Goal: Task Accomplishment & Management: Complete application form

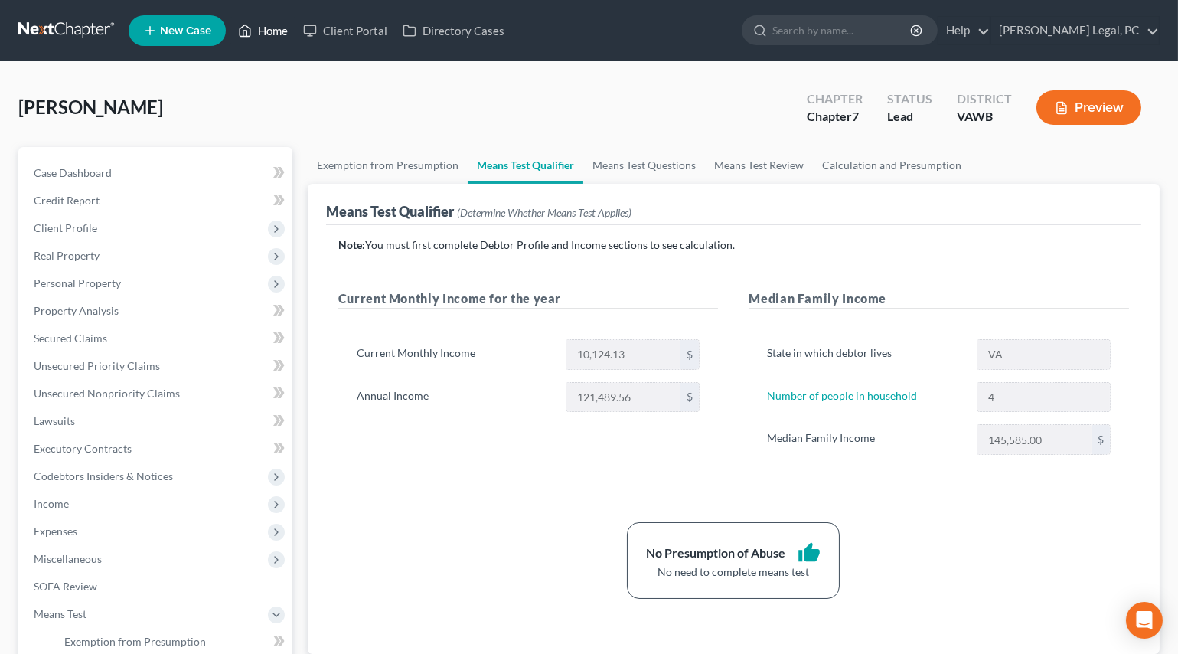
click at [278, 24] on link "Home" at bounding box center [262, 31] width 65 height 28
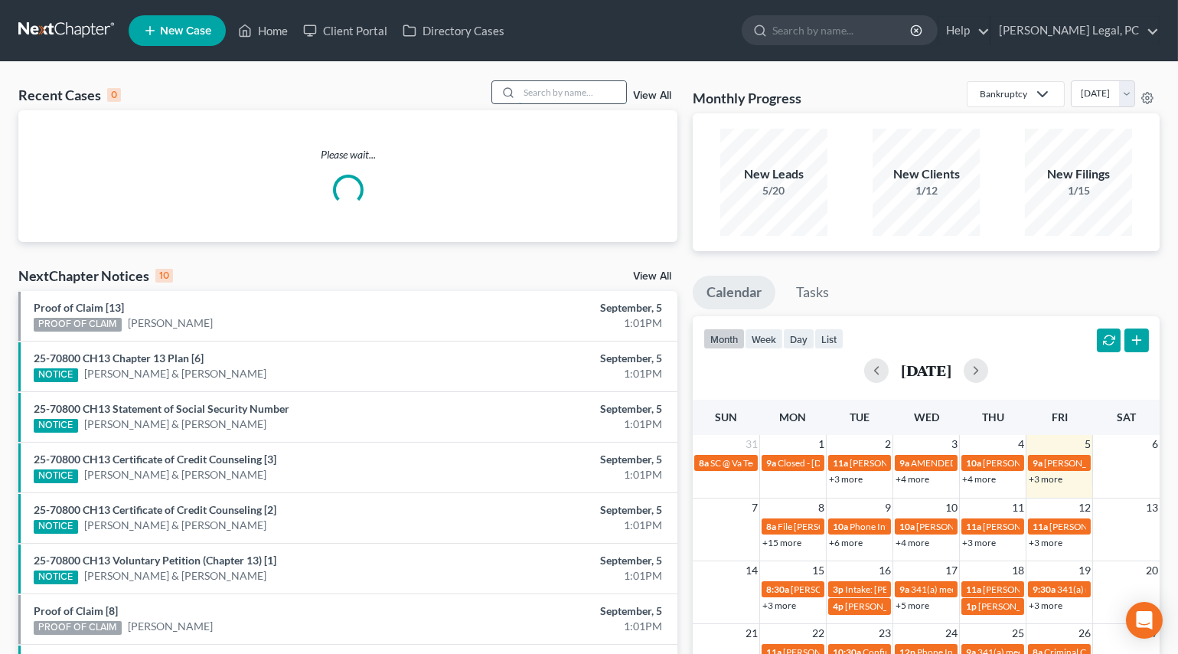
click at [550, 95] on input "search" at bounding box center [572, 92] width 107 height 22
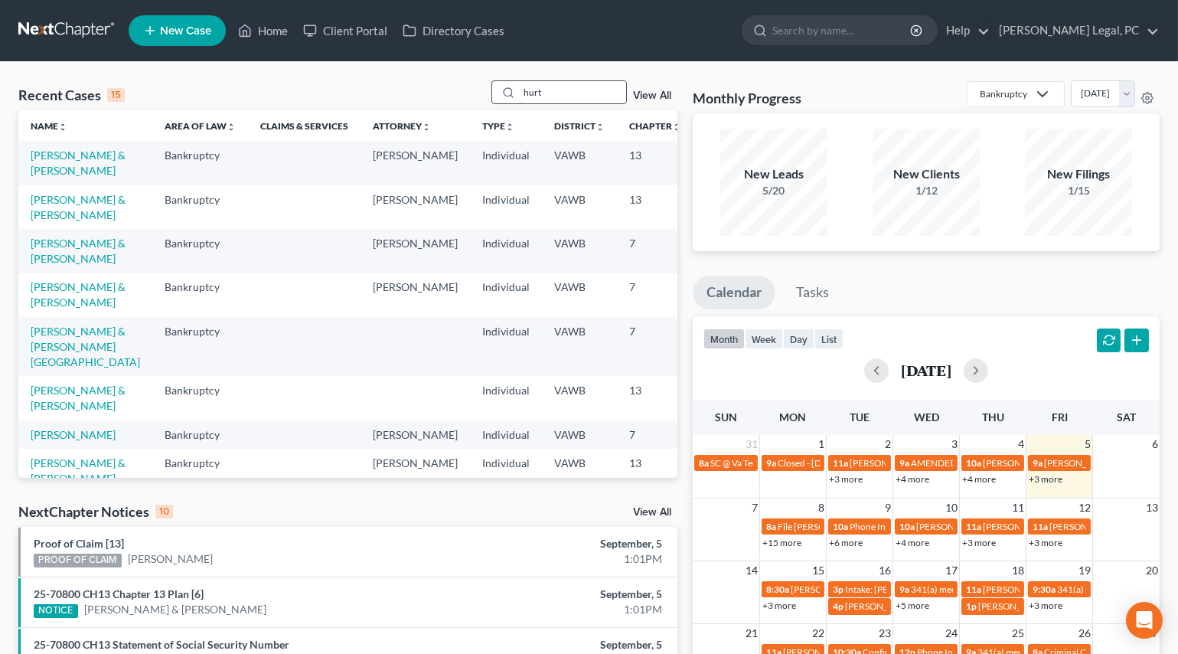
type input "hurt"
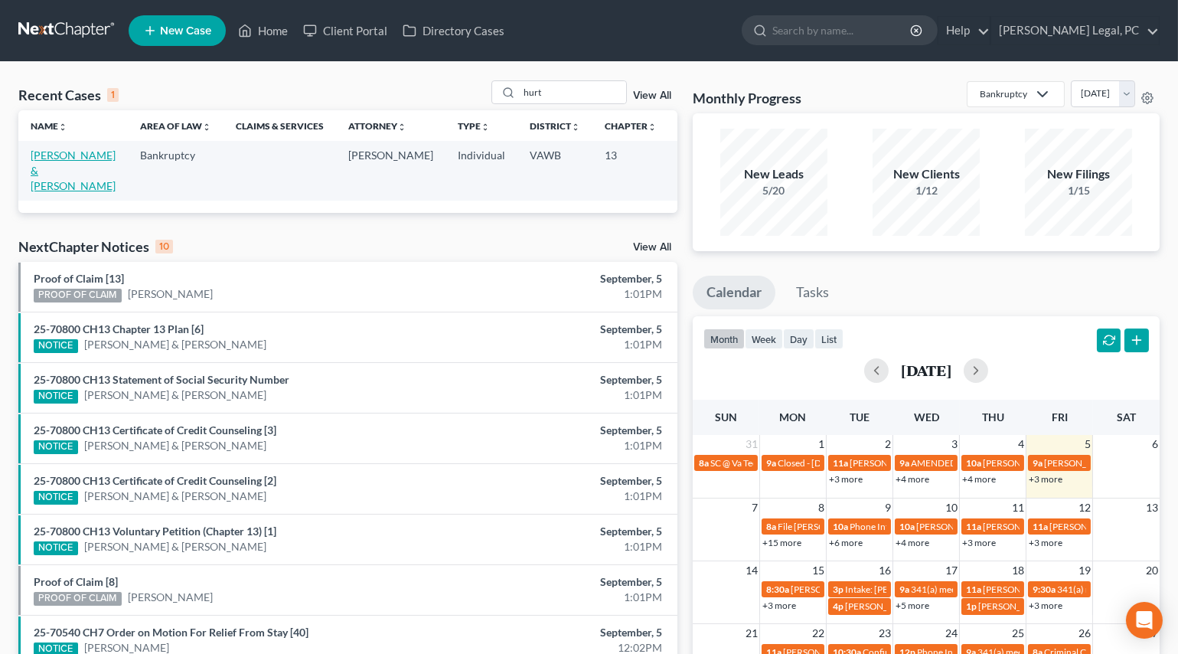
click at [43, 166] on link "[PERSON_NAME] & [PERSON_NAME]" at bounding box center [73, 171] width 85 height 44
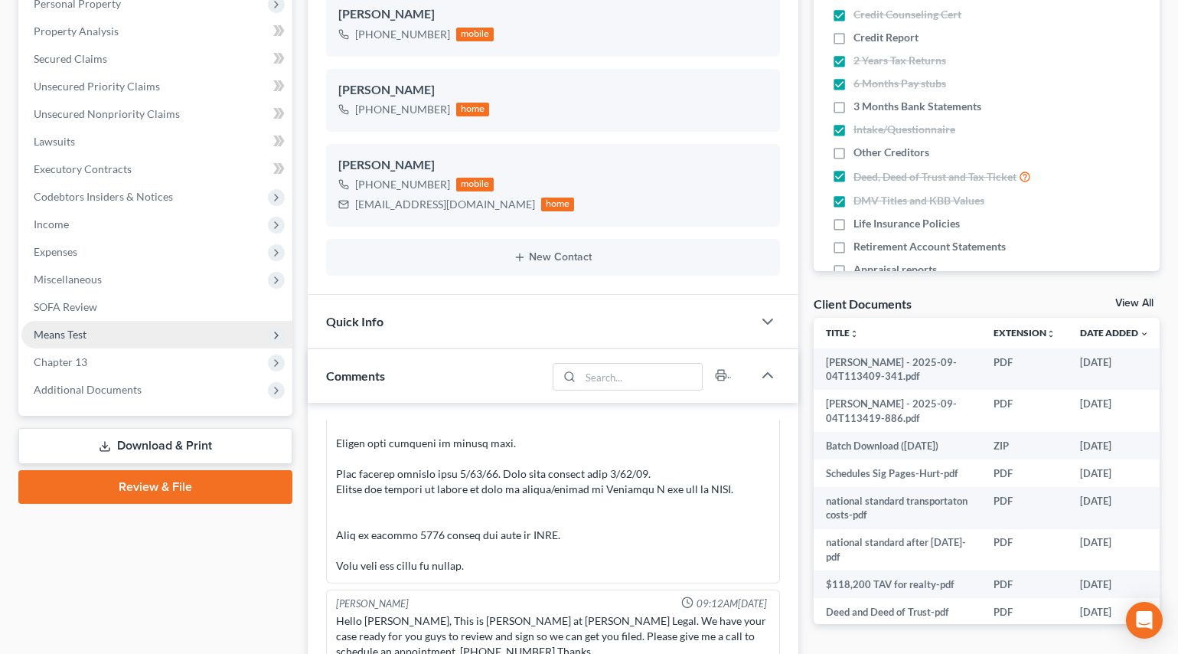
scroll to position [278, 0]
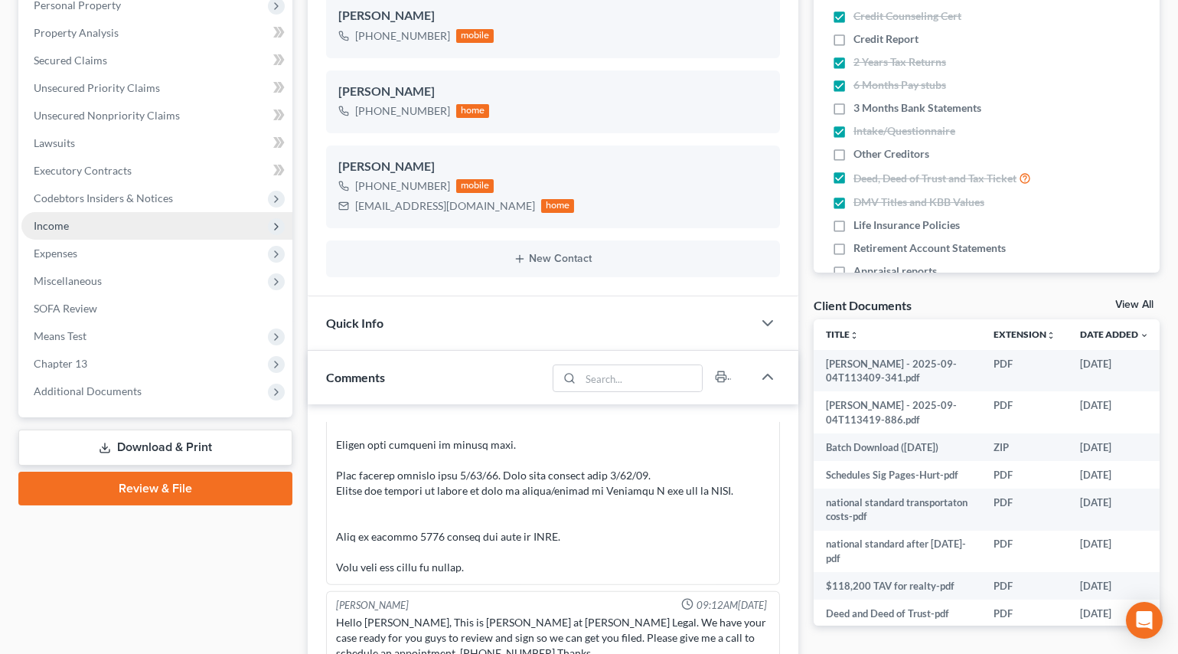
click at [54, 223] on span "Income" at bounding box center [51, 225] width 35 height 13
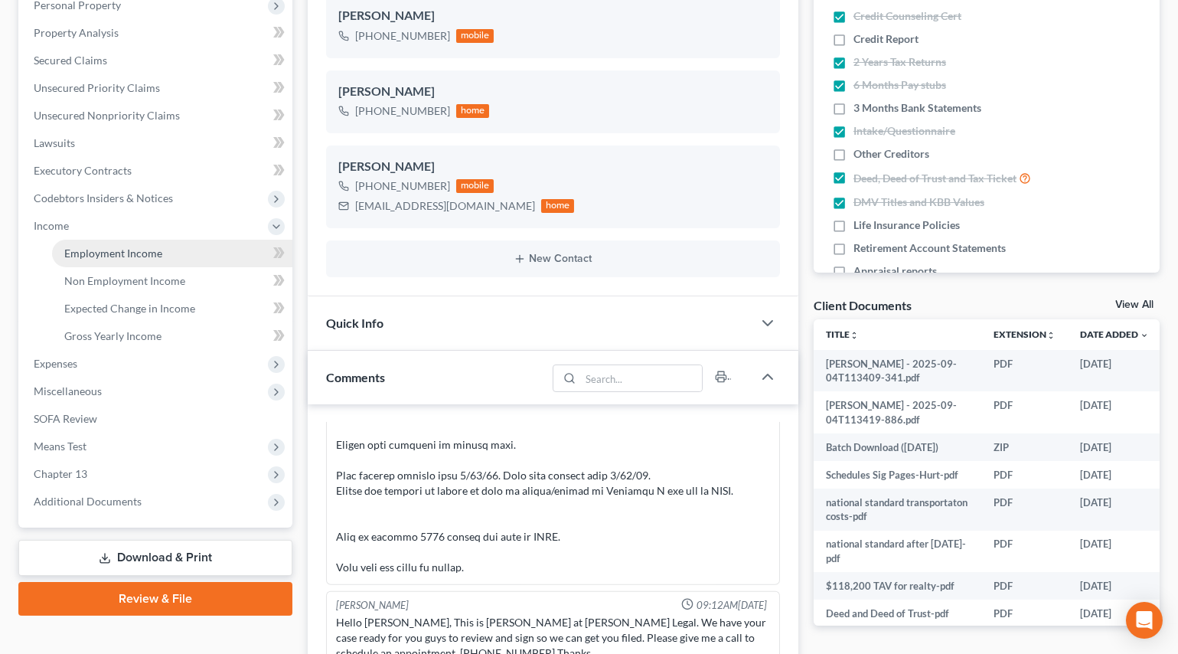
click at [138, 248] on span "Employment Income" at bounding box center [113, 253] width 98 height 13
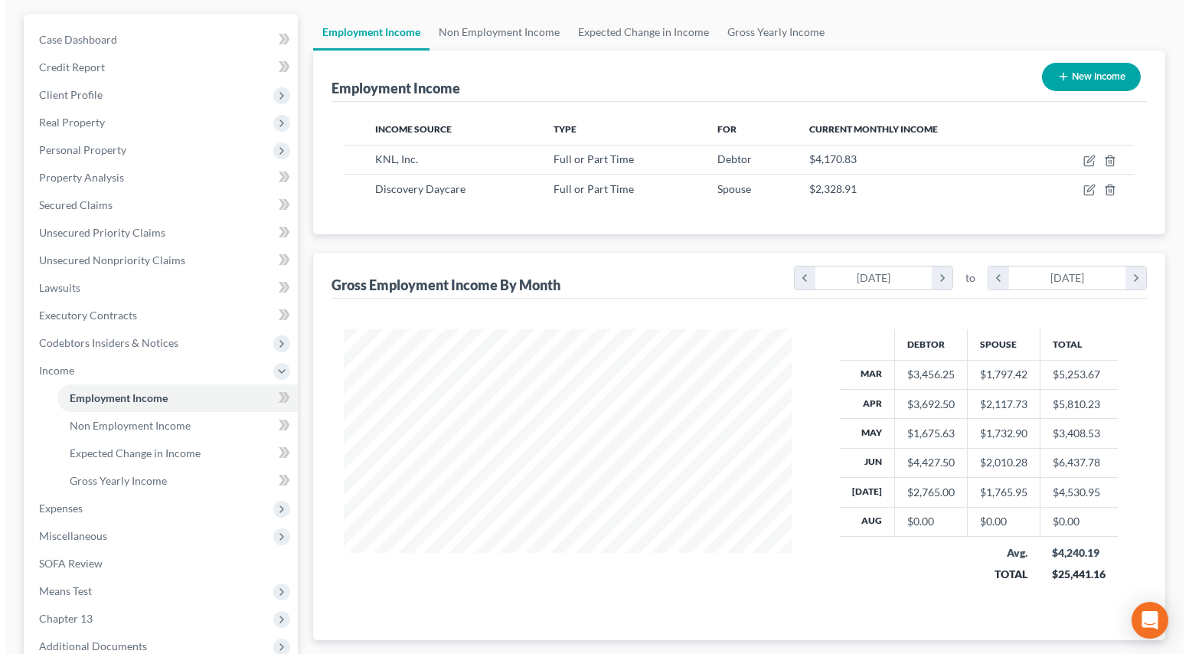
scroll to position [139, 0]
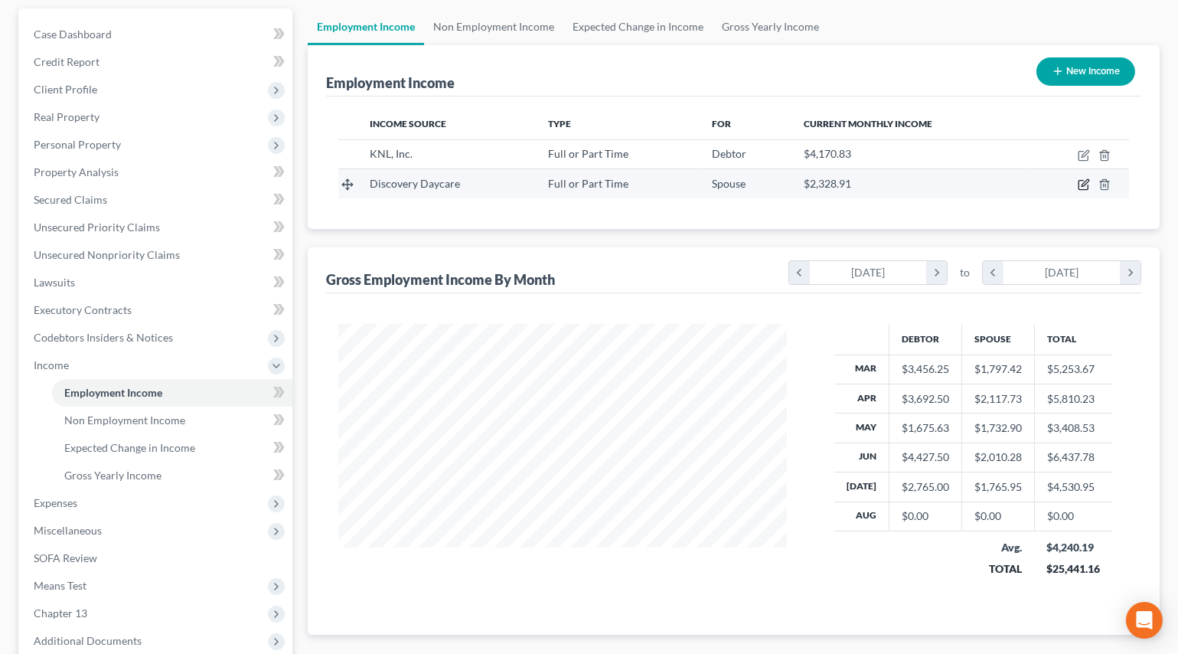
click at [1082, 182] on icon "button" at bounding box center [1084, 184] width 12 height 12
select select "0"
select select "48"
select select "2"
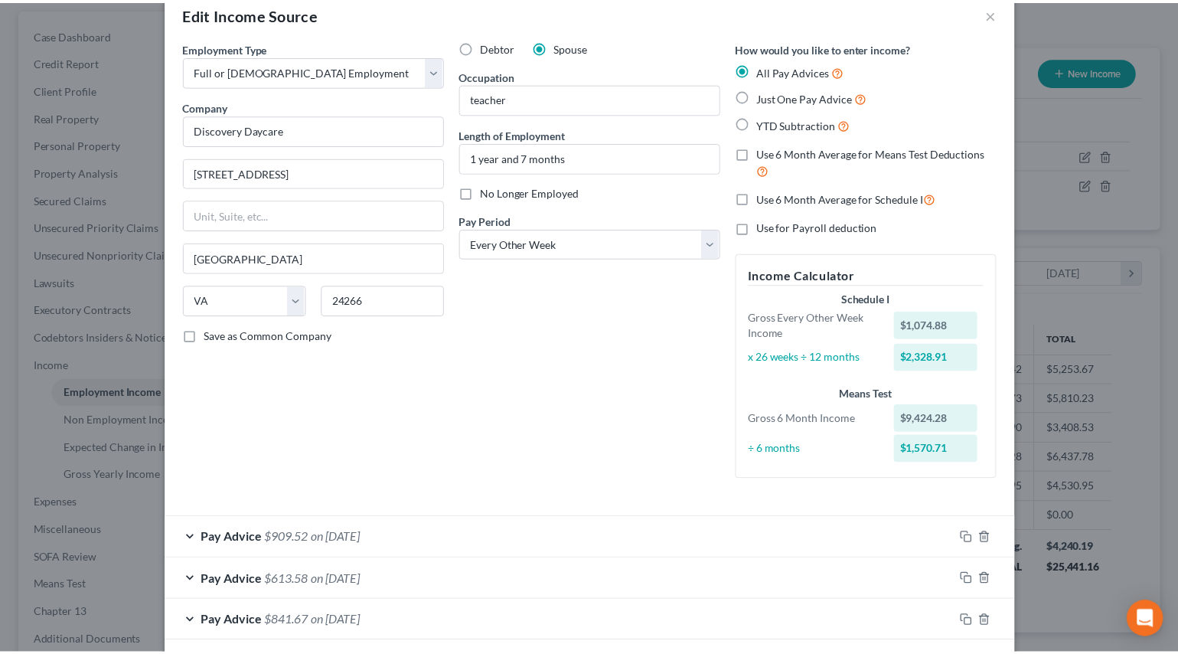
scroll to position [0, 0]
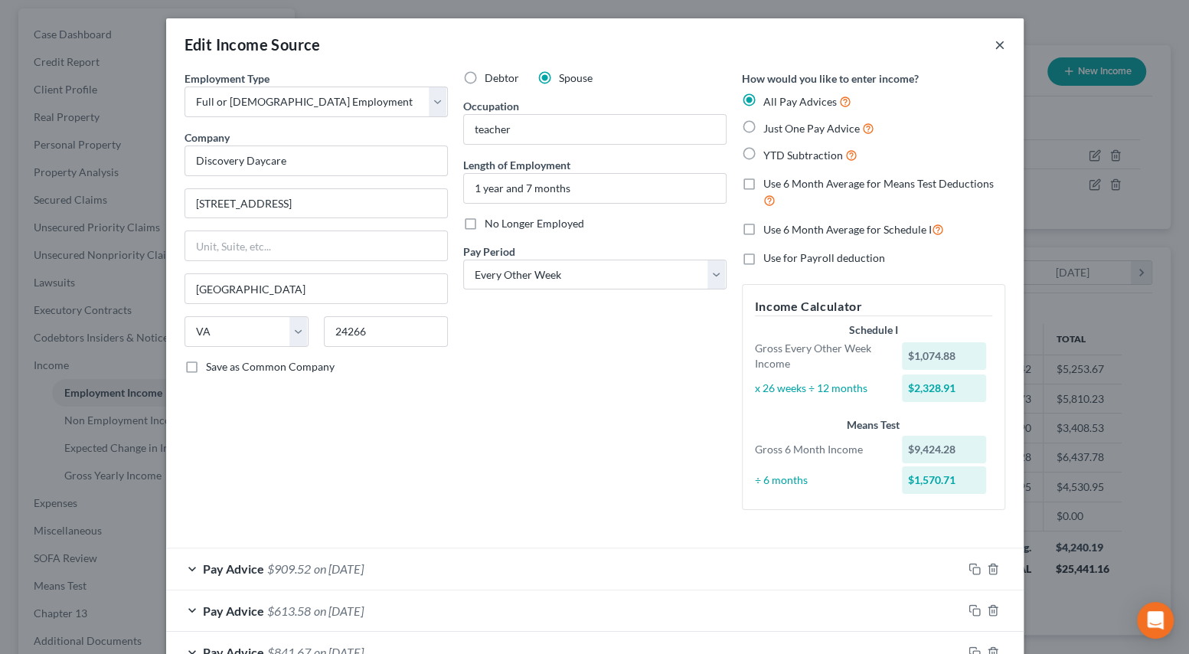
click at [995, 41] on button "×" at bounding box center [1000, 44] width 11 height 18
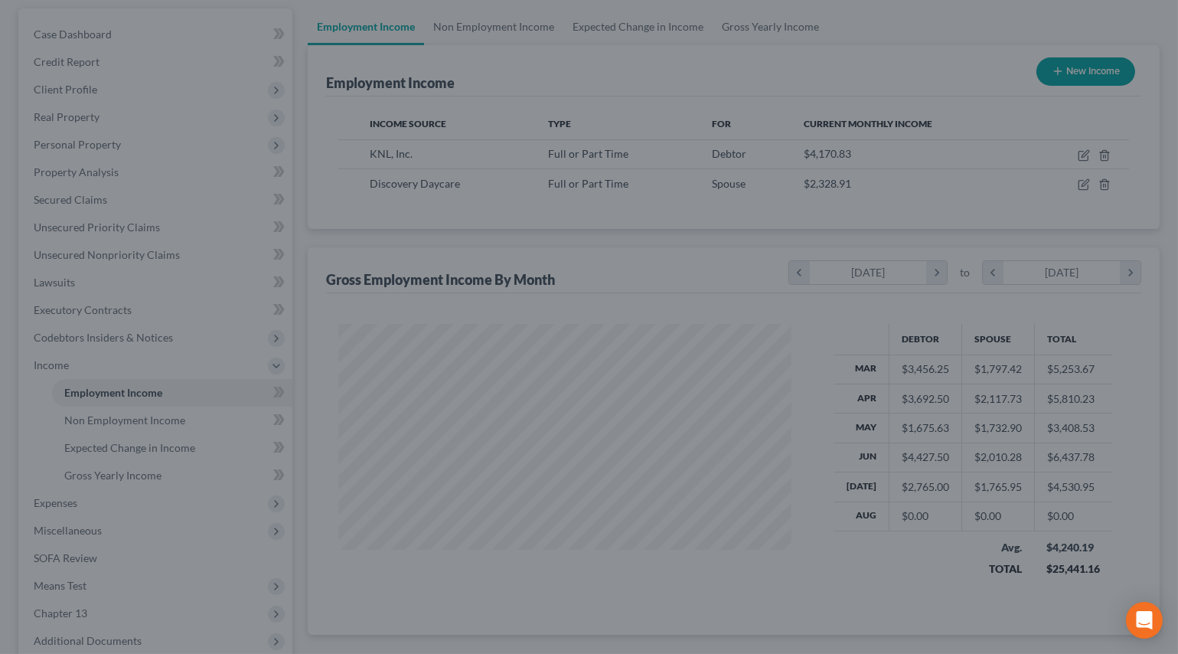
scroll to position [765317, 765111]
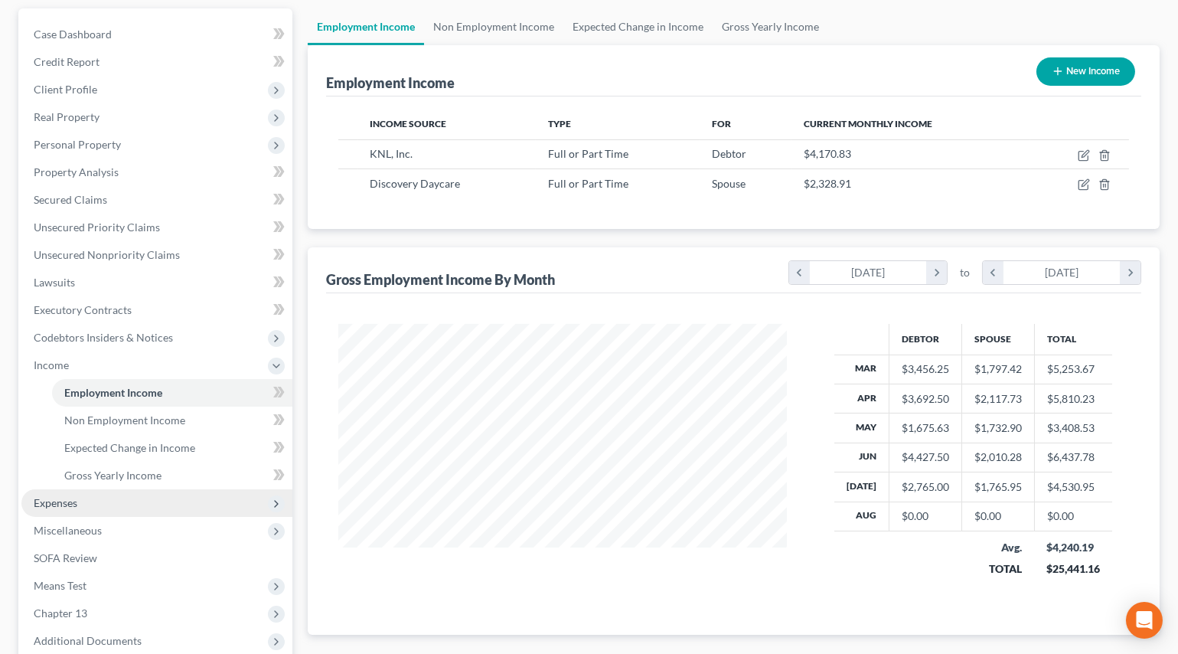
click at [68, 504] on span "Expenses" at bounding box center [56, 502] width 44 height 13
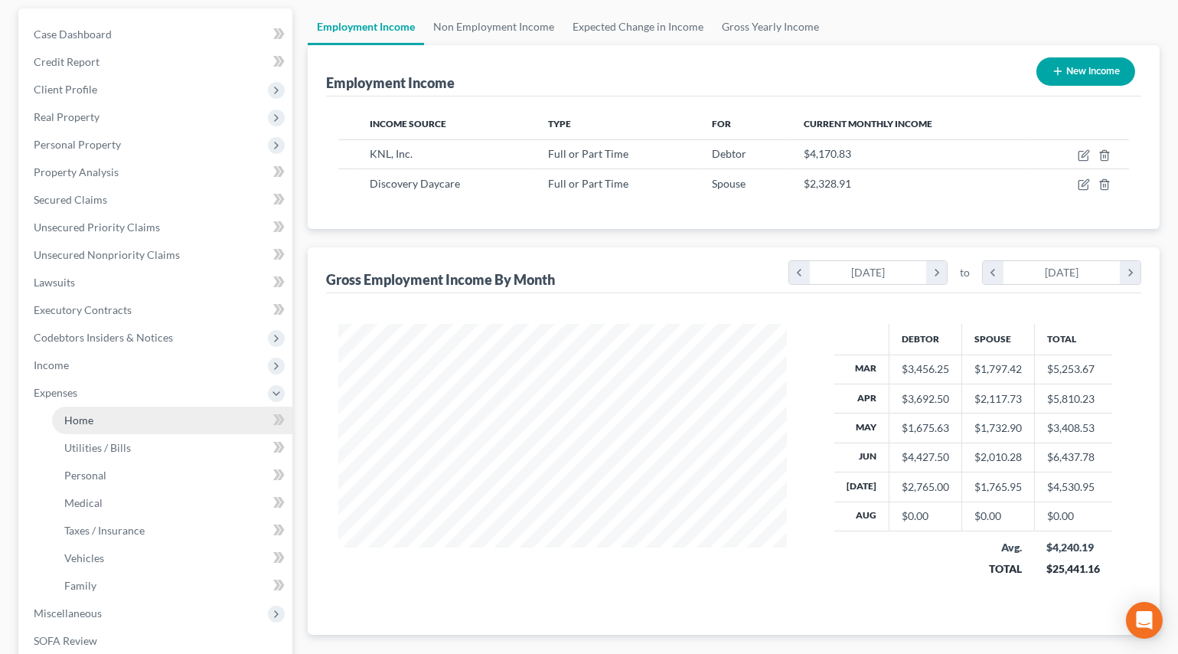
click at [84, 418] on span "Home" at bounding box center [78, 419] width 29 height 13
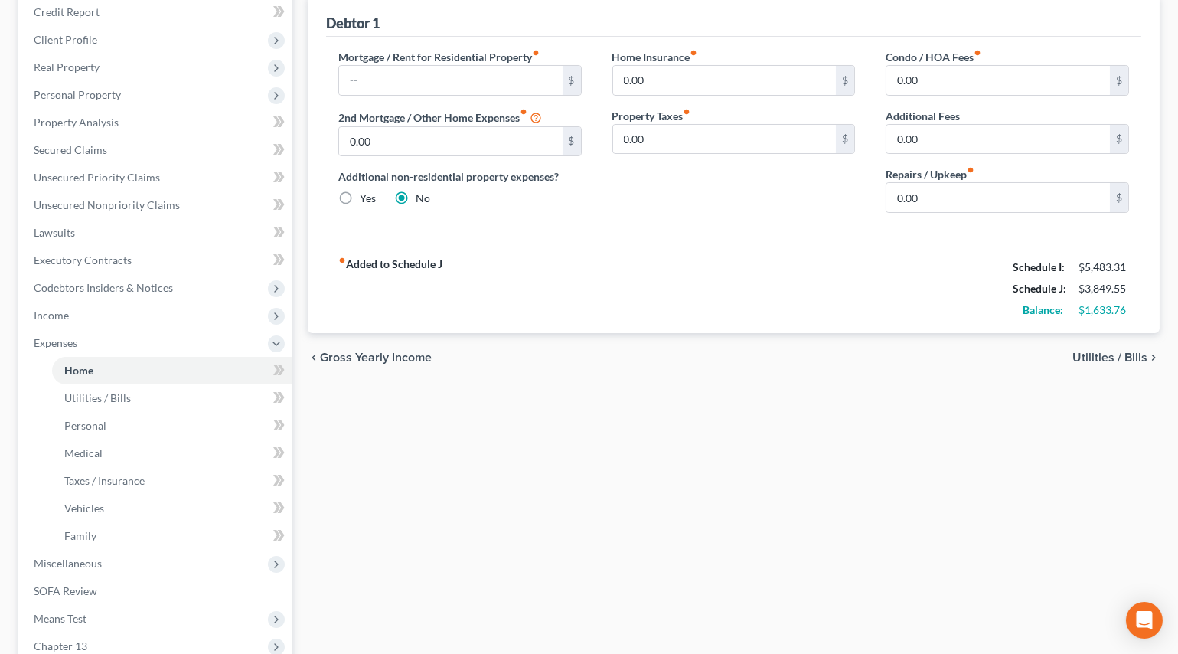
scroll to position [170, 0]
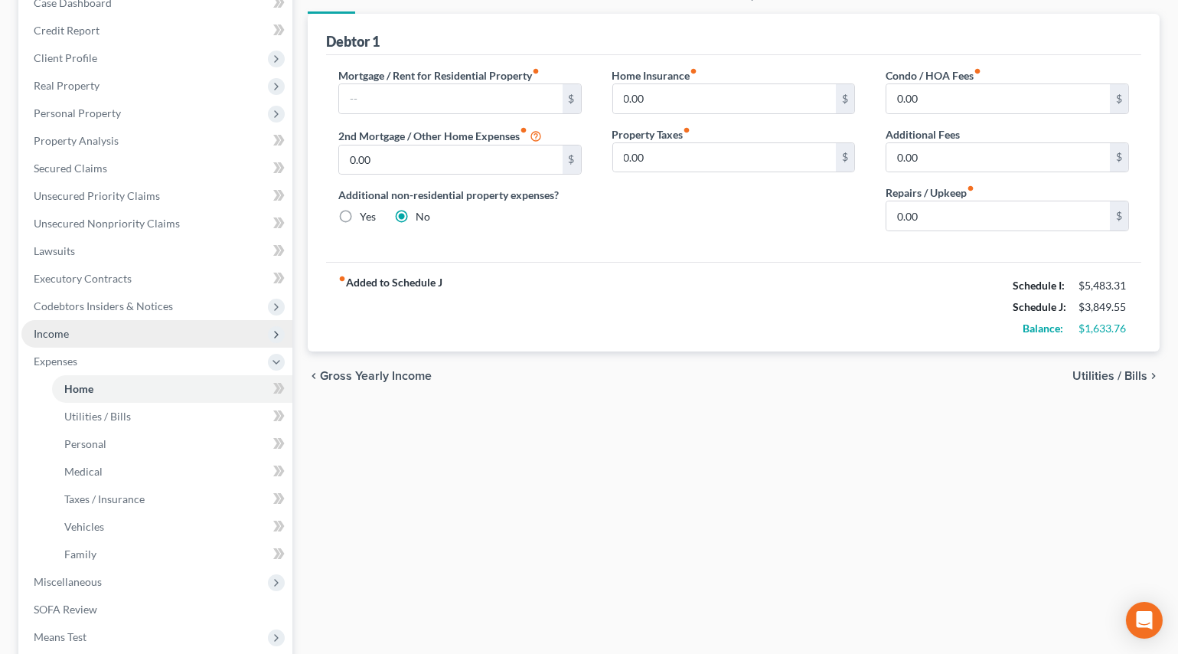
drag, startPoint x: 55, startPoint y: 335, endPoint x: 71, endPoint y: 349, distance: 21.2
click at [55, 335] on span "Income" at bounding box center [51, 333] width 35 height 13
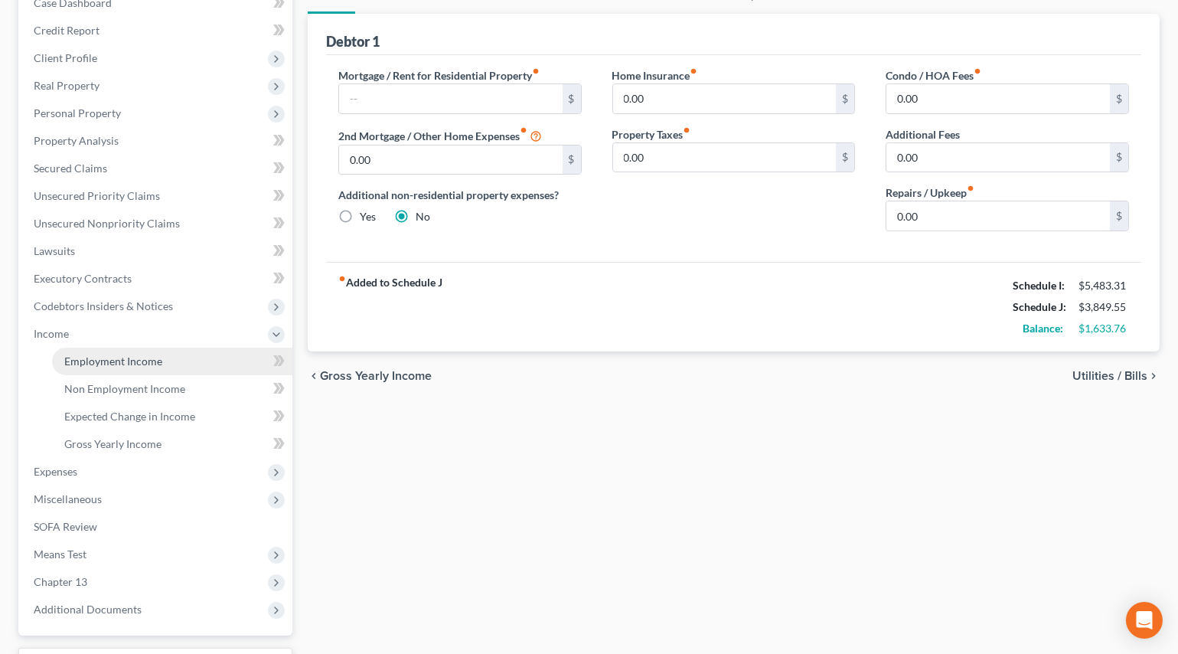
click at [91, 361] on span "Employment Income" at bounding box center [113, 360] width 98 height 13
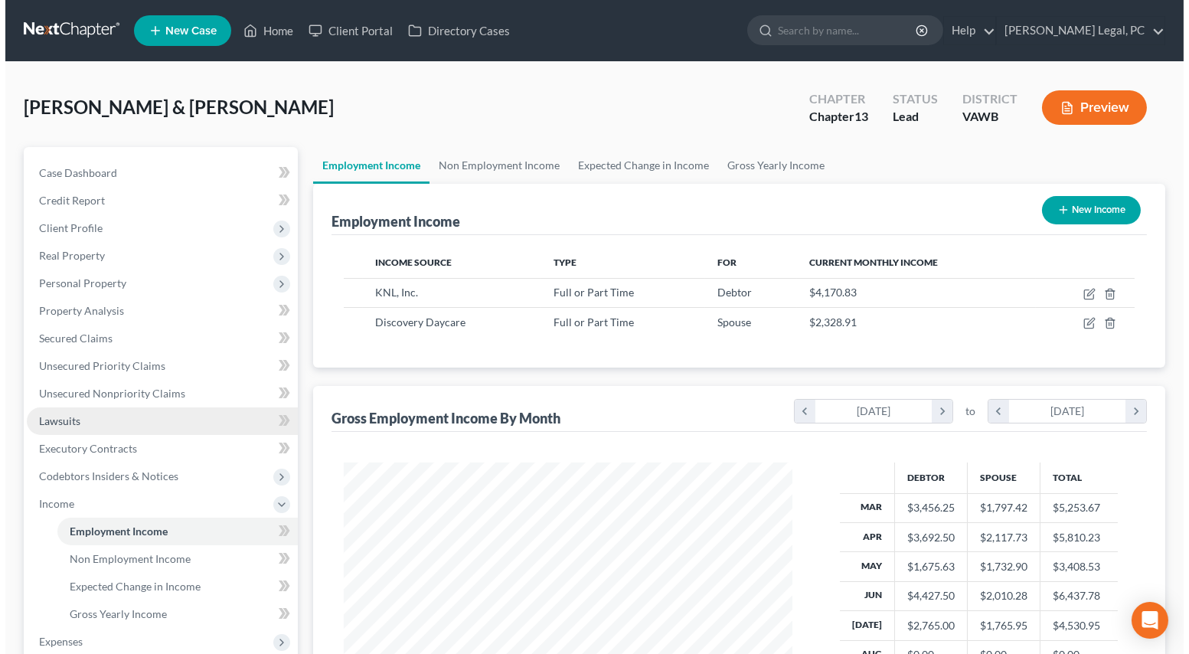
scroll to position [274, 478]
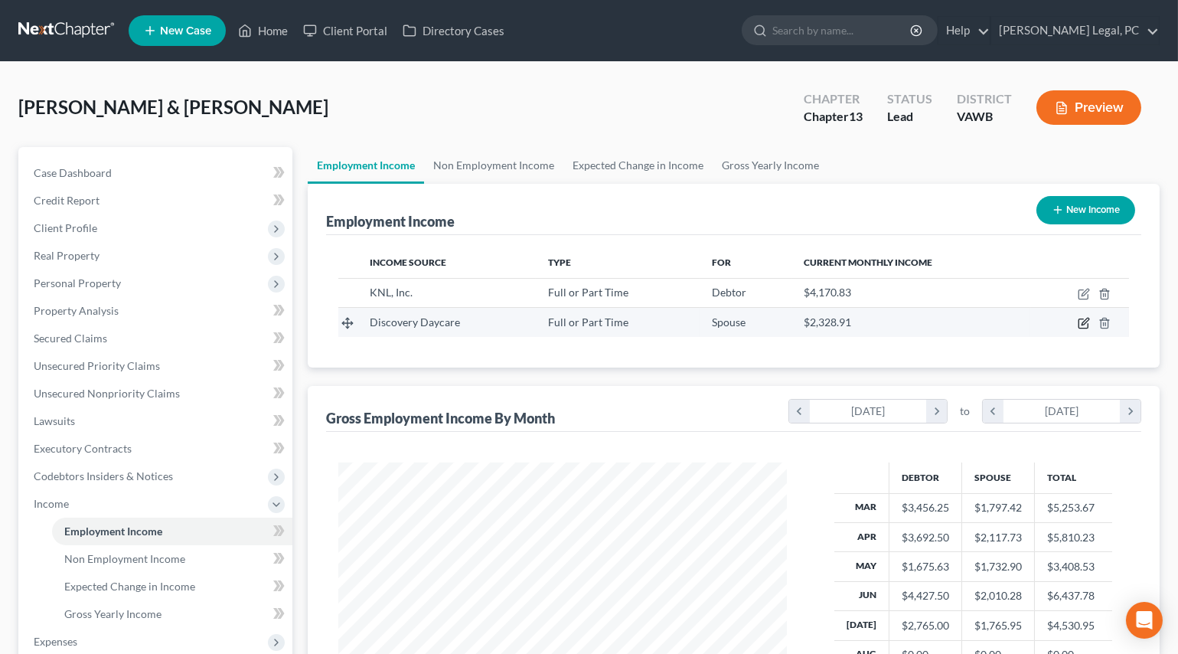
click at [1082, 322] on icon "button" at bounding box center [1084, 323] width 12 height 12
select select "0"
select select "48"
select select "2"
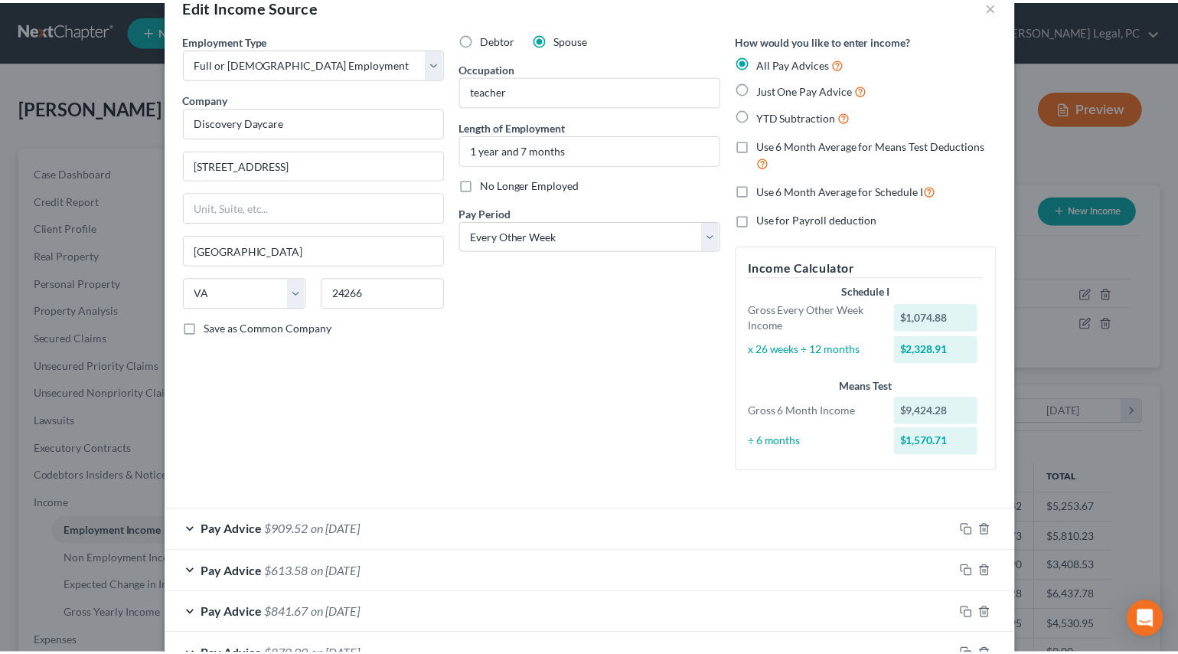
scroll to position [0, 0]
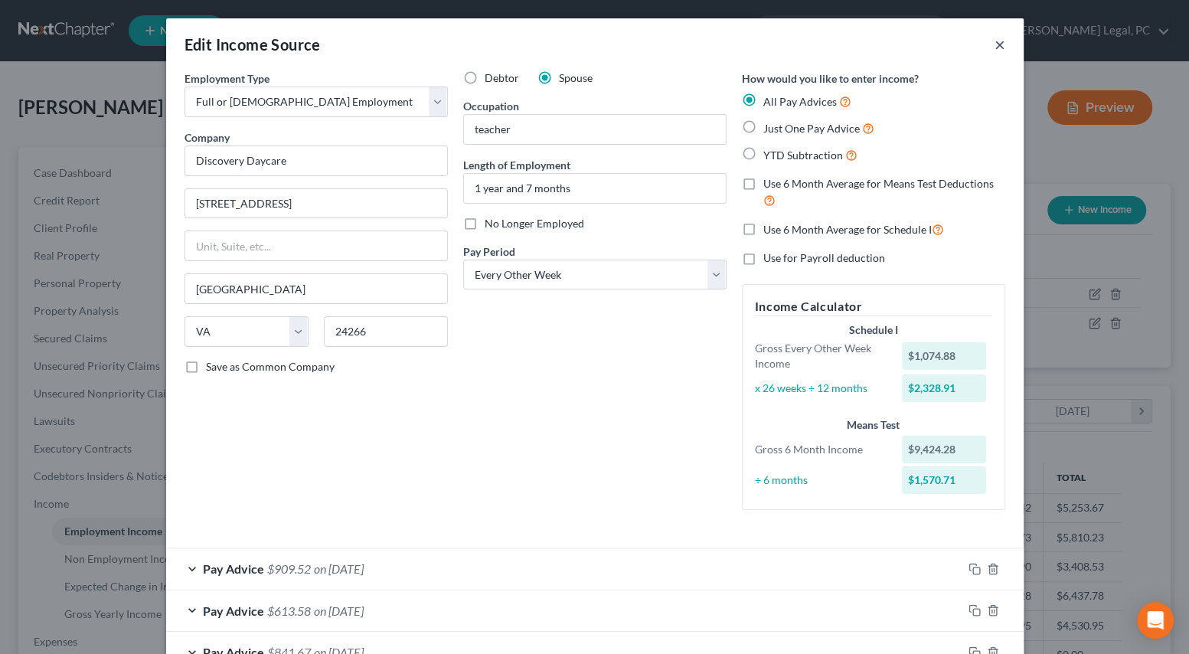
click at [995, 47] on button "×" at bounding box center [1000, 44] width 11 height 18
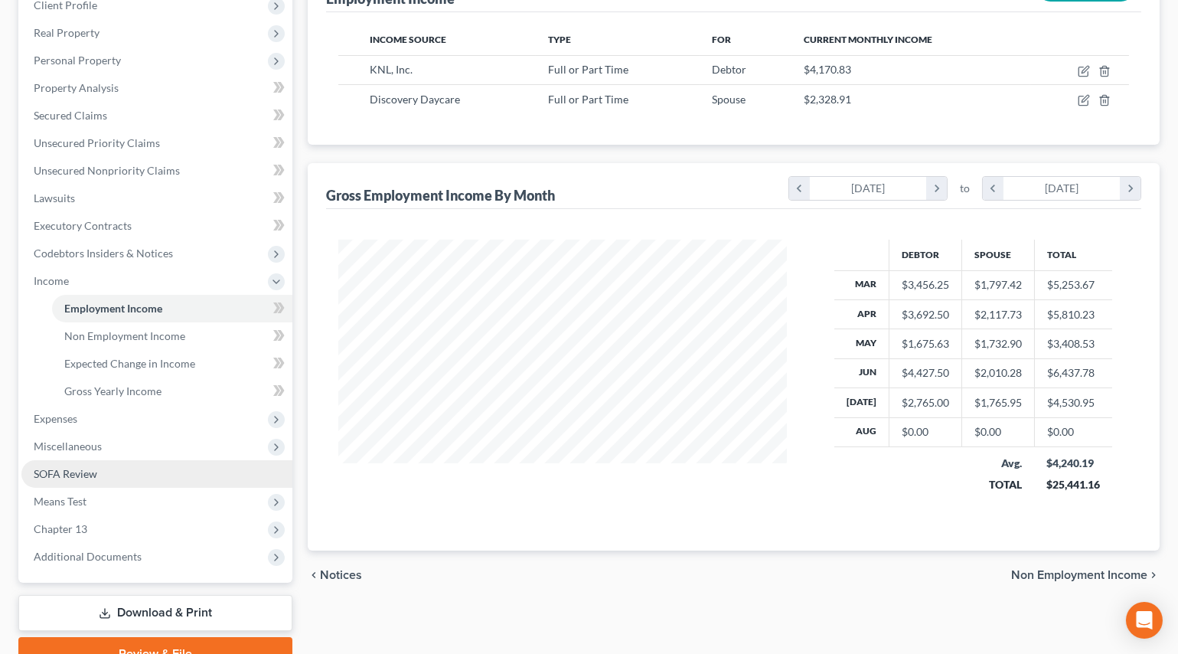
scroll to position [278, 0]
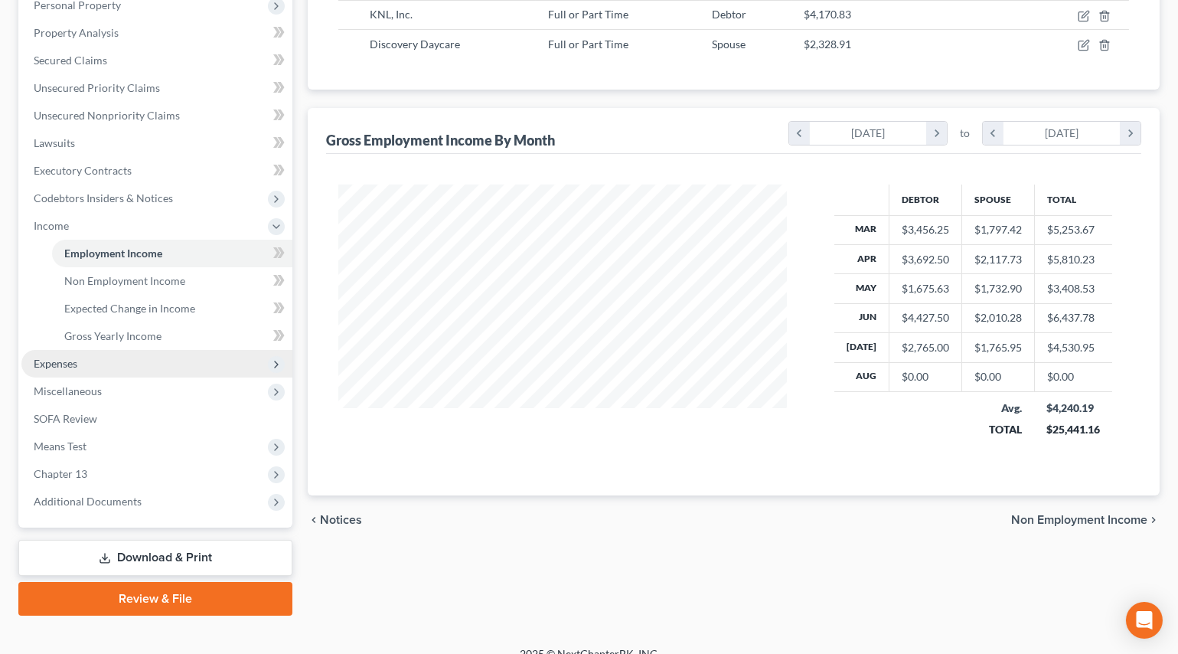
click at [49, 357] on span "Expenses" at bounding box center [56, 363] width 44 height 13
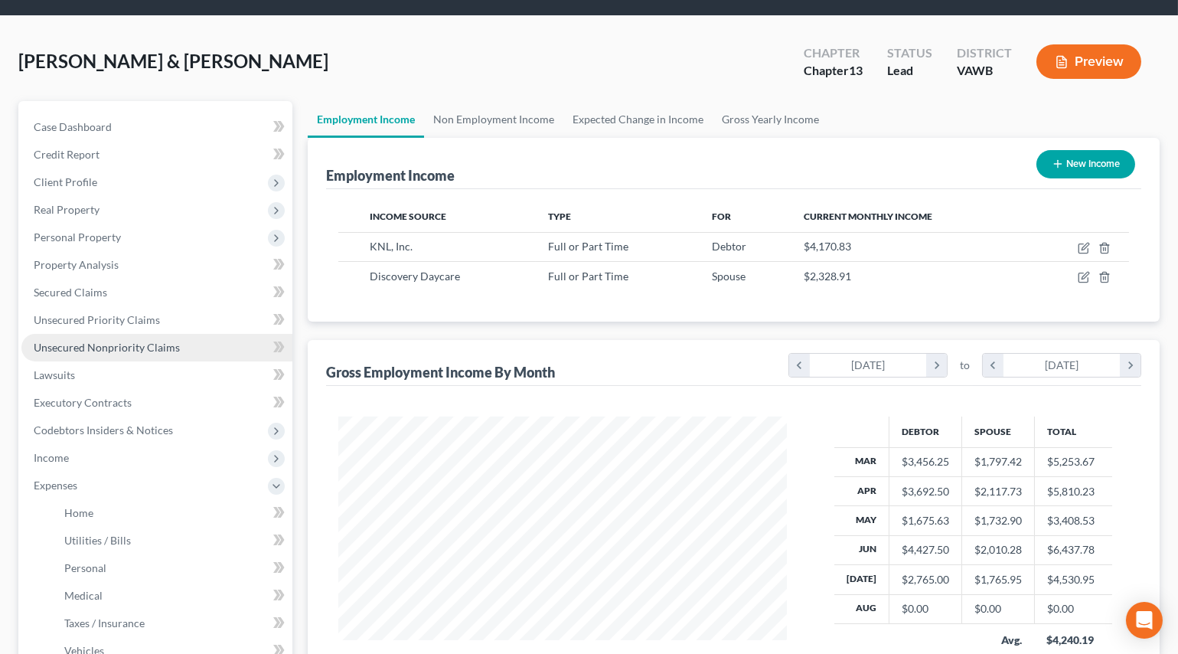
scroll to position [0, 0]
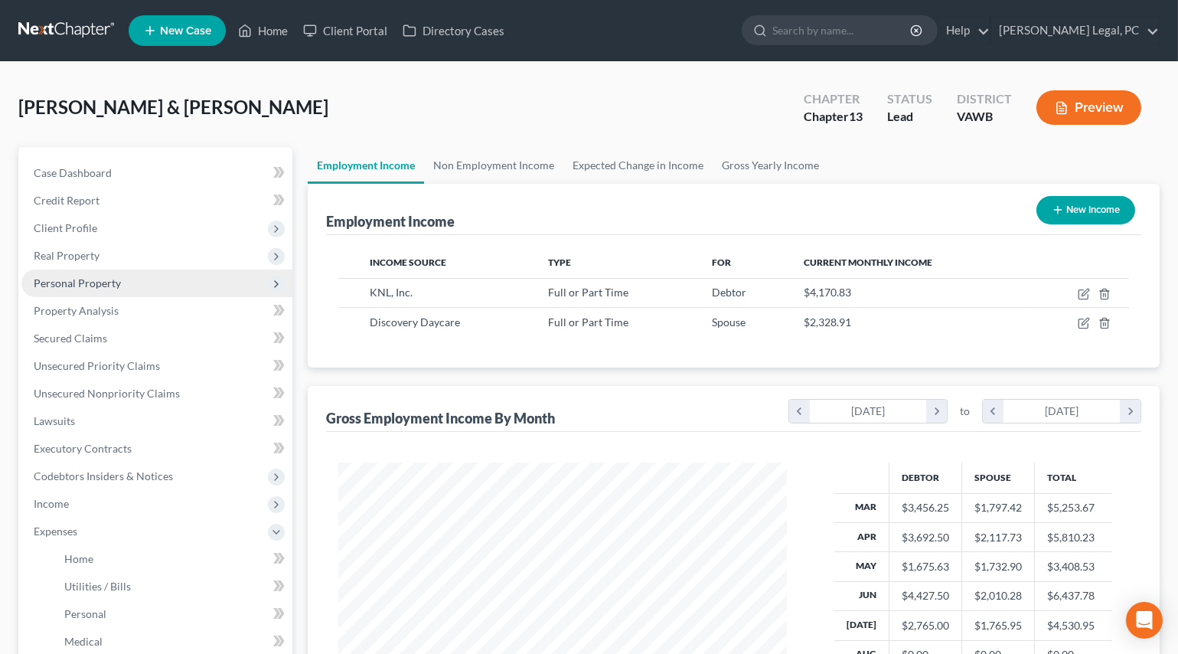
click at [69, 272] on span "Personal Property" at bounding box center [156, 283] width 271 height 28
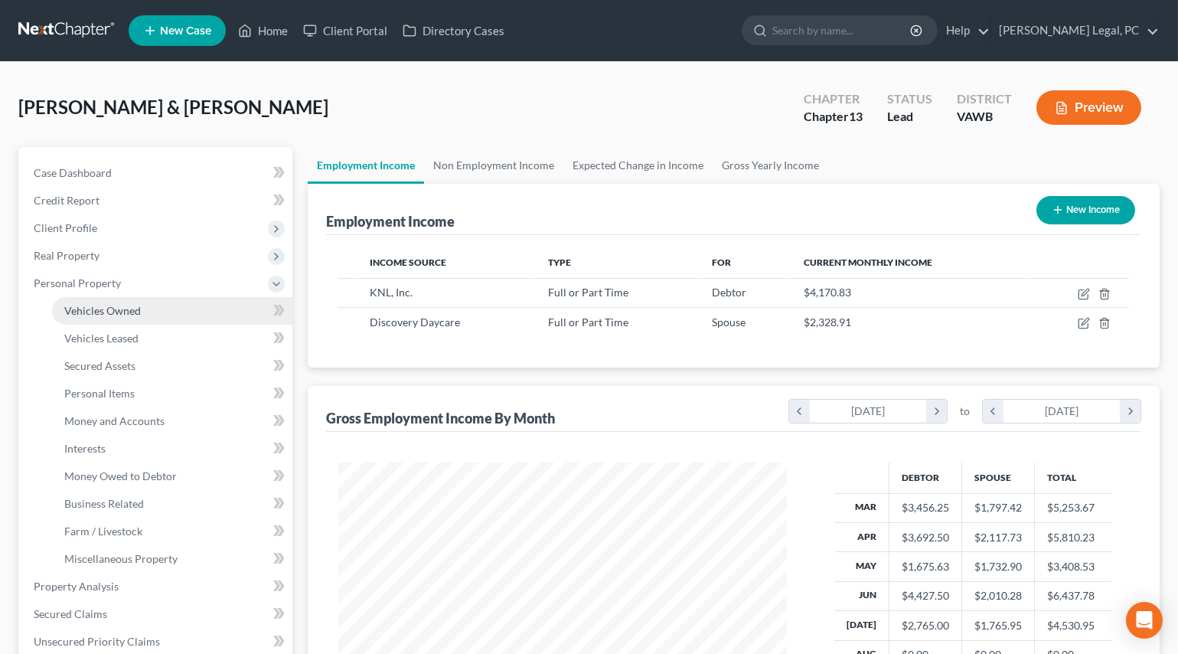
click at [114, 311] on span "Vehicles Owned" at bounding box center [102, 310] width 77 height 13
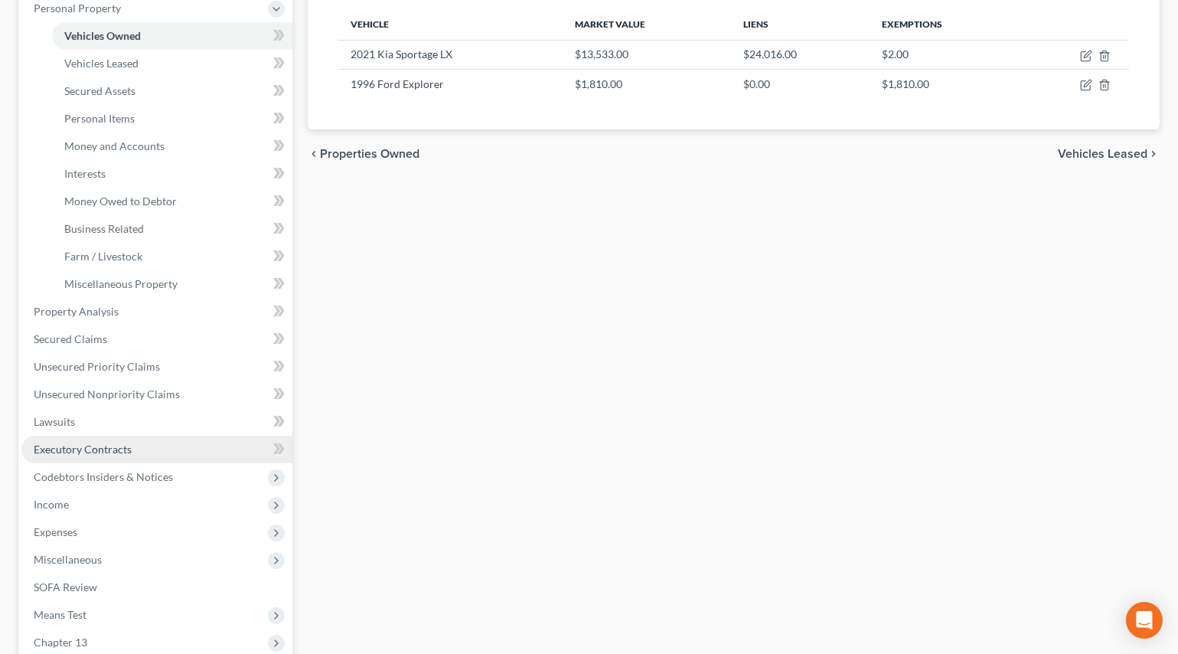
scroll to position [278, 0]
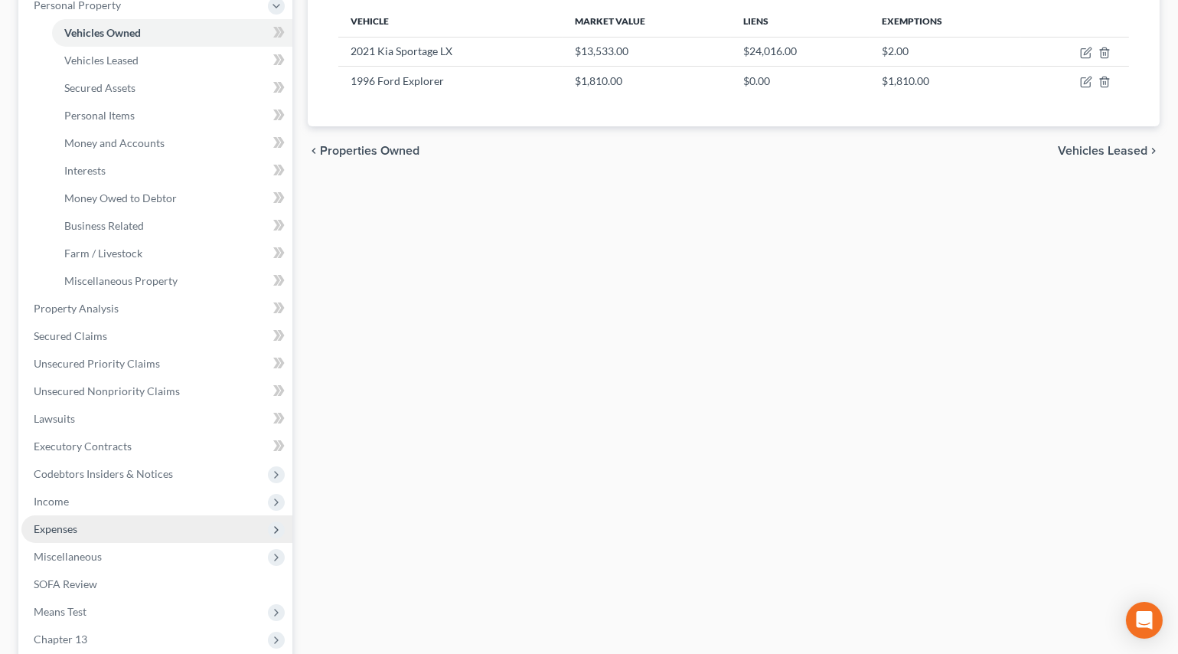
click at [63, 524] on span "Expenses" at bounding box center [56, 528] width 44 height 13
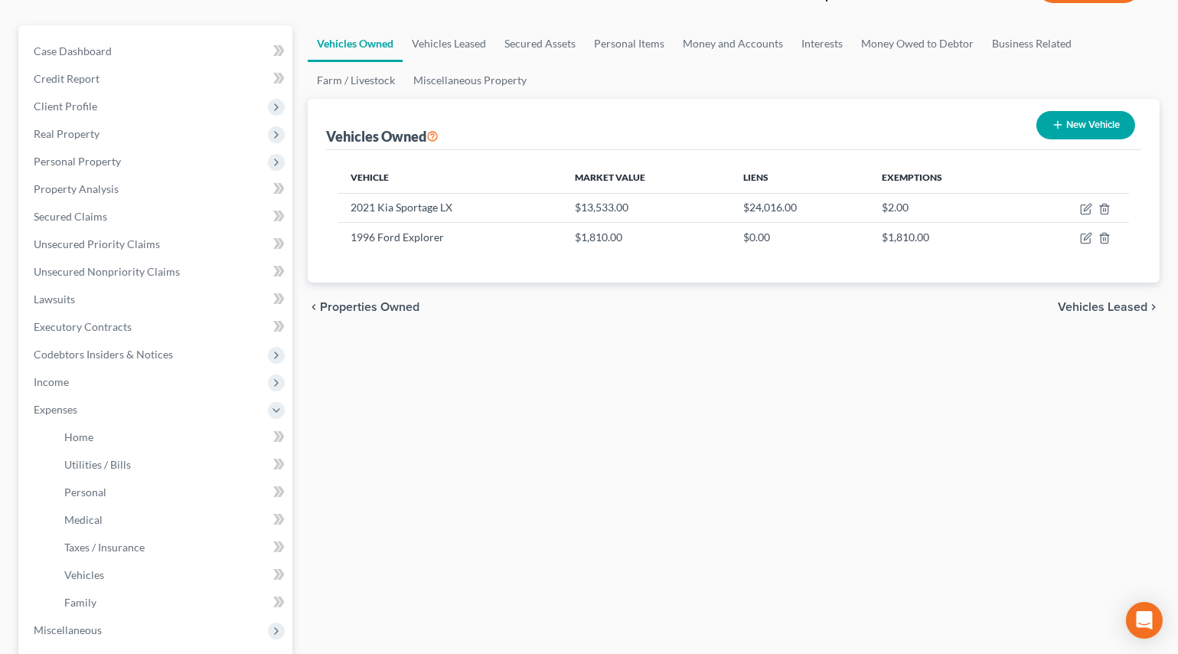
scroll to position [69, 0]
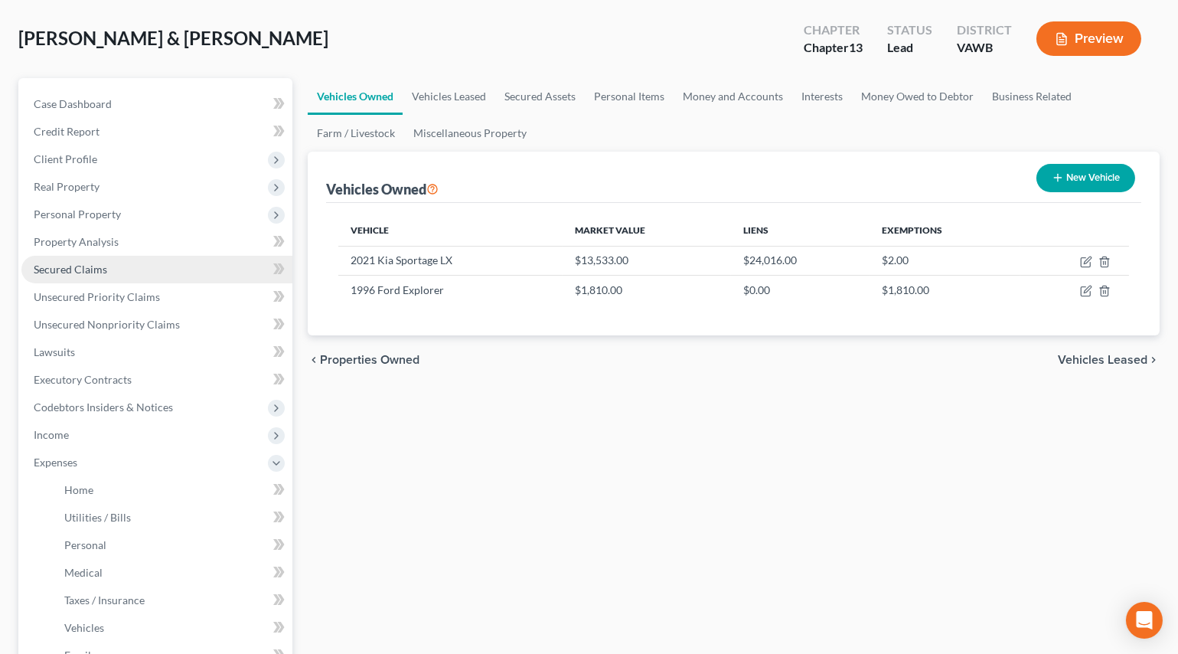
click at [87, 268] on span "Secured Claims" at bounding box center [70, 269] width 73 height 13
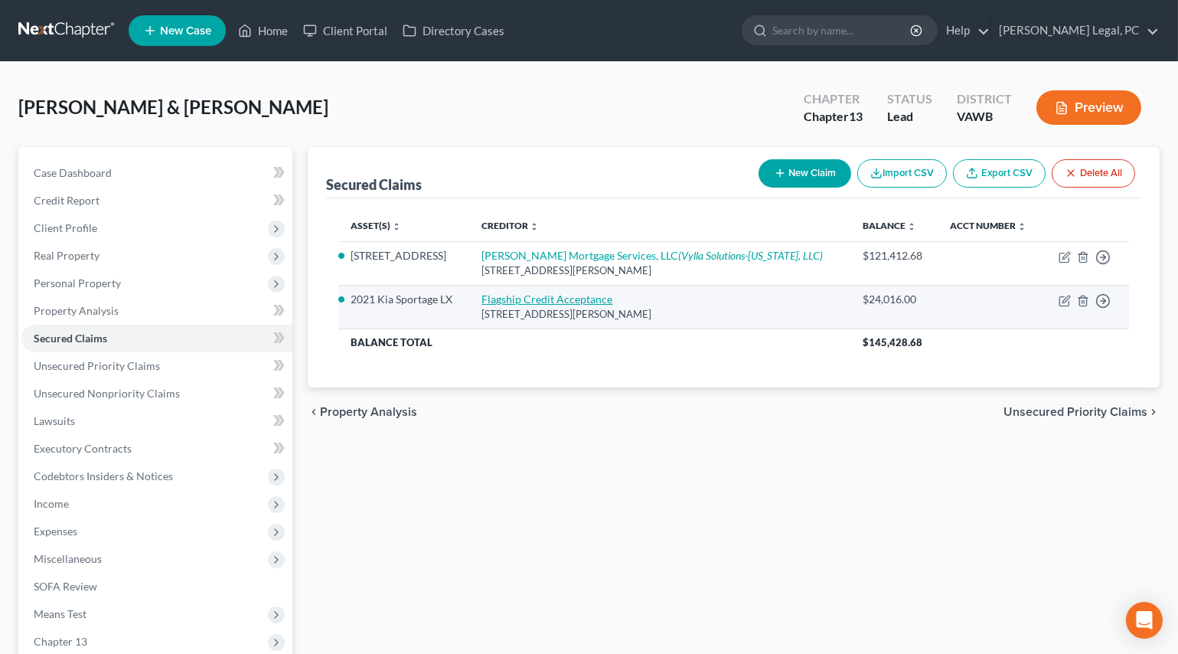
click at [553, 293] on link "Flagship Credit Acceptance" at bounding box center [547, 298] width 131 height 13
select select "39"
select select "3"
select select "2"
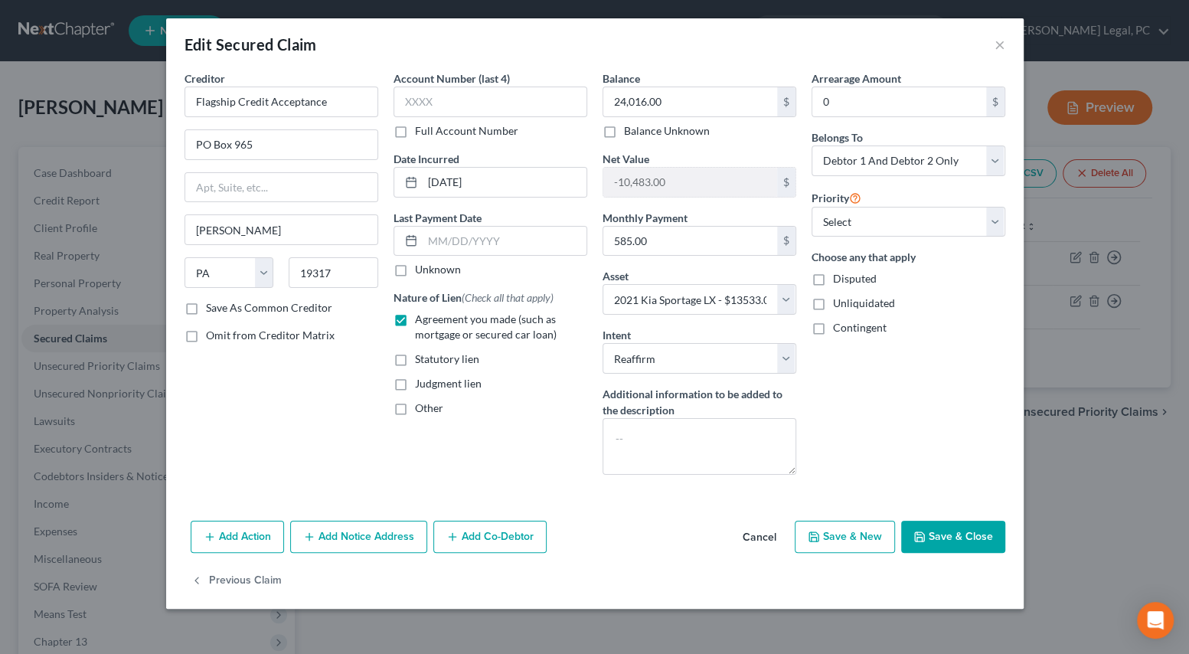
click at [924, 540] on icon "button" at bounding box center [919, 536] width 9 height 9
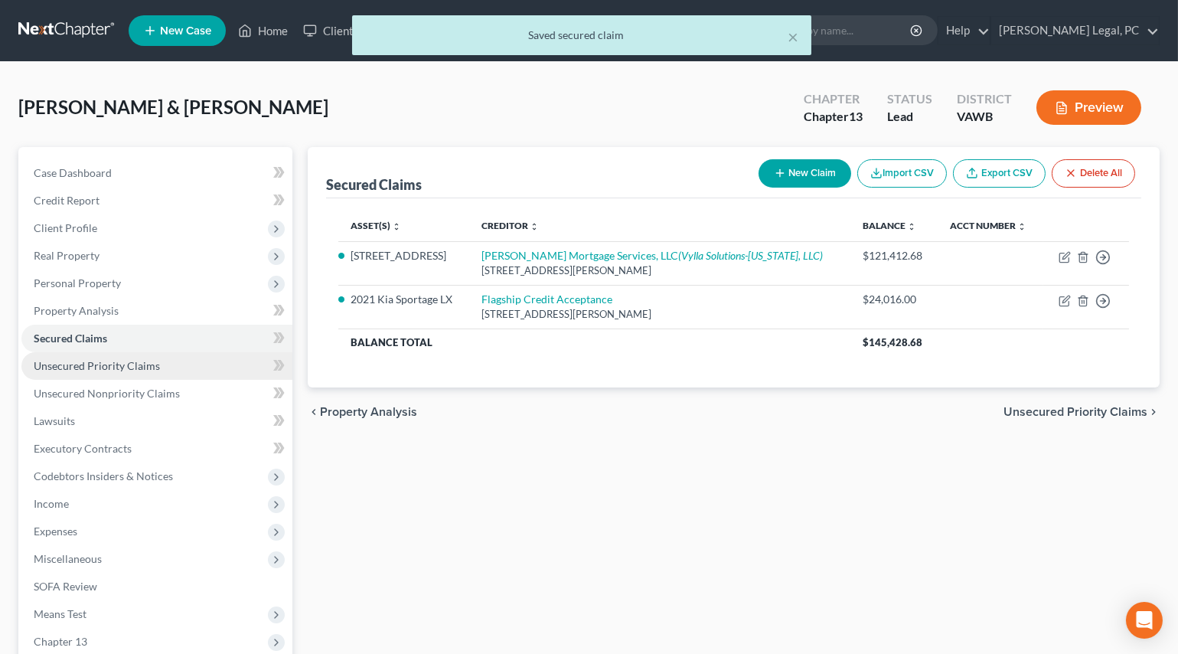
click at [104, 365] on span "Unsecured Priority Claims" at bounding box center [97, 365] width 126 height 13
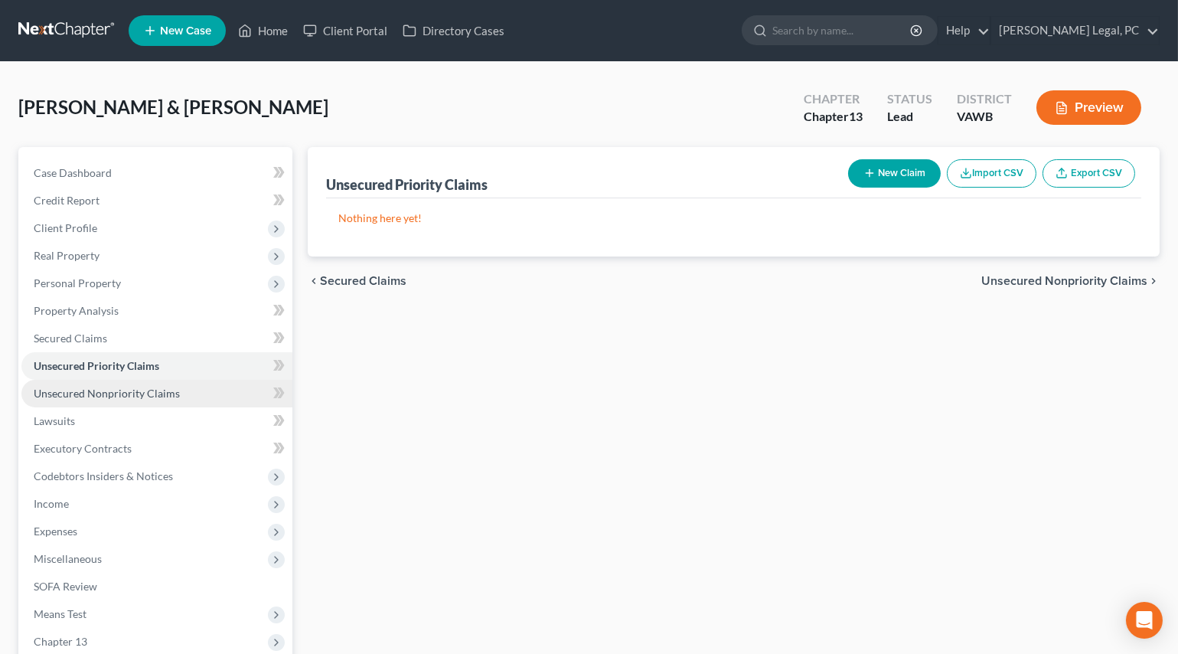
click at [112, 387] on span "Unsecured Nonpriority Claims" at bounding box center [107, 393] width 146 height 13
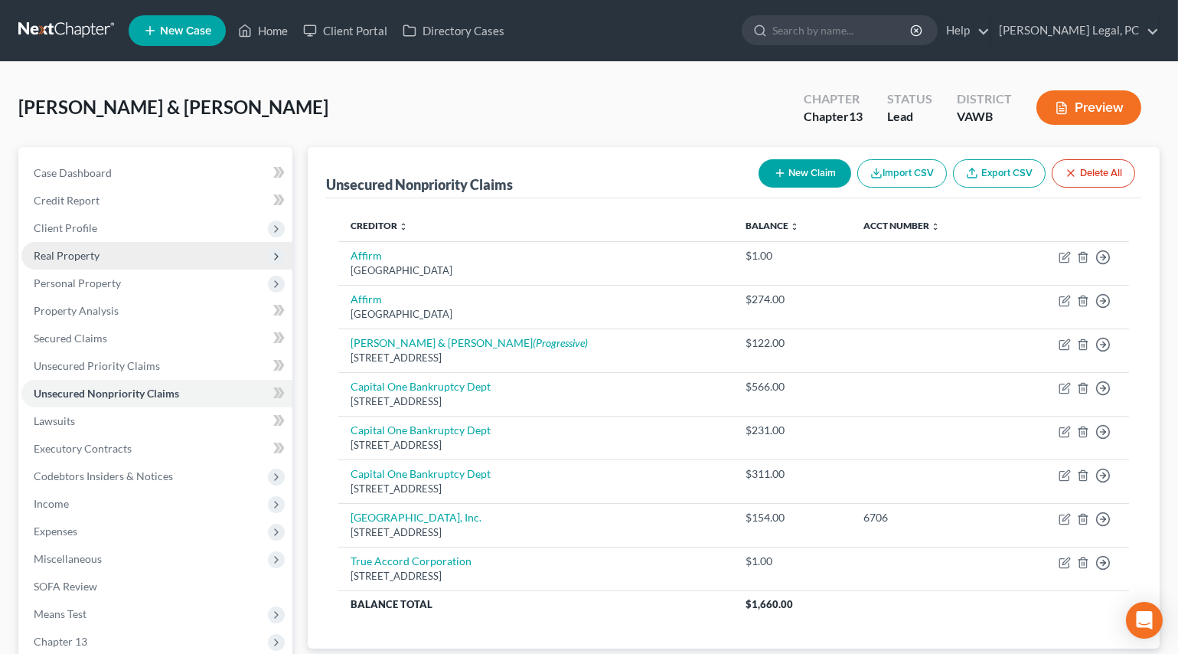
click at [78, 252] on span "Real Property" at bounding box center [67, 255] width 66 height 13
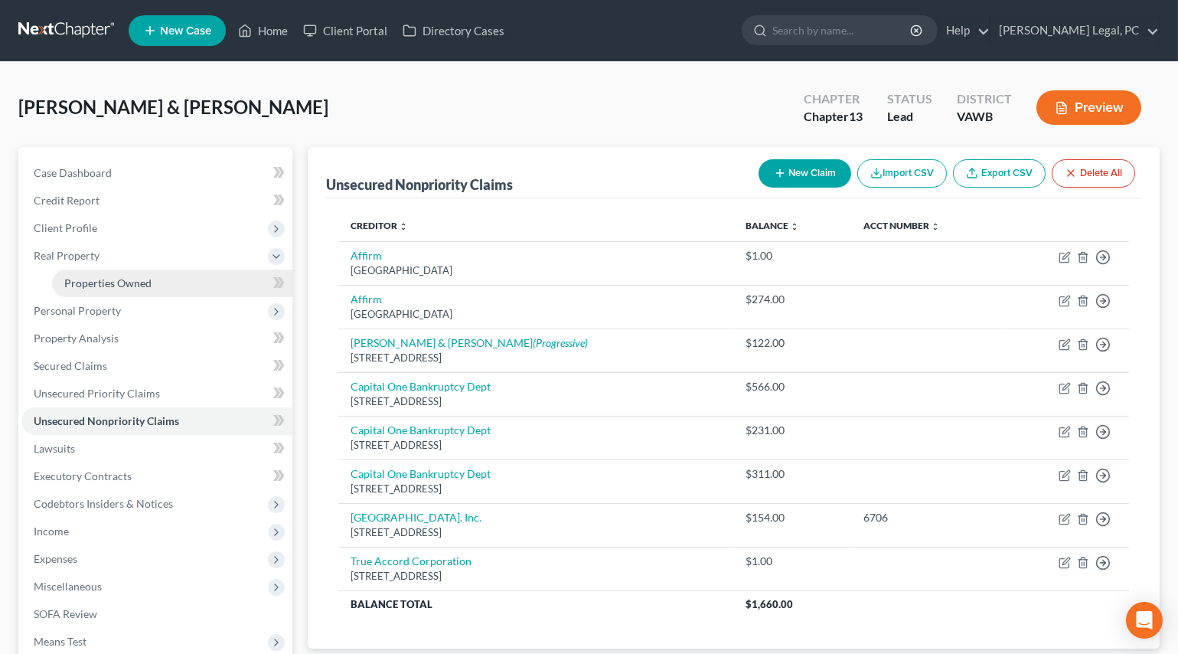
click at [143, 276] on span "Properties Owned" at bounding box center [107, 282] width 87 height 13
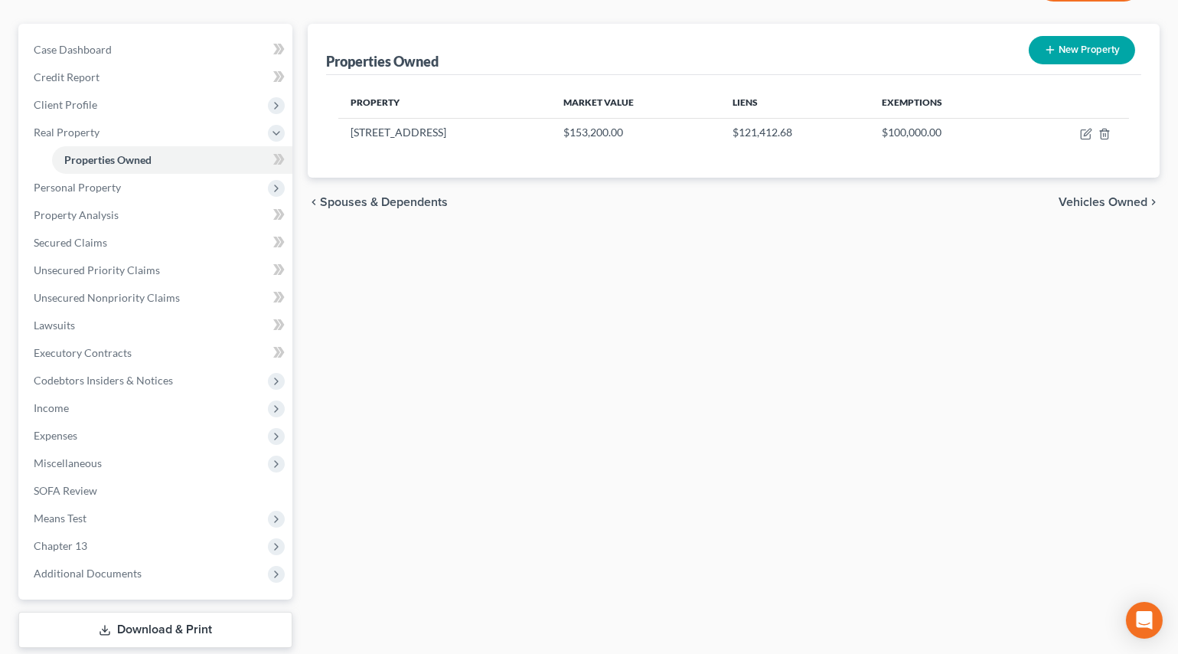
scroll to position [139, 0]
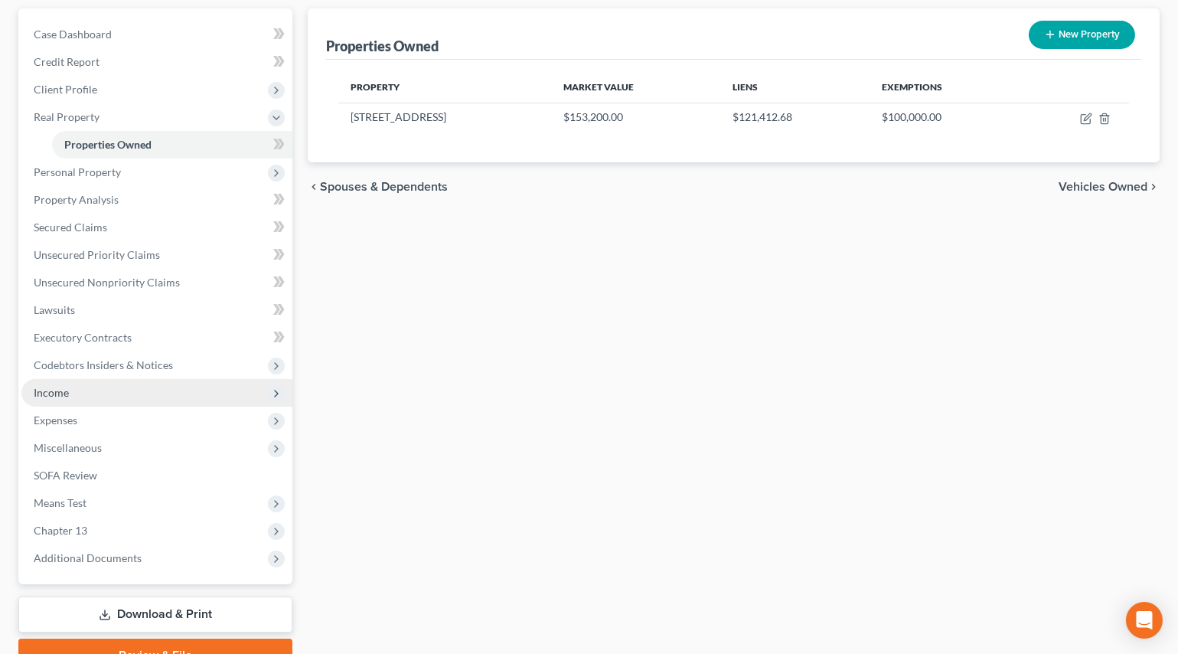
click at [61, 387] on span "Income" at bounding box center [51, 392] width 35 height 13
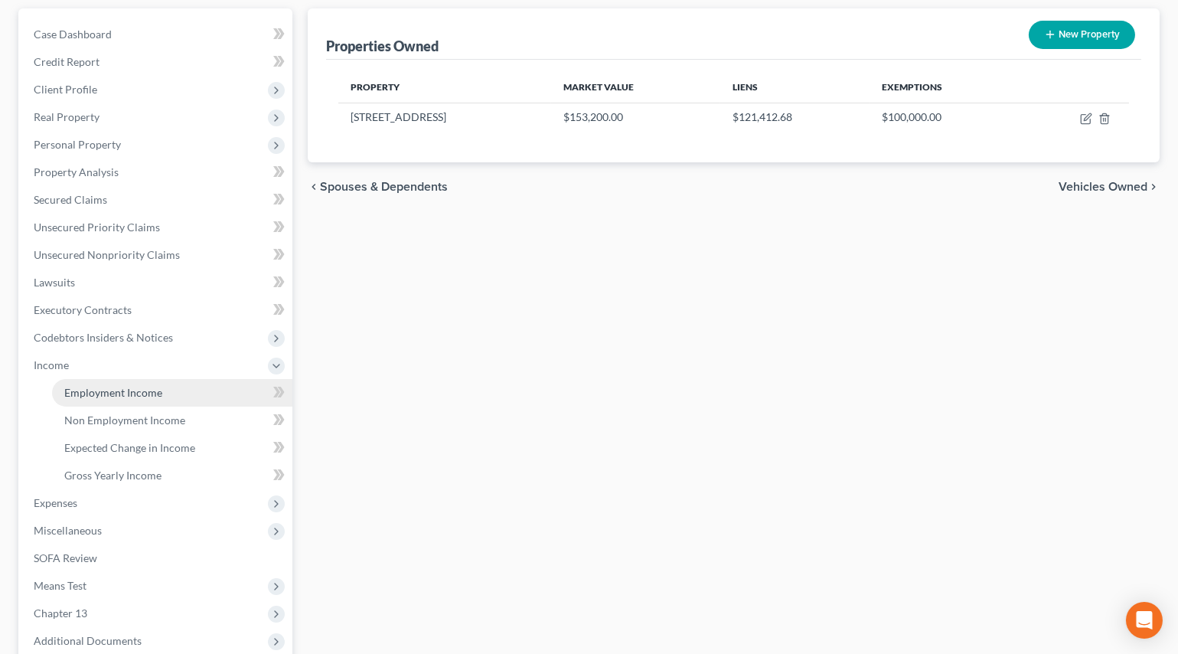
click at [169, 393] on link "Employment Income" at bounding box center [172, 393] width 240 height 28
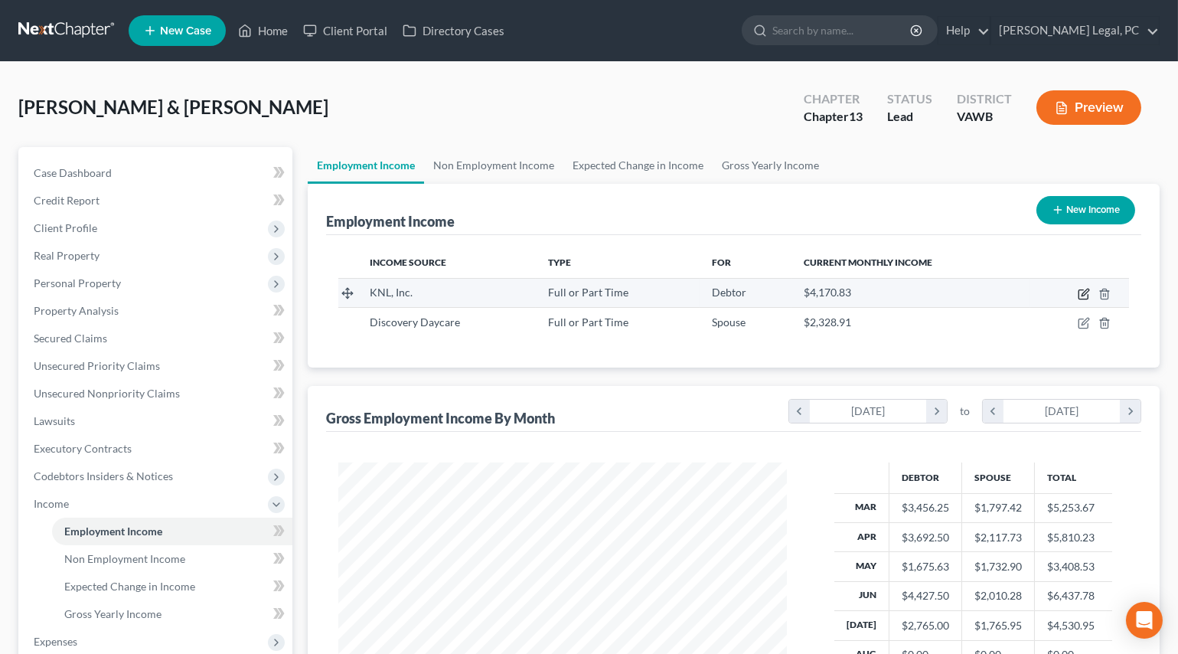
click at [1087, 290] on icon "button" at bounding box center [1084, 294] width 12 height 12
select select "0"
select select "48"
select select "3"
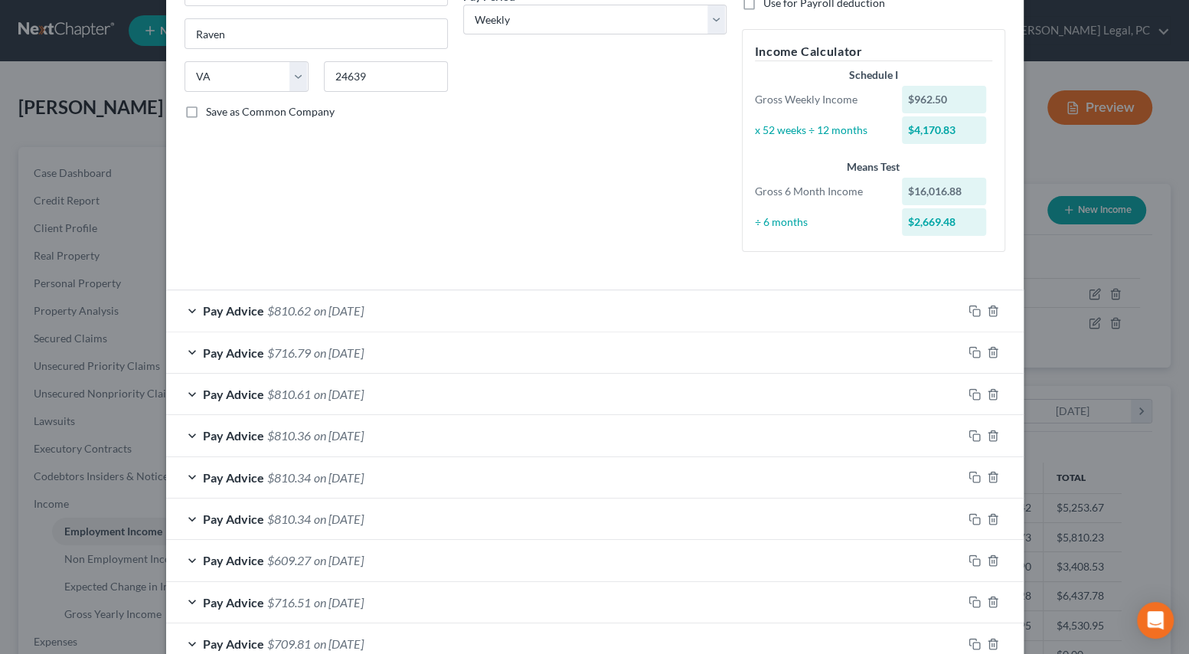
scroll to position [208, 0]
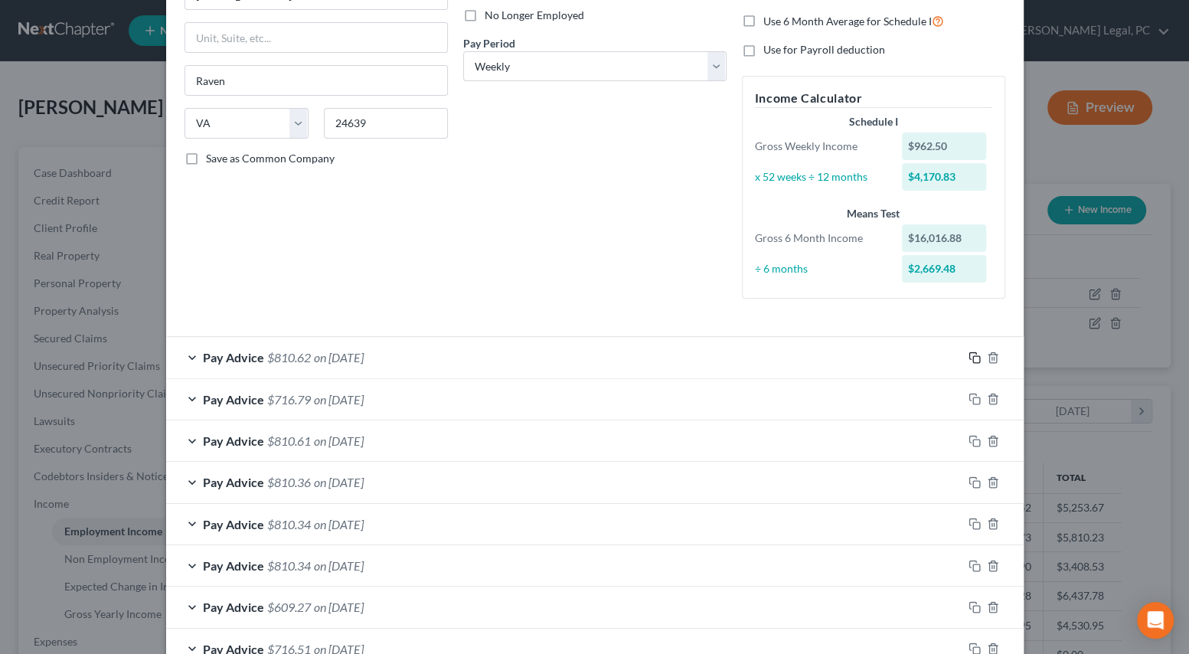
click at [970, 354] on icon "button" at bounding box center [974, 357] width 12 height 12
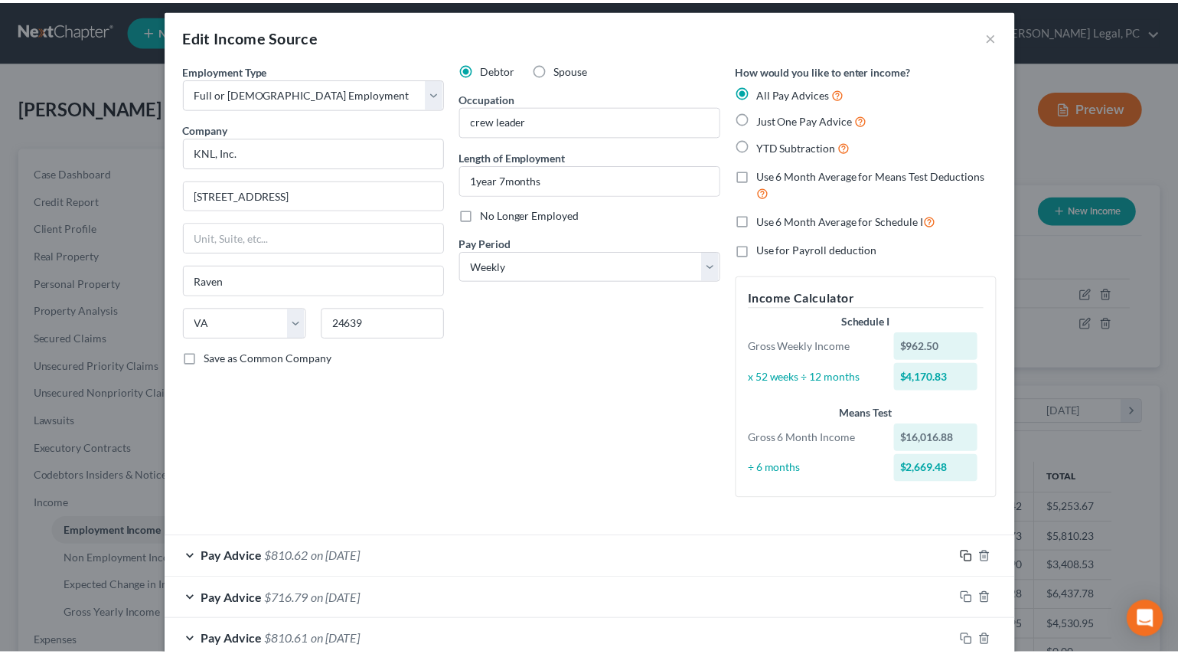
scroll to position [0, 0]
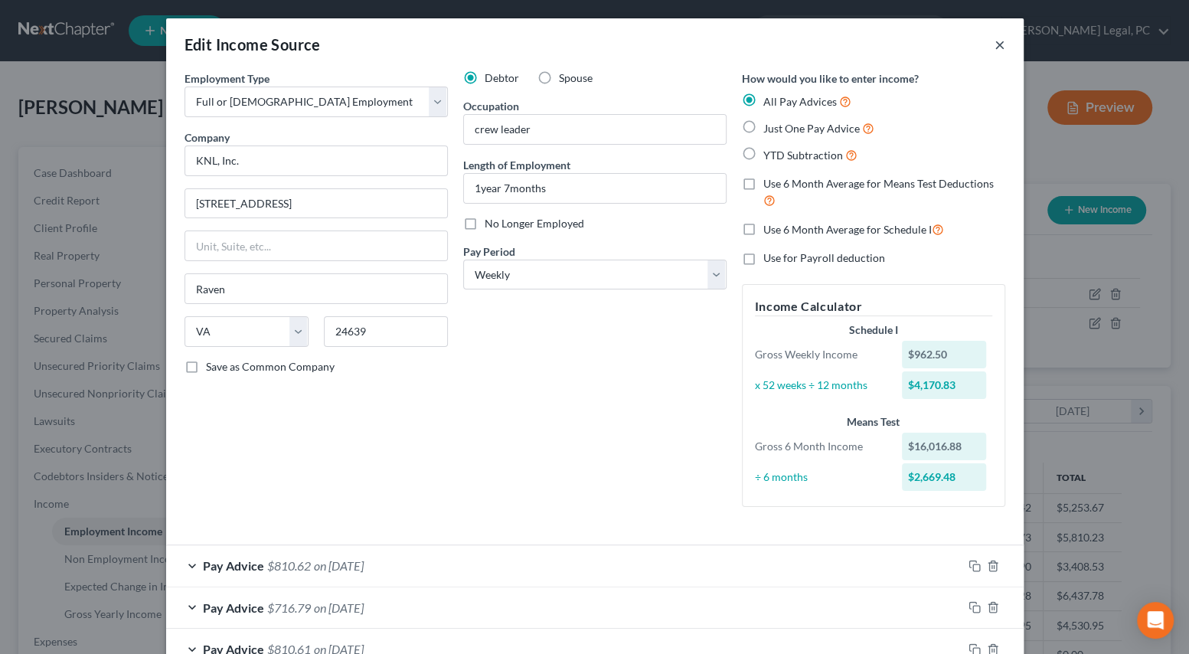
click at [996, 40] on button "×" at bounding box center [1000, 44] width 11 height 18
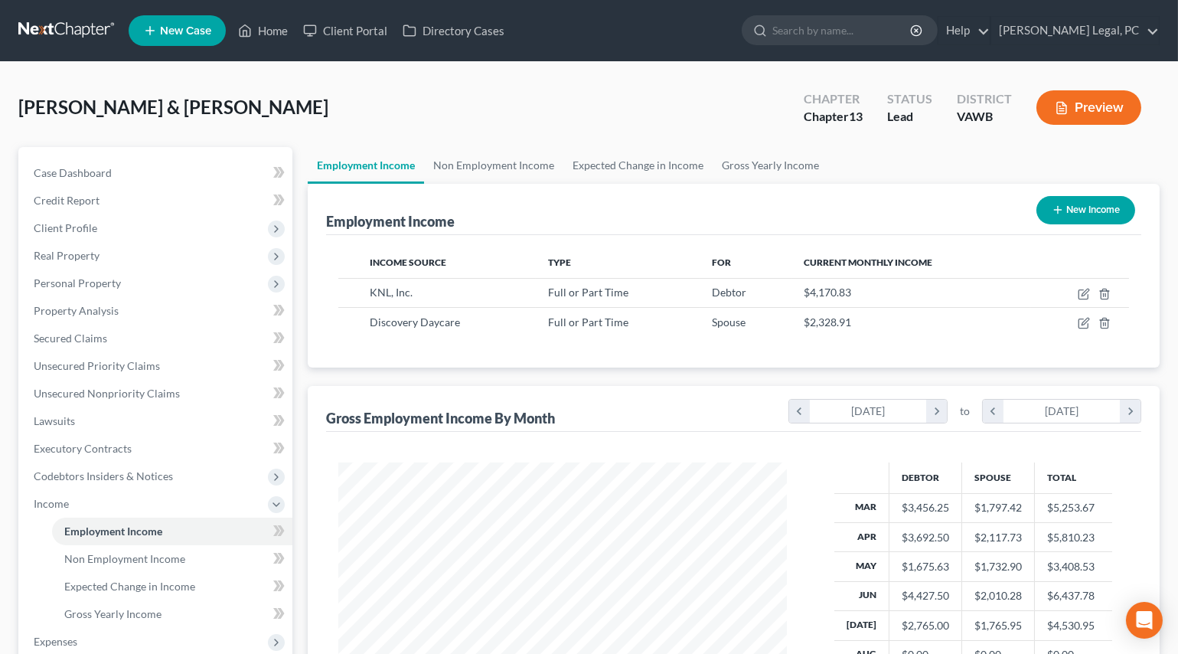
scroll to position [765317, 765111]
click at [81, 237] on span "Client Profile" at bounding box center [156, 228] width 271 height 28
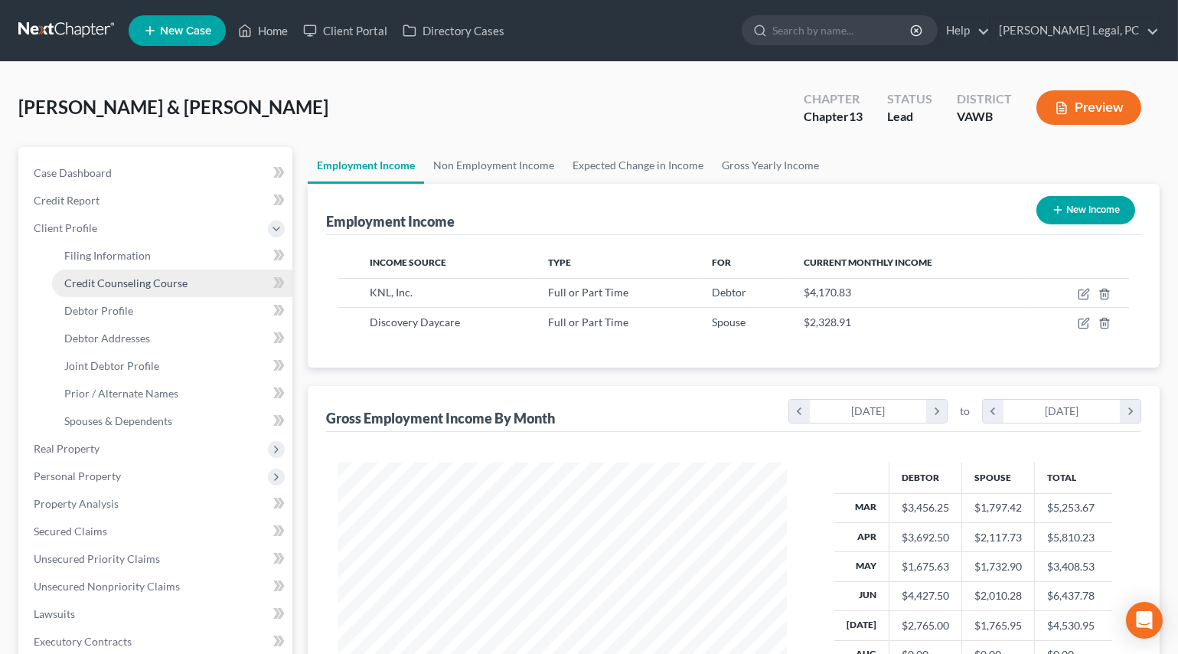
click at [113, 283] on span "Credit Counseling Course" at bounding box center [125, 282] width 123 height 13
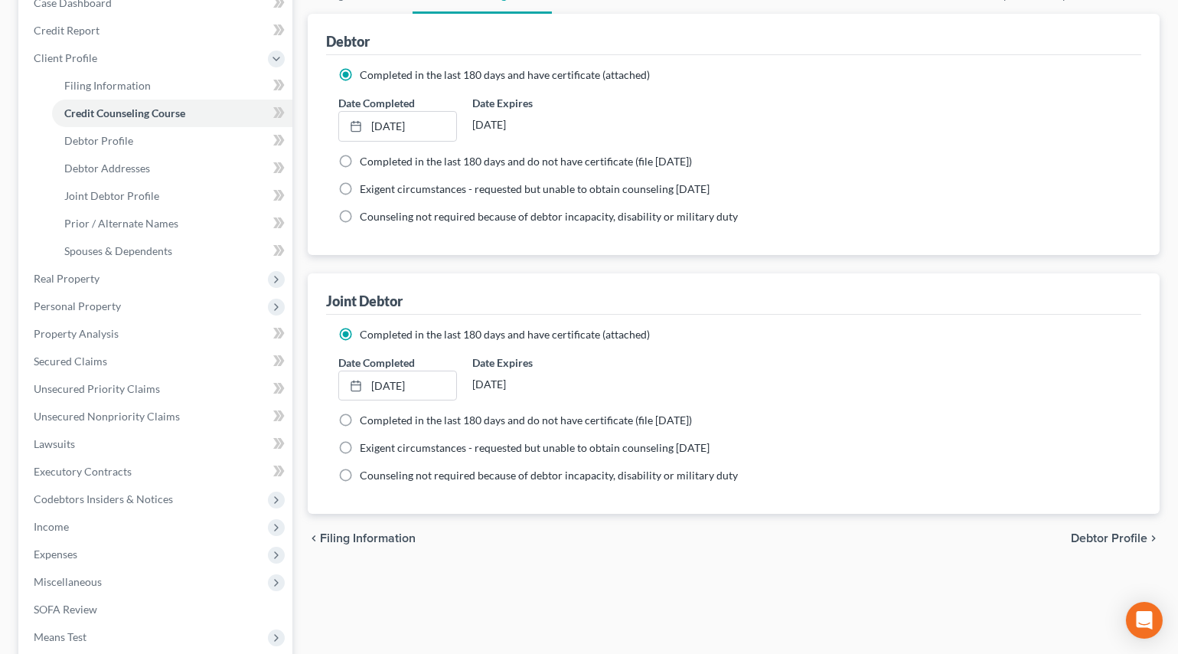
scroll to position [100, 0]
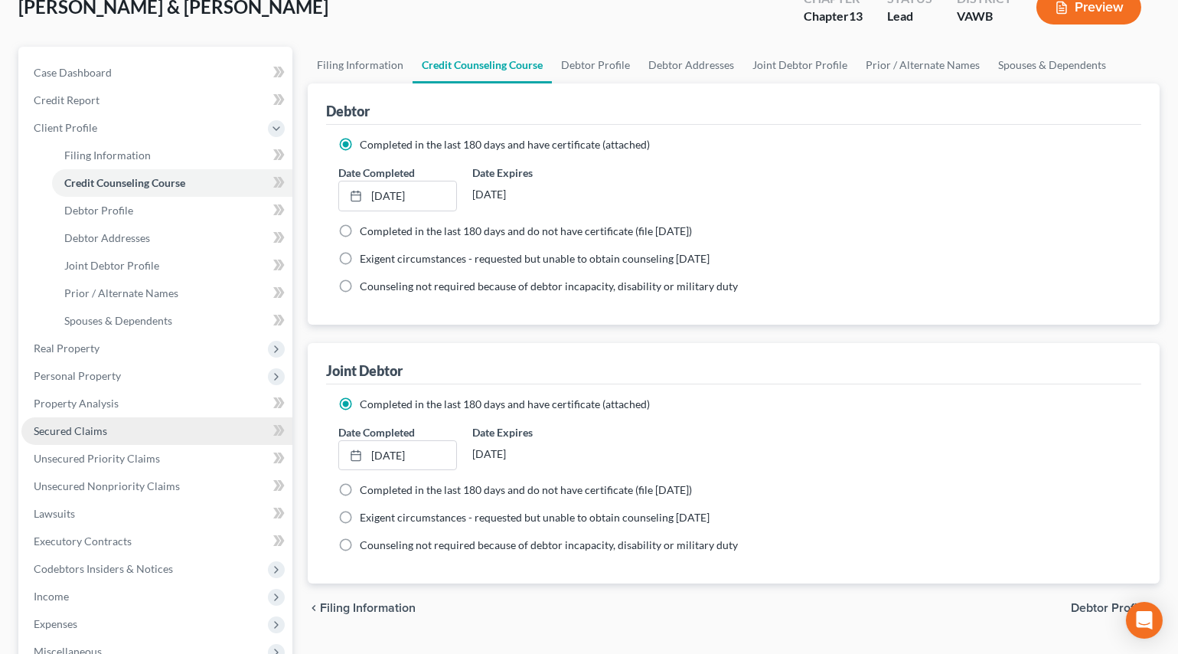
click at [79, 433] on span "Secured Claims" at bounding box center [70, 430] width 73 height 13
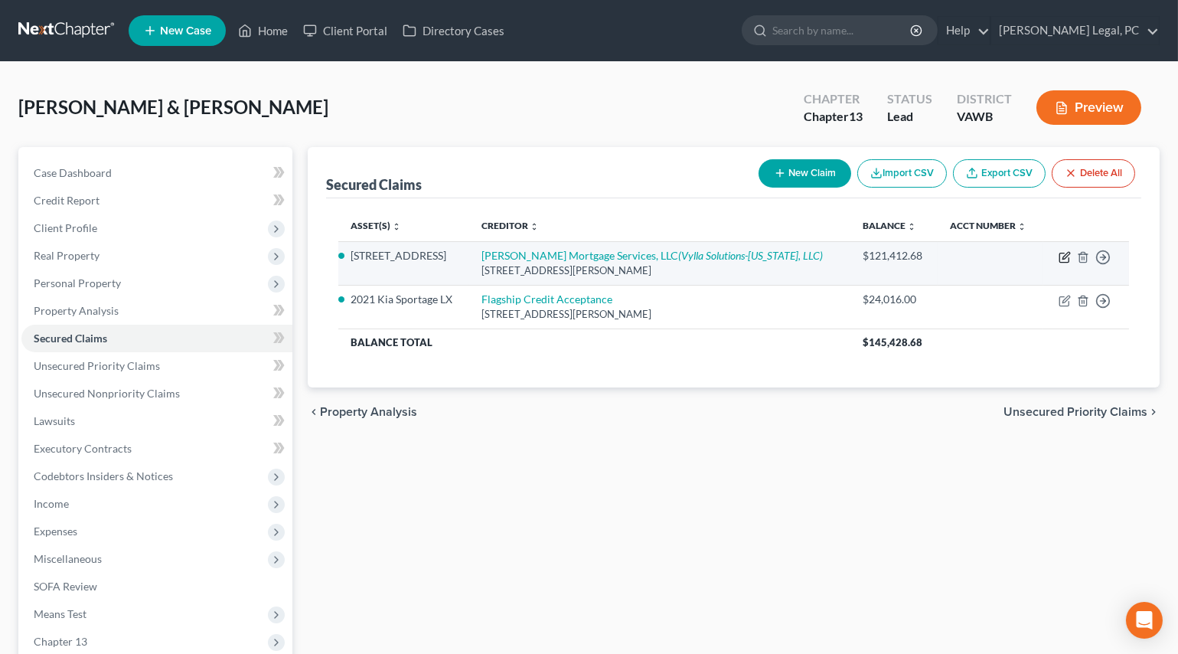
click at [1066, 256] on icon "button" at bounding box center [1066, 255] width 7 height 7
select select "4"
select select "2"
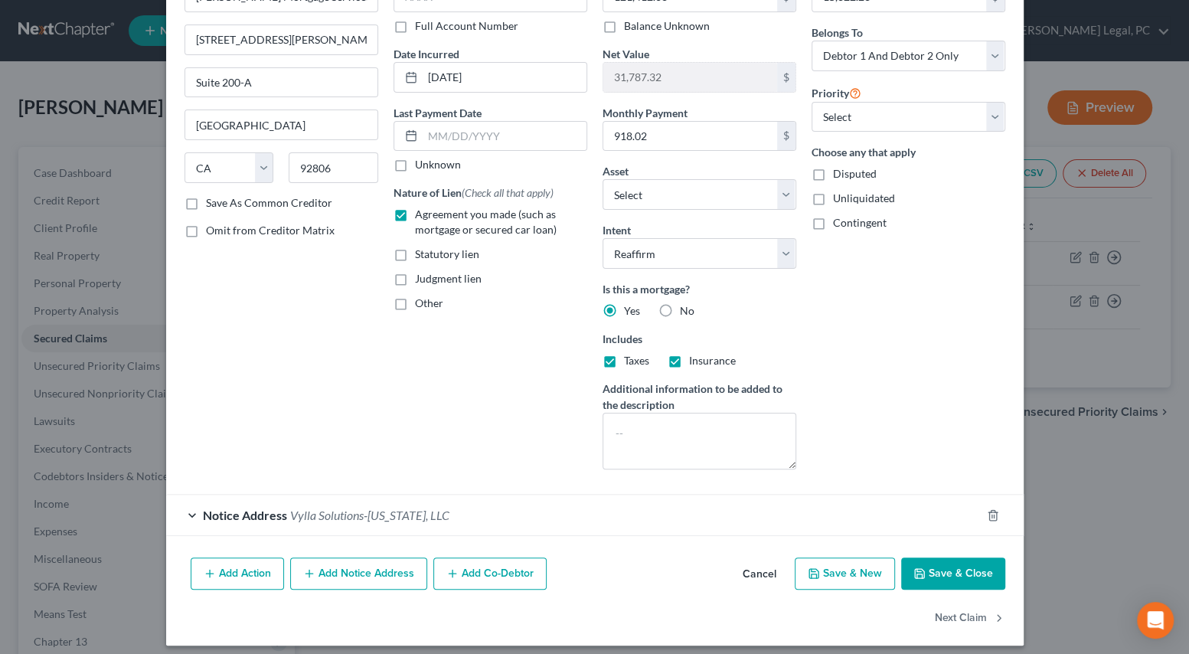
scroll to position [114, 0]
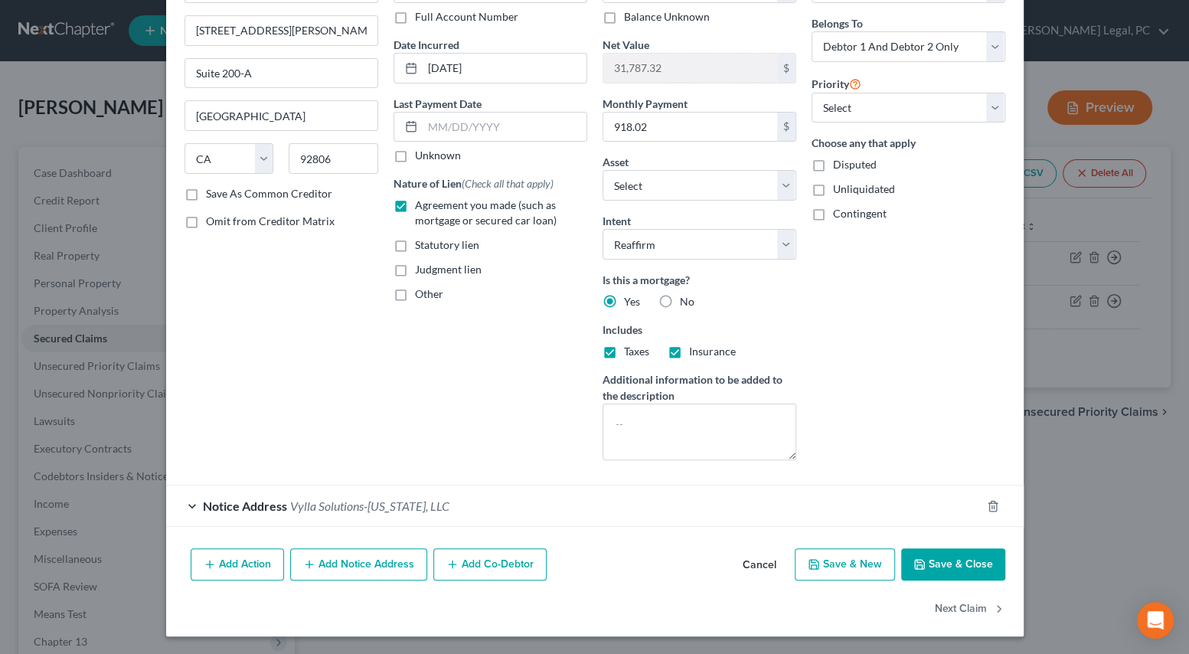
click at [468, 496] on div "Notice Address Vylla Solutions-[US_STATE], LLC" at bounding box center [573, 505] width 815 height 41
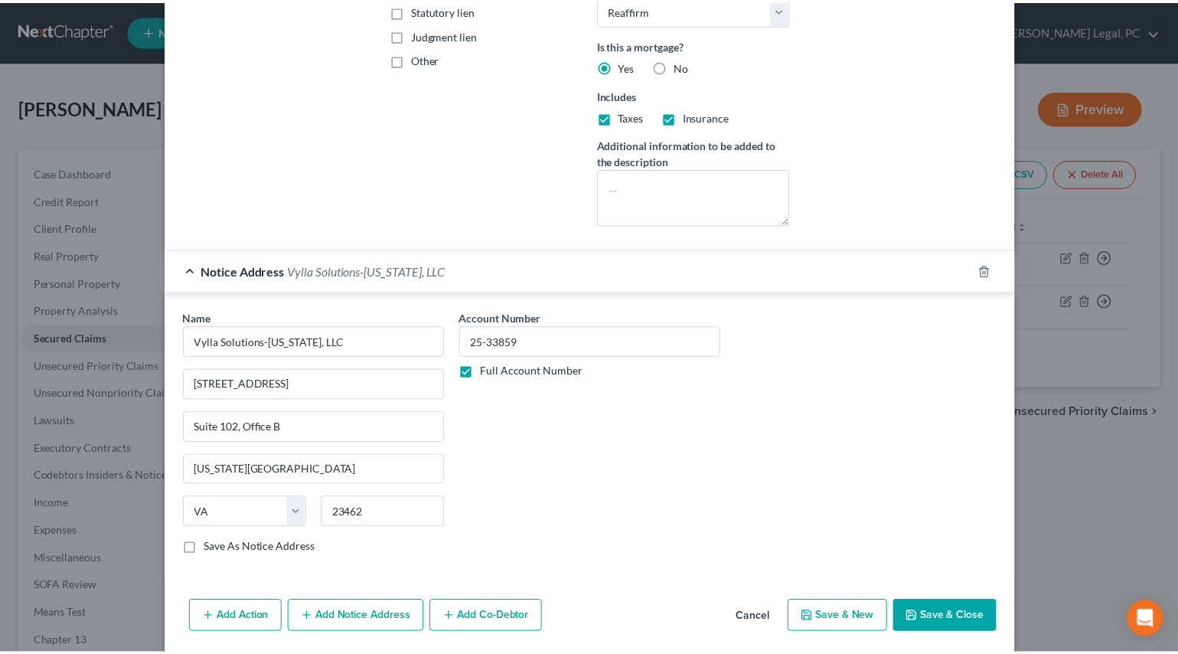
scroll to position [401, 0]
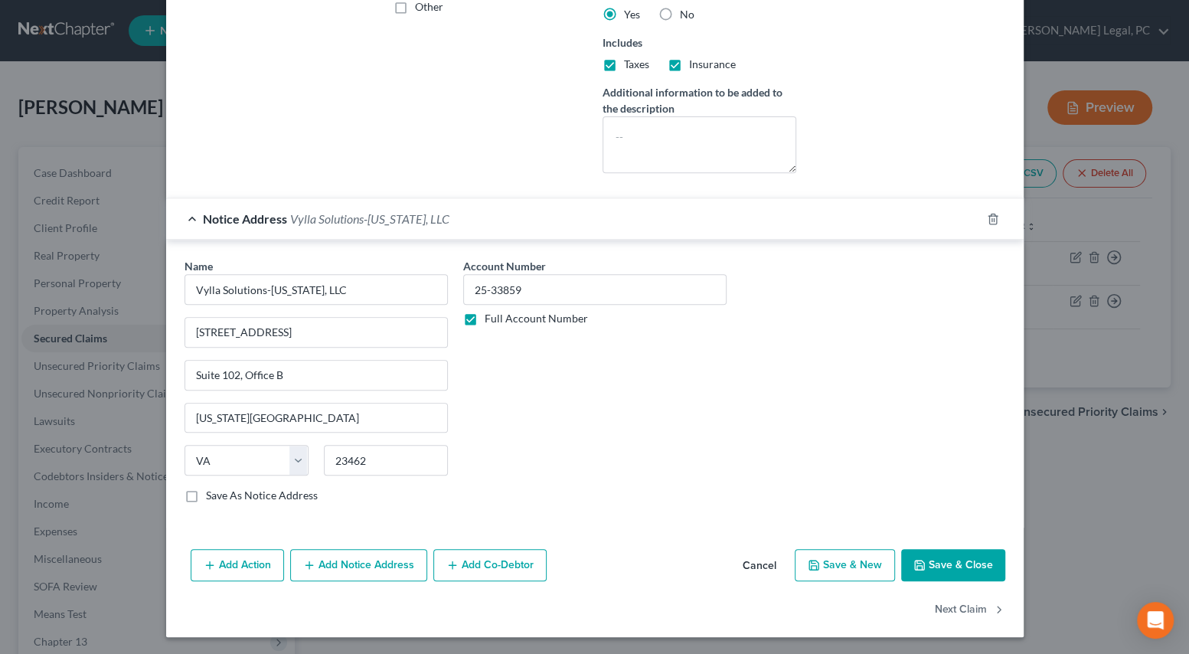
click at [972, 568] on button "Save & Close" at bounding box center [953, 565] width 104 height 32
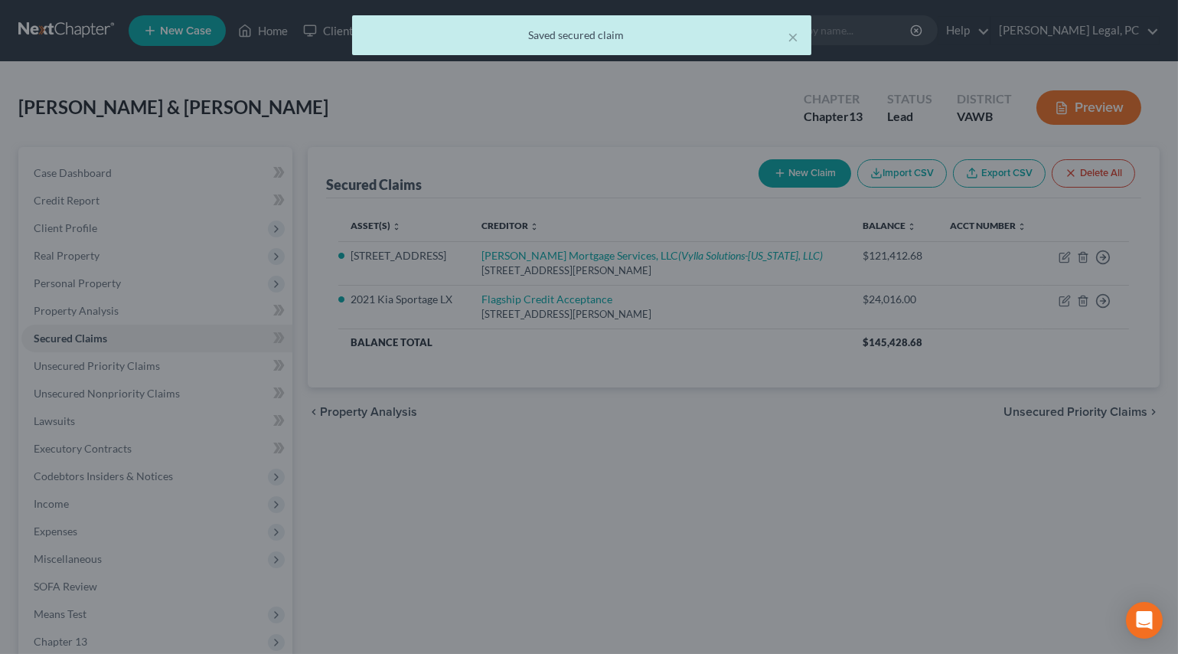
scroll to position [0, 0]
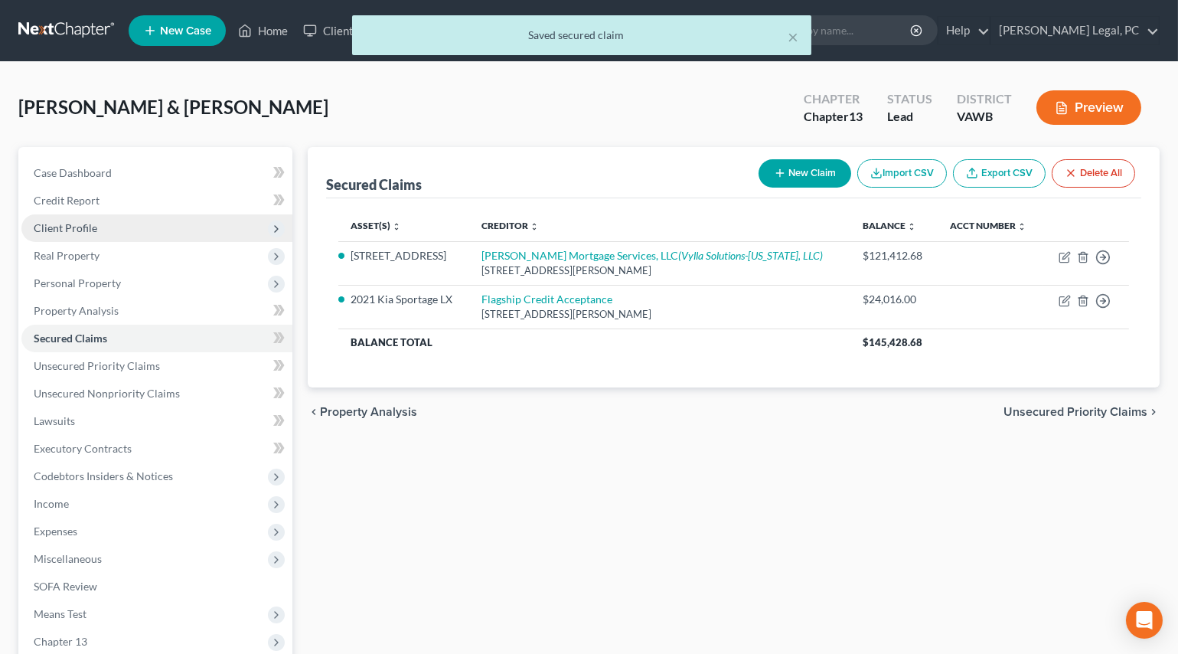
click at [79, 233] on span "Client Profile" at bounding box center [156, 228] width 271 height 28
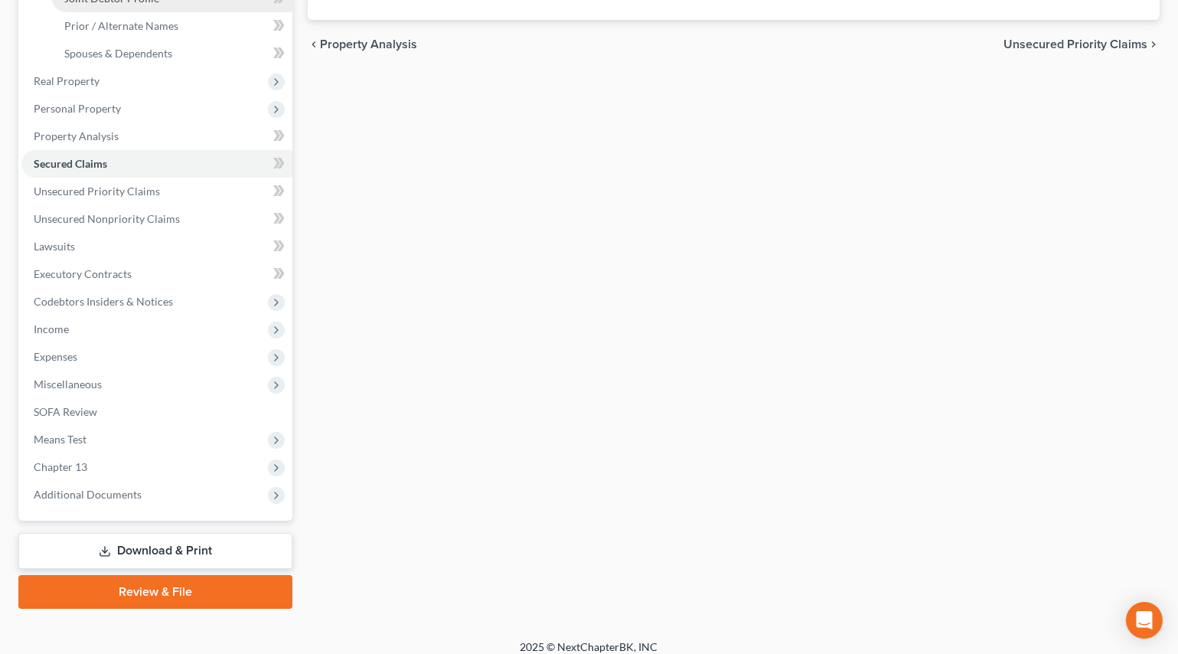
scroll to position [379, 0]
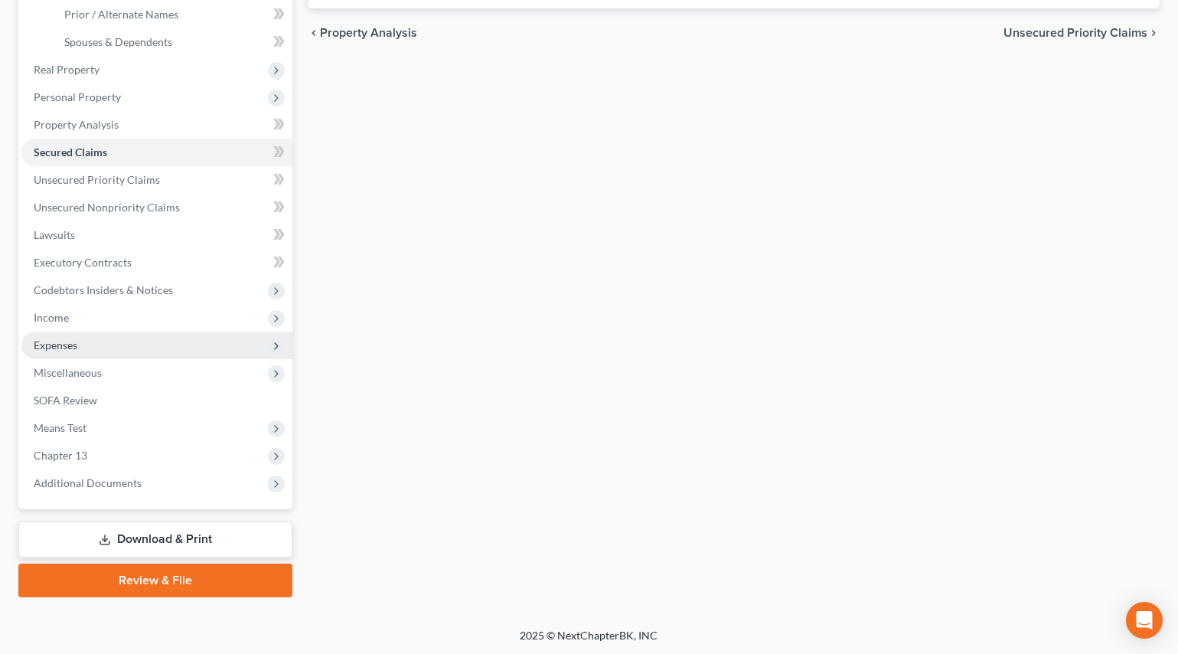
click at [125, 351] on span "Expenses" at bounding box center [156, 346] width 271 height 28
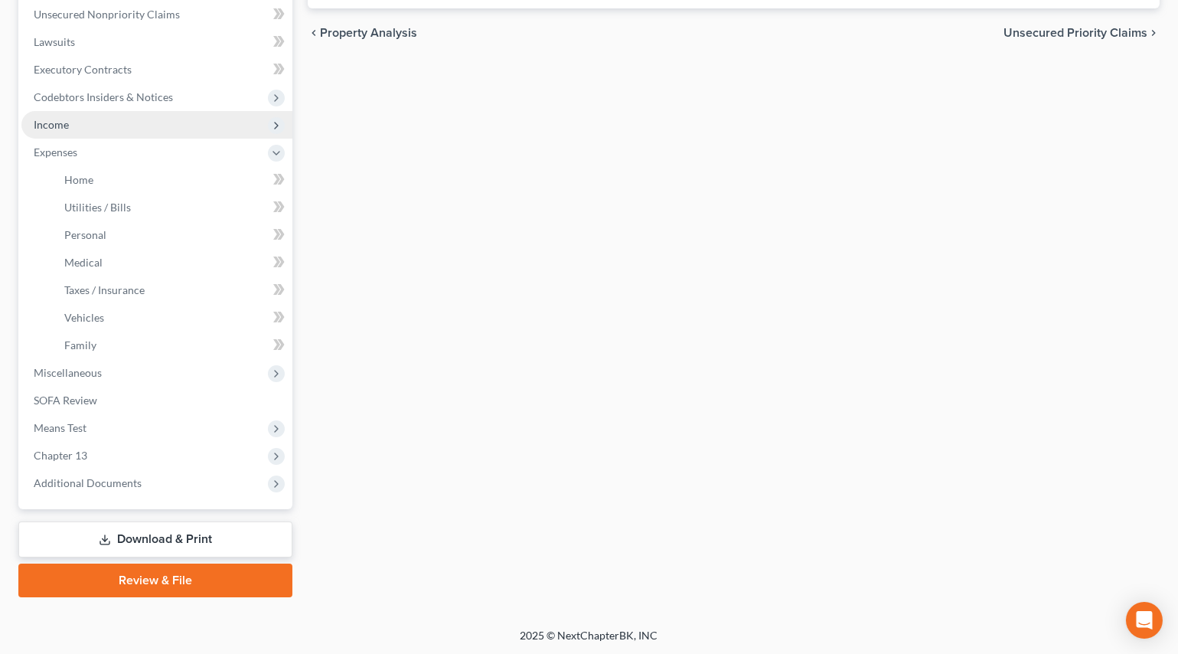
click at [65, 128] on span "Income" at bounding box center [51, 124] width 35 height 13
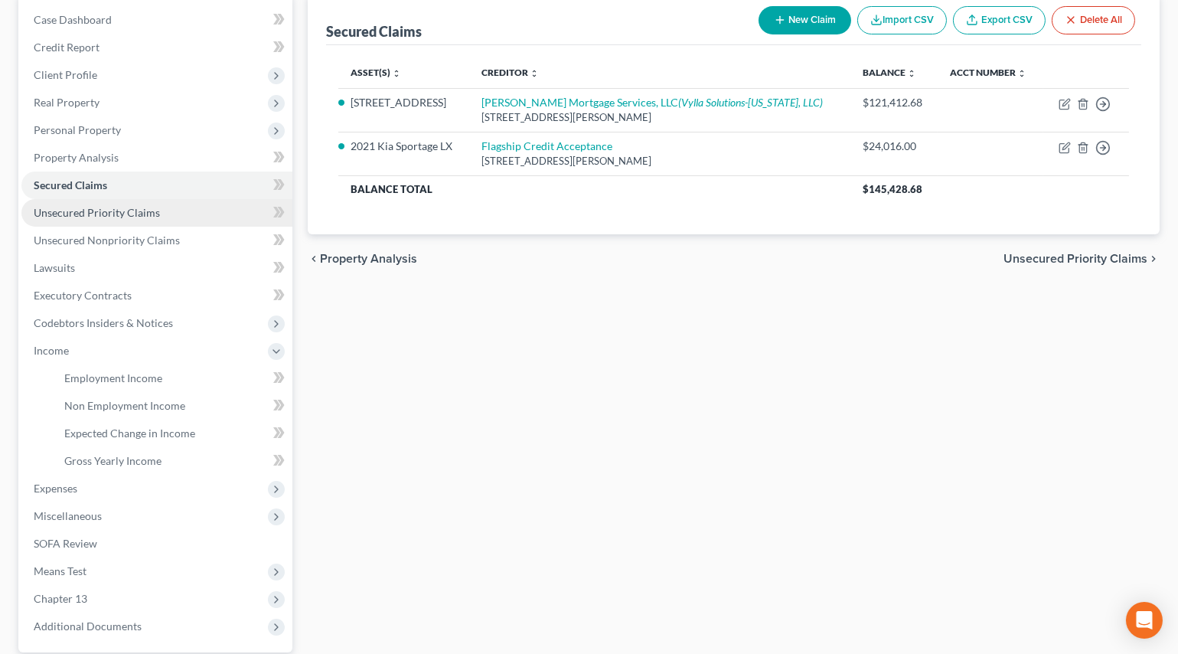
scroll to position [87, 0]
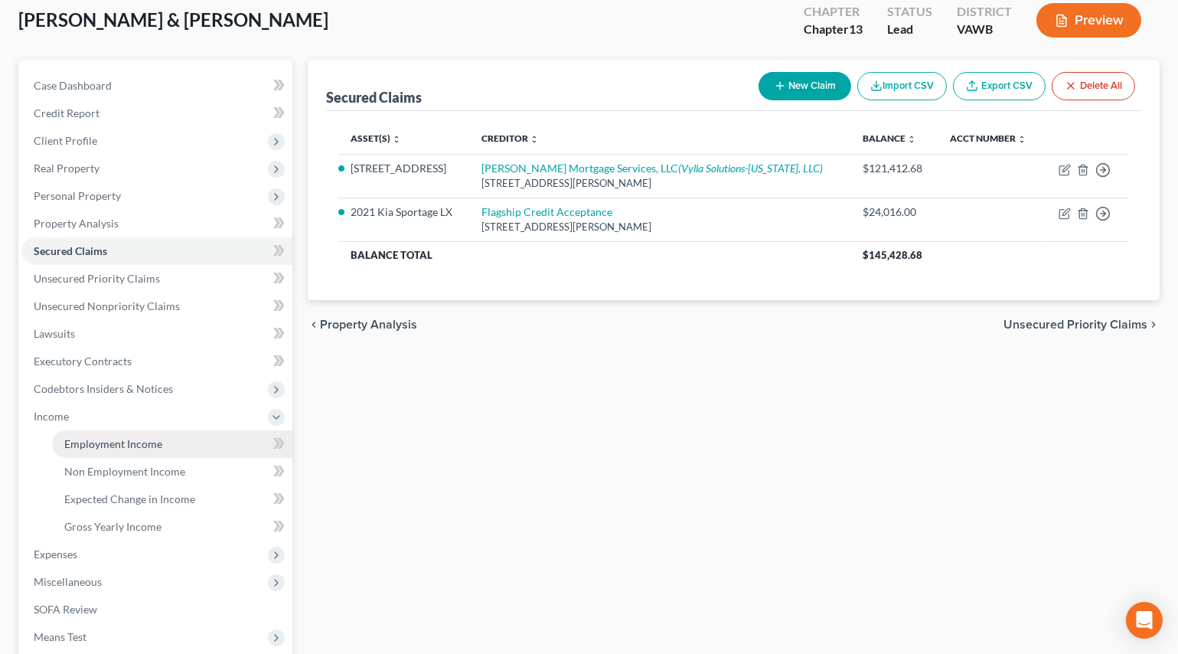
click at [119, 437] on span "Employment Income" at bounding box center [113, 443] width 98 height 13
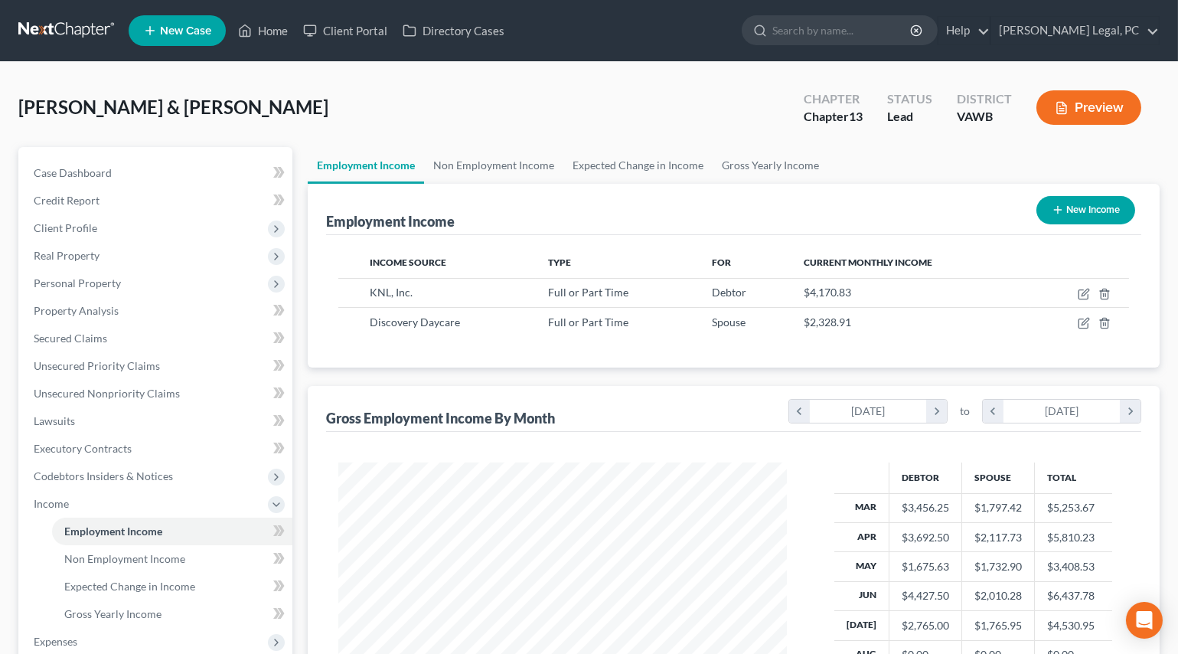
scroll to position [274, 478]
click at [1081, 295] on icon "button" at bounding box center [1084, 294] width 12 height 12
select select "0"
select select "48"
select select "3"
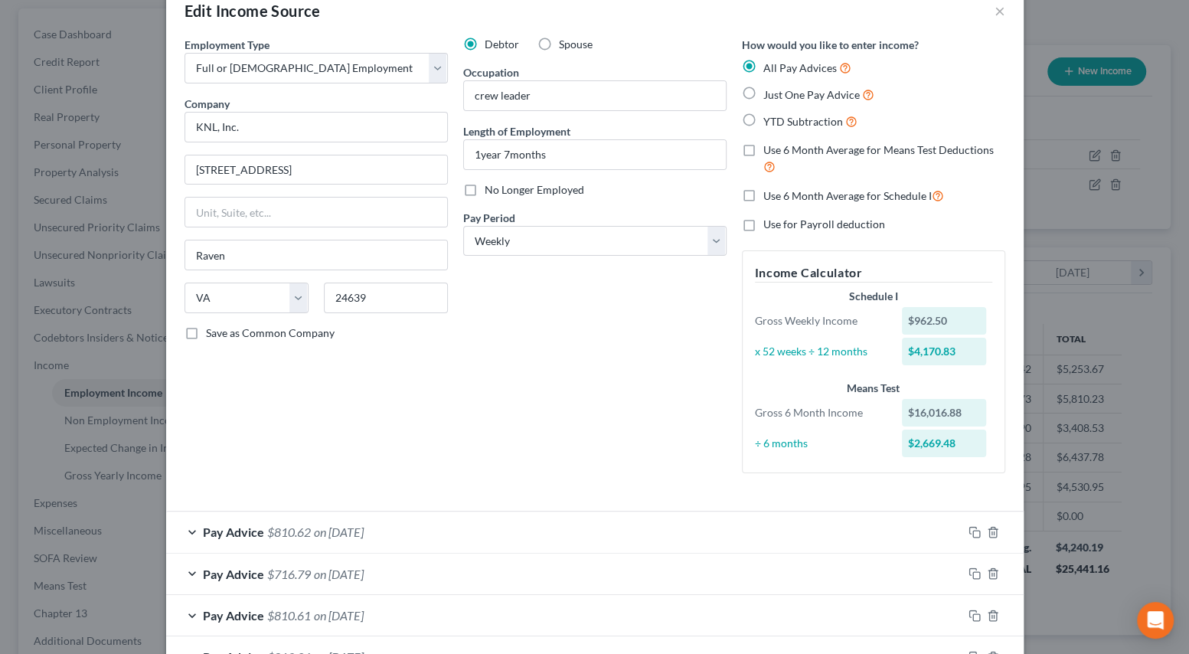
scroll to position [0, 0]
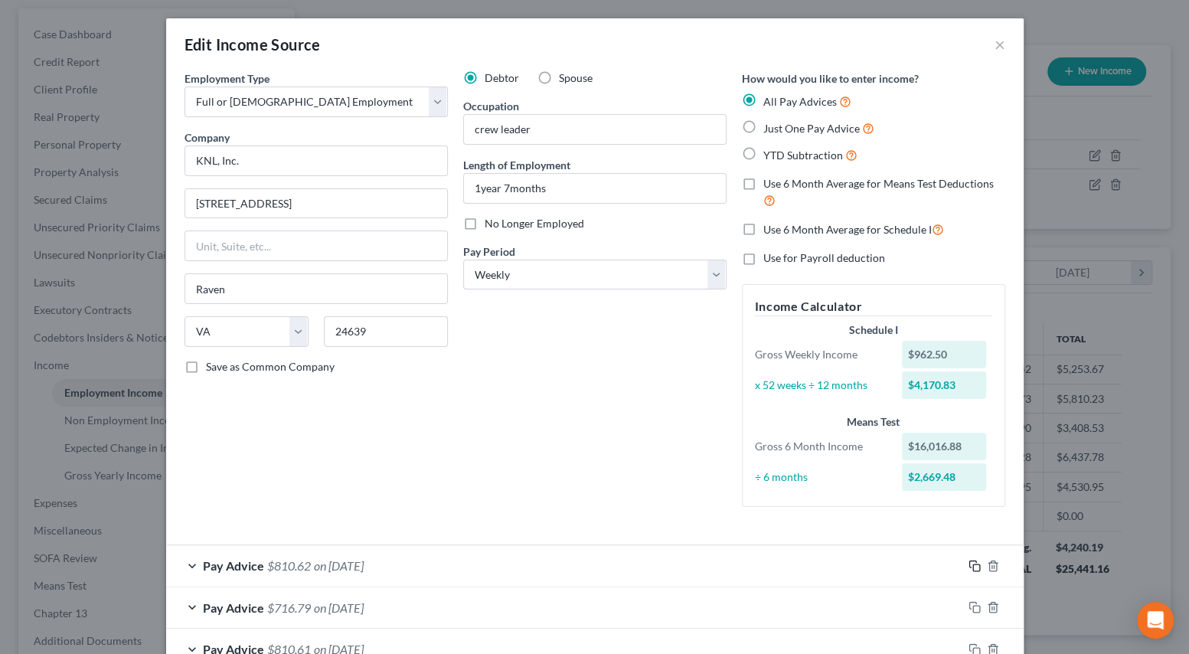
click at [973, 567] on rect "button" at bounding box center [976, 567] width 7 height 7
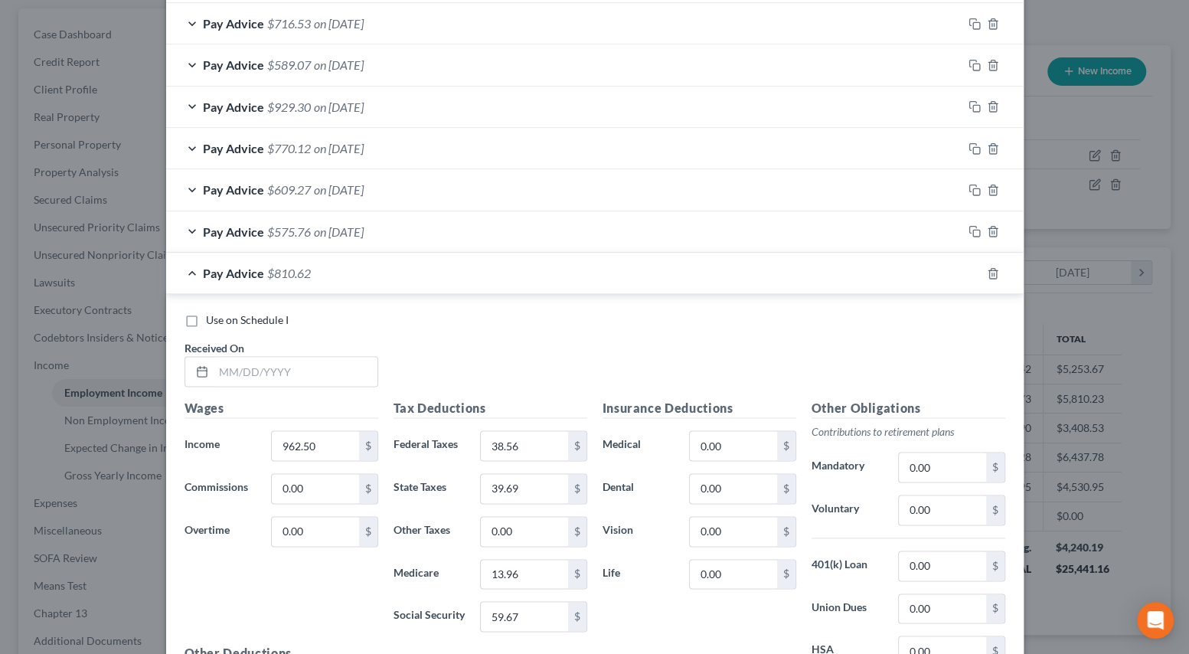
scroll to position [1471, 0]
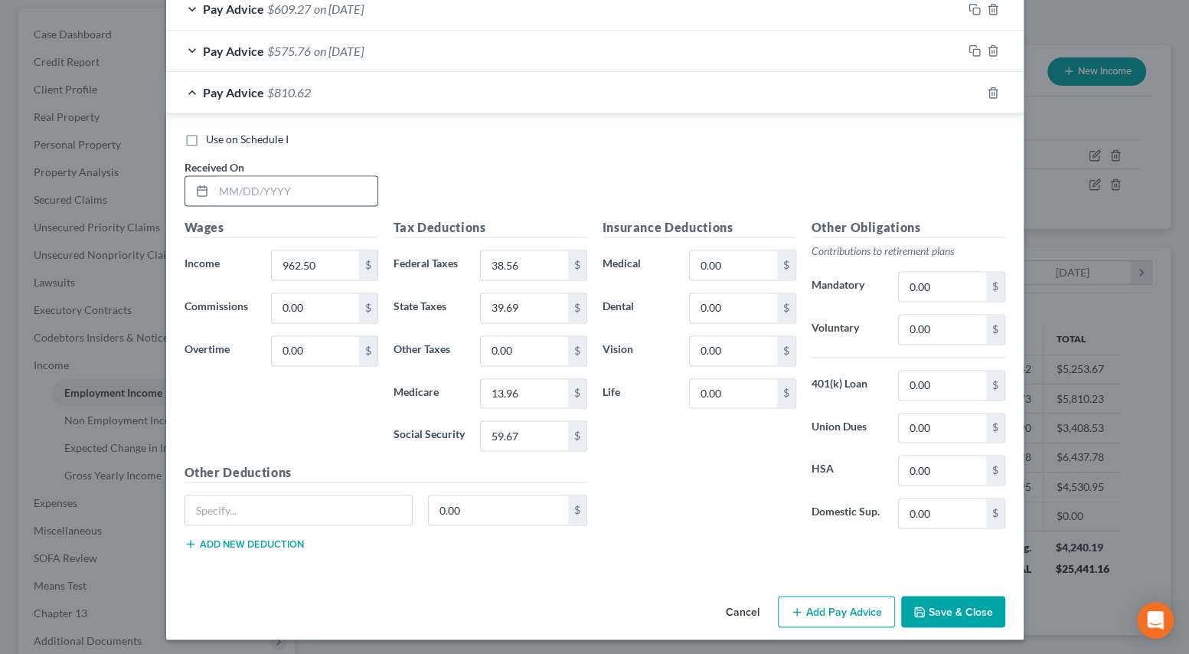
click at [256, 190] on input "text" at bounding box center [296, 190] width 164 height 29
click at [240, 181] on input "text" at bounding box center [296, 190] width 164 height 29
type input "[DATE]"
click at [968, 90] on icon "button" at bounding box center [974, 93] width 12 height 12
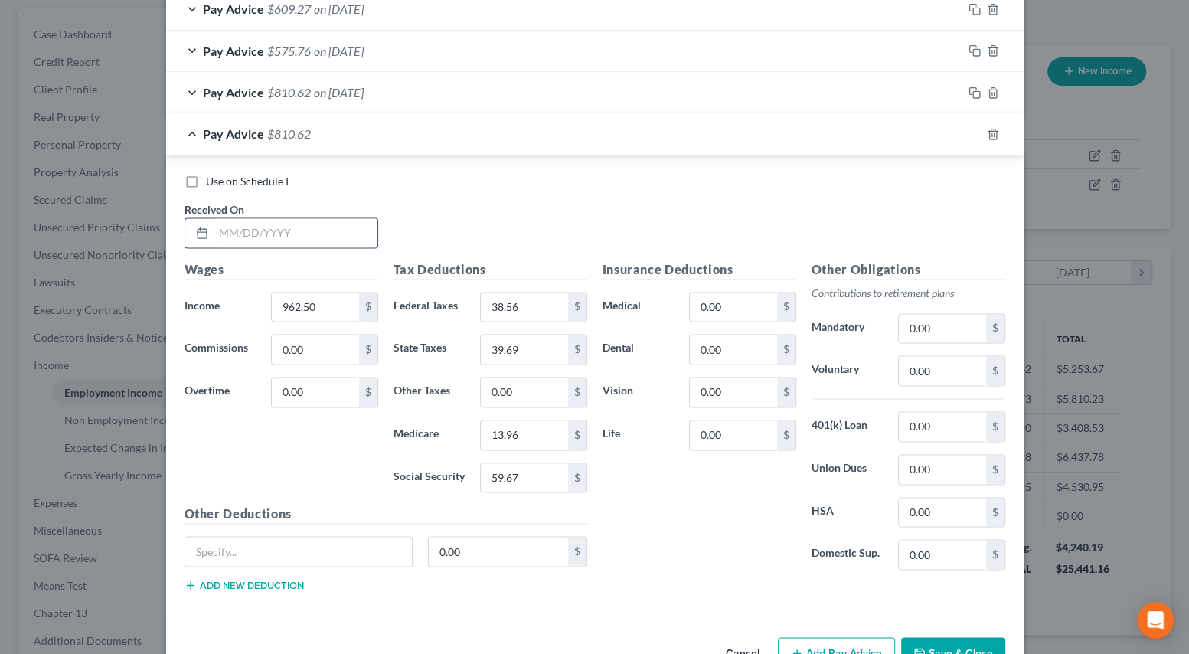
click at [274, 230] on input "text" at bounding box center [296, 232] width 164 height 29
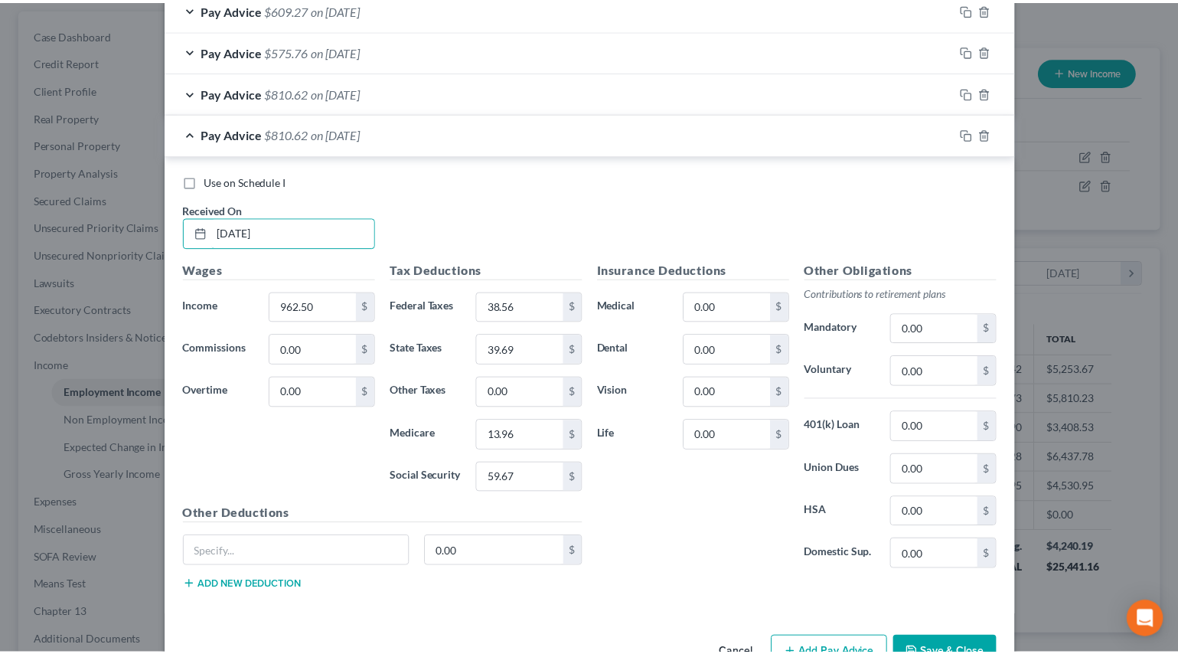
scroll to position [1514, 0]
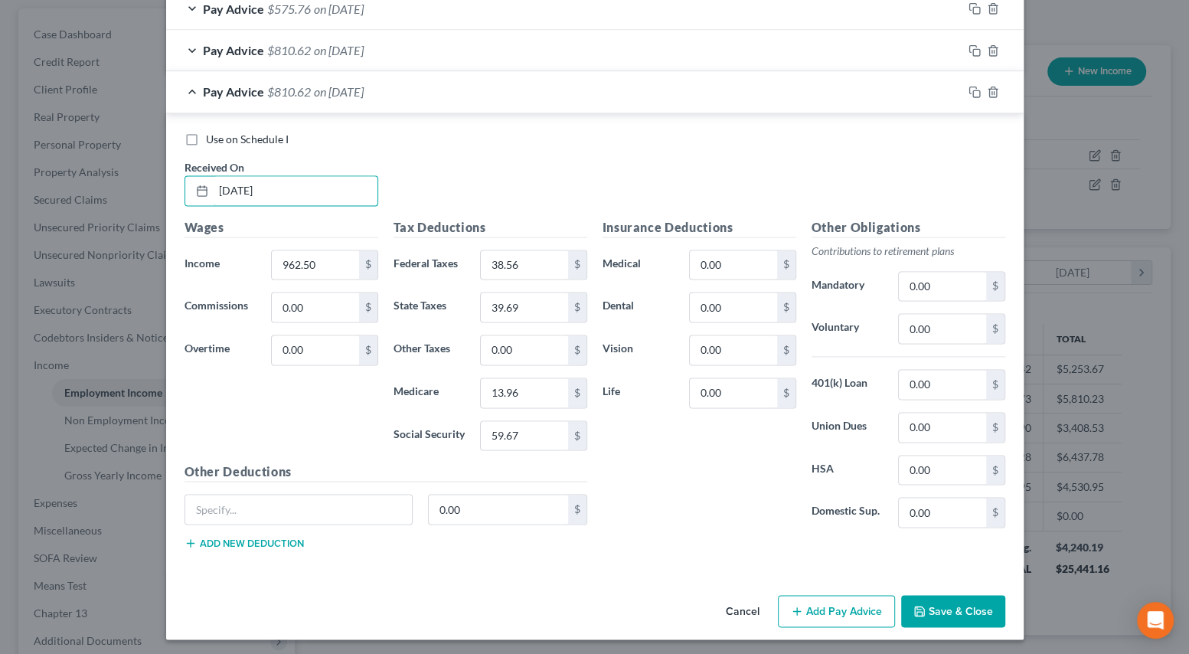
type input "[DATE]"
click at [940, 612] on button "Save & Close" at bounding box center [953, 611] width 104 height 32
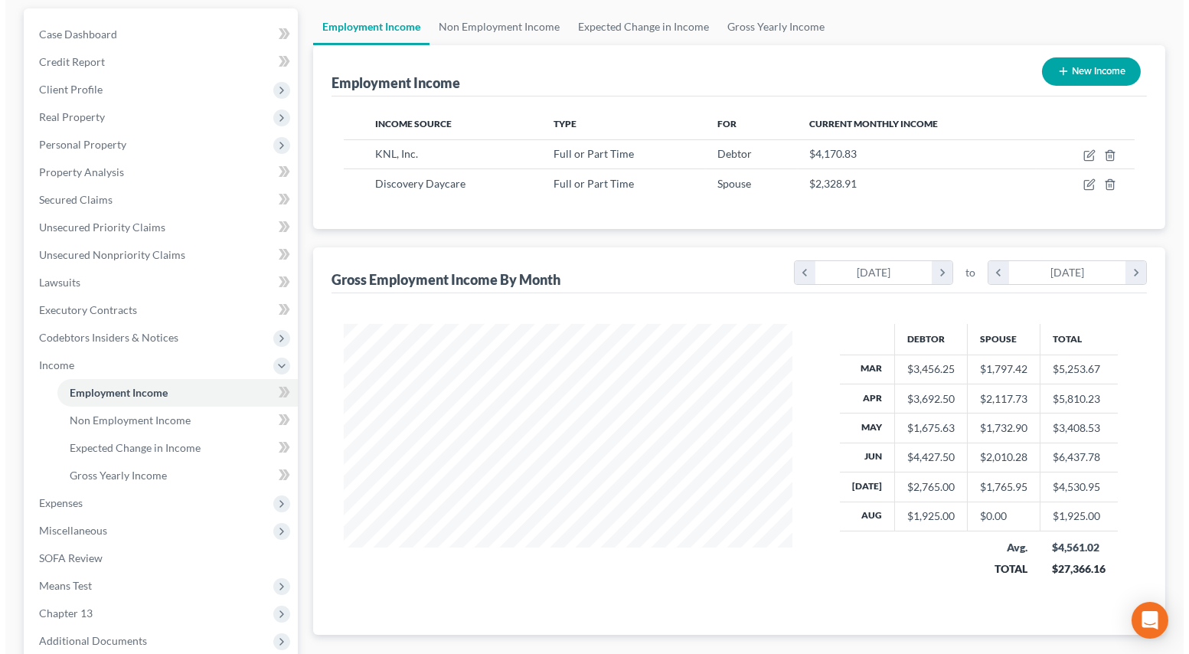
scroll to position [765317, 765111]
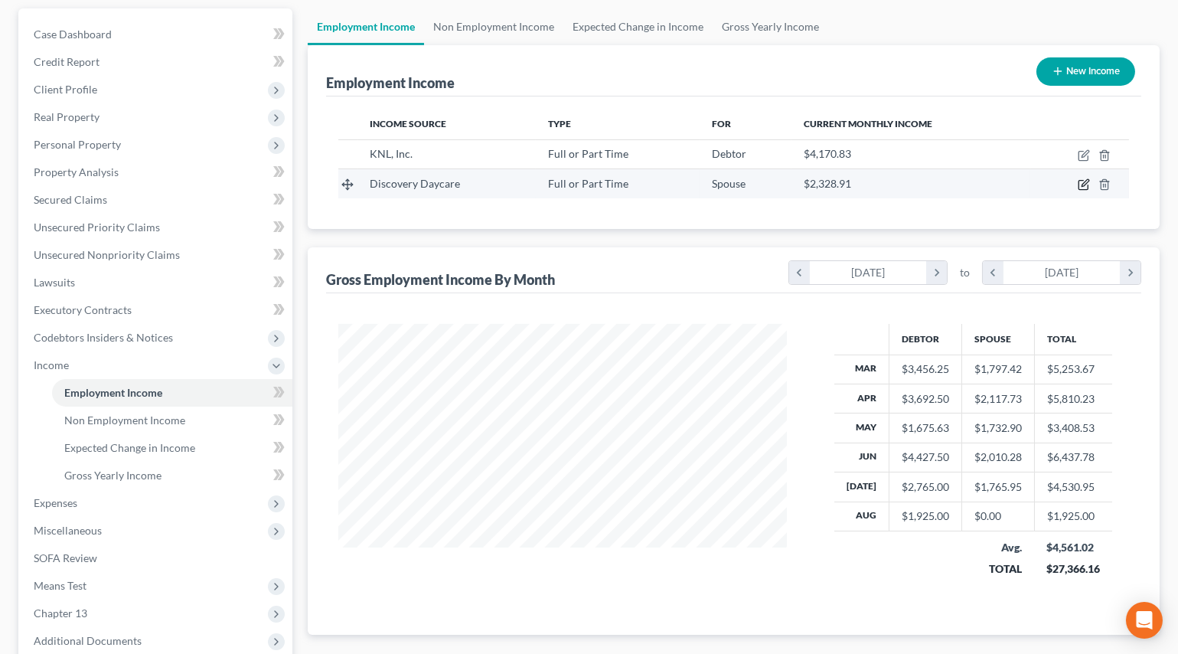
click at [1083, 180] on icon "button" at bounding box center [1084, 184] width 12 height 12
select select "0"
select select "48"
select select "2"
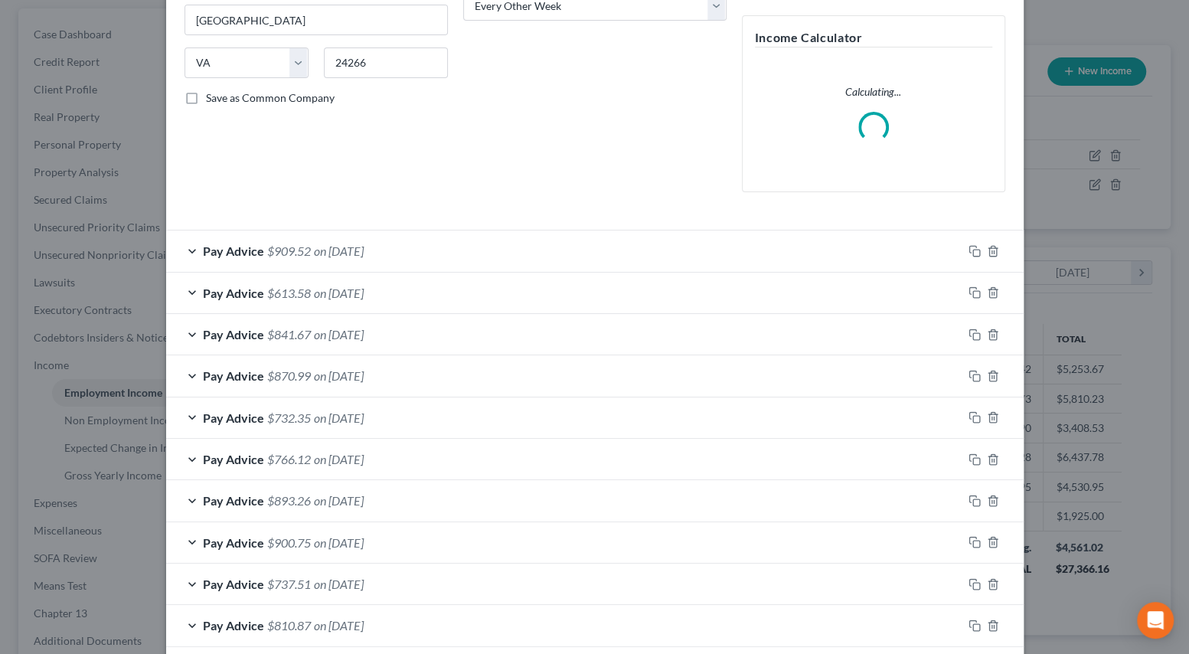
scroll to position [278, 0]
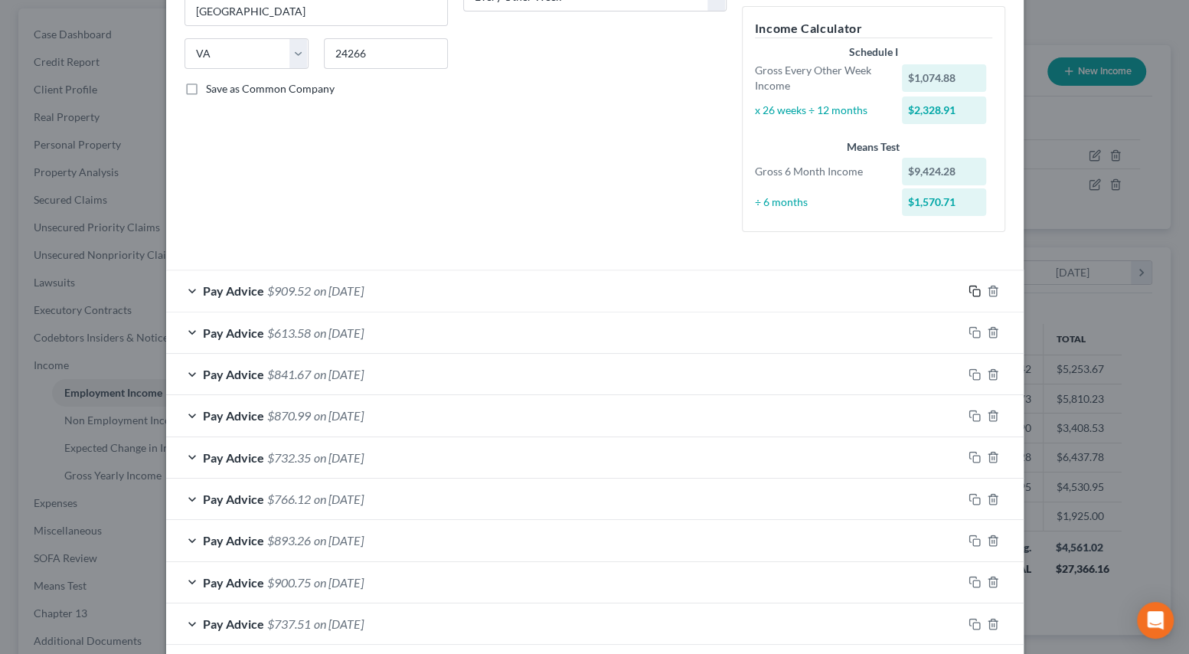
click at [969, 290] on icon "button" at bounding box center [974, 291] width 12 height 12
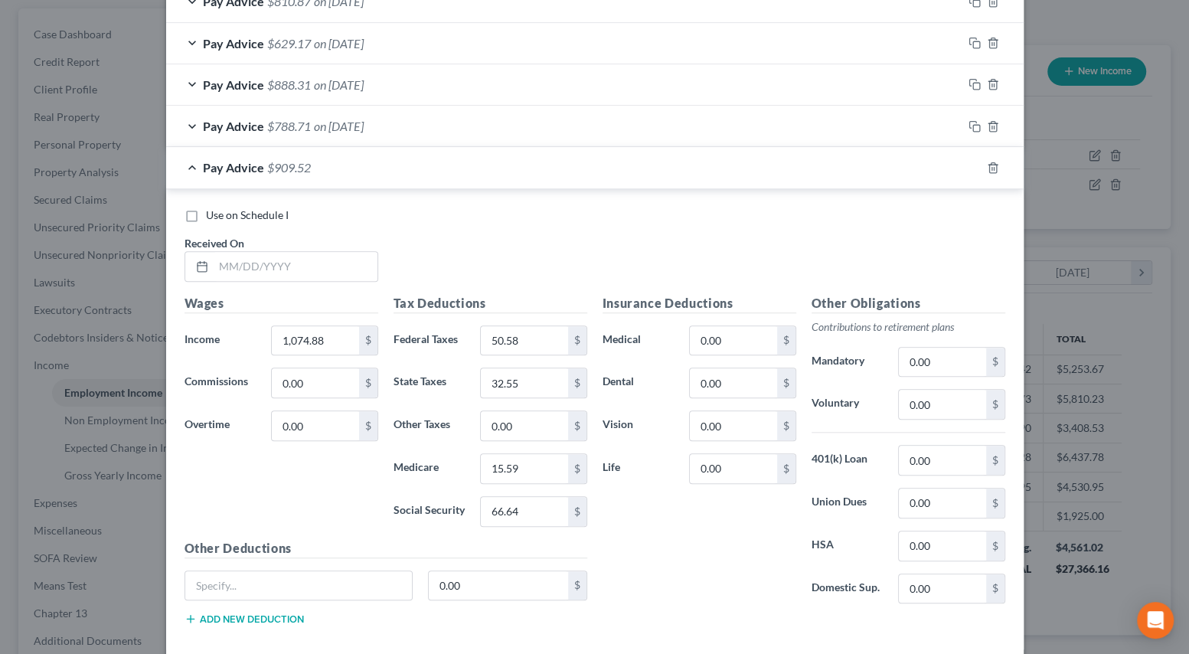
scroll to position [880, 0]
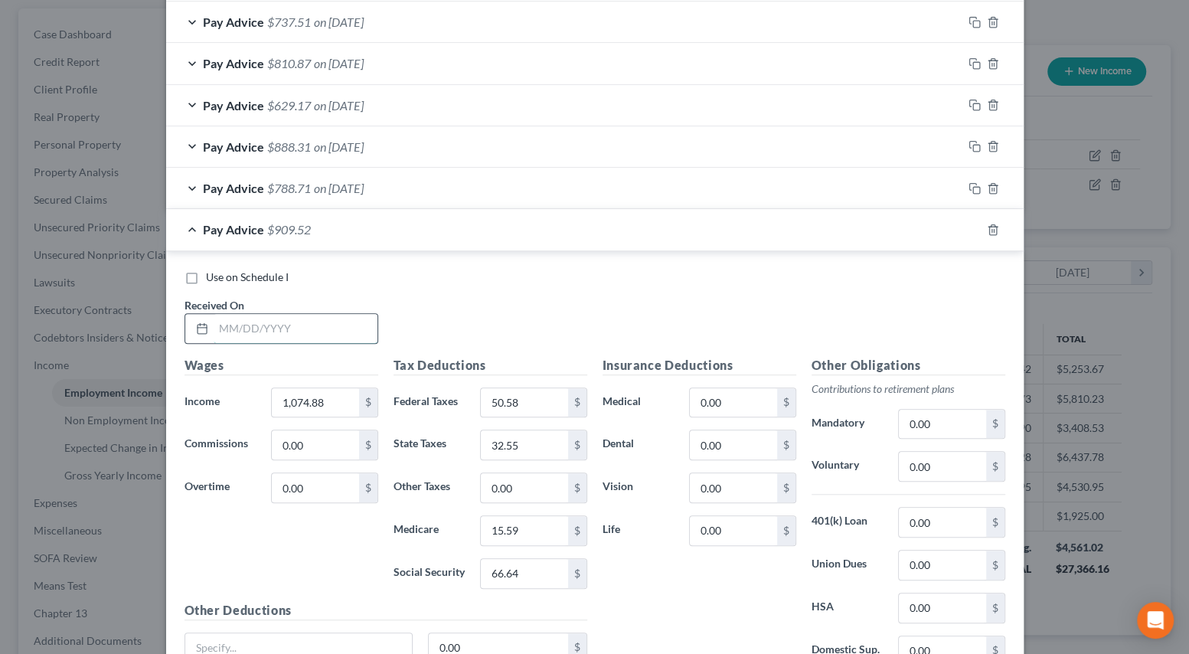
click at [328, 318] on input "text" at bounding box center [296, 328] width 164 height 29
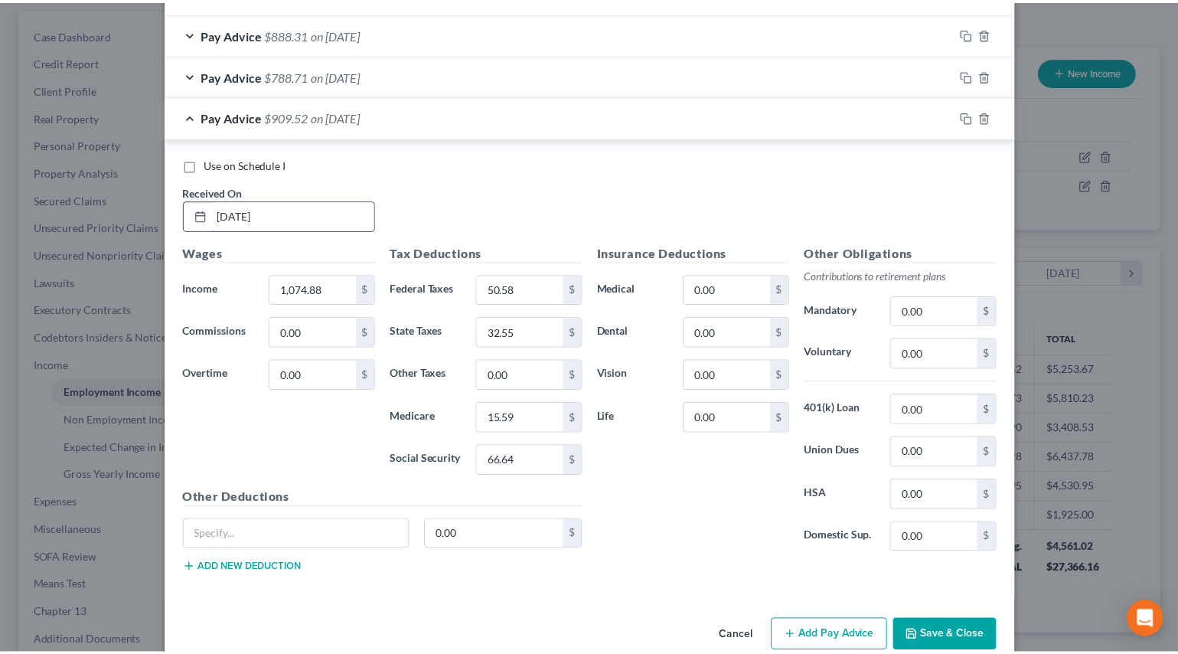
scroll to position [1018, 0]
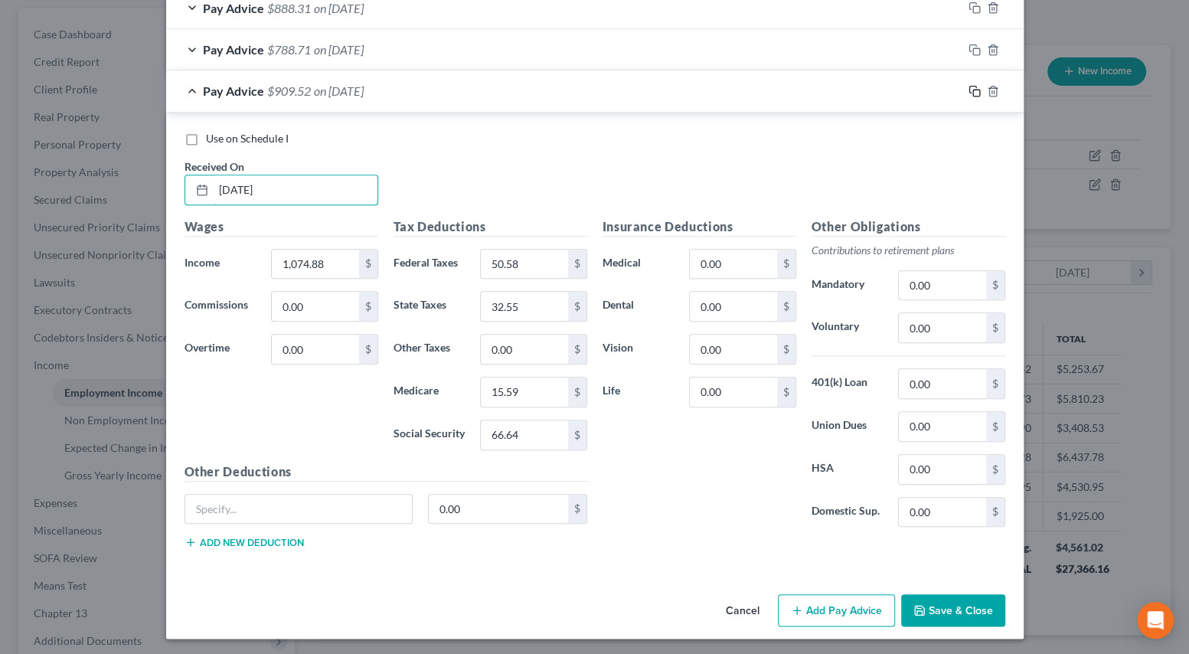
type input "[DATE]"
click at [968, 91] on icon "button" at bounding box center [974, 91] width 12 height 12
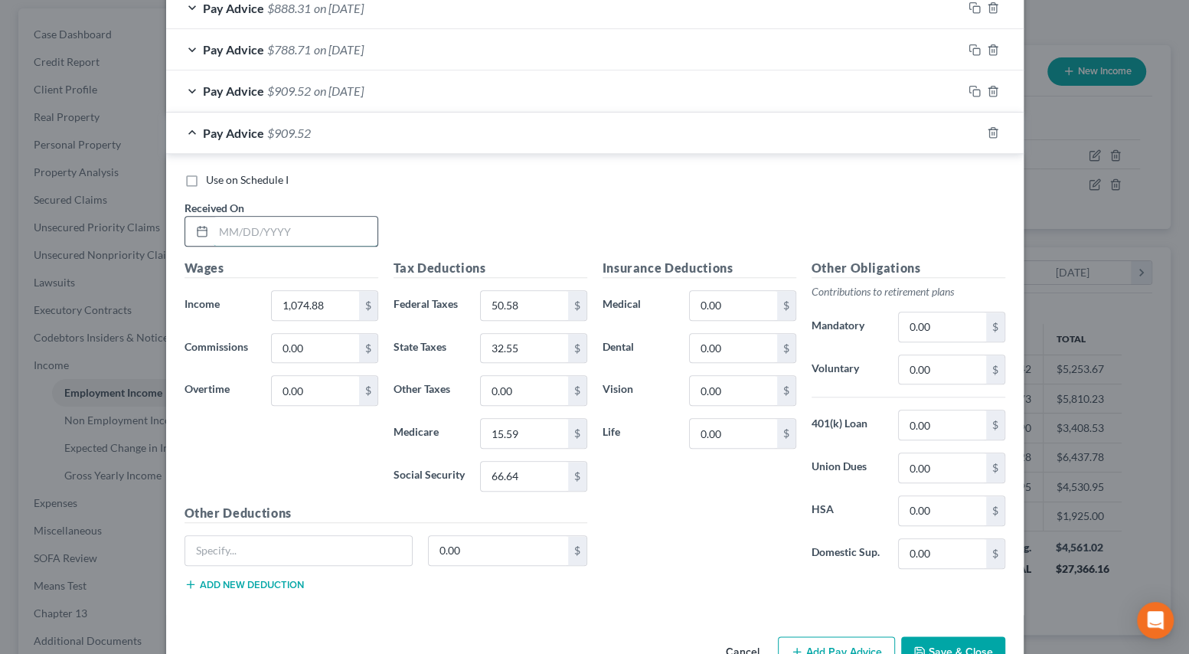
click at [313, 227] on input "text" at bounding box center [296, 231] width 164 height 29
type input "[DATE]"
click at [905, 641] on button "Save & Close" at bounding box center [953, 652] width 104 height 32
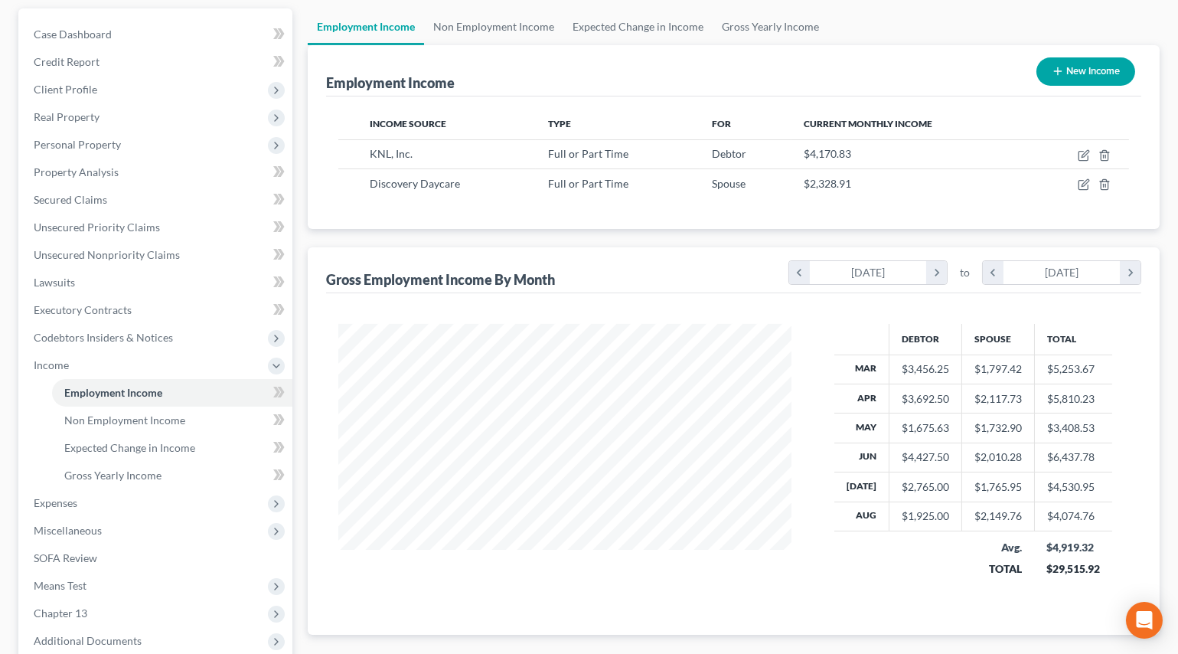
scroll to position [765317, 765111]
click at [100, 501] on span "Expenses" at bounding box center [156, 503] width 271 height 28
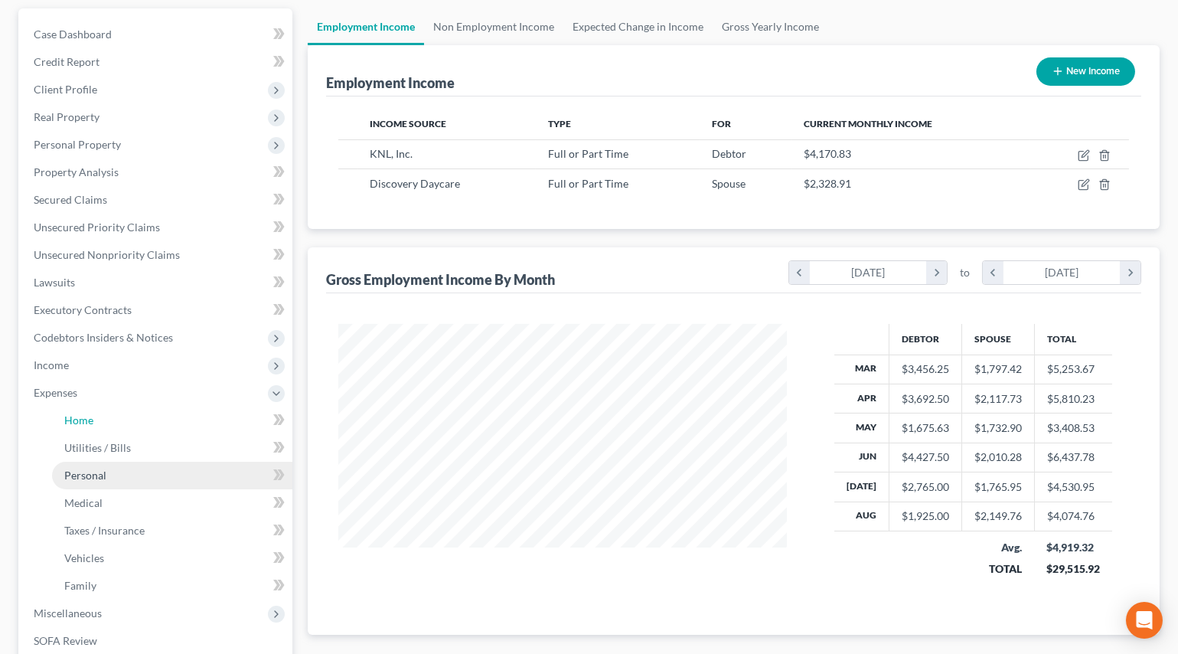
click at [132, 416] on link "Home" at bounding box center [172, 421] width 240 height 28
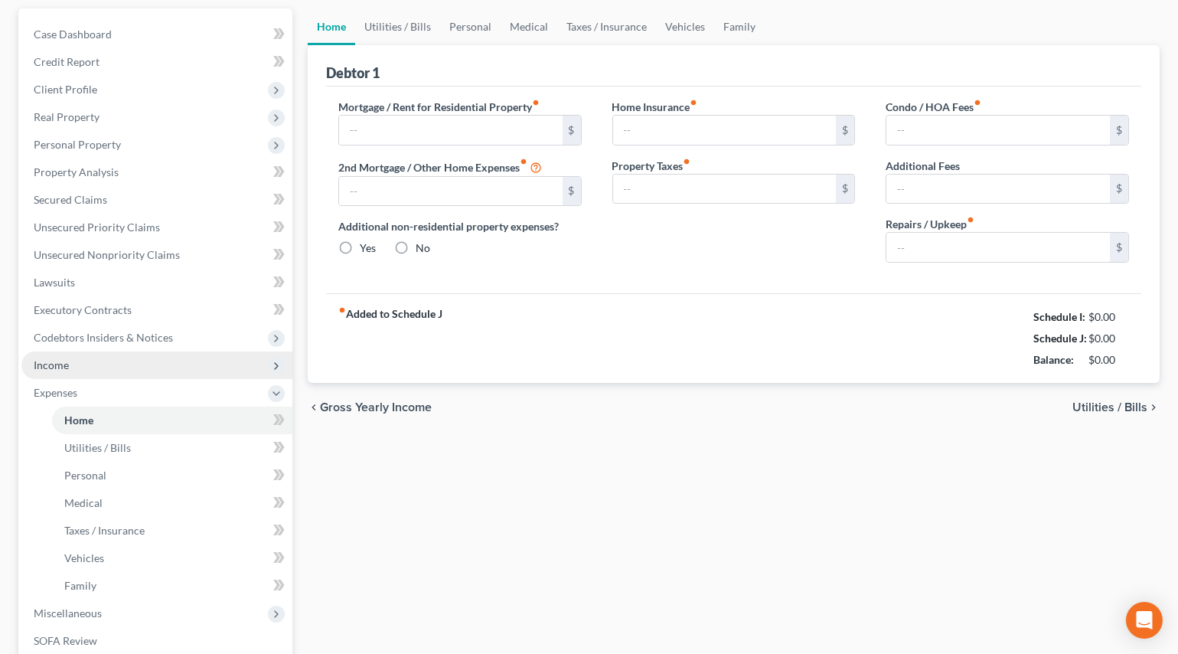
type input "0.00"
radio input "true"
type input "0.00"
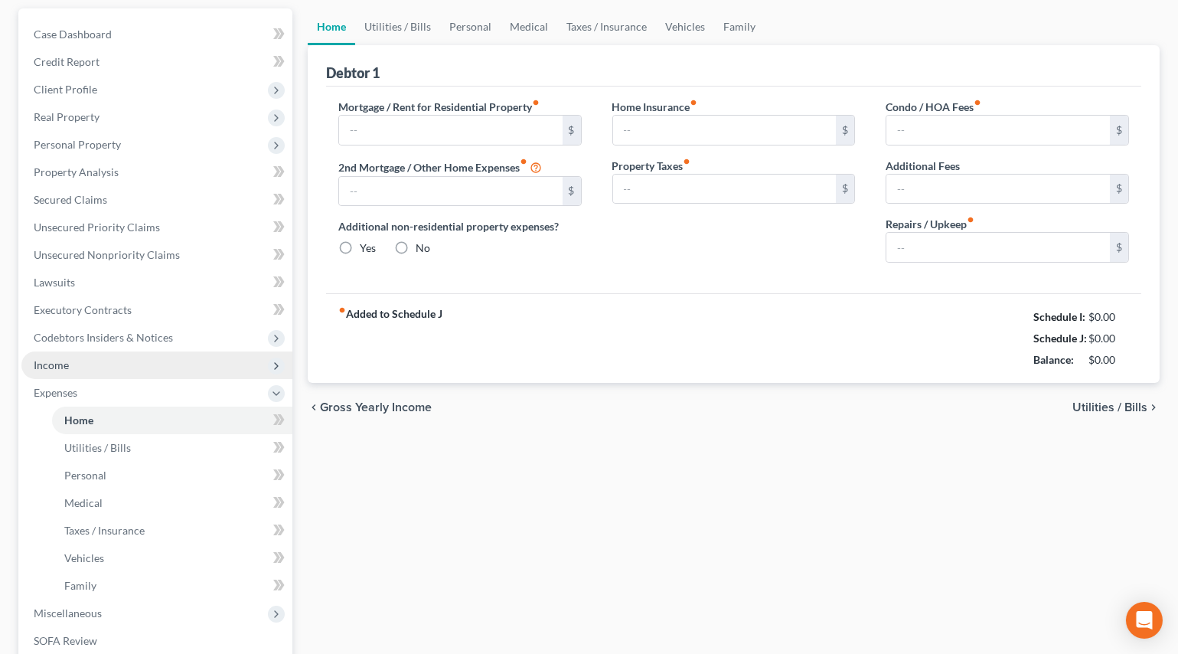
type input "0.00"
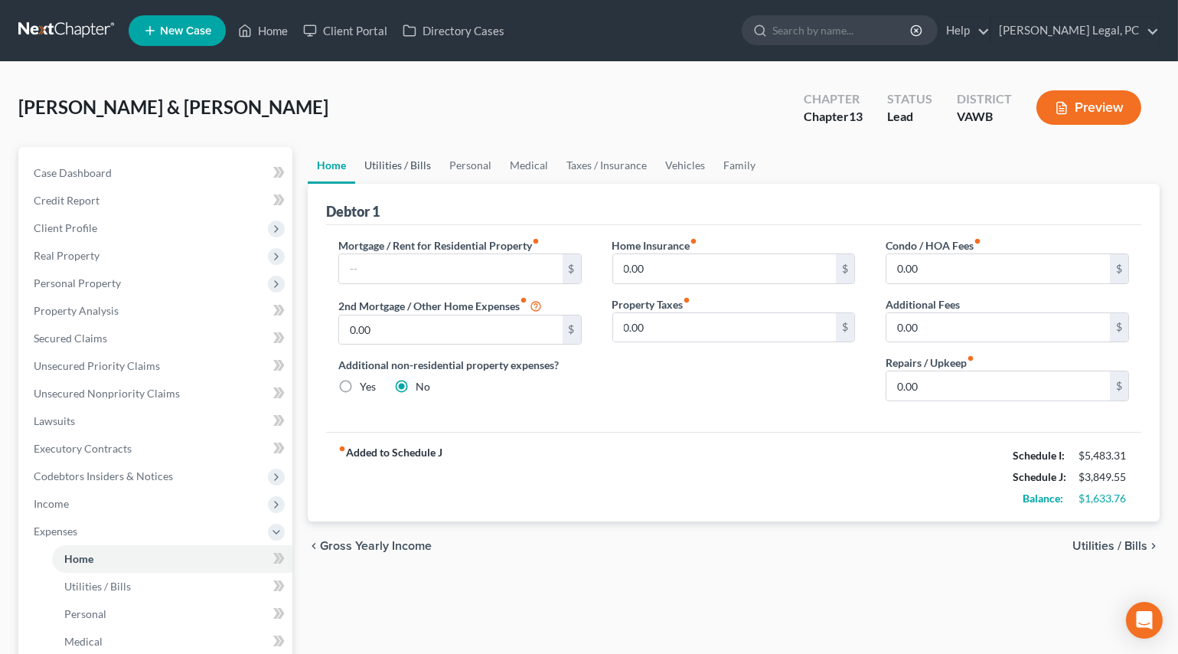
click at [415, 175] on link "Utilities / Bills" at bounding box center [397, 165] width 85 height 37
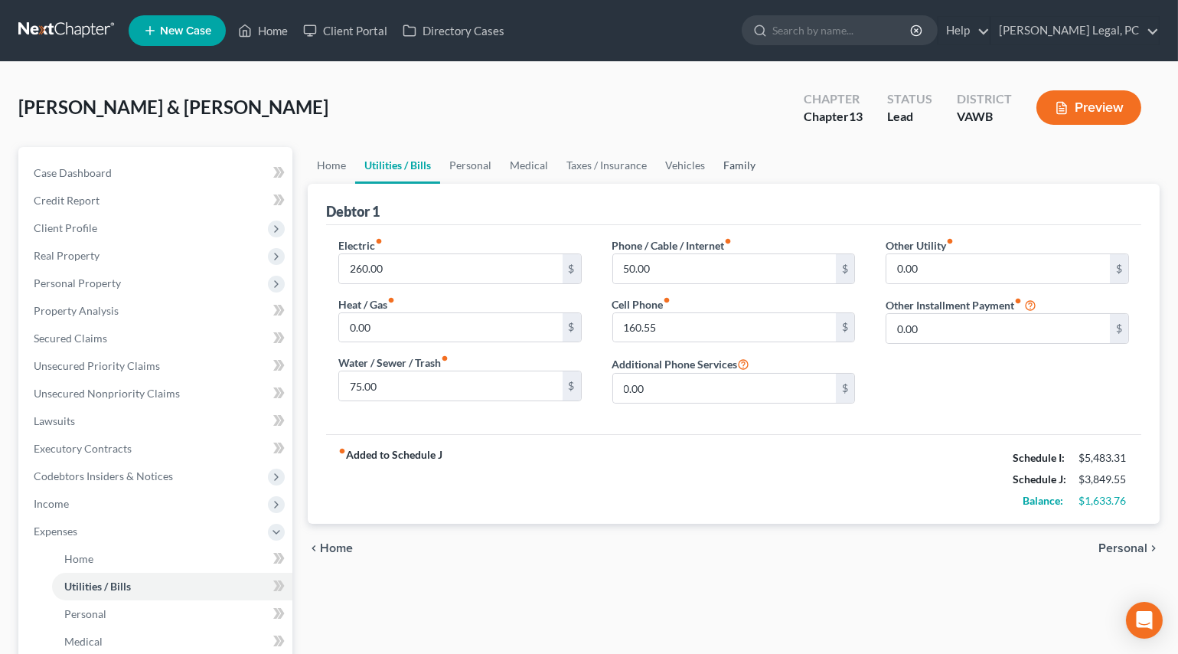
click at [714, 165] on link "Family" at bounding box center [739, 165] width 51 height 37
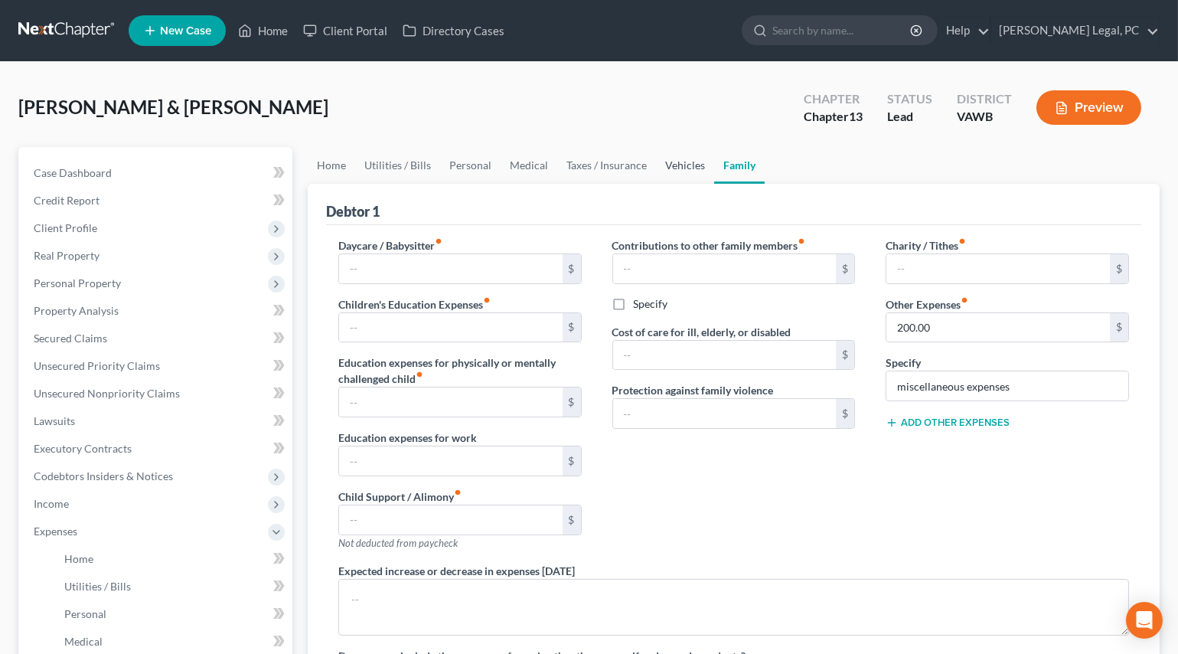
click at [688, 162] on link "Vehicles" at bounding box center [685, 165] width 58 height 37
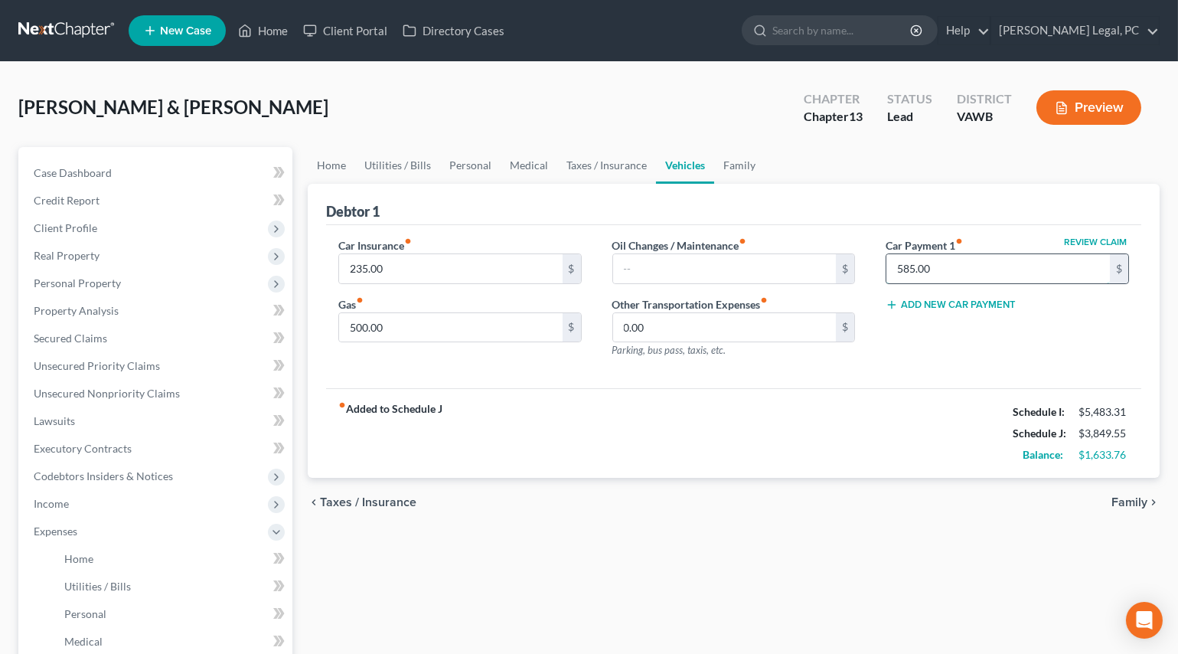
click at [940, 268] on input "585.00" at bounding box center [999, 268] width 224 height 29
click at [926, 336] on div "Review Claim Car Payment 1 fiber_manual_record $ Add New Car Payment" at bounding box center [1007, 303] width 274 height 133
click at [453, 168] on link "Personal" at bounding box center [470, 165] width 60 height 37
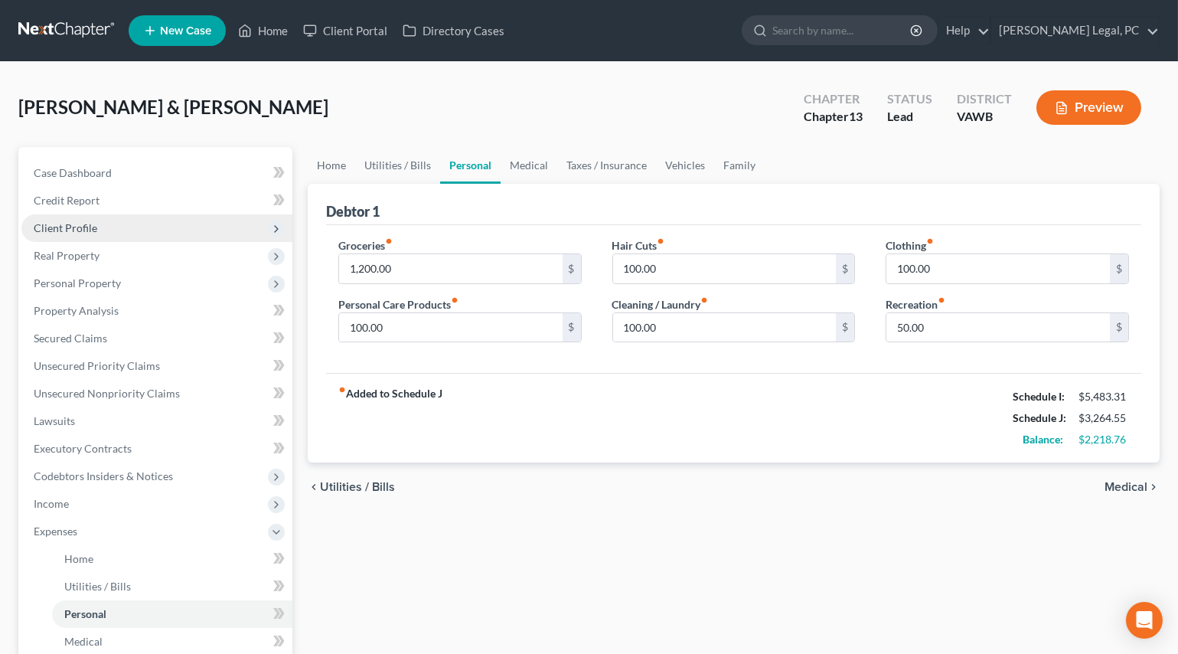
click at [58, 229] on span "Client Profile" at bounding box center [66, 227] width 64 height 13
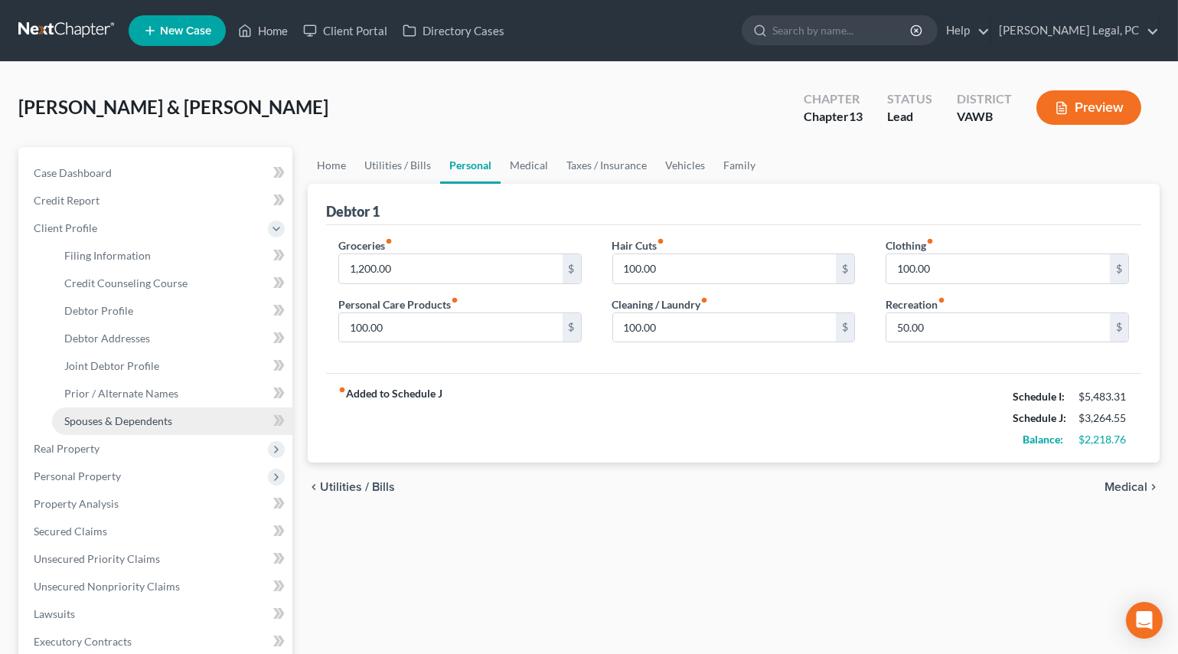
click at [110, 413] on link "Spouses & Dependents" at bounding box center [172, 421] width 240 height 28
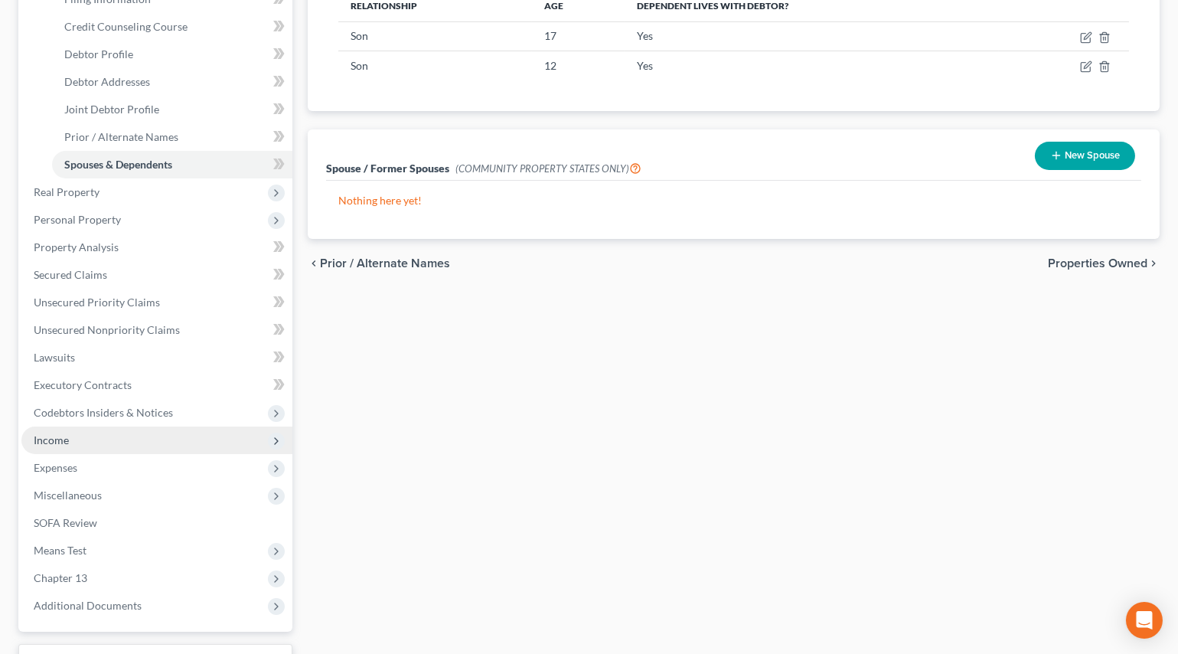
scroll to position [278, 0]
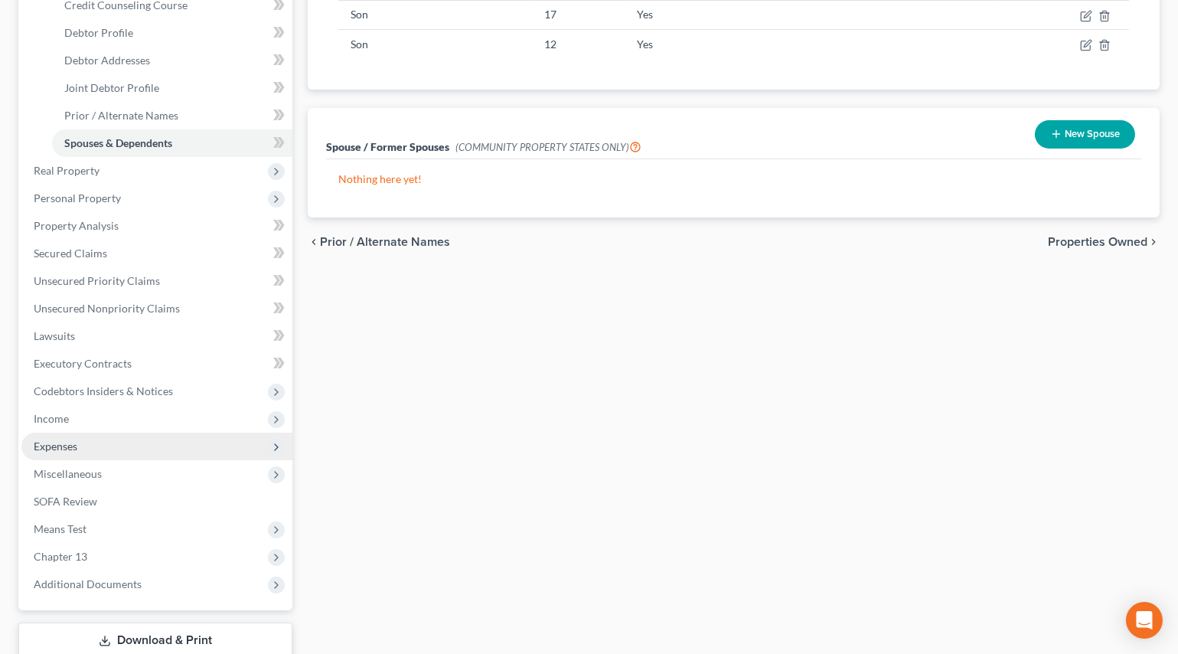
click at [54, 440] on span "Expenses" at bounding box center [56, 445] width 44 height 13
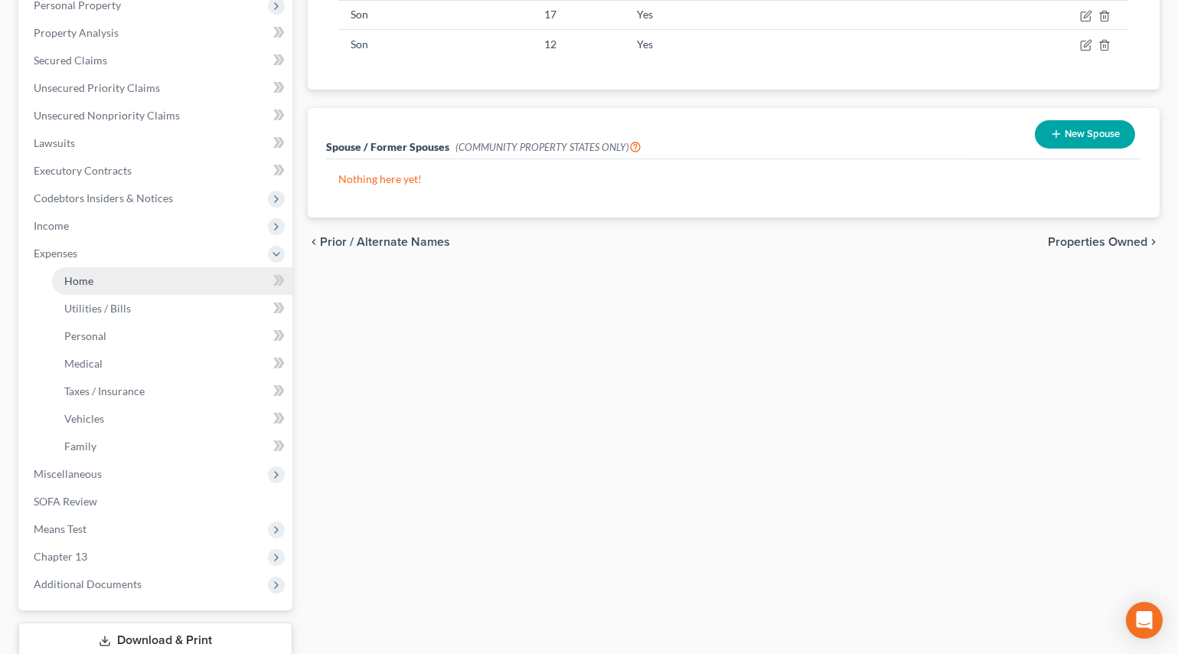
click at [86, 283] on span "Home" at bounding box center [78, 280] width 29 height 13
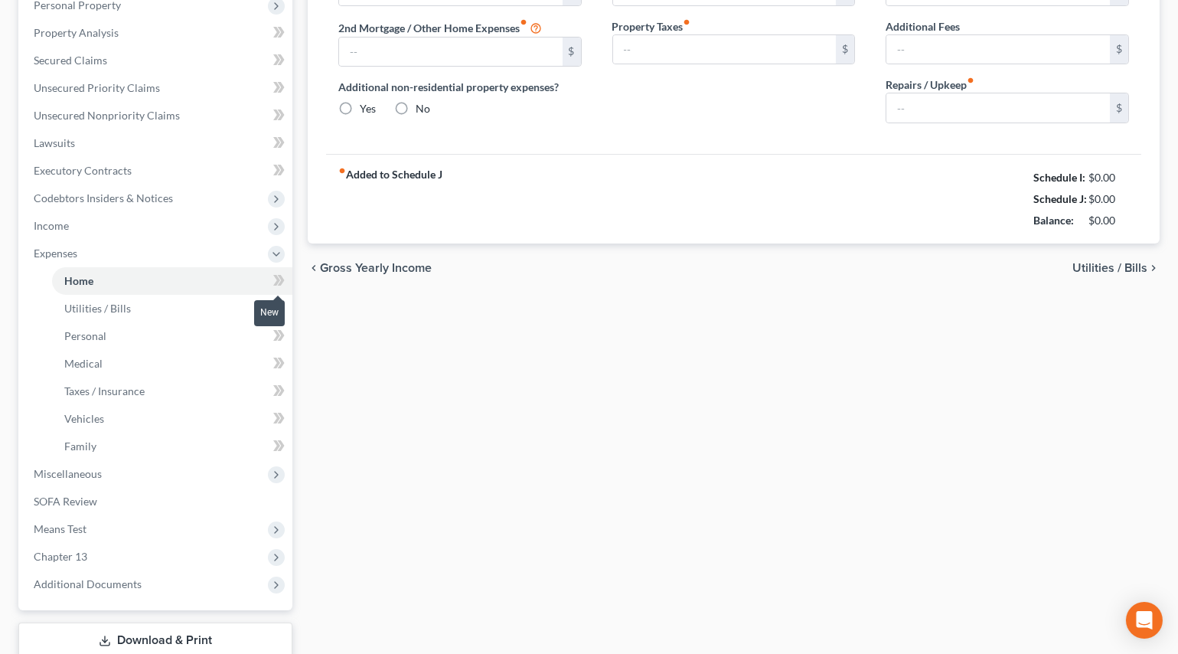
scroll to position [87, 0]
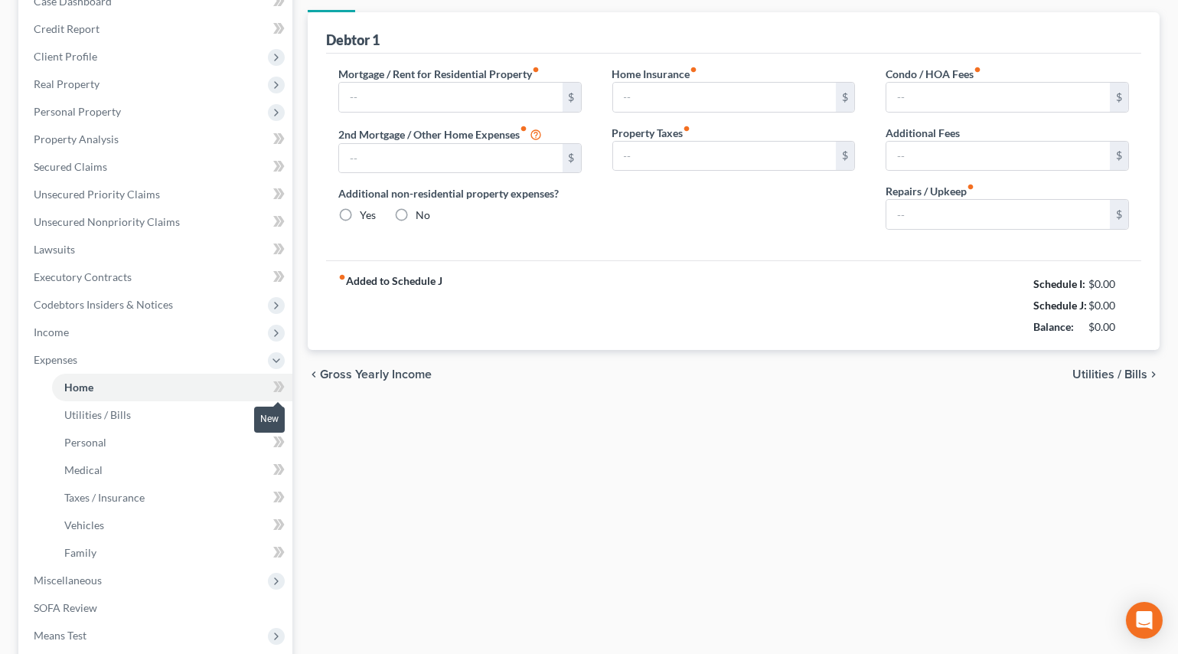
type input "0.00"
radio input "true"
type input "0.00"
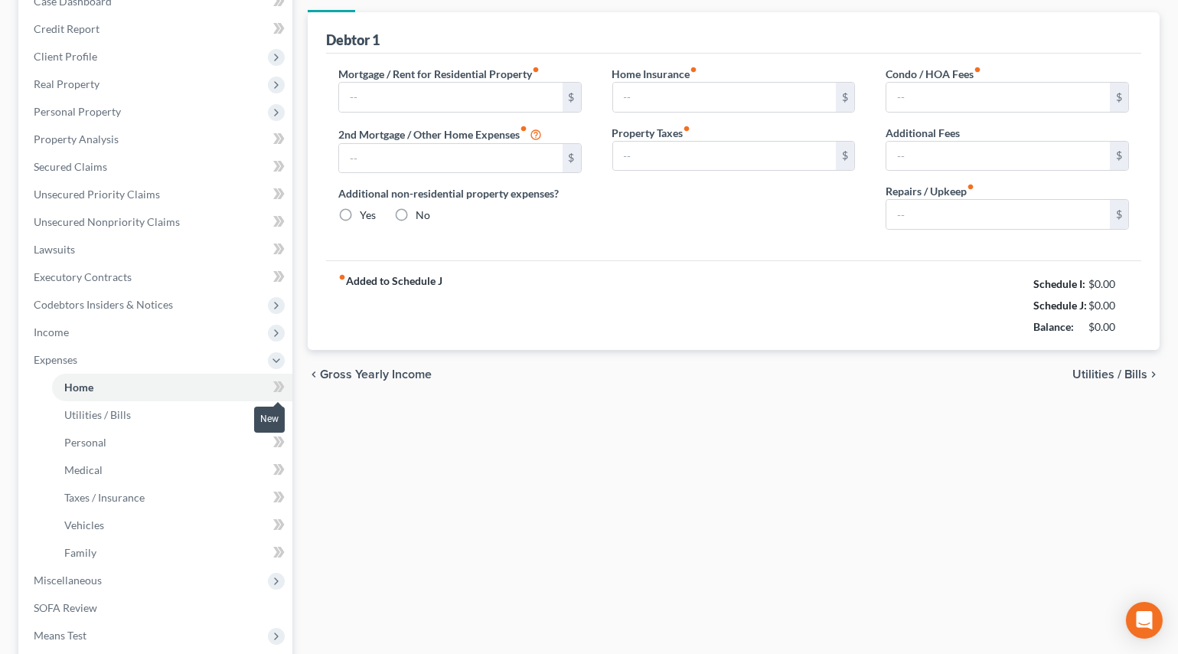
type input "0.00"
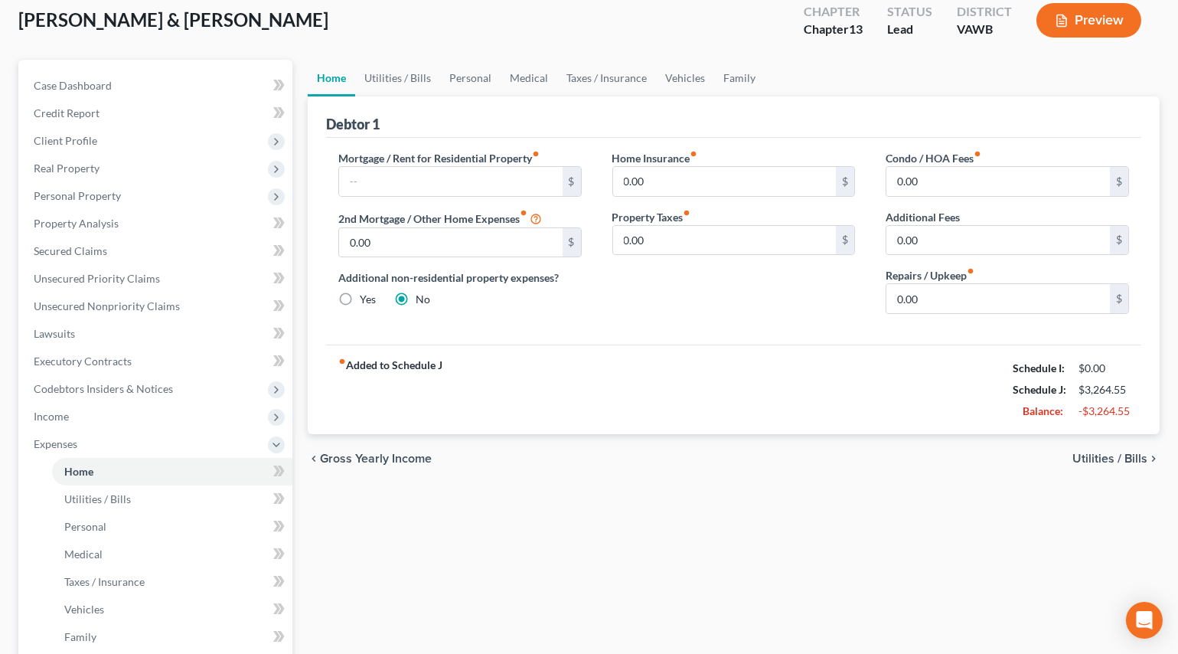
scroll to position [0, 0]
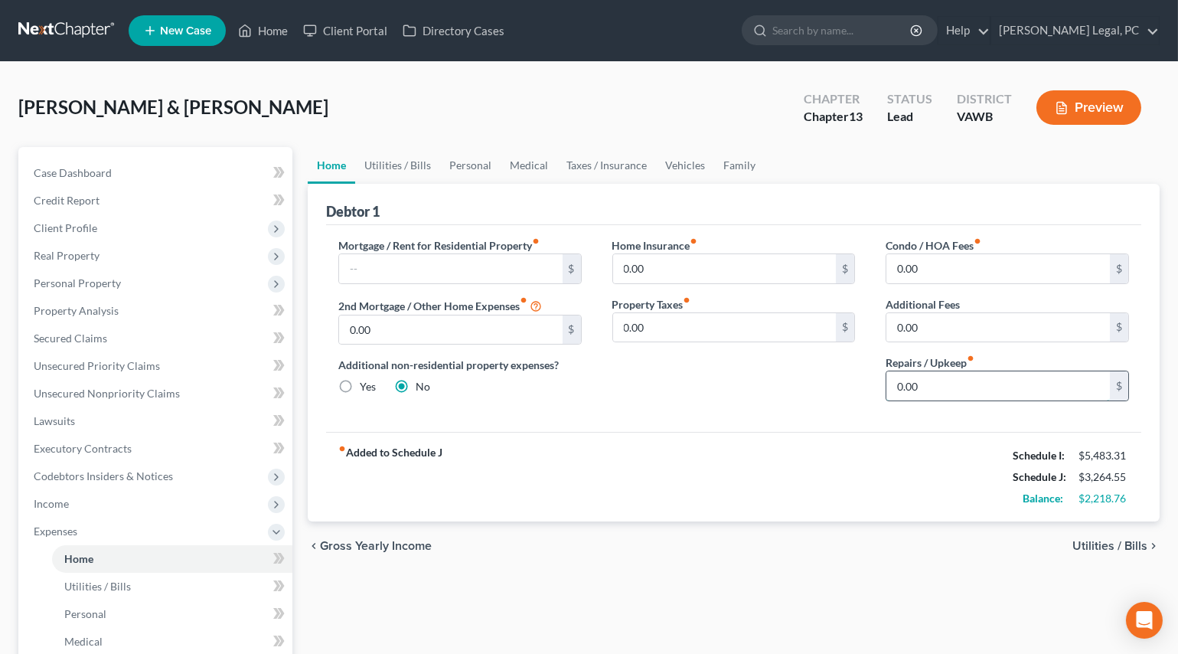
click at [975, 389] on input "0.00" at bounding box center [999, 385] width 224 height 29
type input "150"
click at [812, 389] on div "Home Insurance fiber_manual_record 0.00 $ Property Taxes fiber_manual_record 0.…" at bounding box center [734, 325] width 274 height 176
click at [426, 158] on link "Utilities / Bills" at bounding box center [397, 165] width 85 height 37
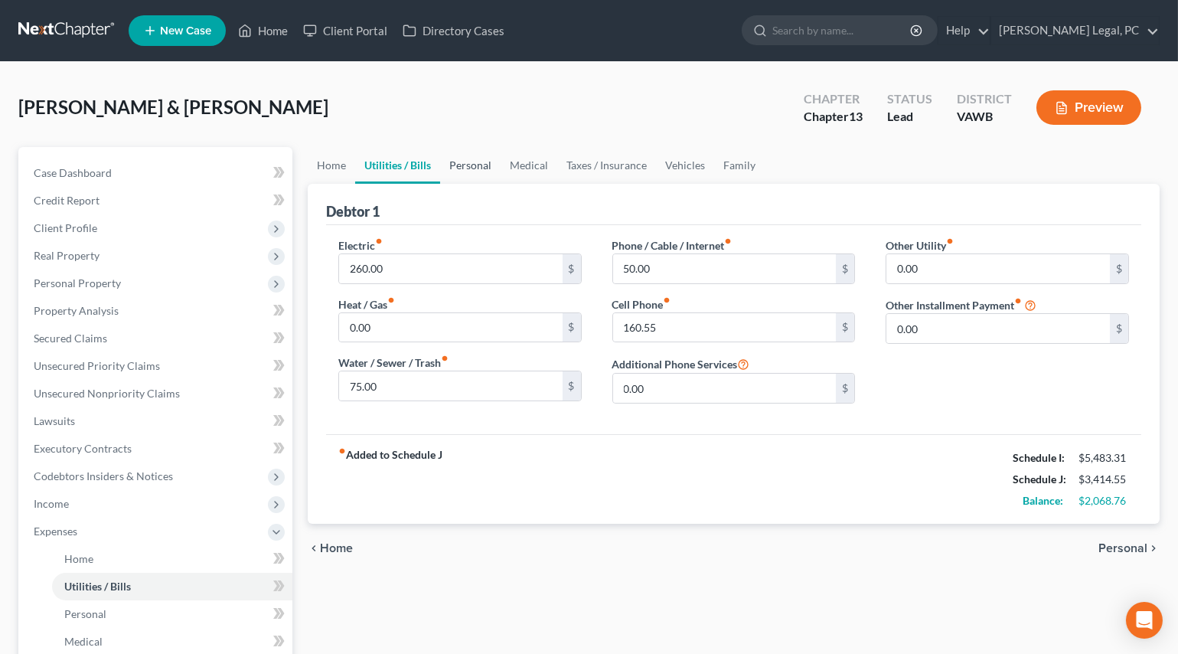
click at [454, 158] on link "Personal" at bounding box center [470, 165] width 60 height 37
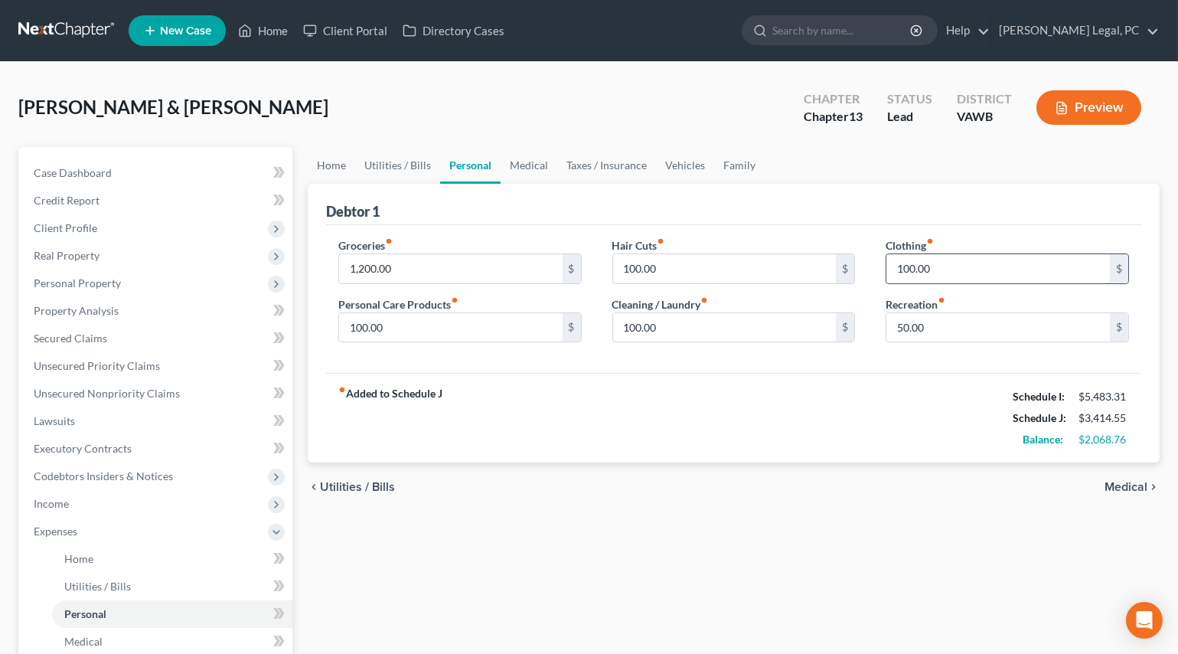
click at [965, 268] on input "100.00" at bounding box center [999, 268] width 224 height 29
click at [1013, 319] on input "50.00" at bounding box center [999, 327] width 224 height 29
type input "150"
click at [795, 390] on div "fiber_manual_record Added to Schedule J Schedule I: $5,483.31 Schedule J: $3,51…" at bounding box center [733, 418] width 815 height 90
click at [527, 159] on link "Medical" at bounding box center [529, 165] width 57 height 37
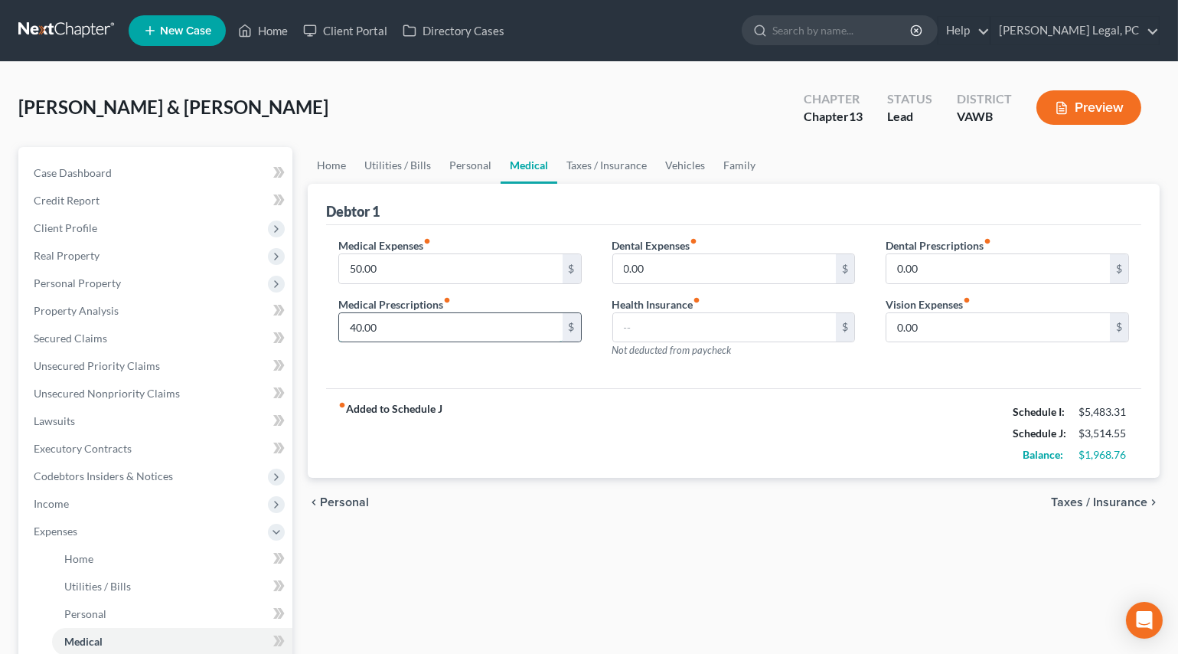
click at [421, 325] on input "40.00" at bounding box center [451, 327] width 224 height 29
type input "0"
click at [398, 261] on input "50.00" at bounding box center [451, 268] width 224 height 29
type input "200"
click at [590, 434] on div "fiber_manual_record Added to Schedule J Schedule I: $5,483.31 Schedule J: $3,62…" at bounding box center [733, 433] width 815 height 90
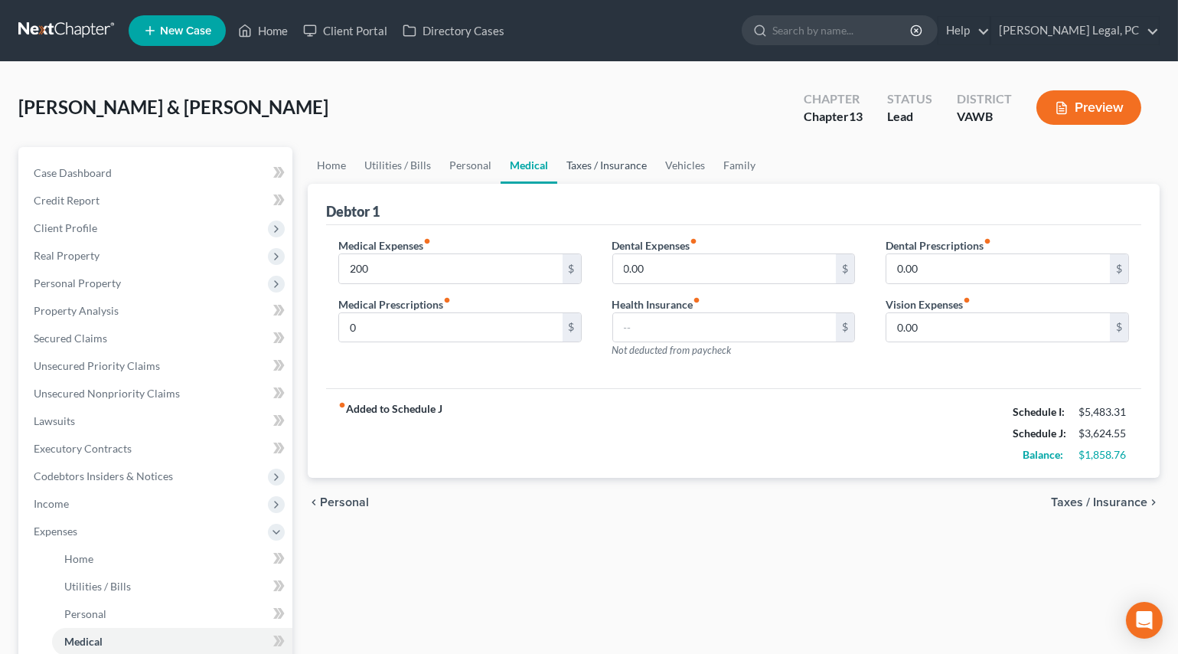
click at [597, 161] on link "Taxes / Insurance" at bounding box center [606, 165] width 99 height 37
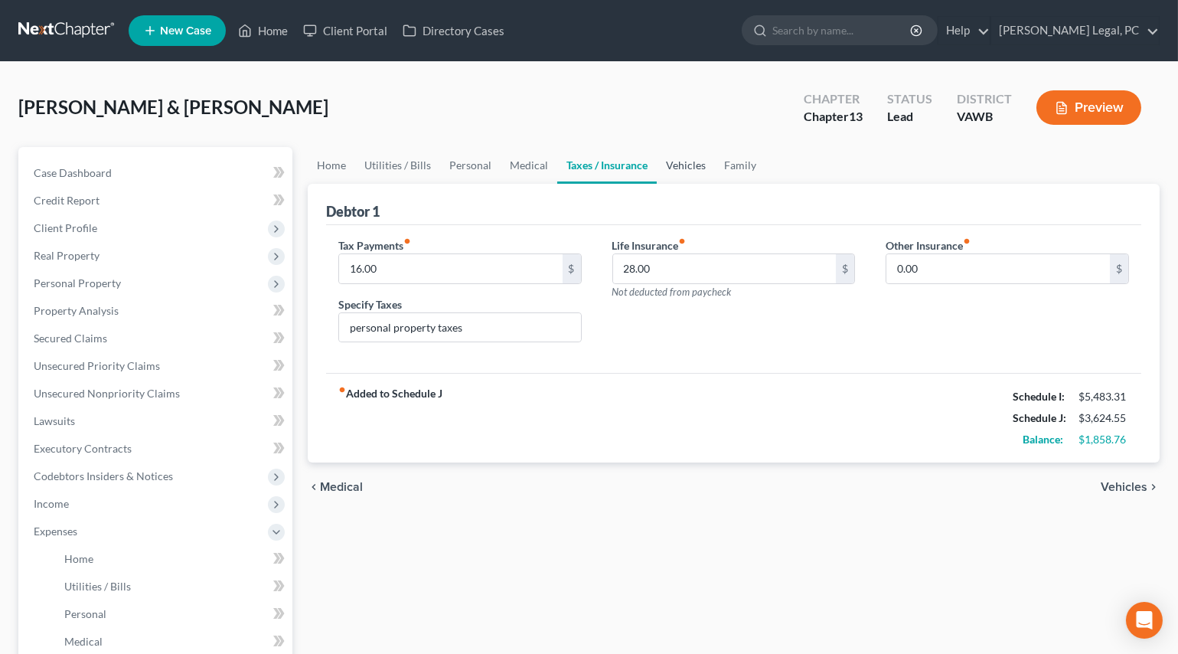
click at [685, 162] on link "Vehicles" at bounding box center [686, 165] width 58 height 37
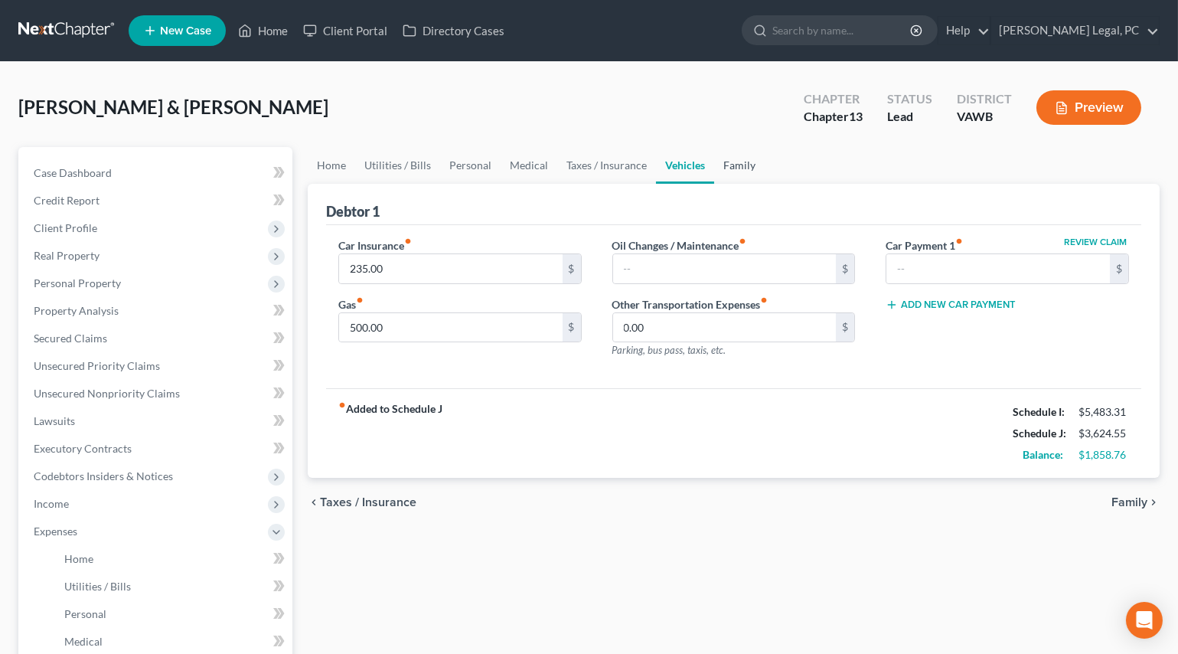
click at [734, 162] on link "Family" at bounding box center [739, 165] width 51 height 37
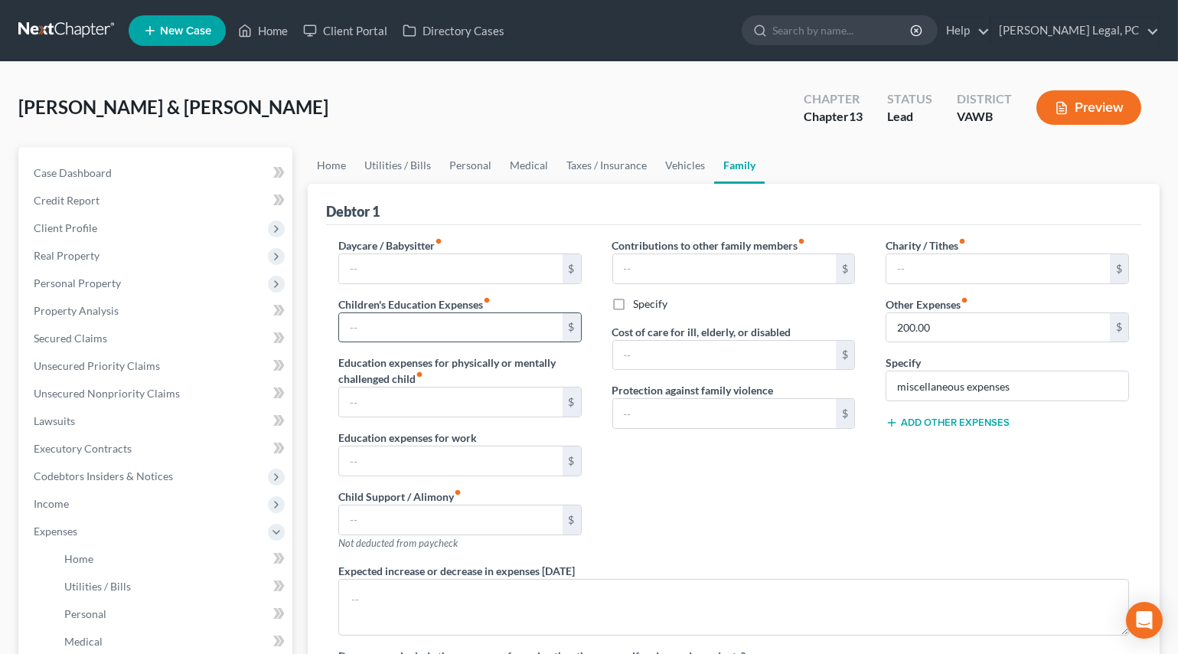
click at [442, 329] on input "text" at bounding box center [451, 327] width 224 height 29
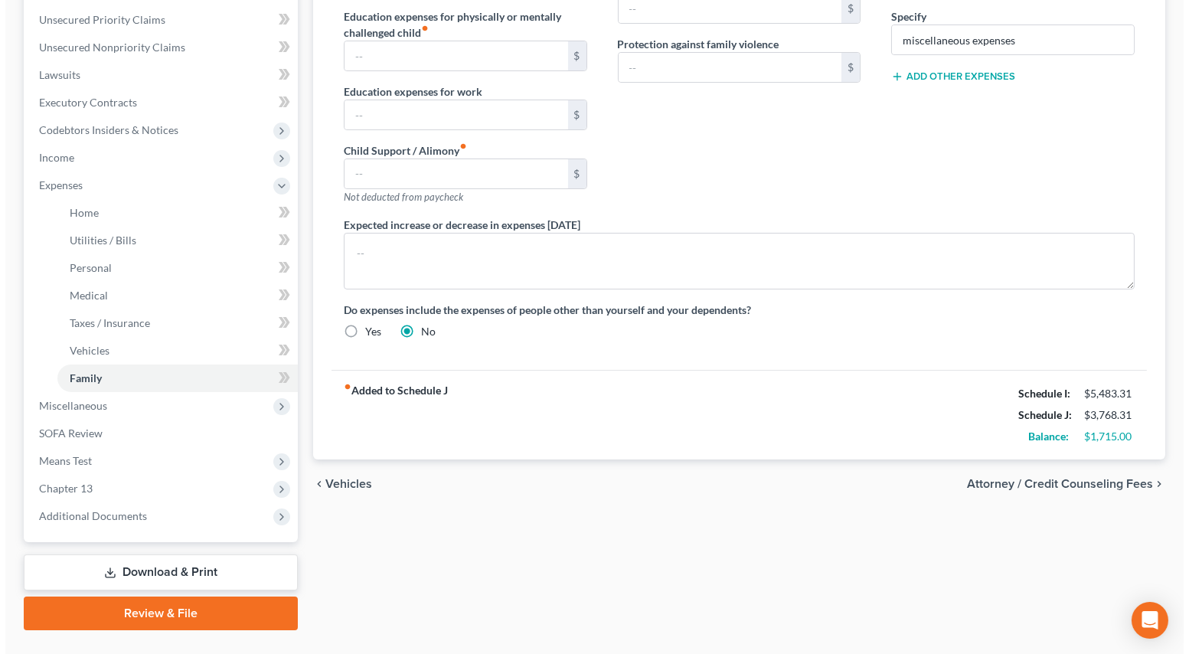
scroll to position [379, 0]
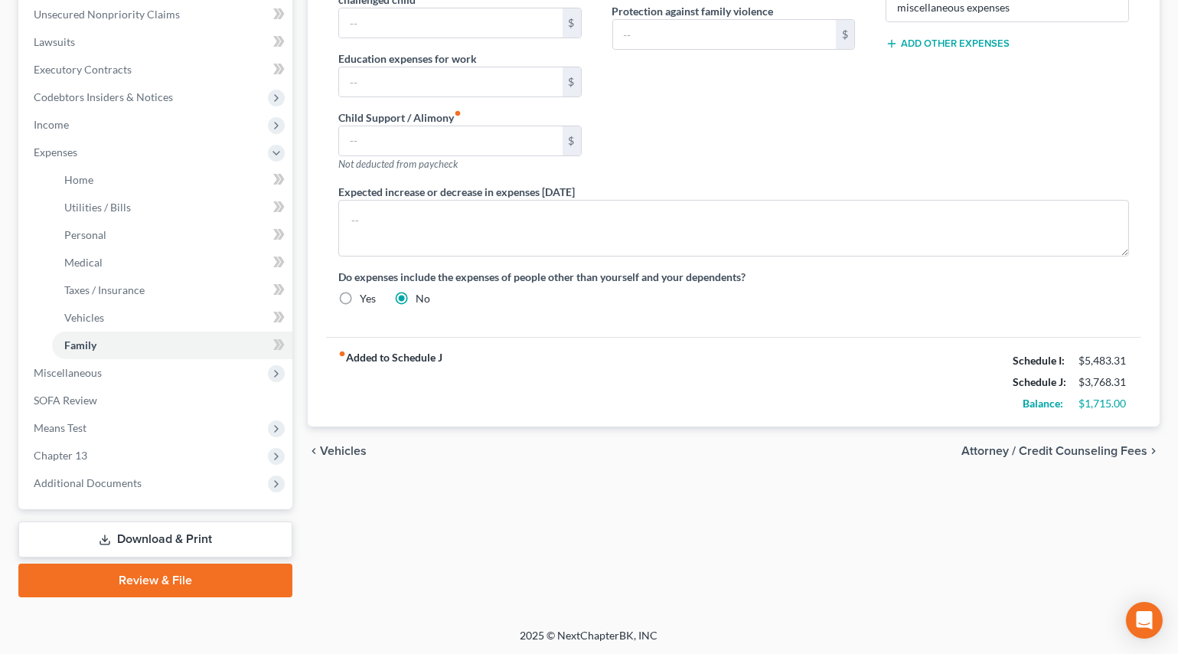
type input "143.76"
click at [1004, 452] on span "Attorney / Credit Counseling Fees" at bounding box center [1055, 451] width 186 height 12
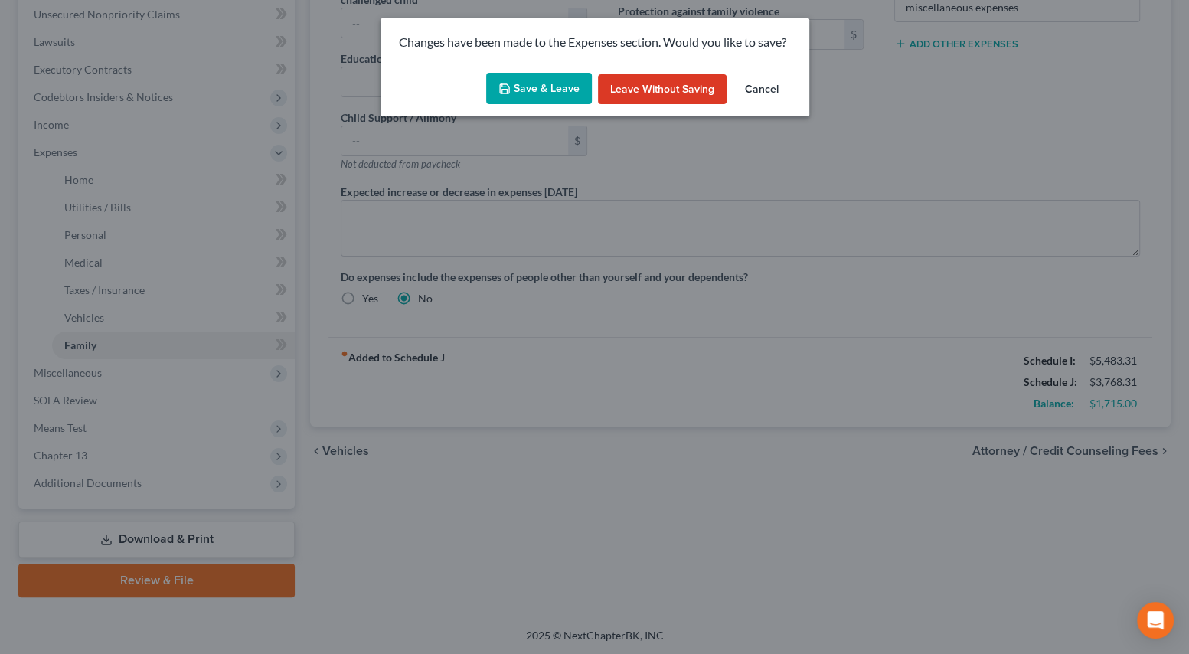
click at [562, 91] on button "Save & Leave" at bounding box center [539, 89] width 106 height 32
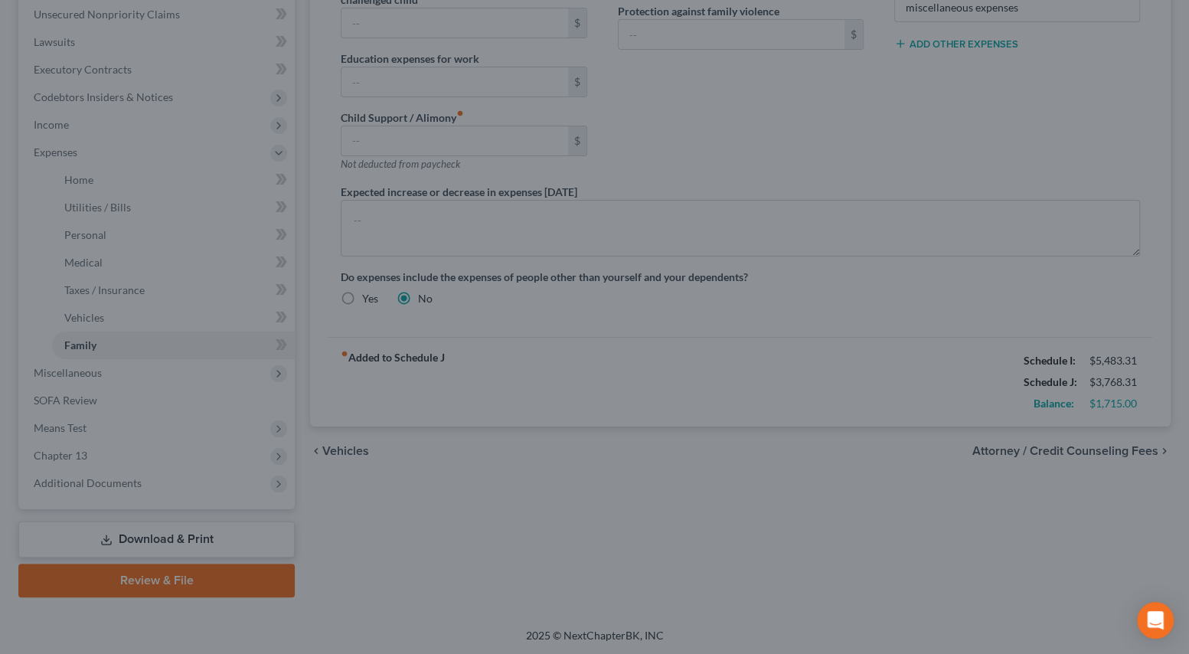
select select "0"
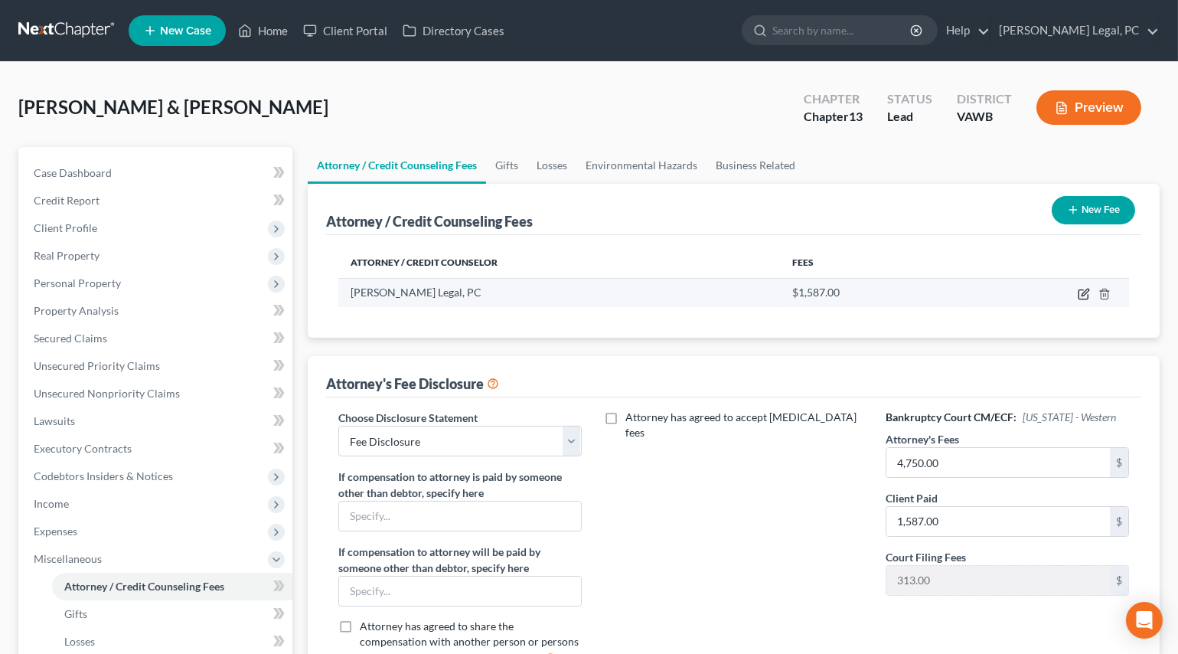
click at [1085, 292] on icon "button" at bounding box center [1084, 294] width 12 height 12
select select "48"
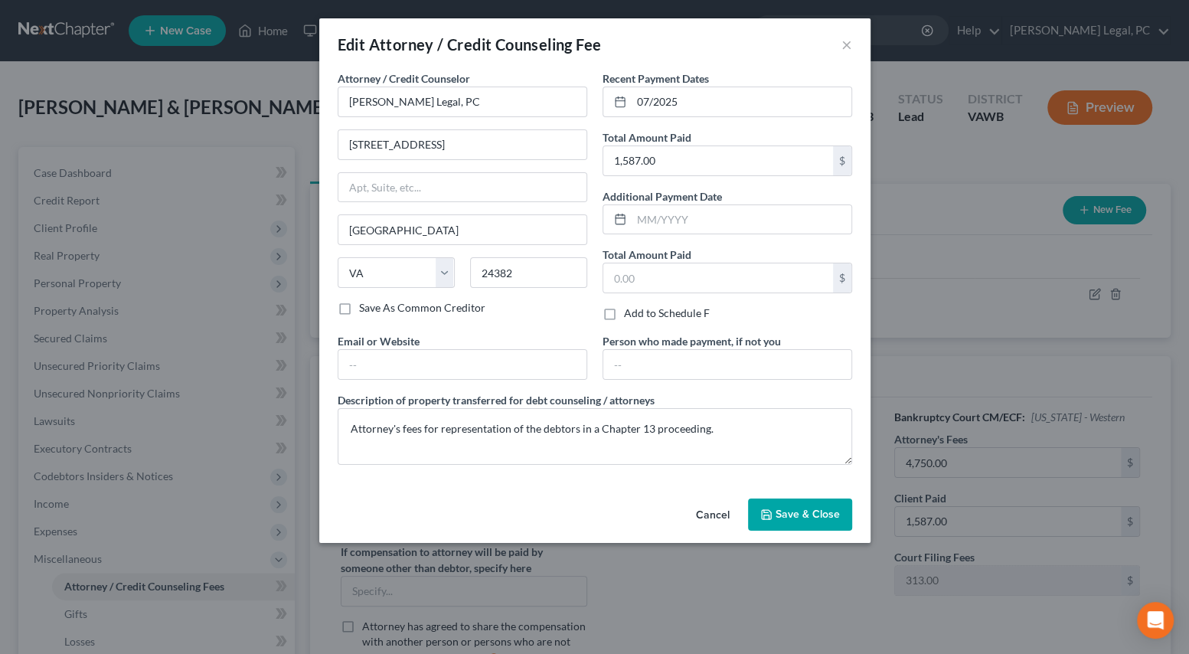
click at [772, 510] on icon "button" at bounding box center [766, 514] width 12 height 12
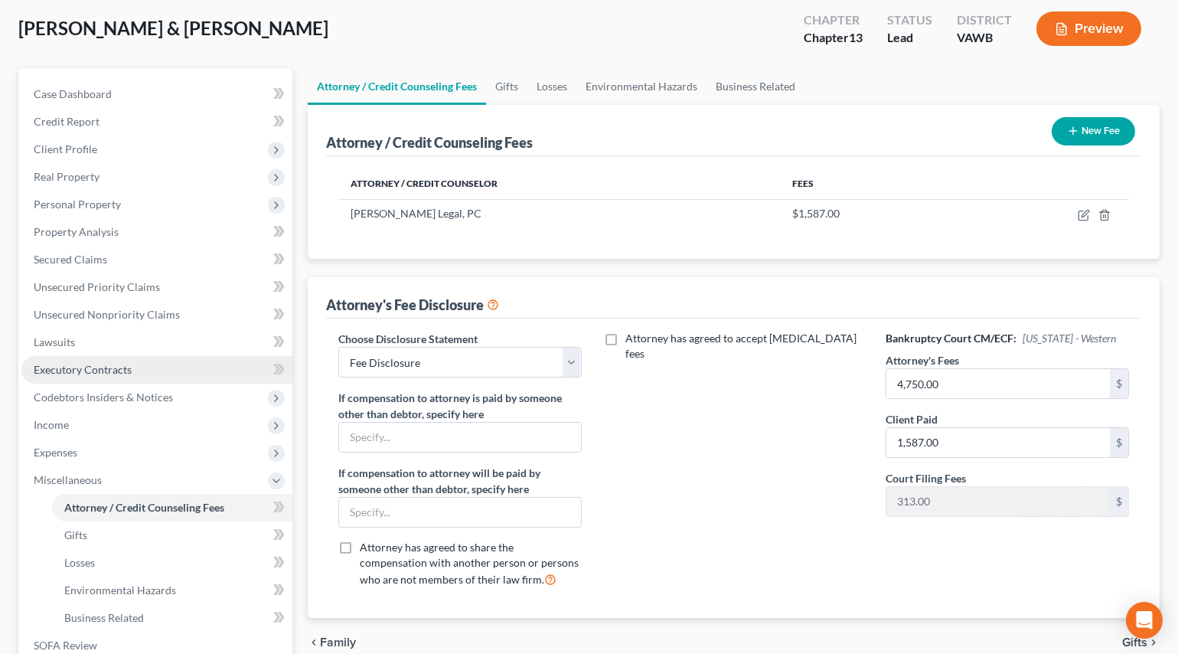
scroll to position [323, 0]
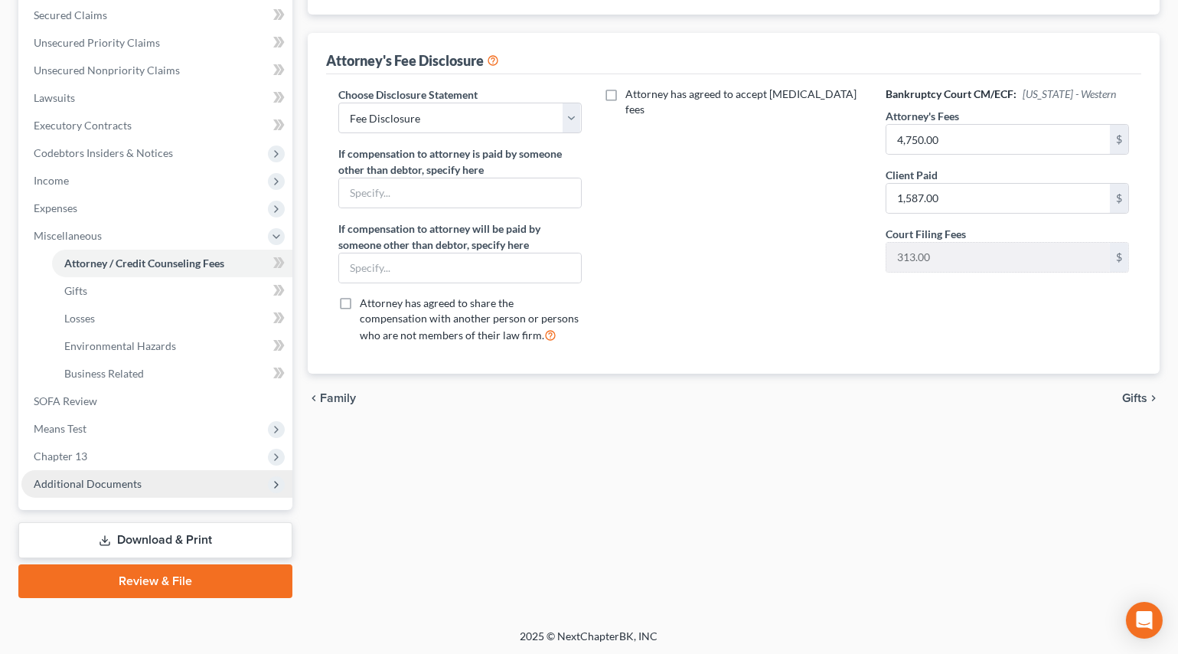
click at [68, 482] on span "Additional Documents" at bounding box center [88, 483] width 108 height 13
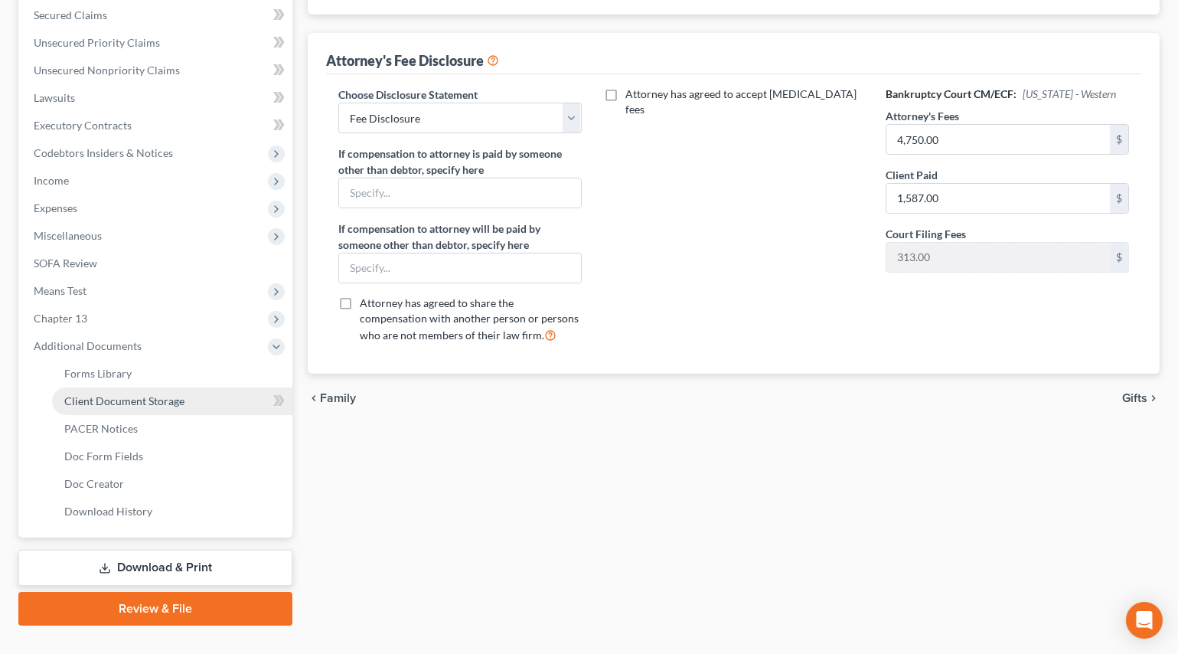
click at [103, 400] on span "Client Document Storage" at bounding box center [124, 400] width 120 height 13
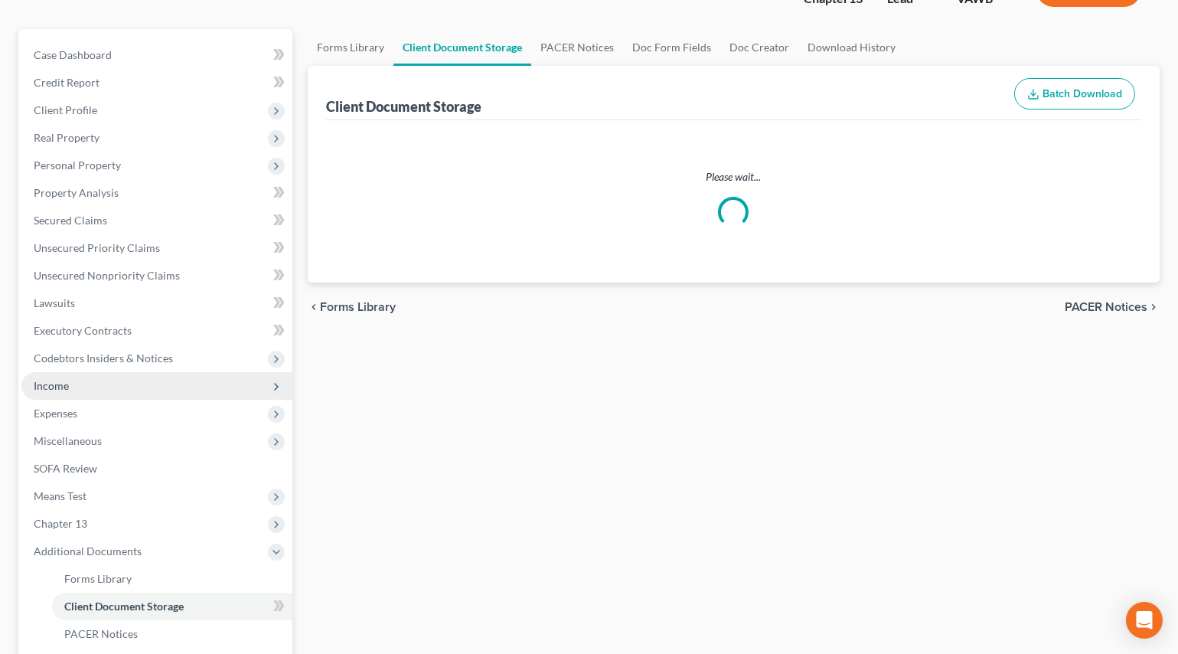
scroll to position [18, 0]
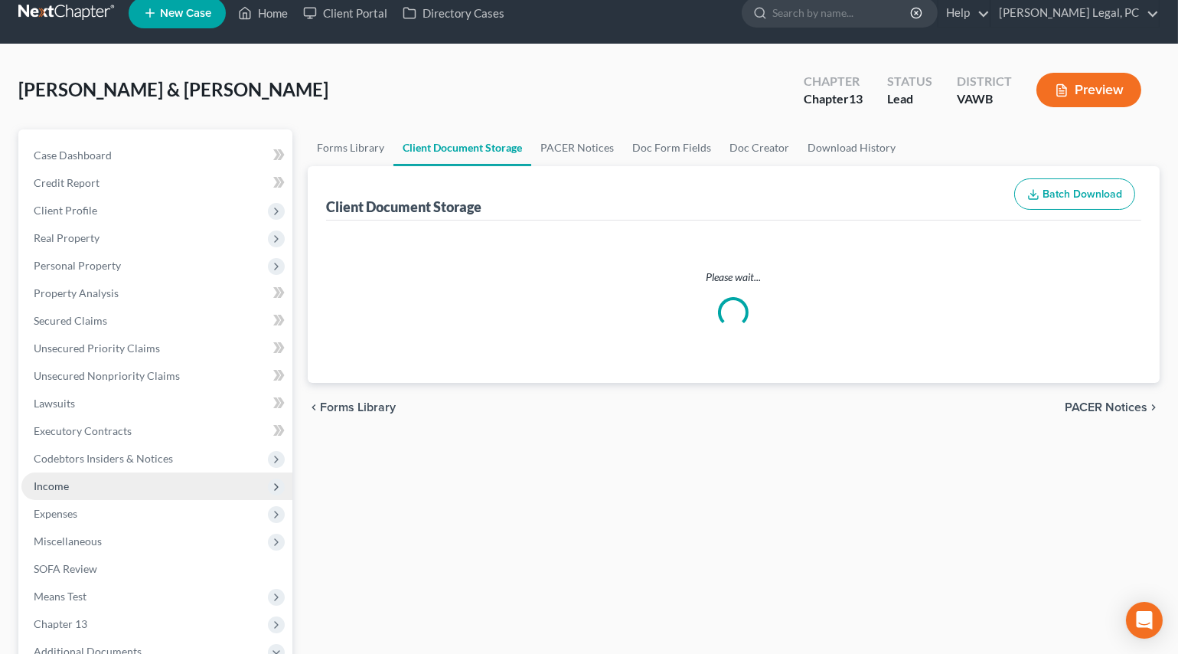
select select "0"
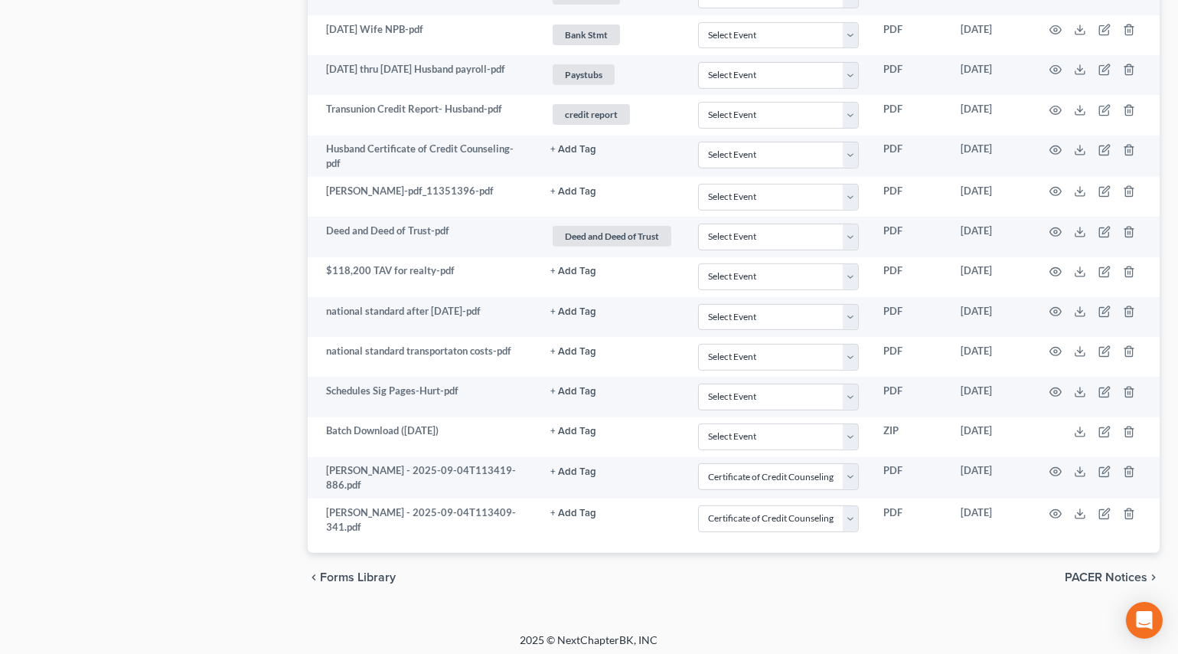
scroll to position [1482, 0]
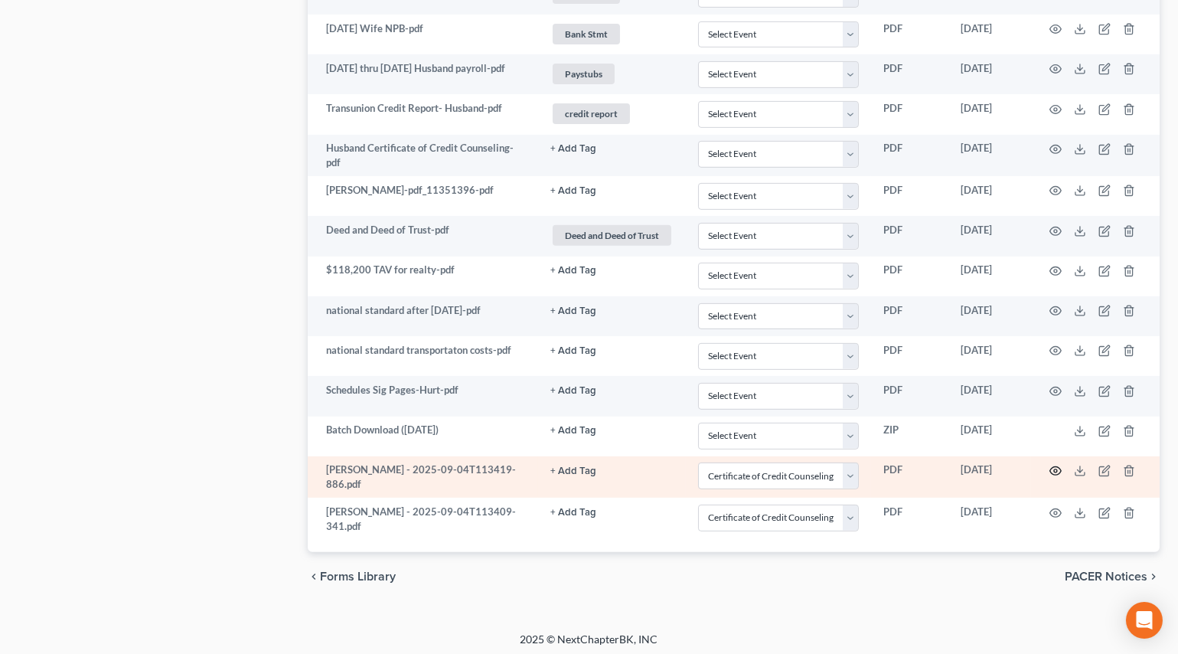
click at [1057, 465] on icon "button" at bounding box center [1056, 471] width 12 height 12
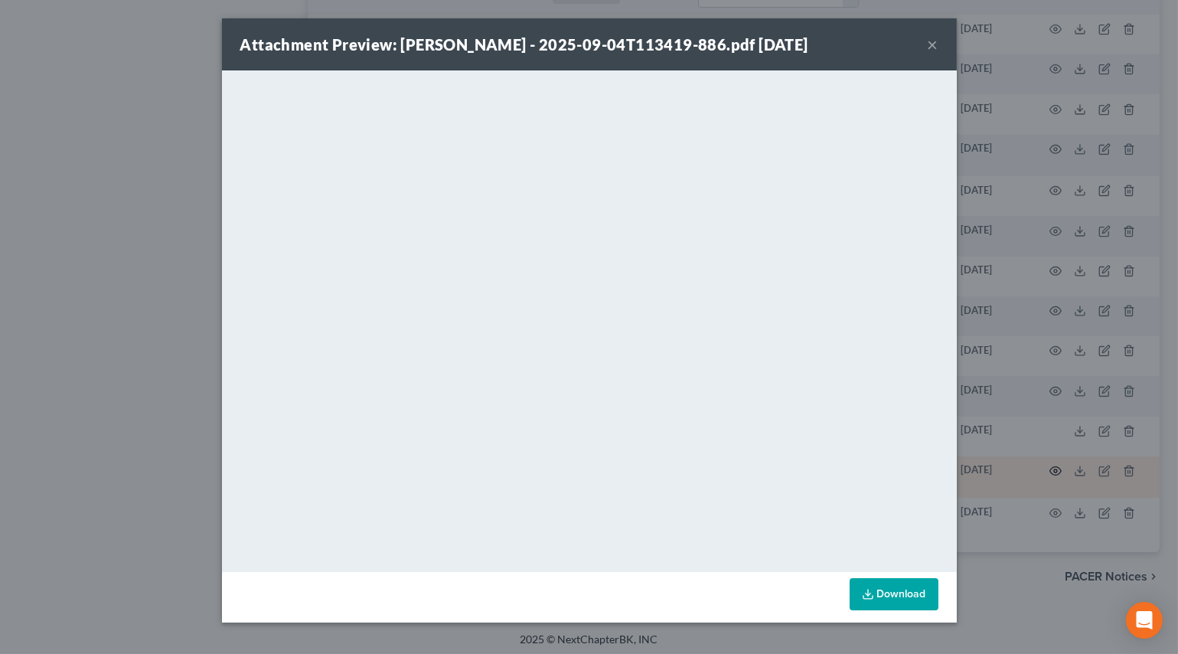
scroll to position [1480, 0]
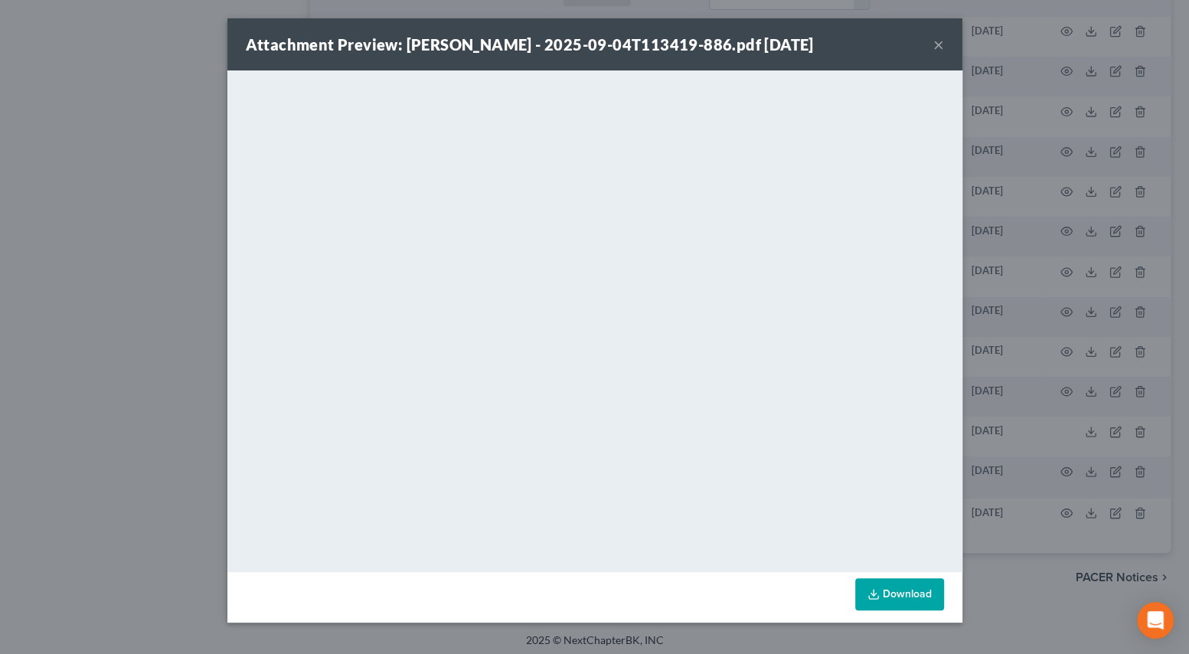
click at [936, 45] on button "×" at bounding box center [938, 44] width 11 height 18
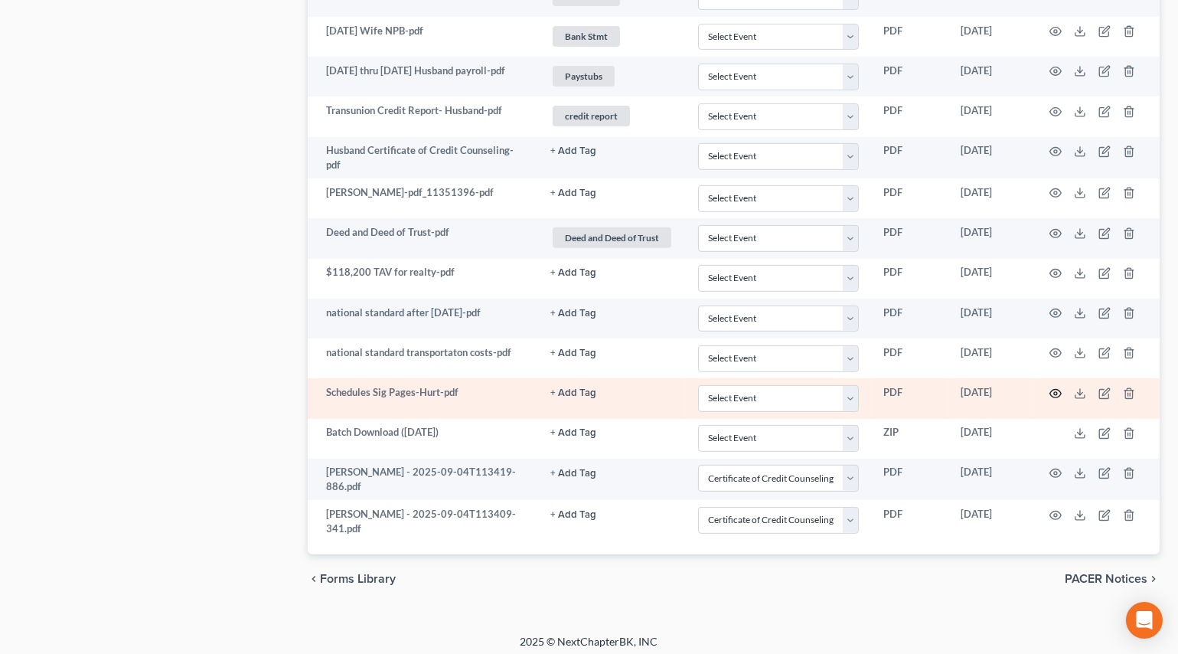
click at [1058, 388] on icon "button" at bounding box center [1056, 393] width 12 height 12
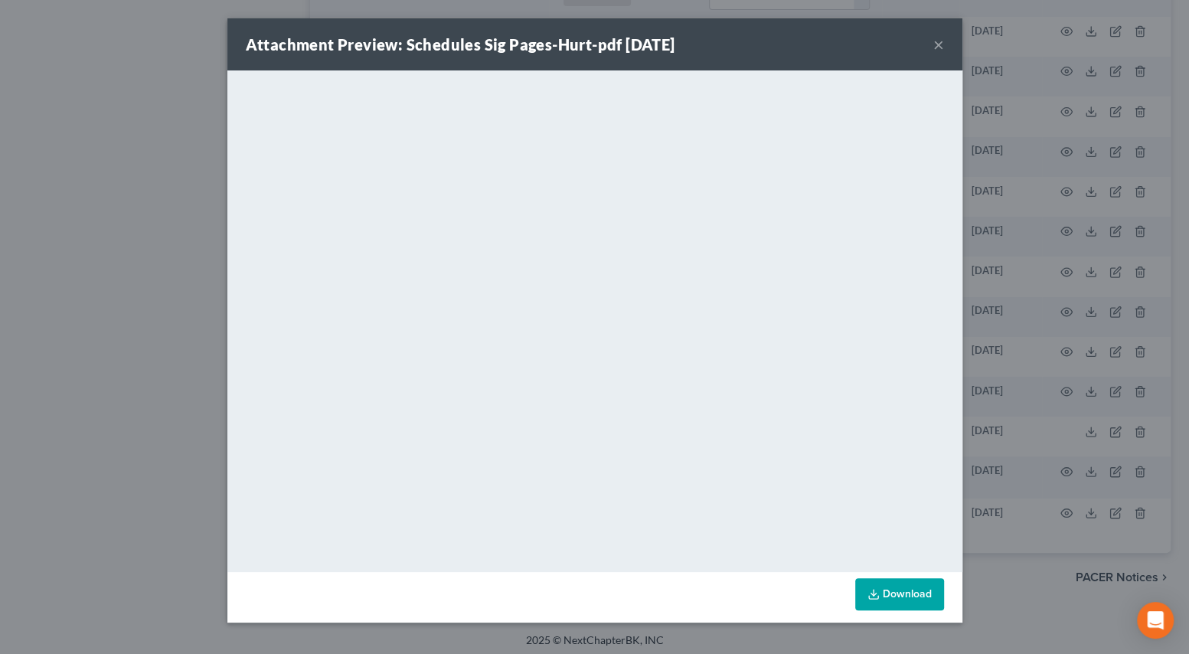
click at [934, 50] on button "×" at bounding box center [938, 44] width 11 height 18
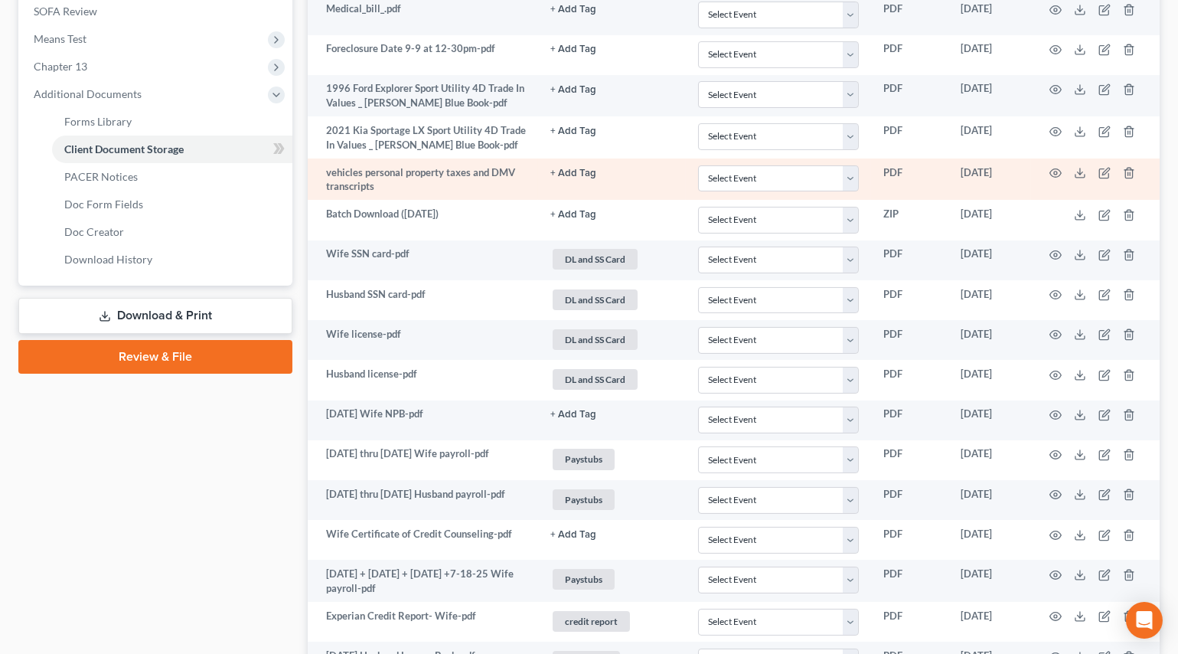
scroll to position [297, 0]
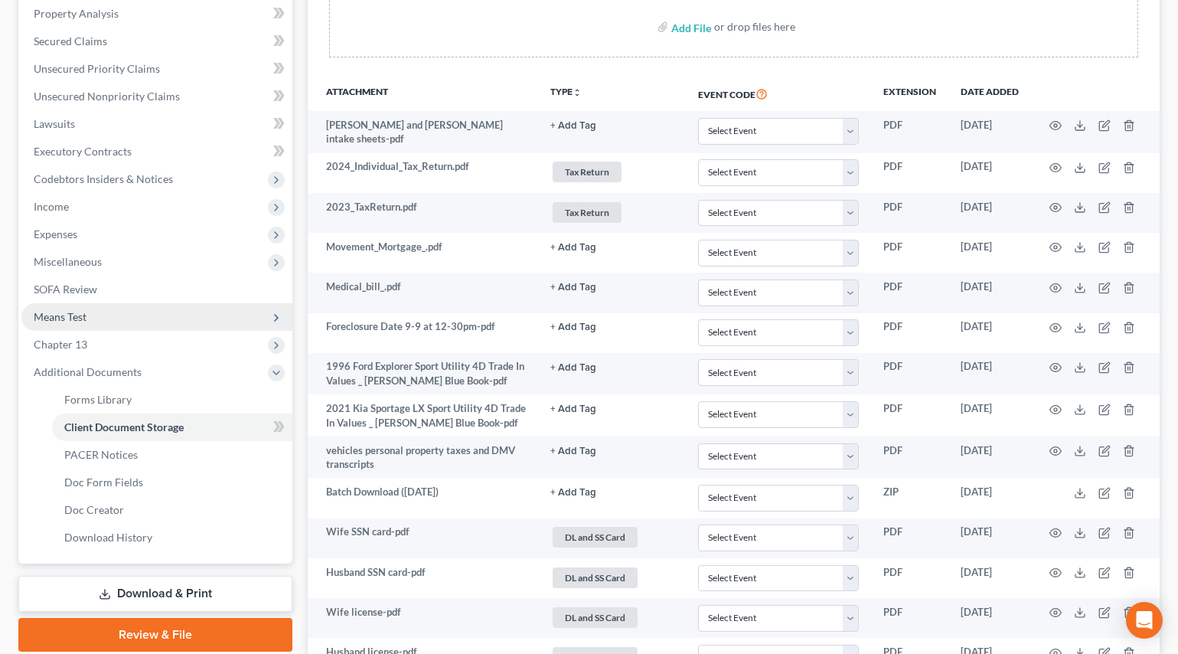
click at [96, 309] on span "Means Test" at bounding box center [156, 317] width 271 height 28
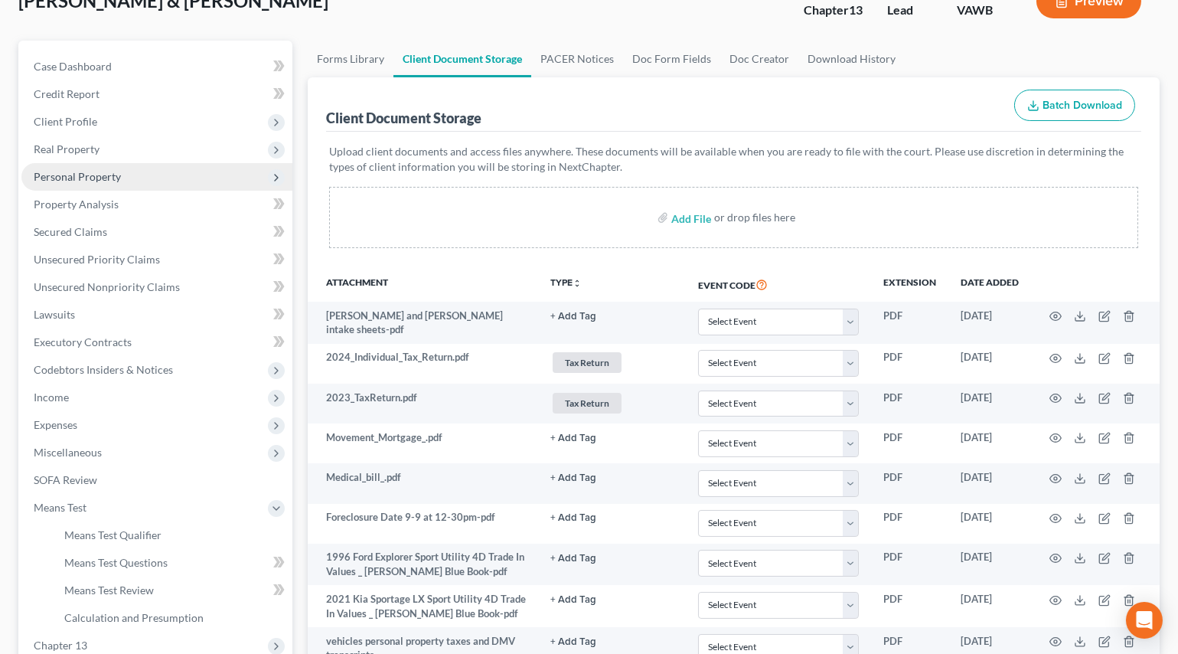
scroll to position [367, 0]
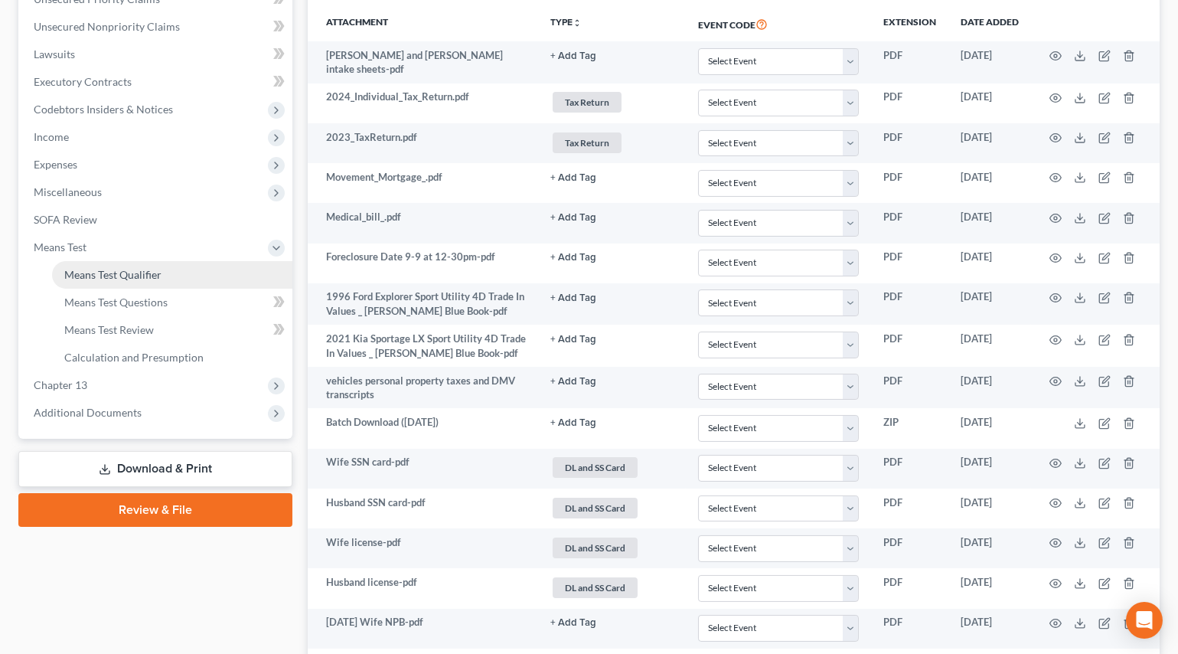
click at [94, 276] on span "Means Test Qualifier" at bounding box center [112, 274] width 97 height 13
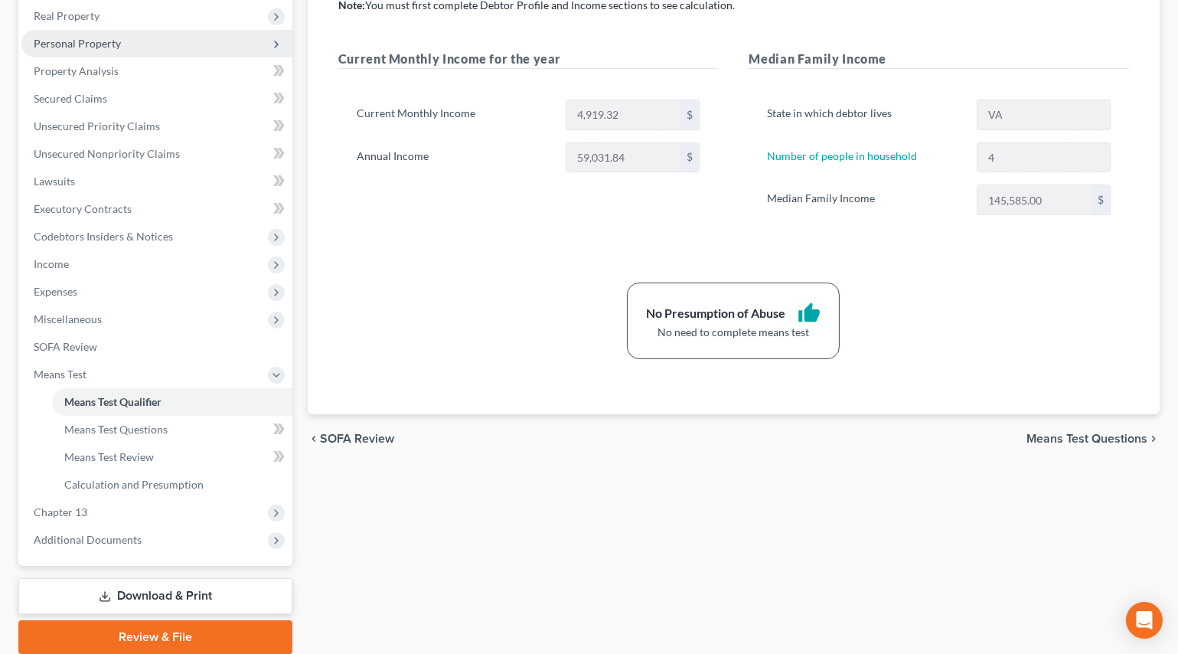
scroll to position [278, 0]
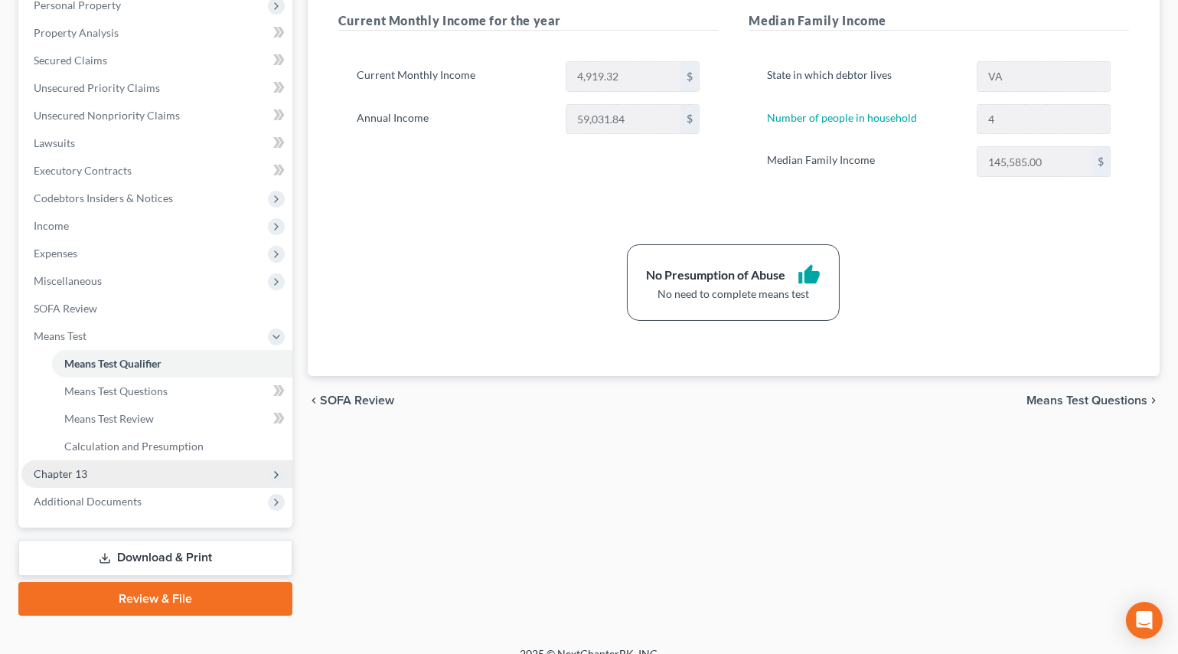
click at [66, 478] on span "Chapter 13" at bounding box center [156, 474] width 271 height 28
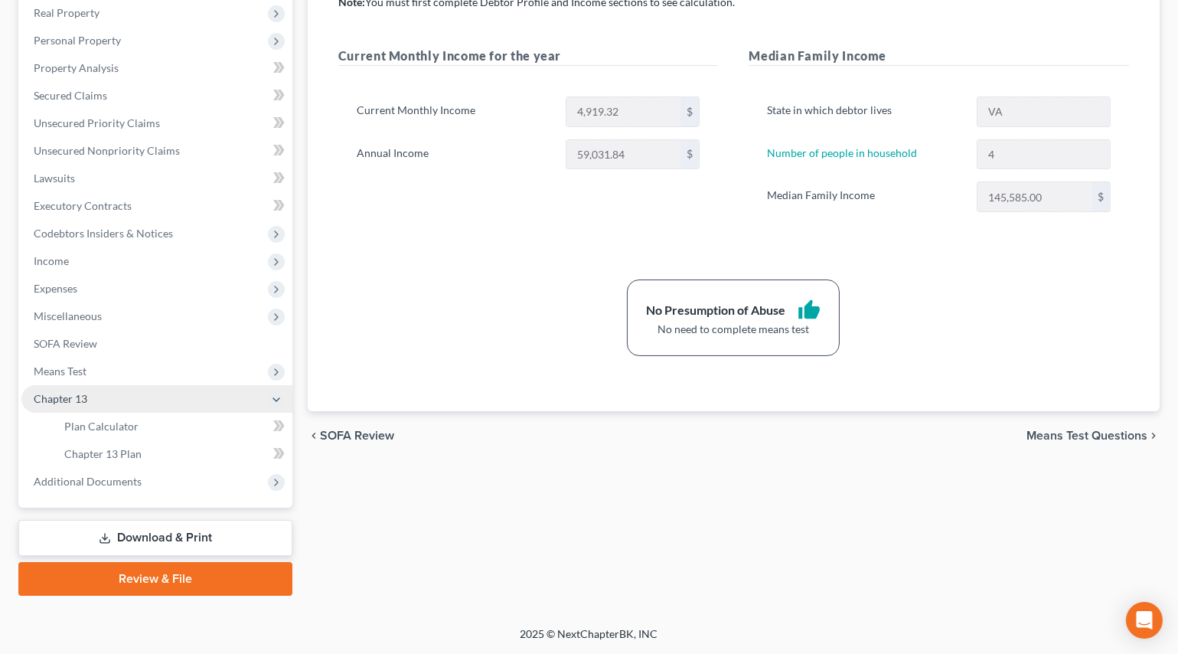
scroll to position [241, 0]
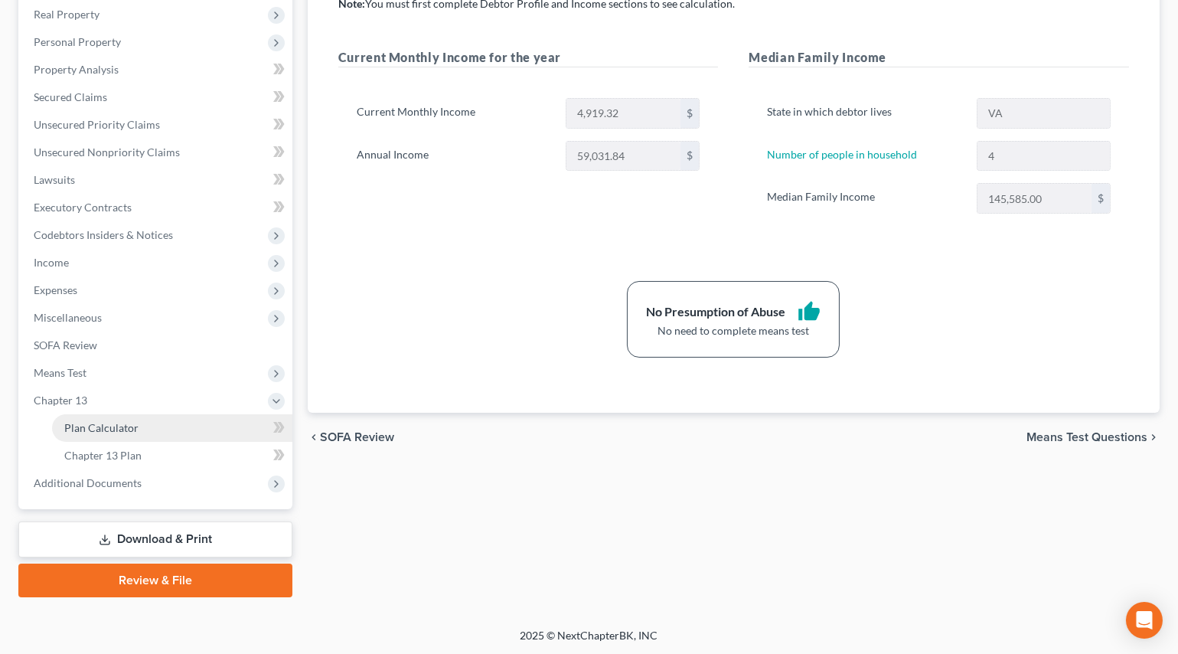
click at [109, 421] on span "Plan Calculator" at bounding box center [101, 427] width 74 height 13
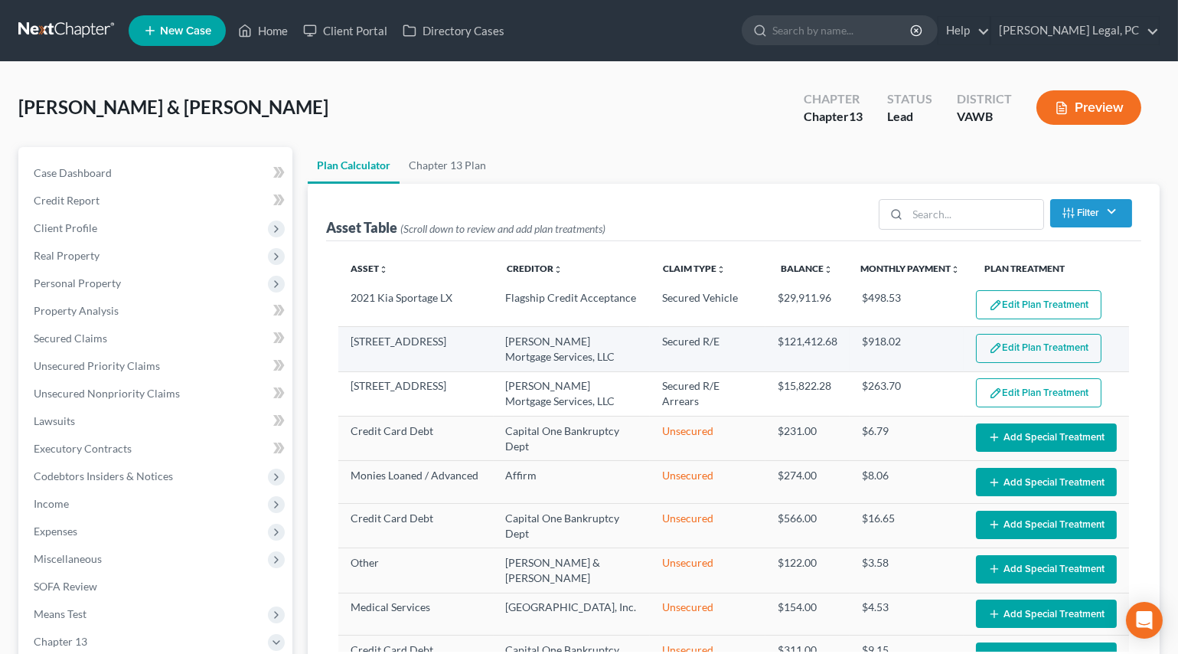
select select "59"
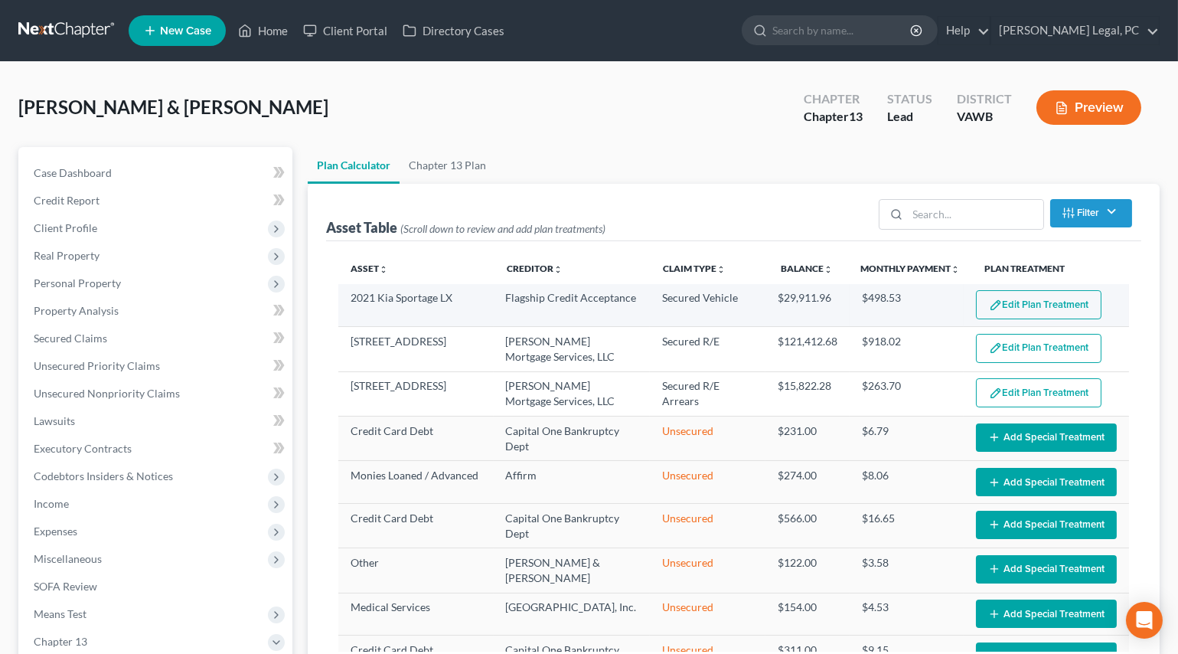
click at [999, 304] on button "Edit Plan Treatment" at bounding box center [1039, 304] width 126 height 29
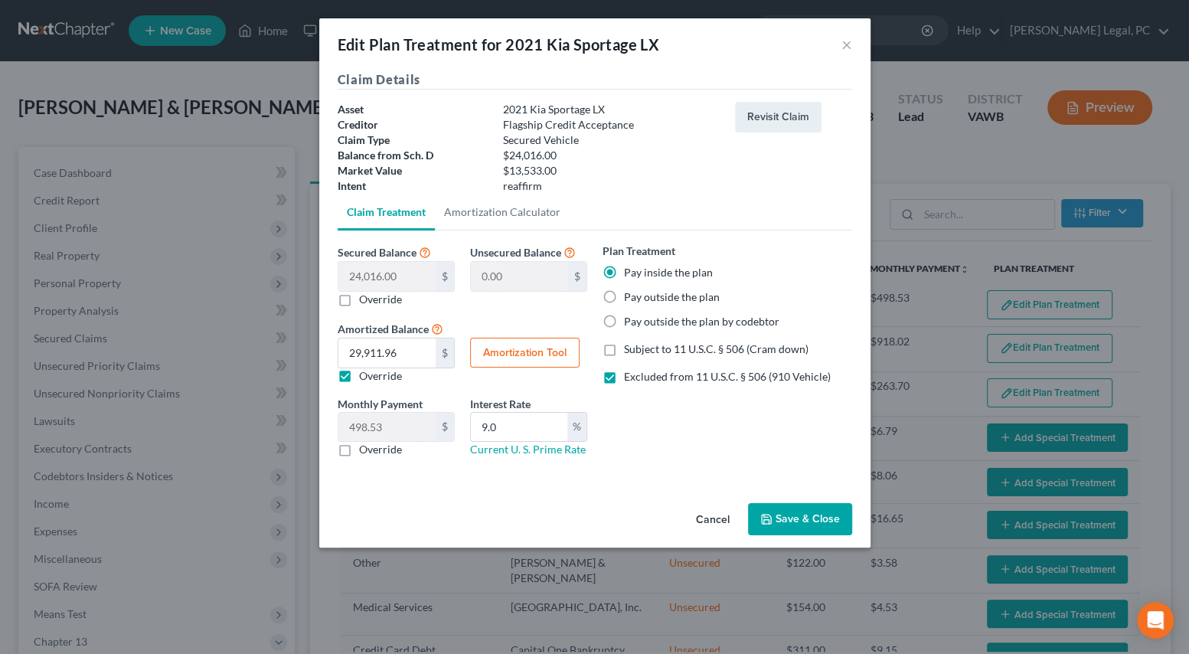
click at [624, 344] on label "Subject to 11 U.S.C. § 506 (Cram down)" at bounding box center [716, 348] width 185 height 15
click at [630, 344] on input "Subject to 11 U.S.C. § 506 (Cram down)" at bounding box center [635, 346] width 10 height 10
checkbox input "true"
click at [624, 376] on label "Excluded from 11 U.S.C. § 506 (910 Vehicle)" at bounding box center [727, 376] width 207 height 15
click at [630, 376] on input "Excluded from 11 U.S.C. § 506 (910 Vehicle)" at bounding box center [635, 374] width 10 height 10
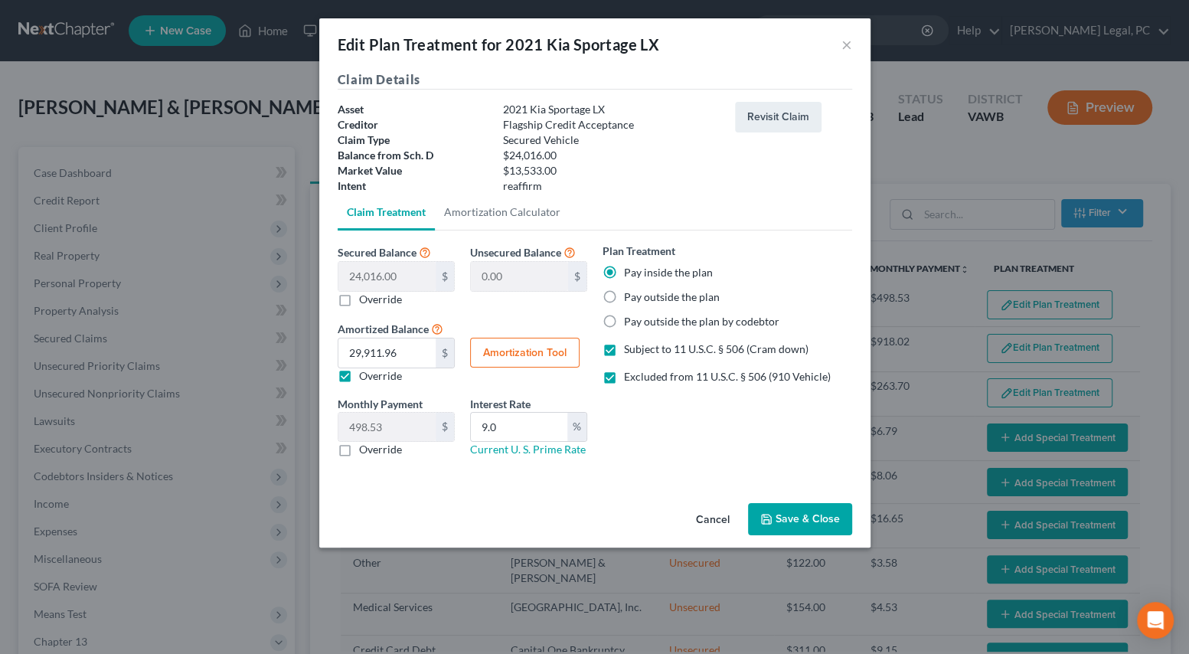
checkbox input "false"
click at [791, 513] on button "Save & Close" at bounding box center [800, 519] width 104 height 32
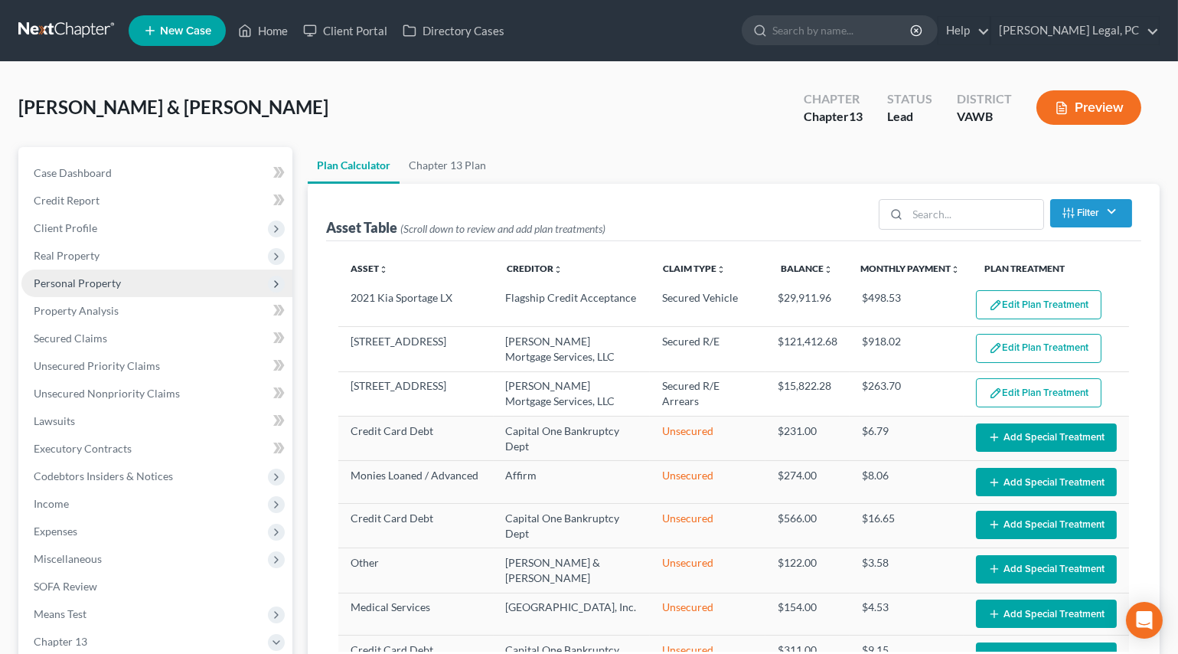
select select "59"
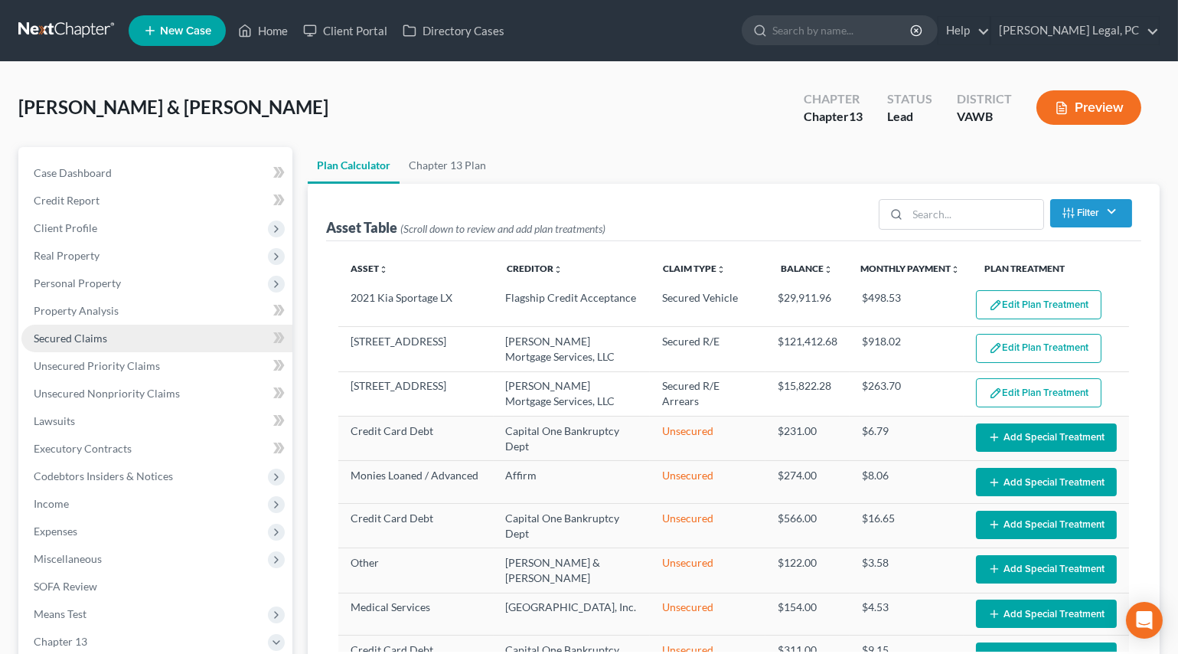
click at [77, 335] on span "Secured Claims" at bounding box center [70, 338] width 73 height 13
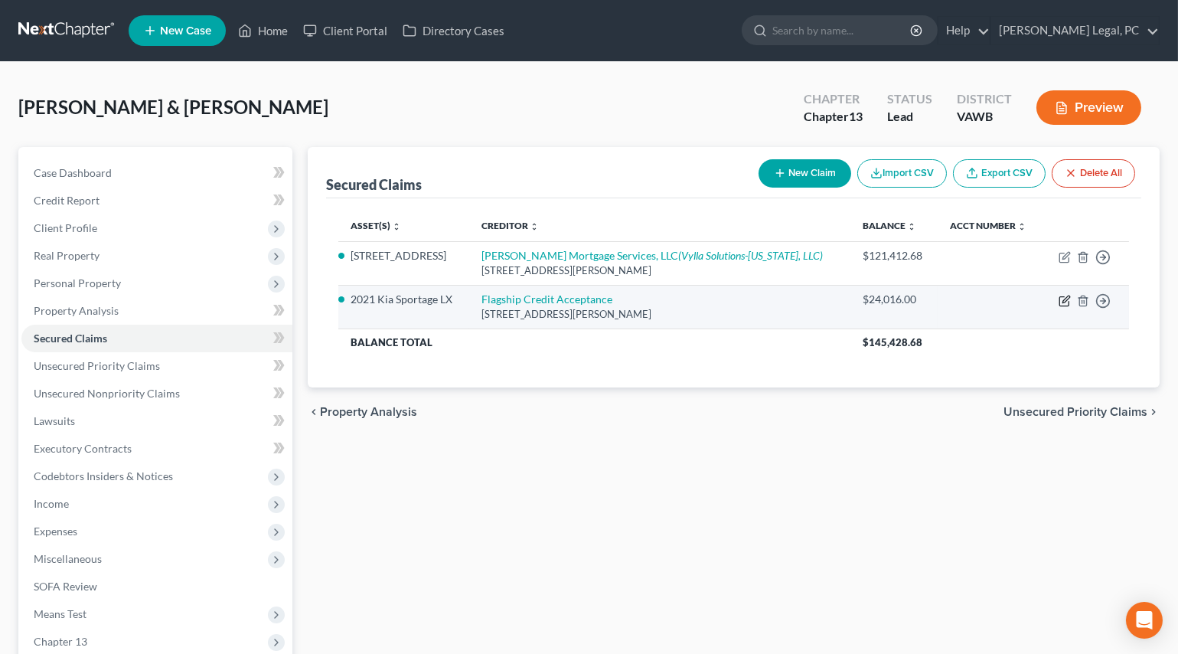
click at [1063, 297] on icon "button" at bounding box center [1065, 301] width 12 height 12
select select "39"
select select "3"
select select "2"
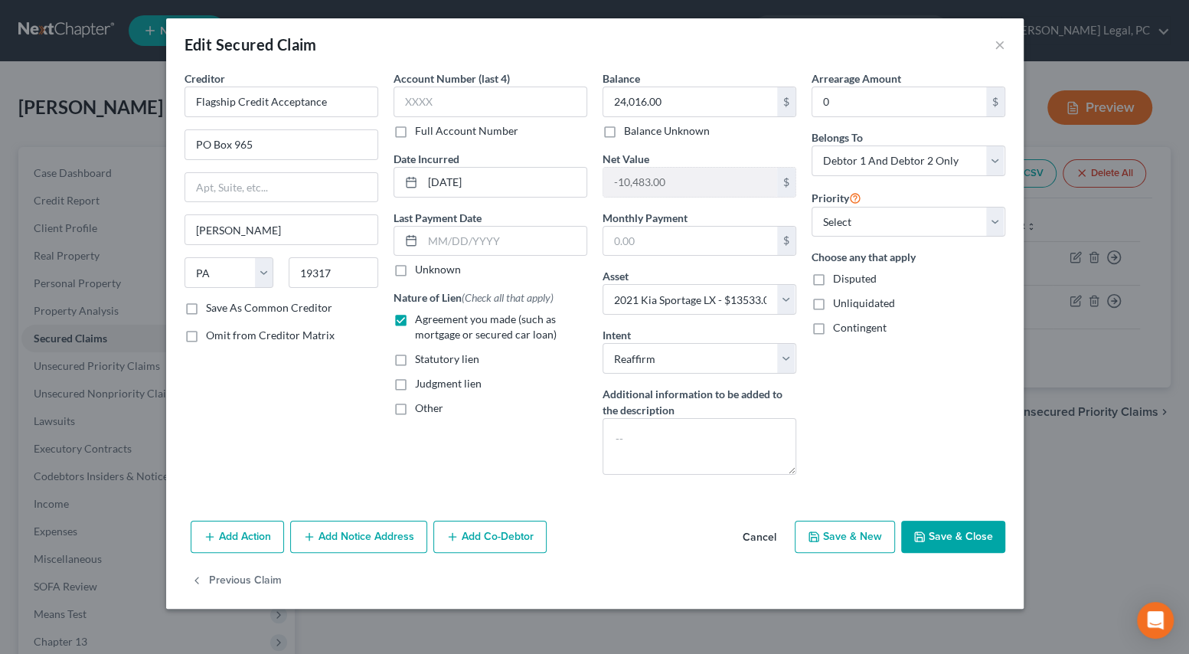
click at [929, 538] on button "Save & Close" at bounding box center [953, 537] width 104 height 32
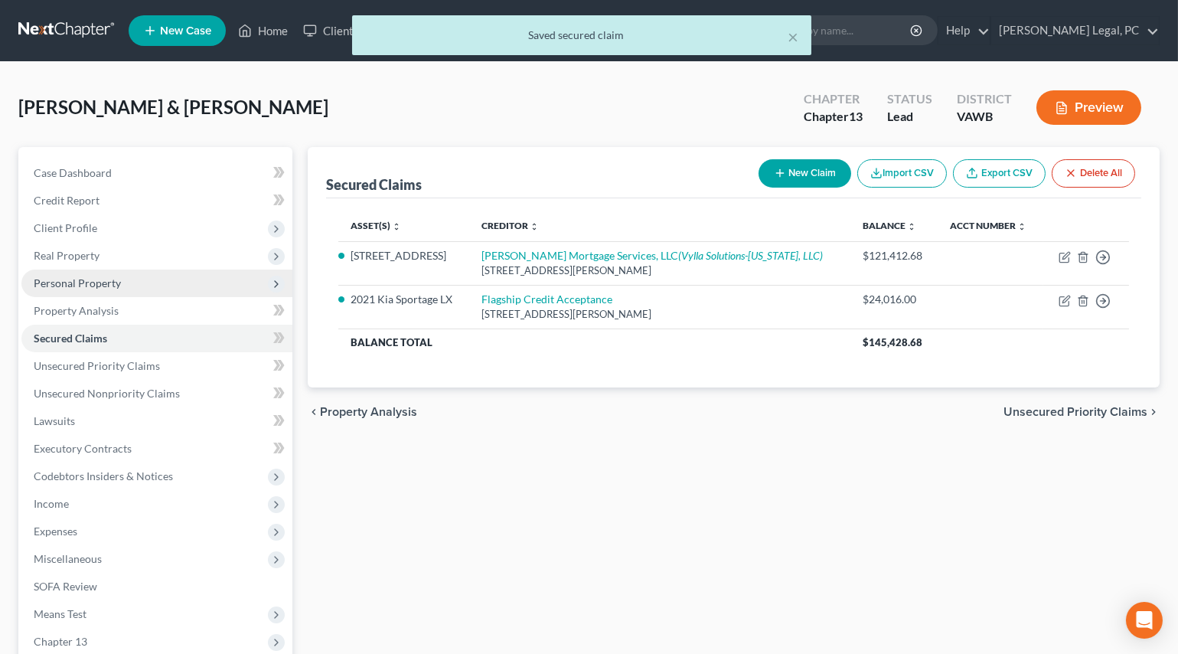
click at [49, 286] on span "Personal Property" at bounding box center [77, 282] width 87 height 13
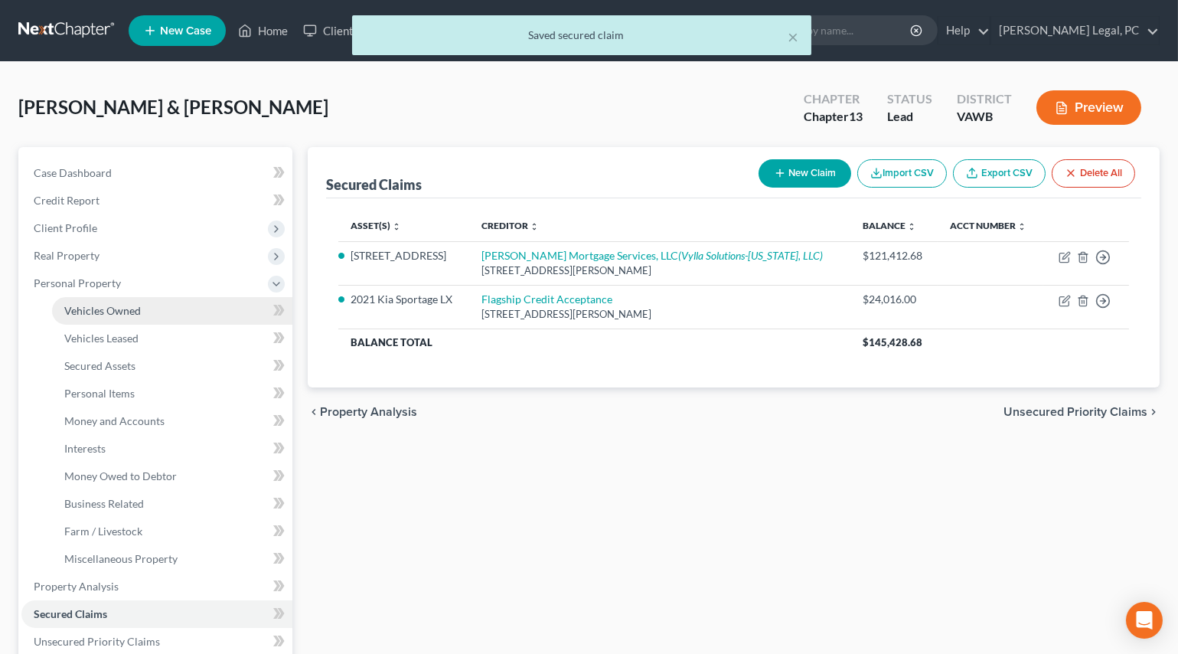
click at [76, 314] on span "Vehicles Owned" at bounding box center [102, 310] width 77 height 13
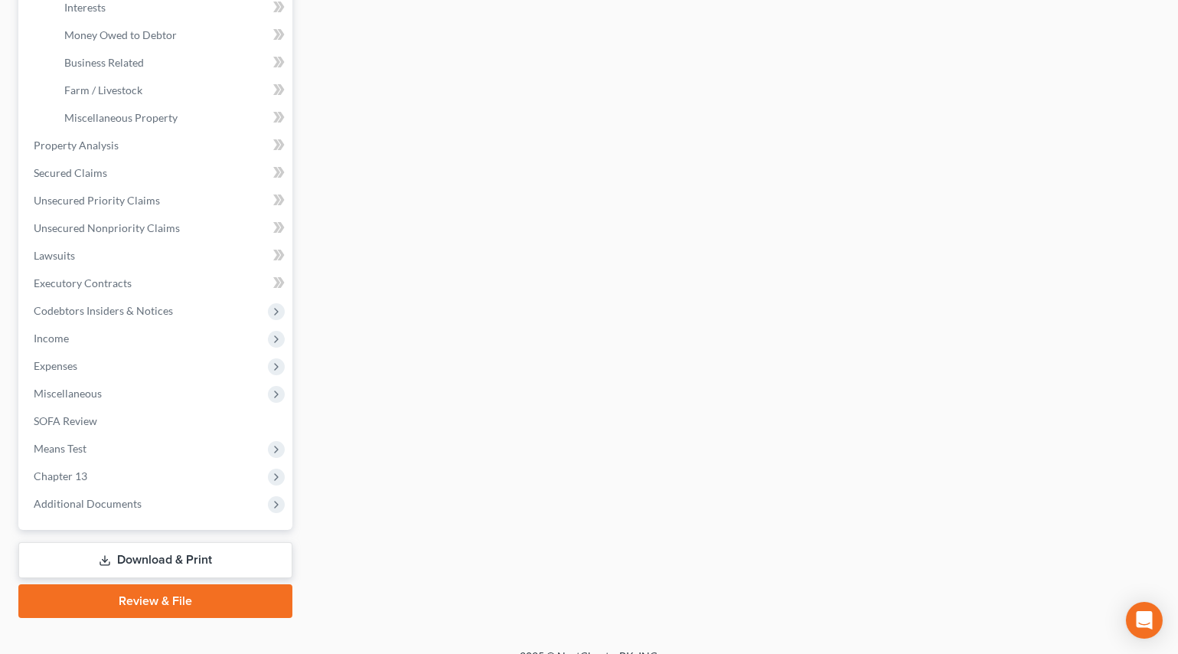
scroll to position [461, 0]
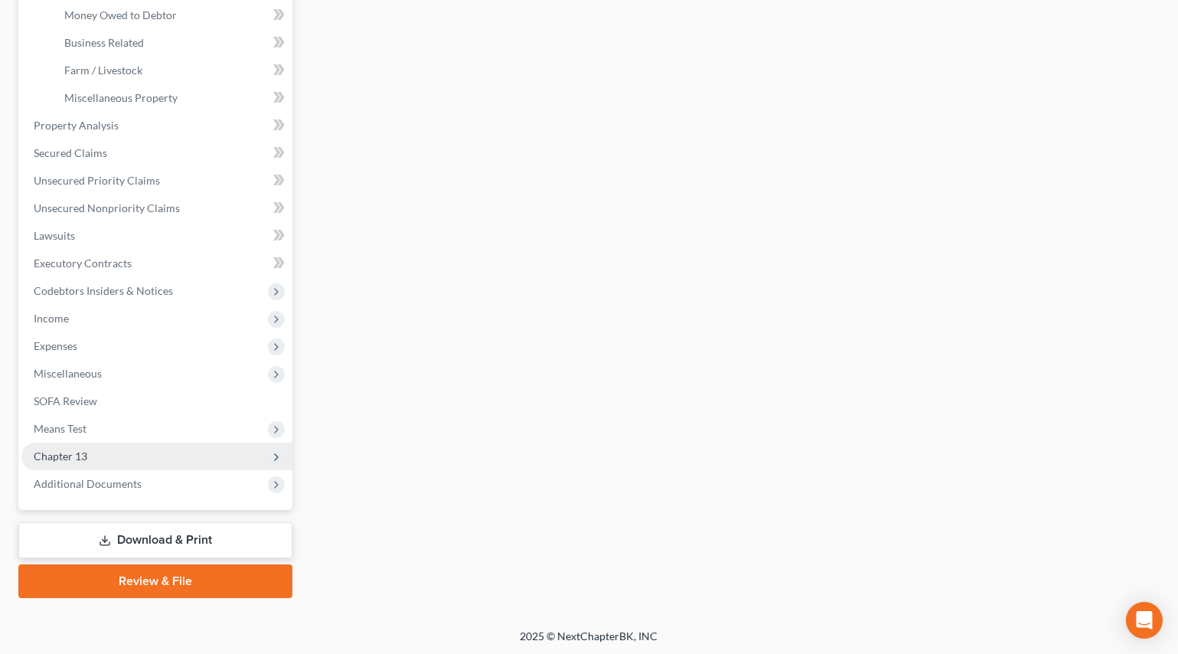
click at [76, 449] on span "Chapter 13" at bounding box center [61, 455] width 54 height 13
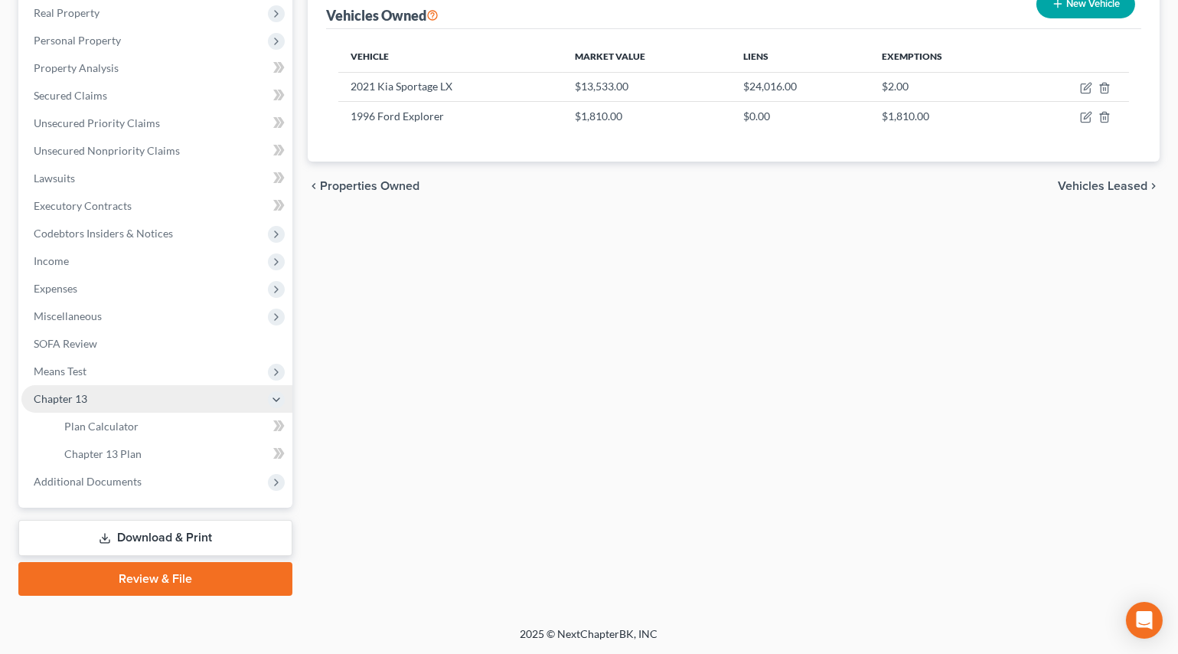
scroll to position [241, 0]
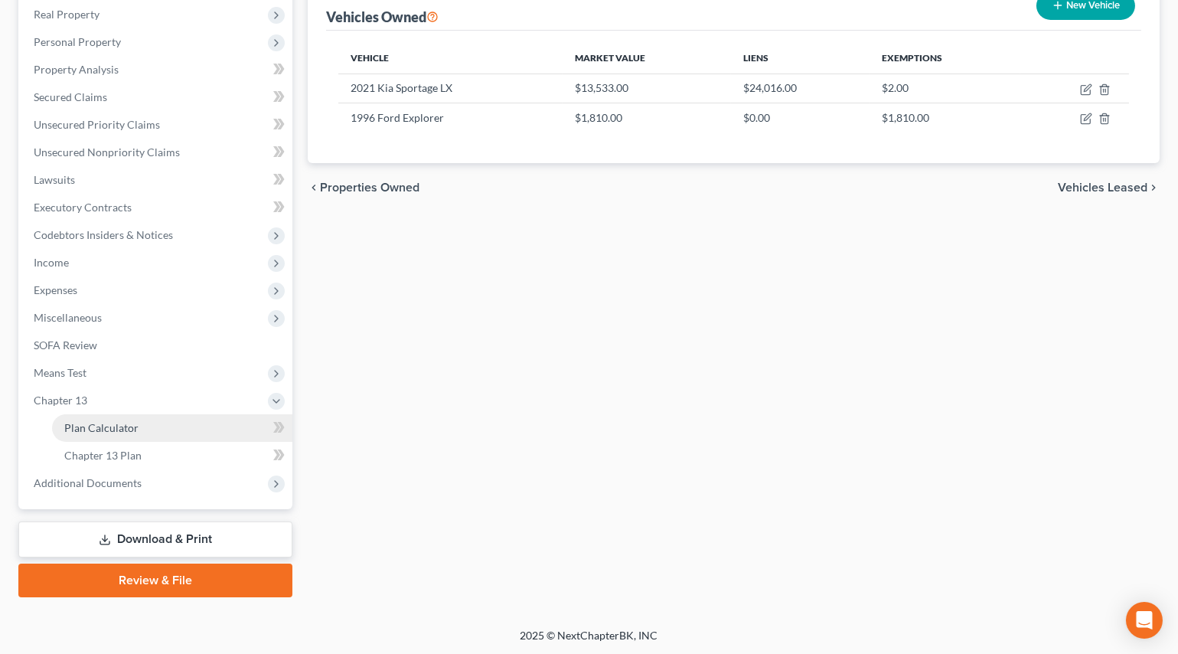
click at [120, 429] on span "Plan Calculator" at bounding box center [101, 427] width 74 height 13
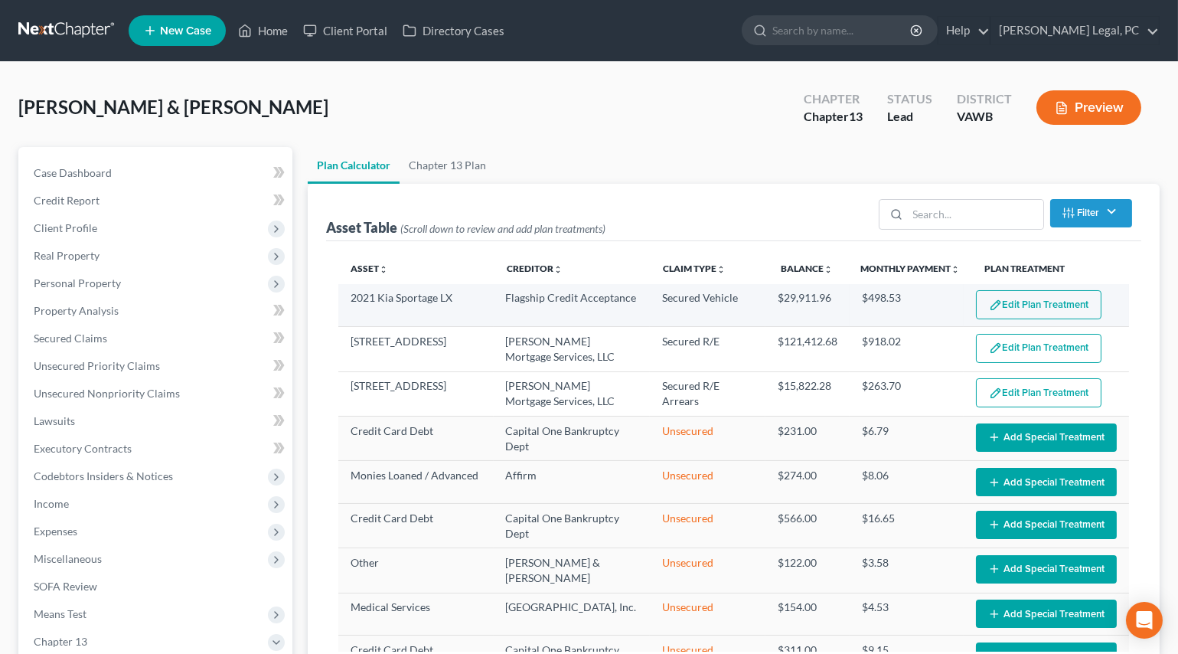
select select "59"
click at [1044, 306] on button "Edit Plan Treatment" at bounding box center [1039, 304] width 126 height 29
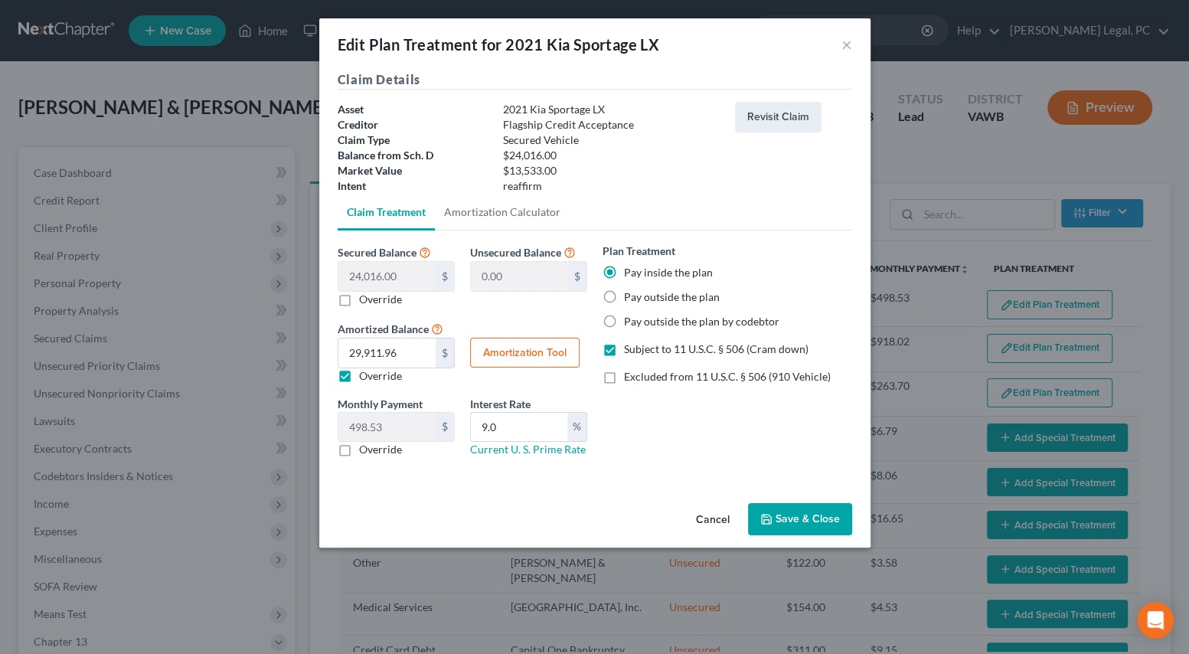
click at [359, 300] on label "Override" at bounding box center [380, 299] width 43 height 15
click at [365, 300] on input "Override" at bounding box center [370, 297] width 10 height 10
checkbox input "true"
type input "24,016.00"
click at [356, 281] on input "0.00" at bounding box center [386, 276] width 97 height 29
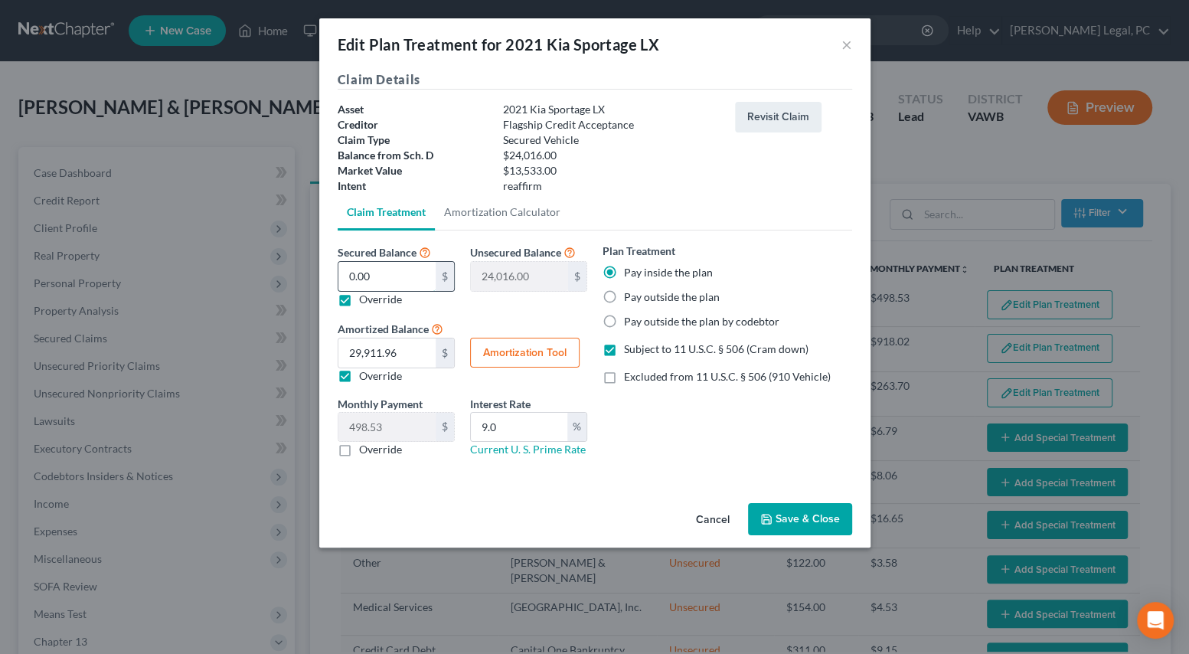
click at [356, 281] on input "0.00" at bounding box center [386, 276] width 97 height 29
type input "1"
type input "24,015.00"
type input "13"
type input "24,003.00"
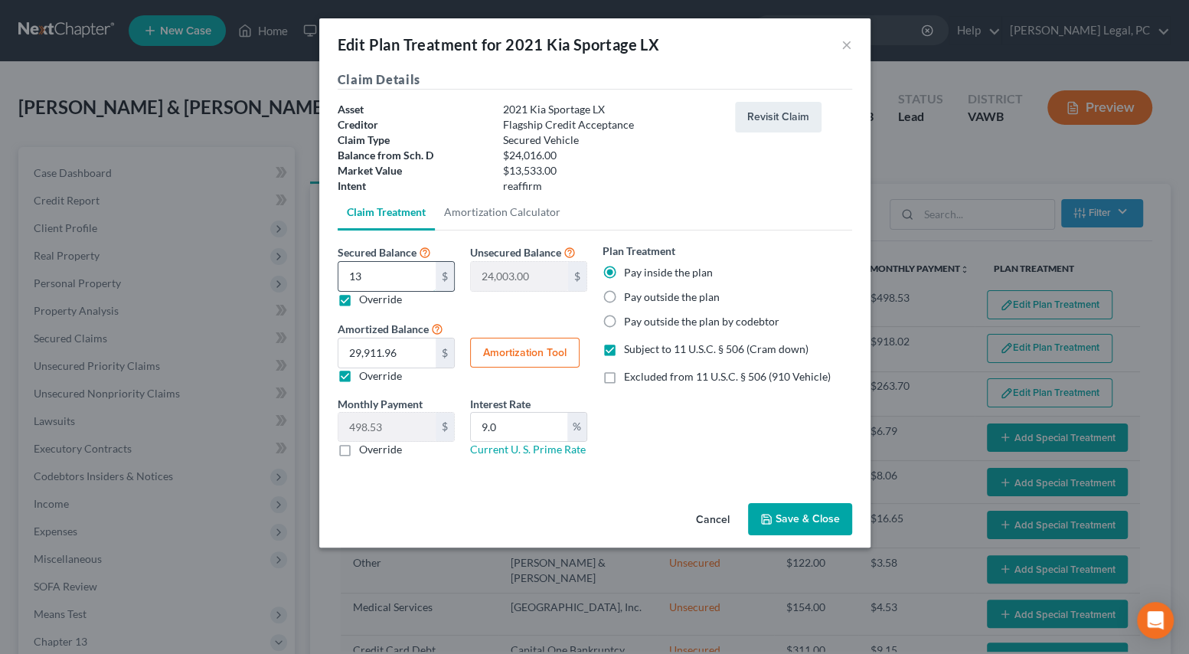
type input "135"
type input "23,881.00"
type input "1,353"
type input "22,663.00"
type input "13,533"
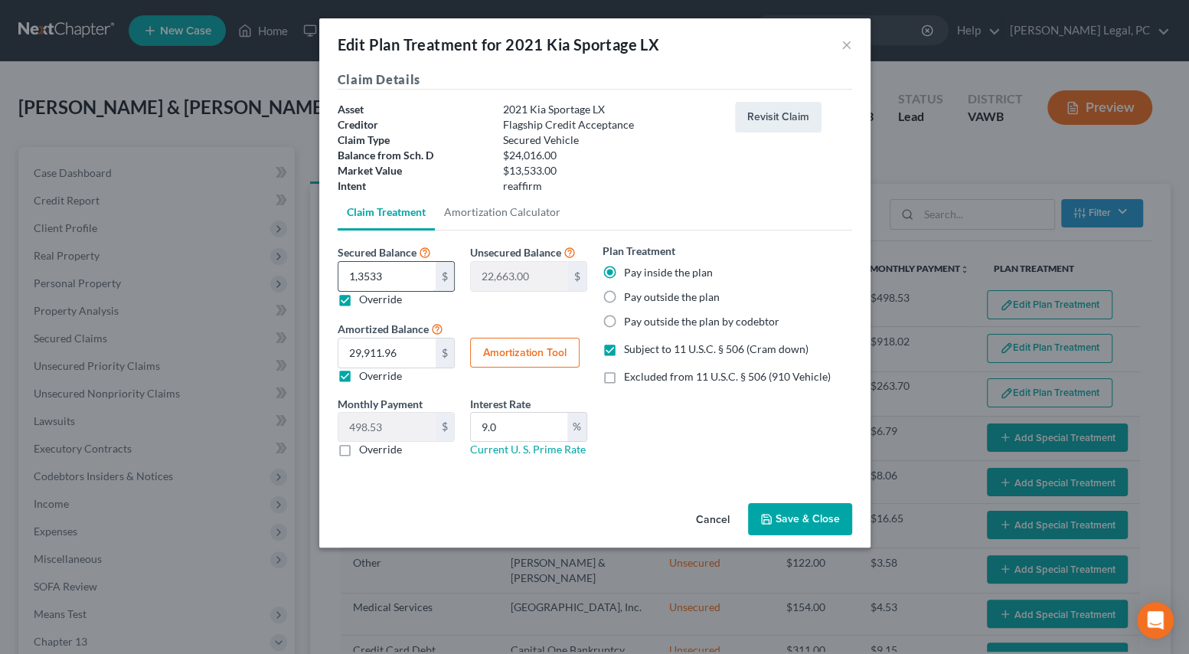
type input "10,483.00"
type input "13,533"
click at [481, 345] on button "Amortization Tool" at bounding box center [524, 353] width 109 height 31
type input "13,533.00"
type input "9.0"
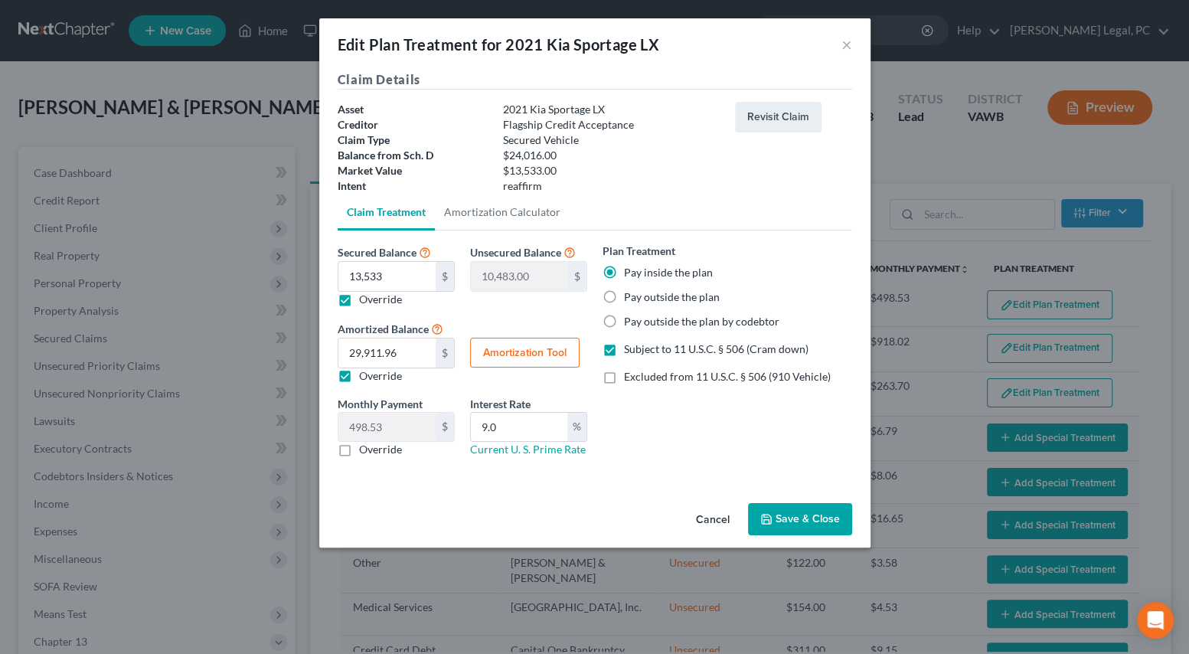
type input "60"
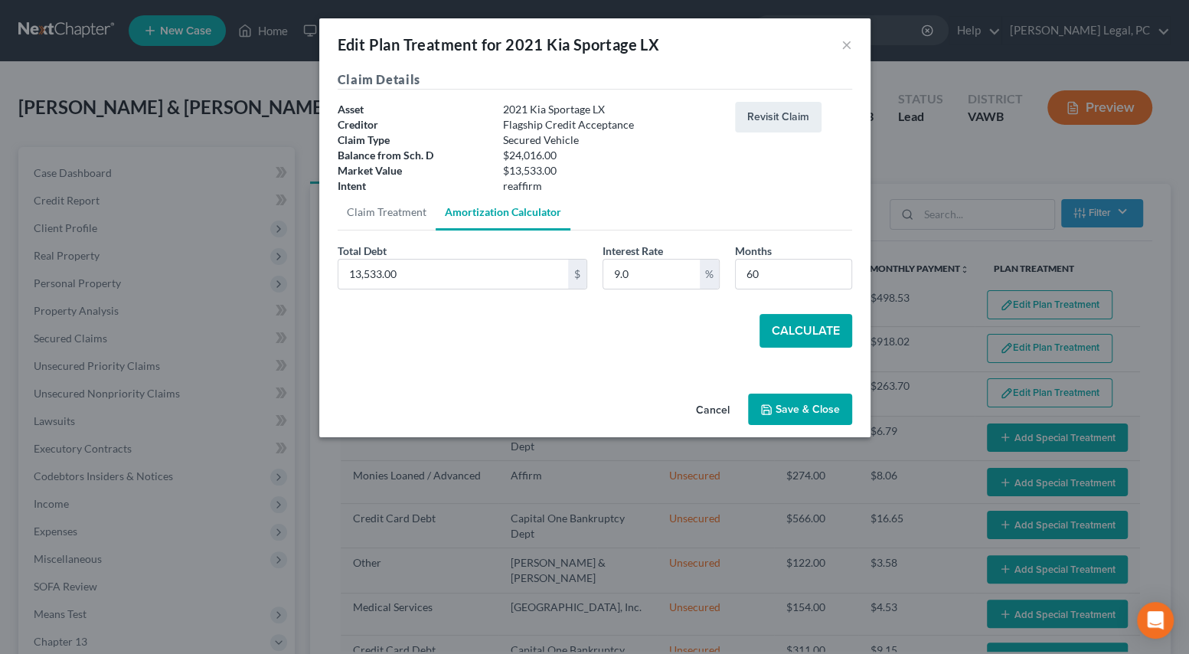
click at [782, 333] on button "Calculate" at bounding box center [805, 331] width 93 height 34
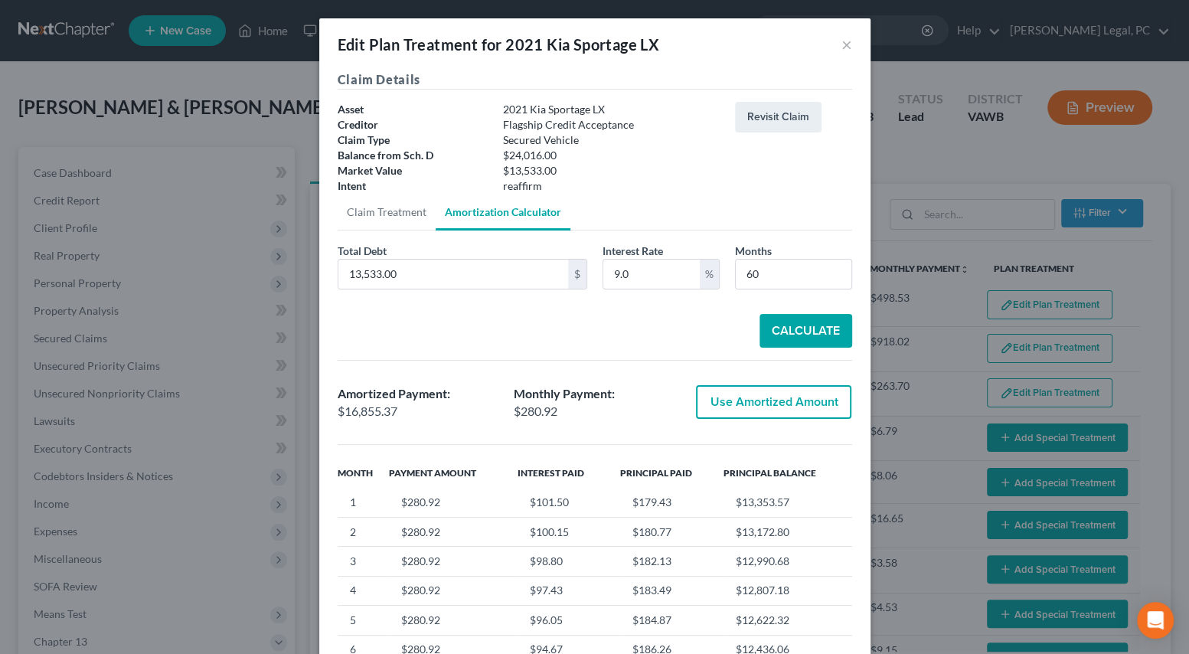
click at [756, 398] on button "Use Amortized Amount" at bounding box center [773, 402] width 155 height 34
type input "16,855.36"
type input "280.92"
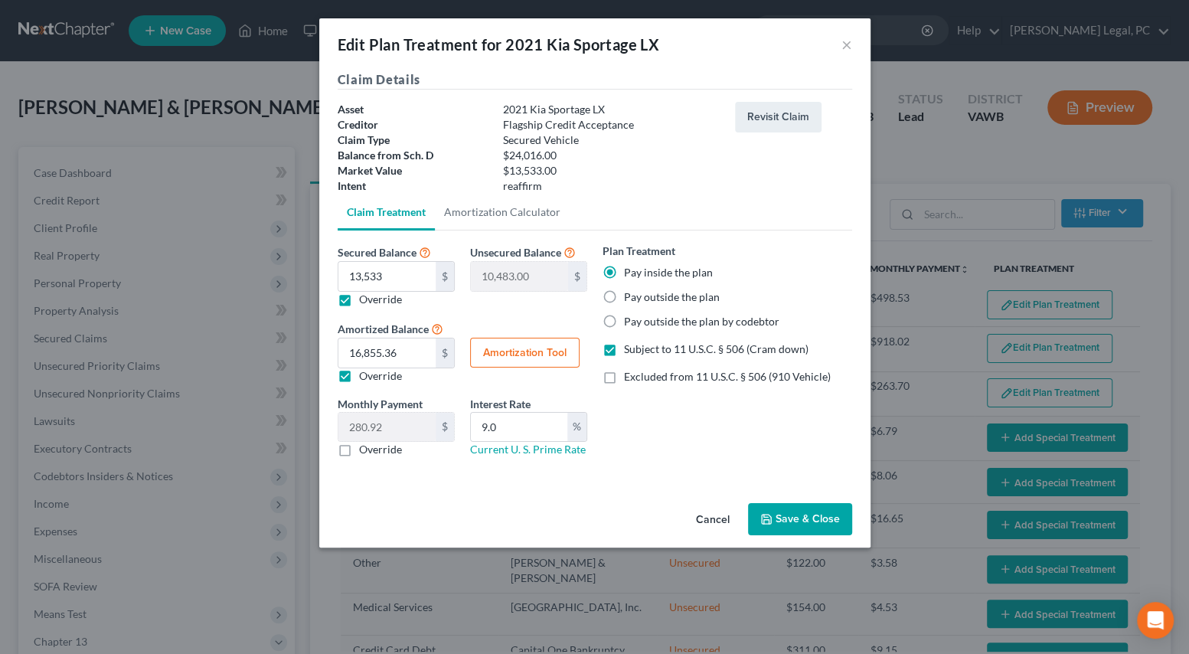
click at [776, 515] on button "Save & Close" at bounding box center [800, 519] width 104 height 32
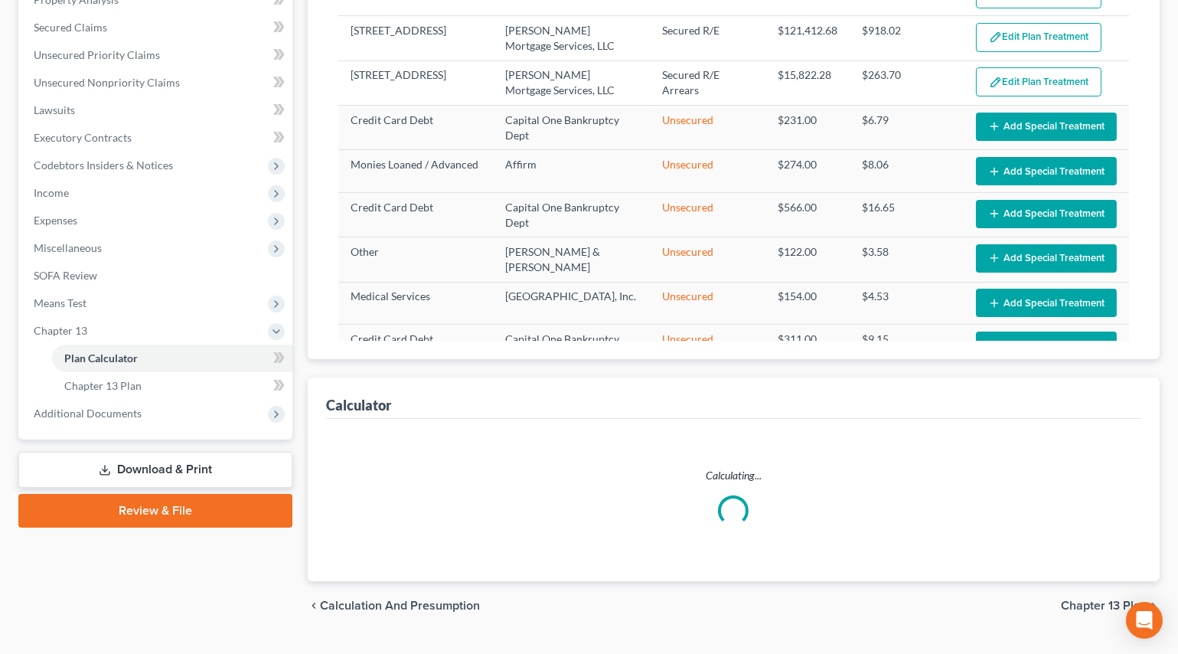
scroll to position [344, 0]
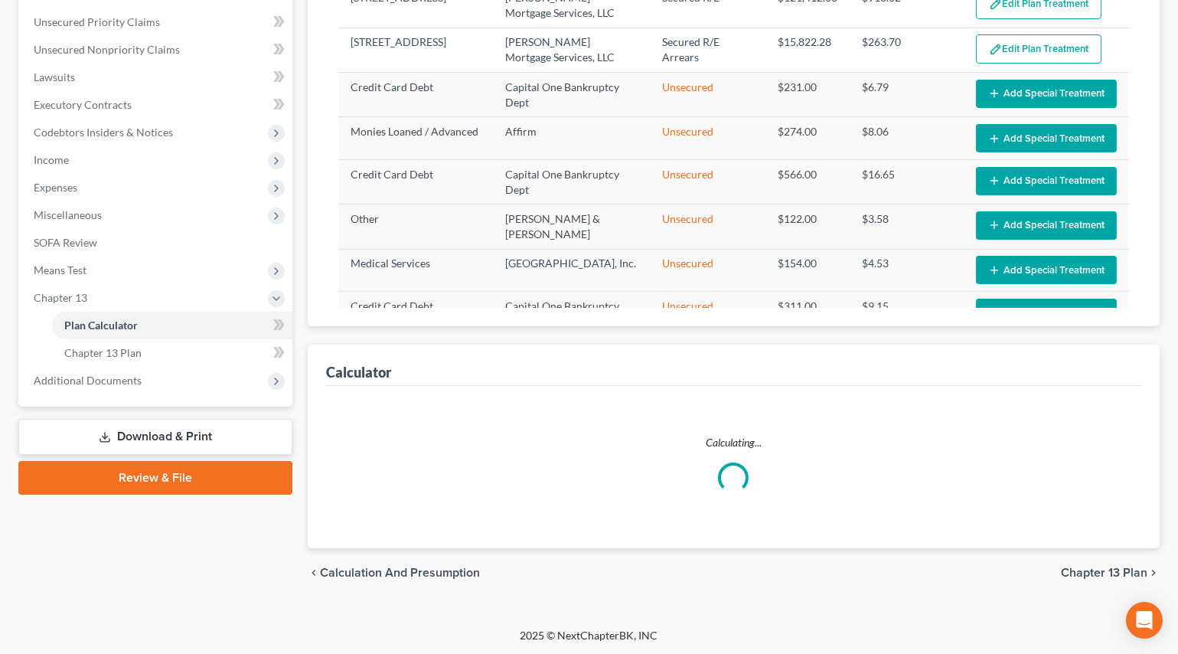
select select "59"
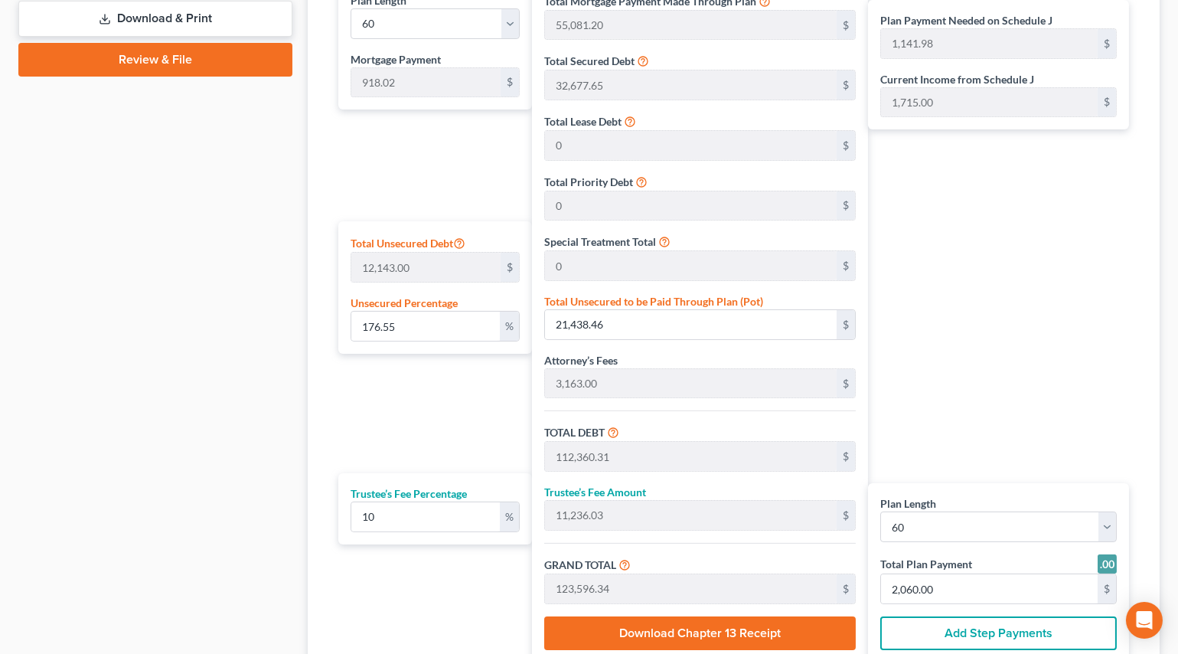
scroll to position [831, 0]
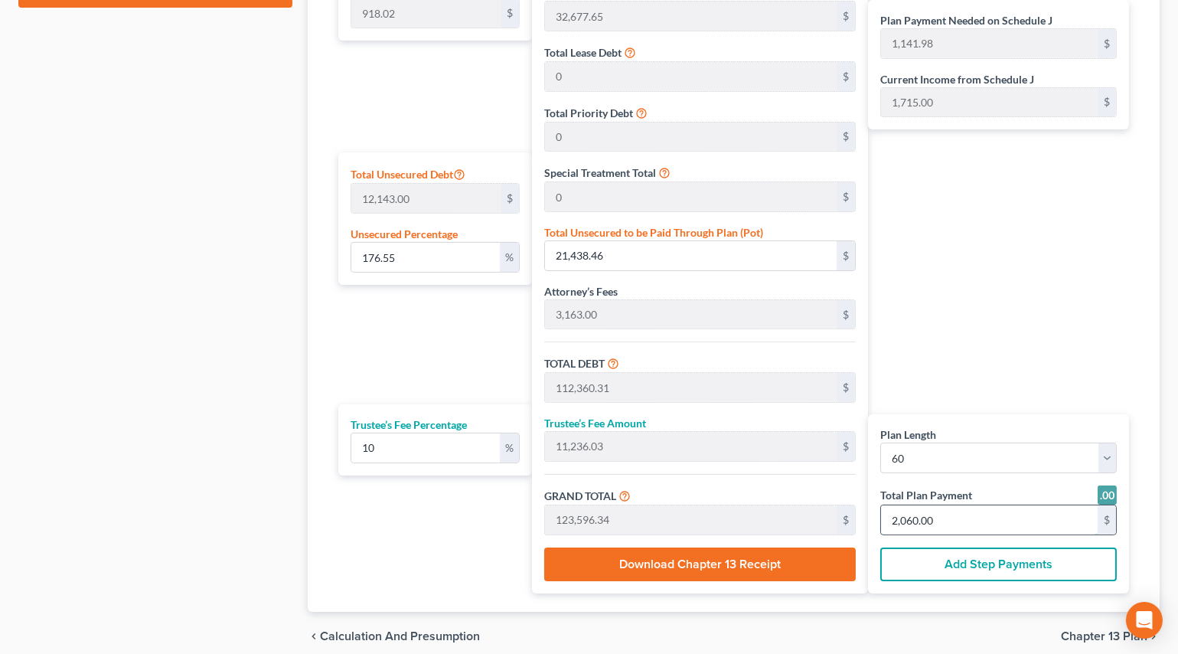
click at [952, 529] on input "2,060.00" at bounding box center [989, 519] width 217 height 29
type input "0"
type input "54.54"
type input "5.45"
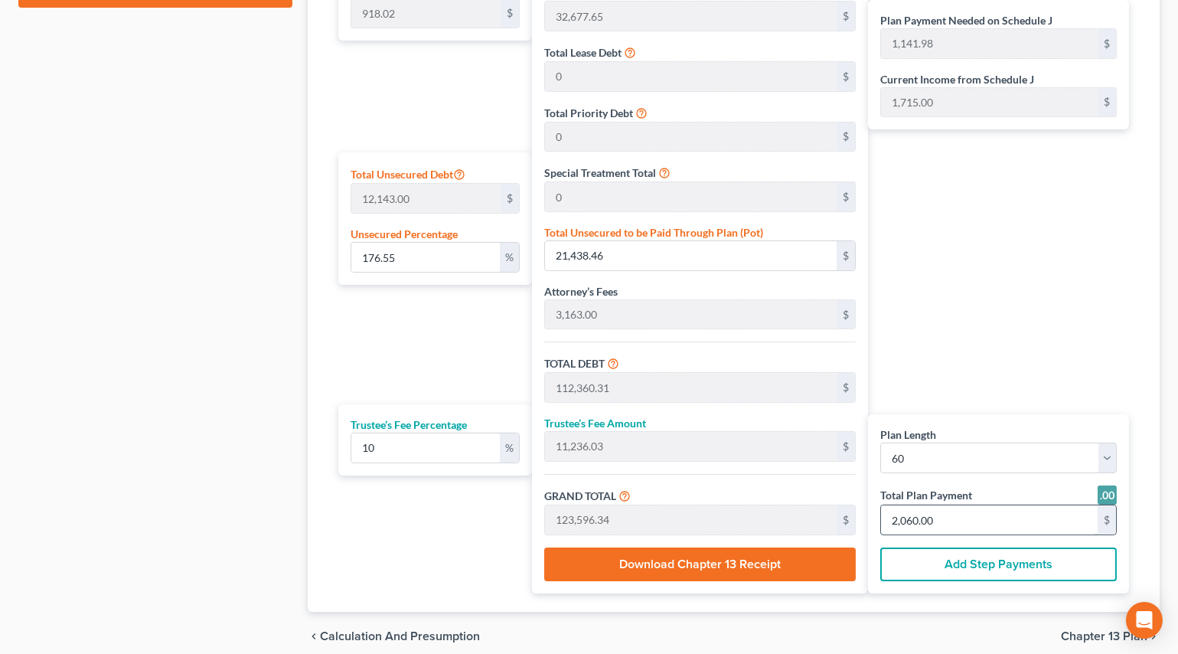
type input "60.00"
type input "1"
type input "927.27"
type input "92.72"
type input "1,020.00"
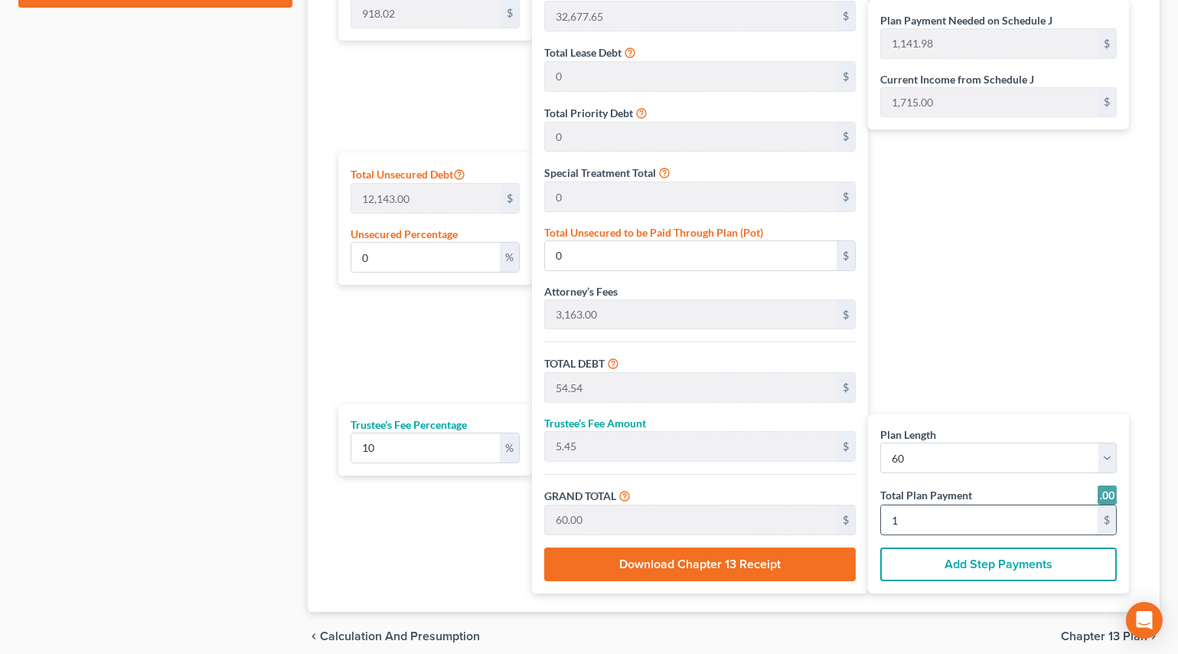
type input "17"
type input "9,327.27"
type input "932.72"
type input "10,260.00"
type input "171"
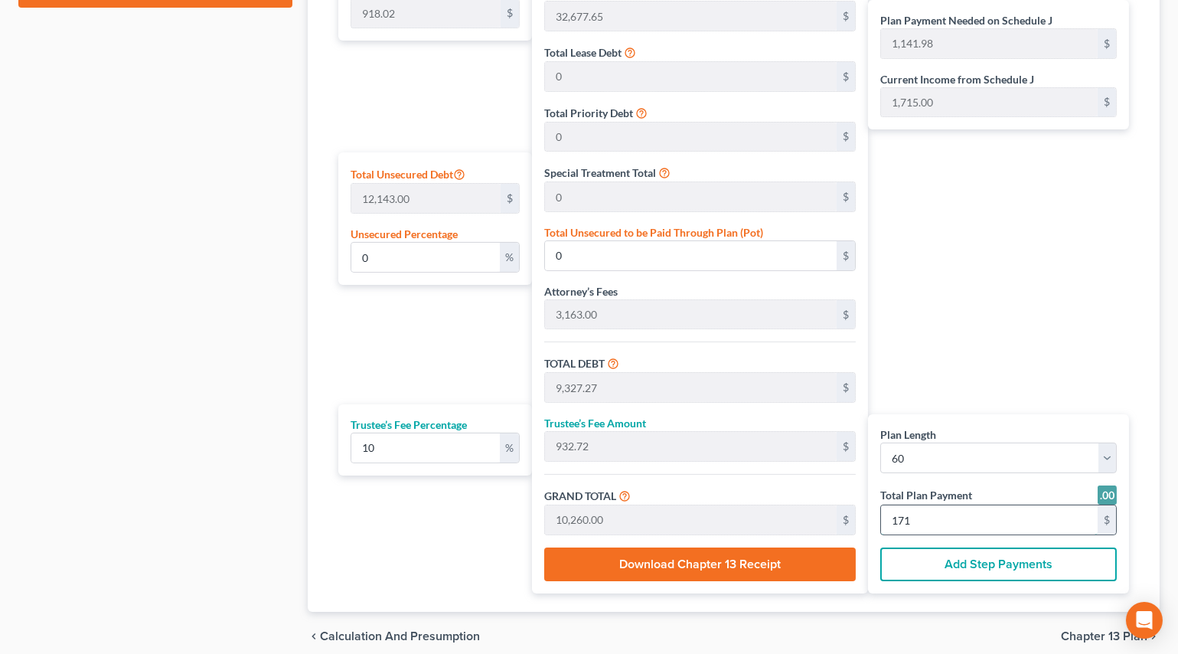
type input "21.61"
type input "2,623.60"
type input "93,545.45"
type input "9,354.54"
type input "102,900.00"
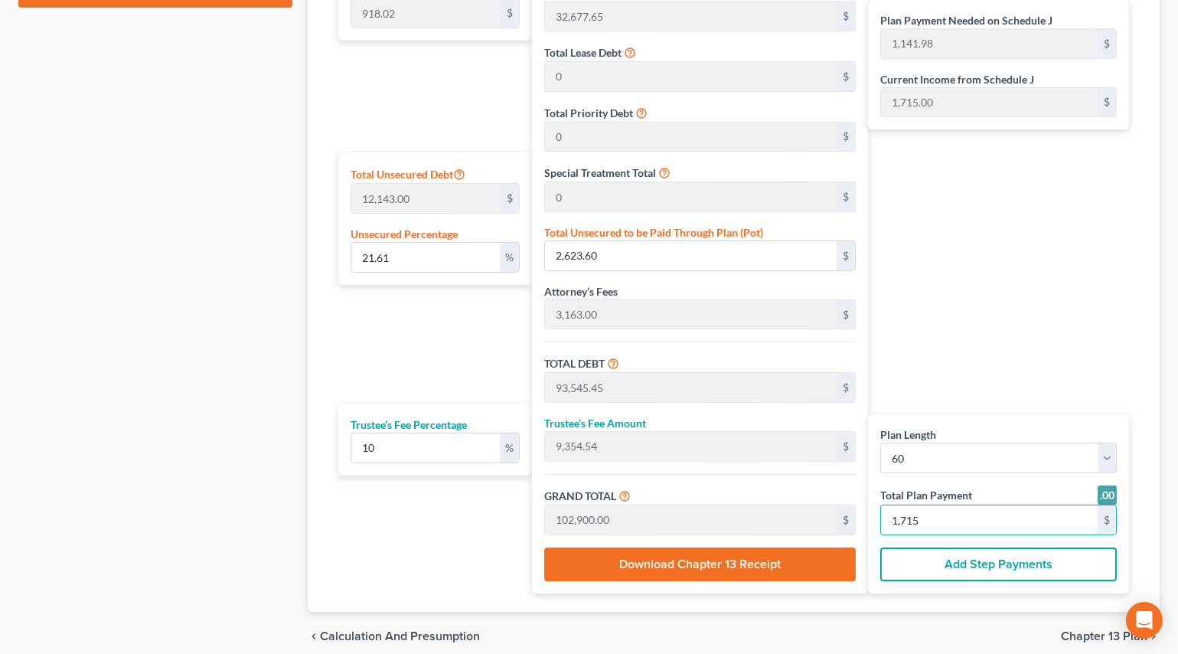
scroll to position [893, 0]
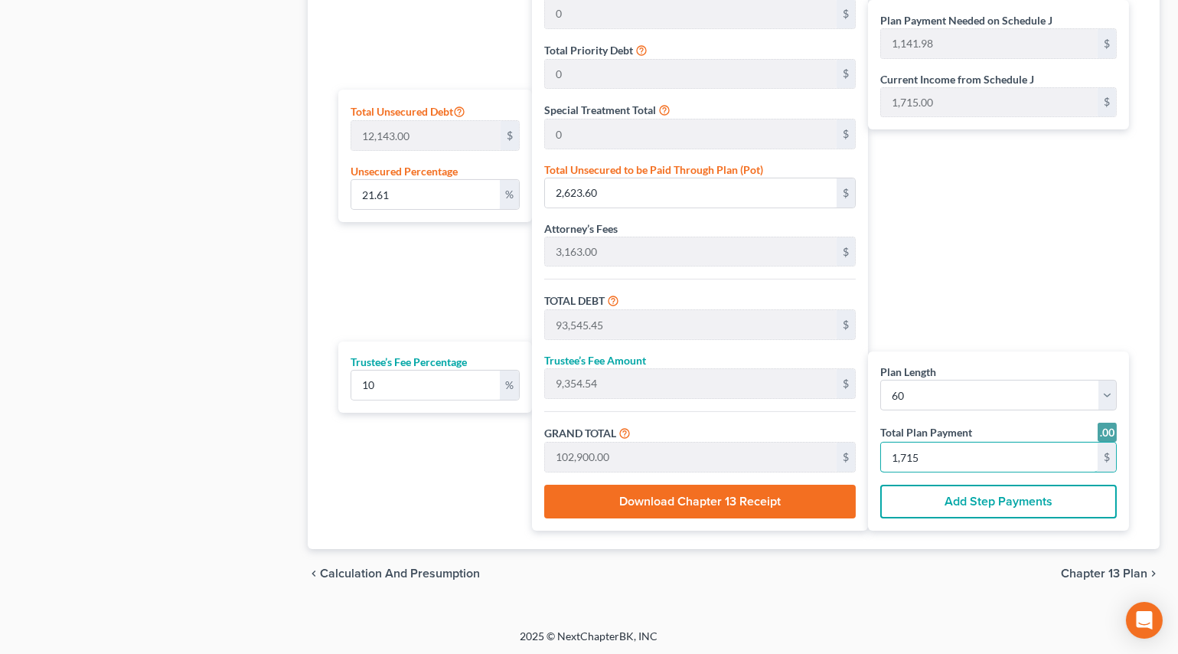
type input "1,715"
click at [1112, 570] on span "Chapter 13 Plan" at bounding box center [1104, 573] width 87 height 12
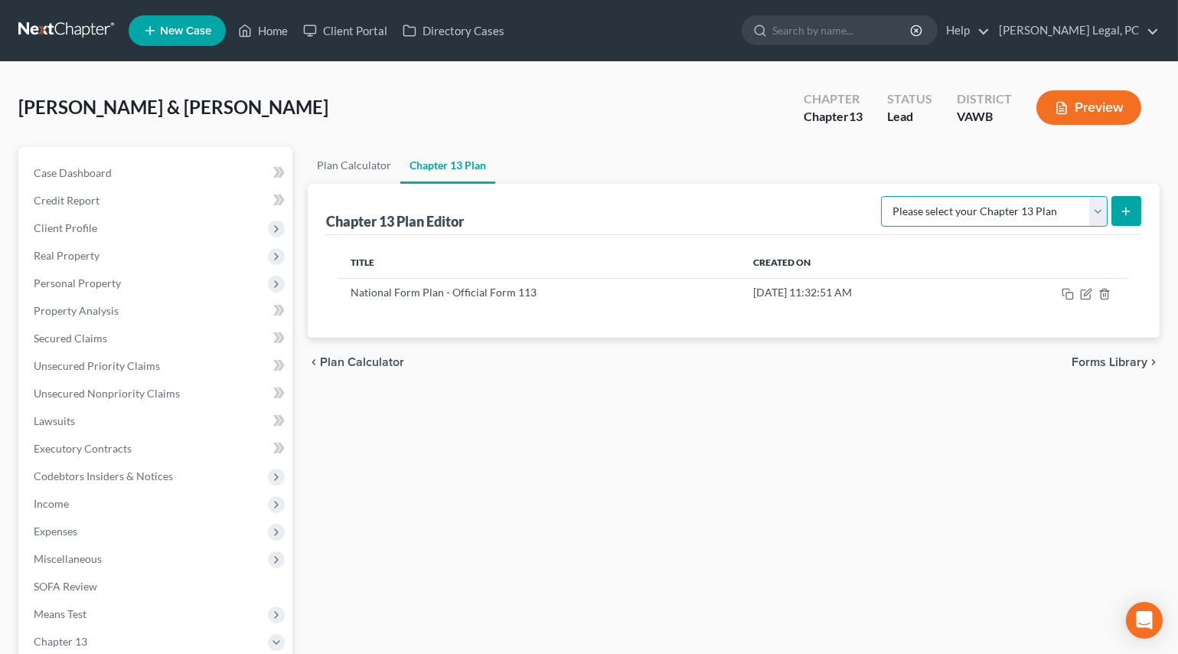
click at [1097, 211] on select "Please select your Chapter 13 Plan National Form Plan - Official Form 113" at bounding box center [994, 211] width 227 height 31
select select "0"
click at [887, 196] on select "Please select your Chapter 13 Plan National Form Plan - Official Form 113" at bounding box center [994, 211] width 227 height 31
click at [1128, 207] on icon "submit" at bounding box center [1126, 211] width 12 height 12
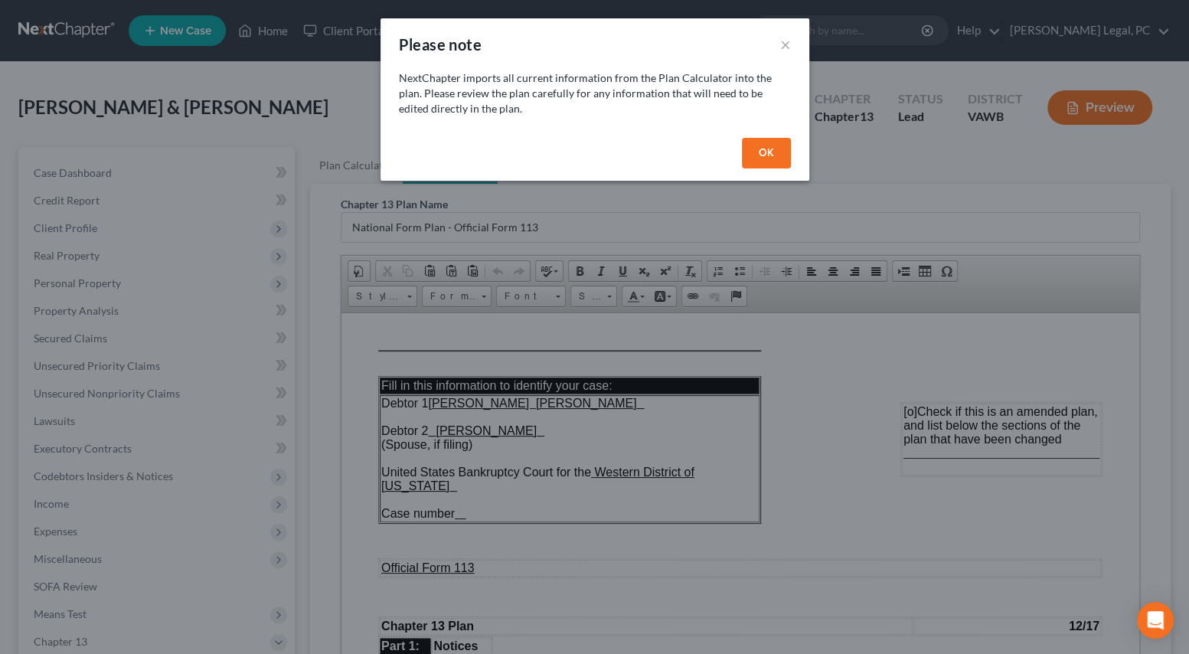
click at [744, 151] on button "OK" at bounding box center [766, 153] width 49 height 31
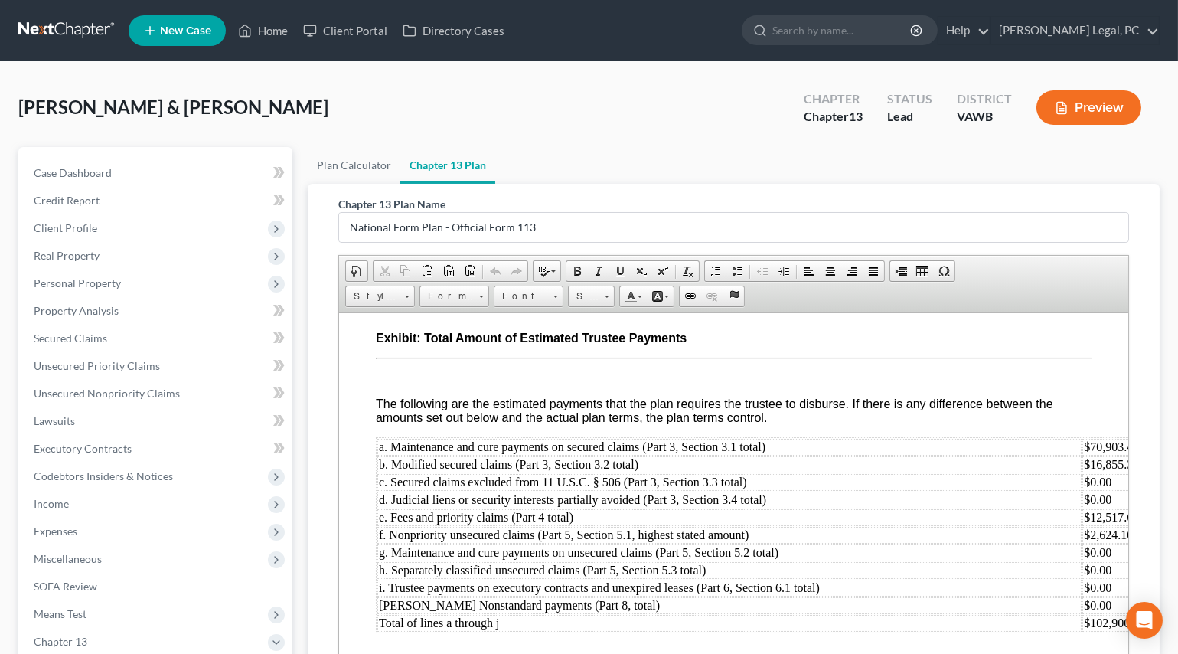
scroll to position [5150, 0]
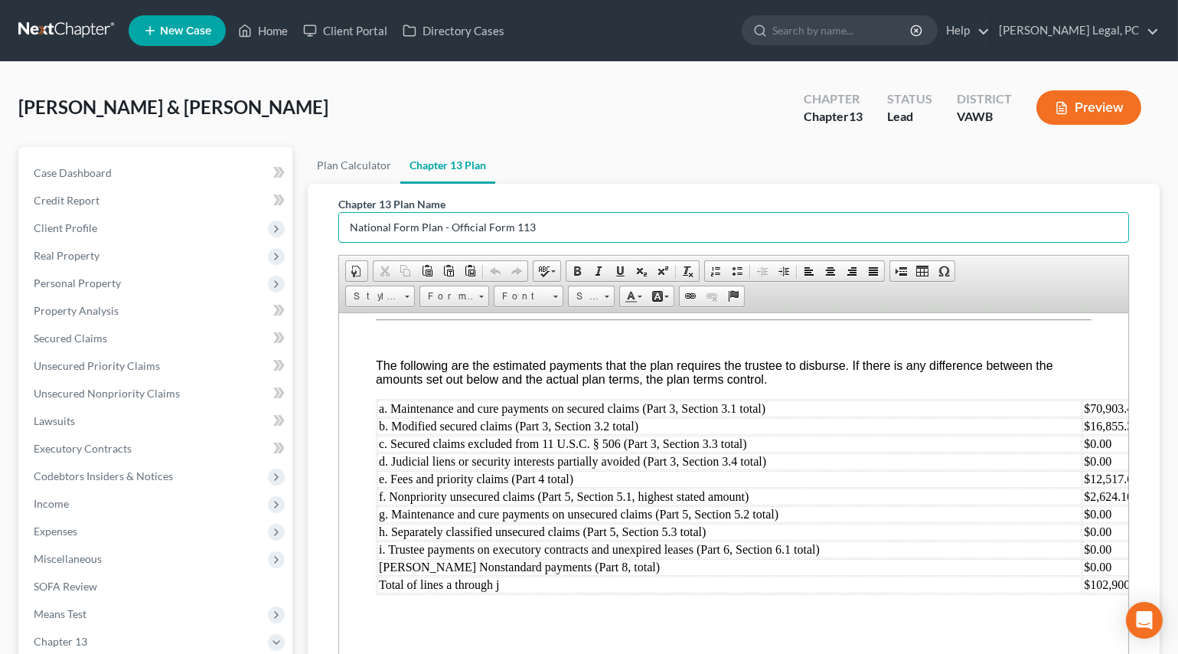
drag, startPoint x: 546, startPoint y: 220, endPoint x: 328, endPoint y: 237, distance: 218.8
click at [328, 237] on div "Chapter 13 Plan Name National Form Plan - Official Form 113 Rich Text Editor, d…" at bounding box center [733, 441] width 815 height 515
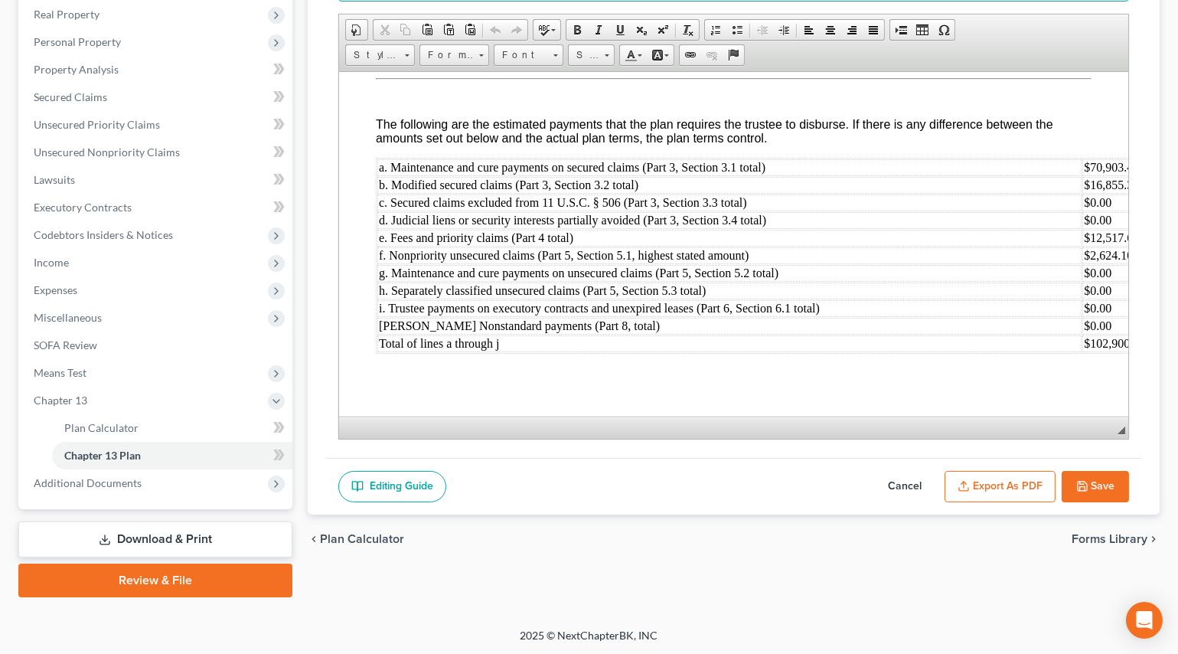
scroll to position [5290, 0]
type input "First plan - [DATE]"
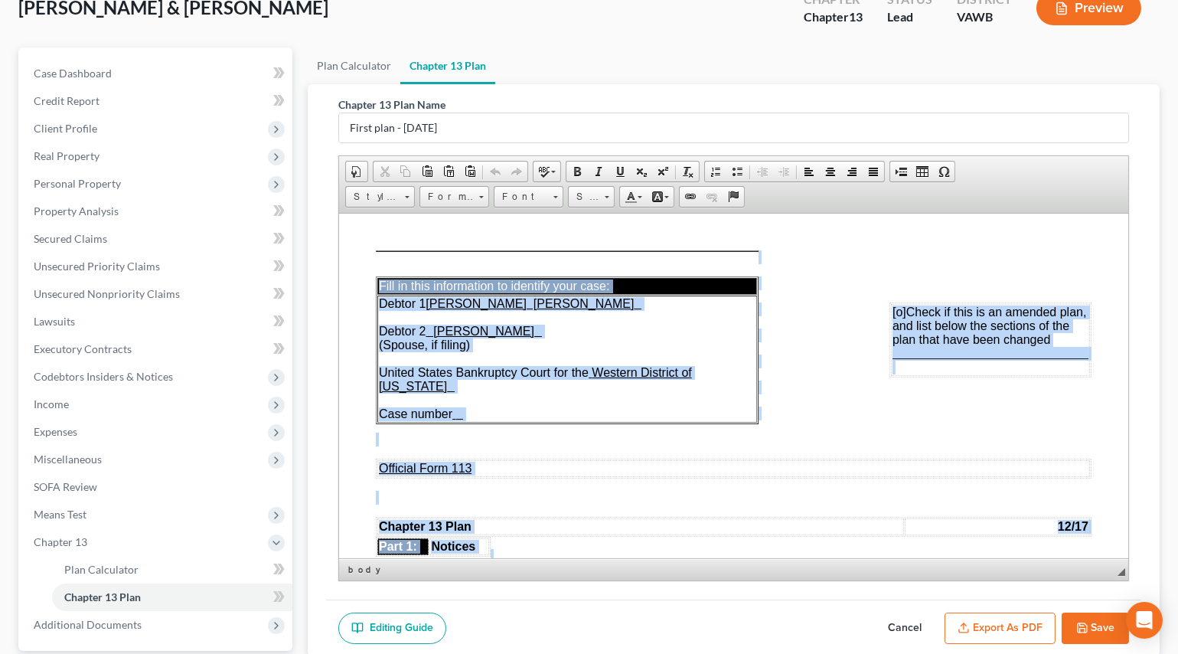
scroll to position [0, 0]
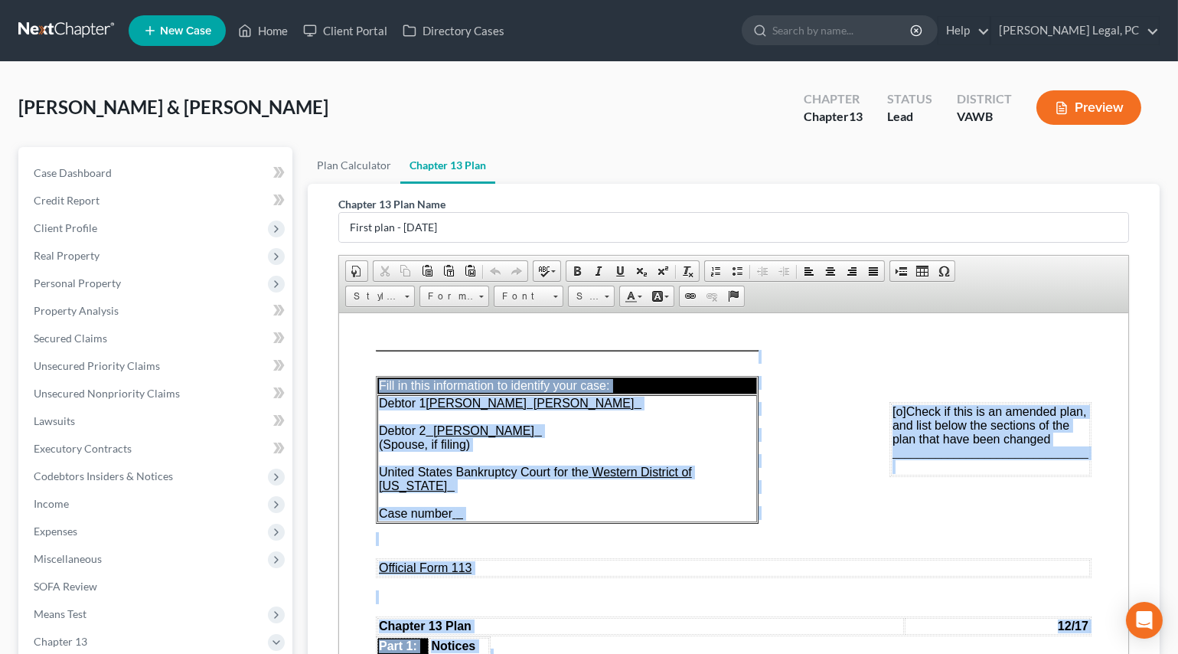
drag, startPoint x: 599, startPoint y: 605, endPoint x: 300, endPoint y: 119, distance: 570.3
click at [511, 292] on span "Font" at bounding box center [522, 296] width 54 height 20
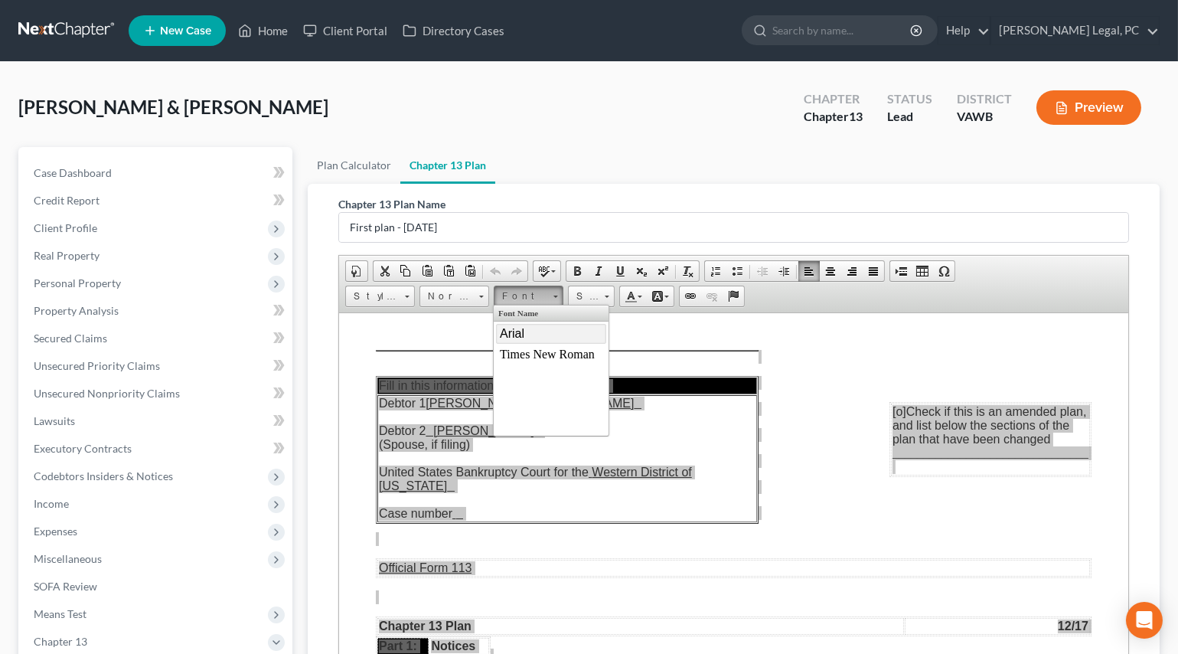
click at [516, 332] on span "Arial" at bounding box center [512, 332] width 24 height 13
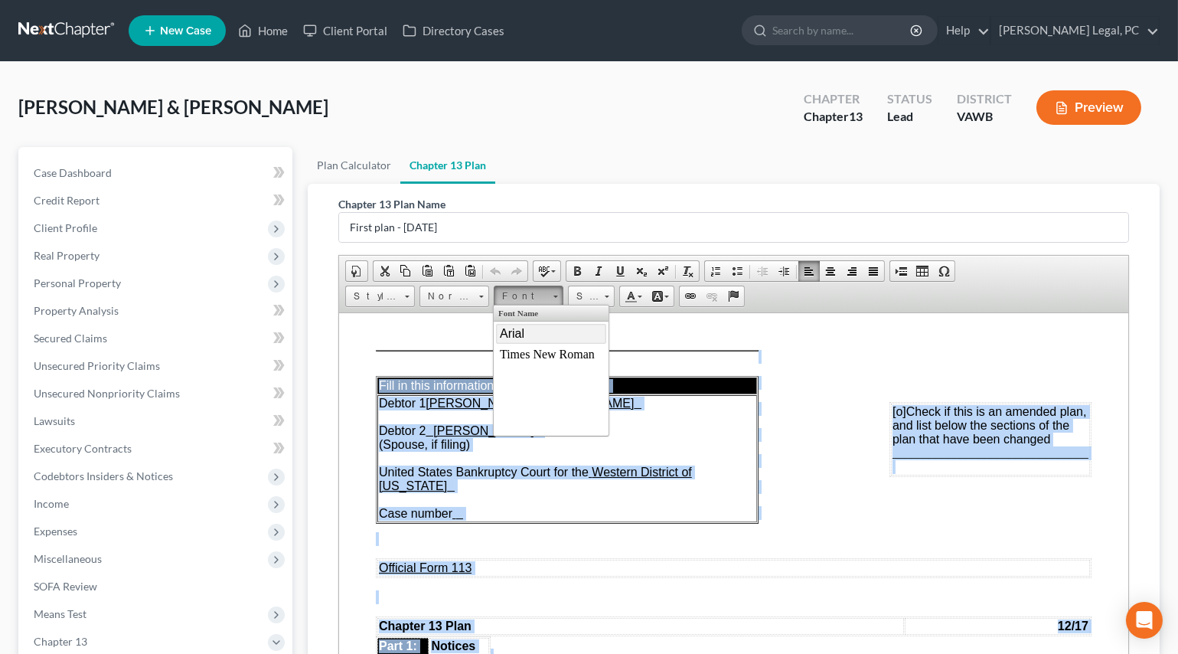
scroll to position [37, 27]
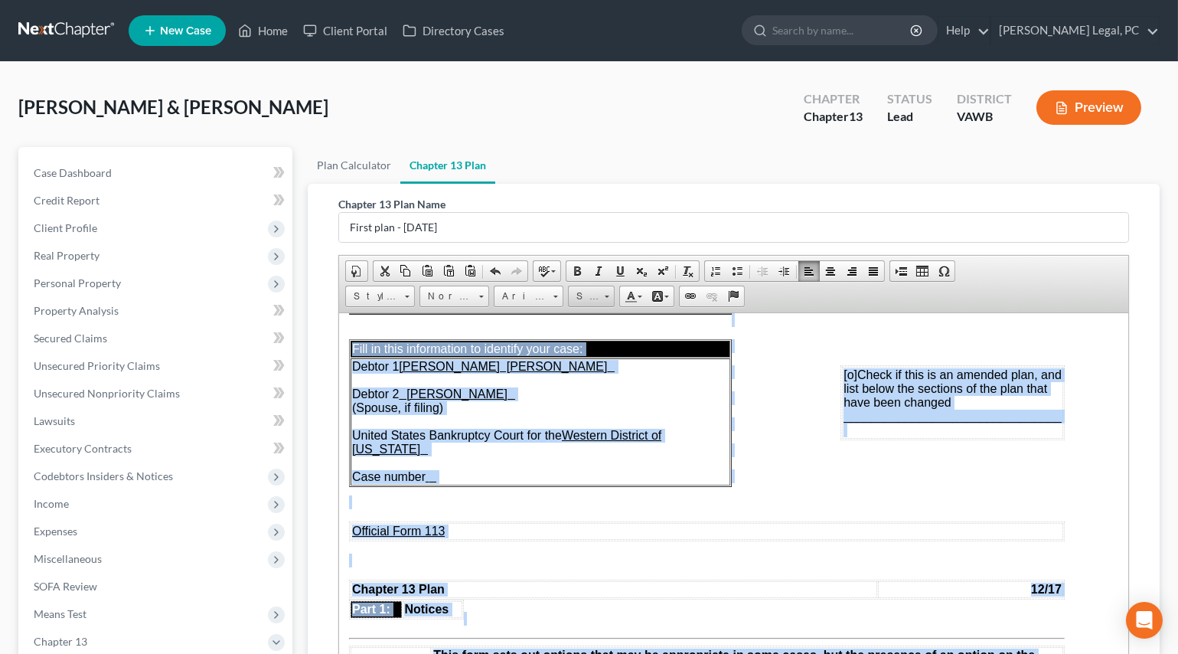
click at [581, 299] on span "Size" at bounding box center [584, 296] width 31 height 20
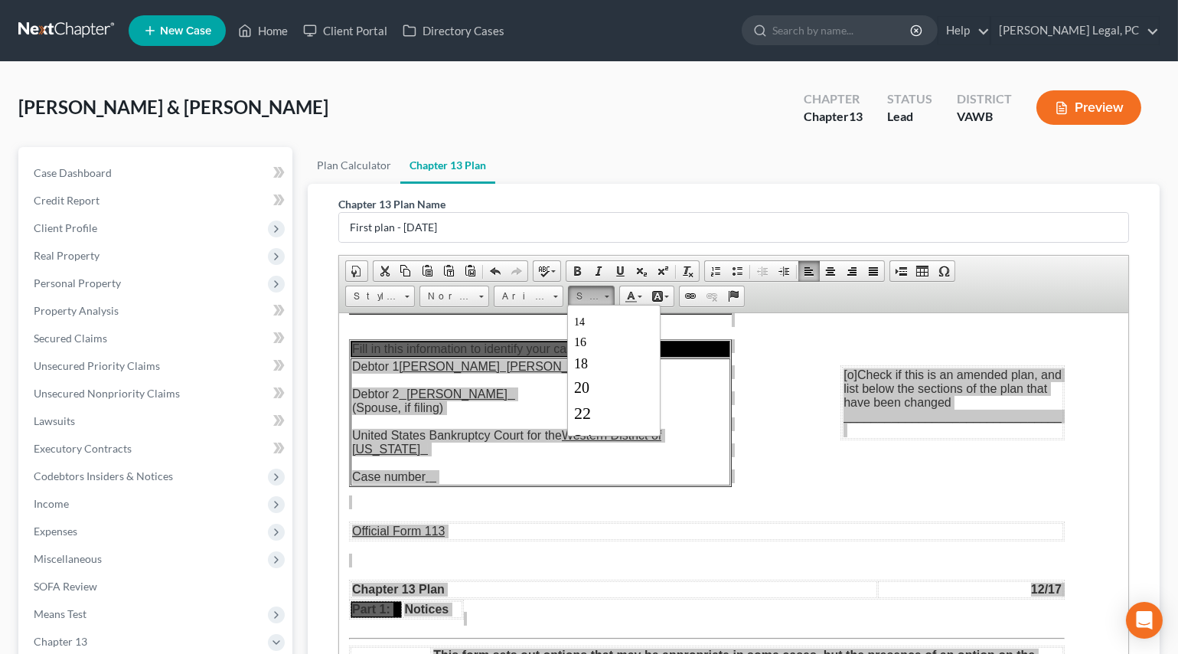
scroll to position [139, 0]
drag, startPoint x: 586, startPoint y: 328, endPoint x: 815, endPoint y: 321, distance: 229.0
click at [586, 328] on link "16" at bounding box center [613, 319] width 87 height 20
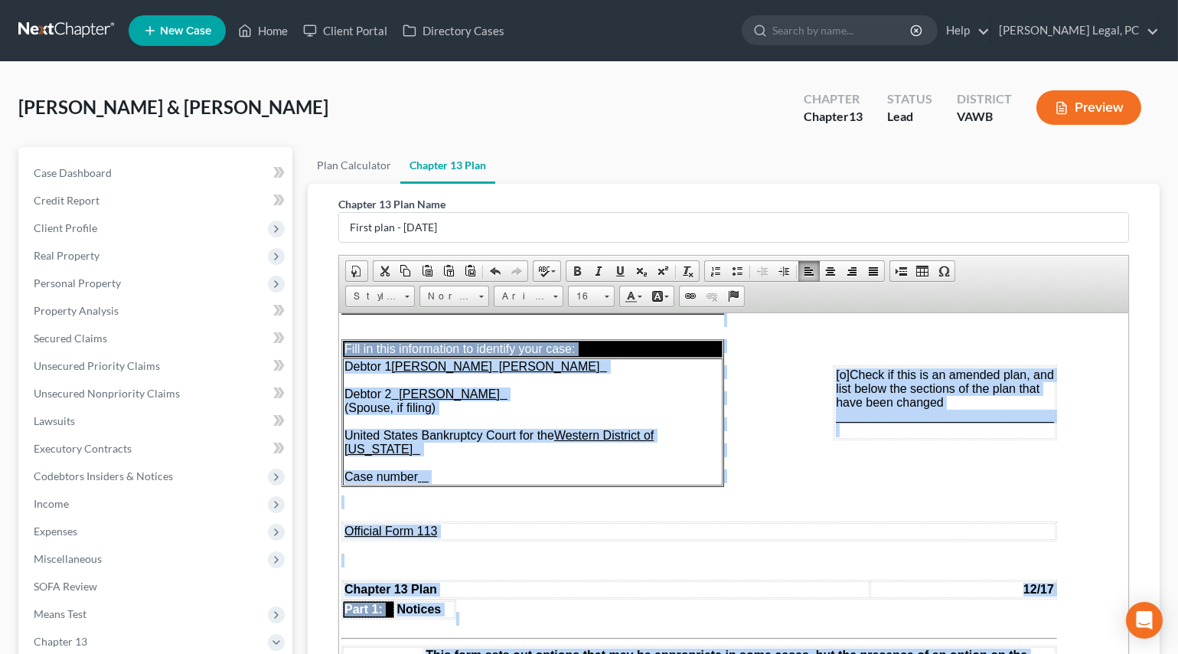
scroll to position [0, 0]
click at [426, 504] on p at bounding box center [699, 502] width 716 height 14
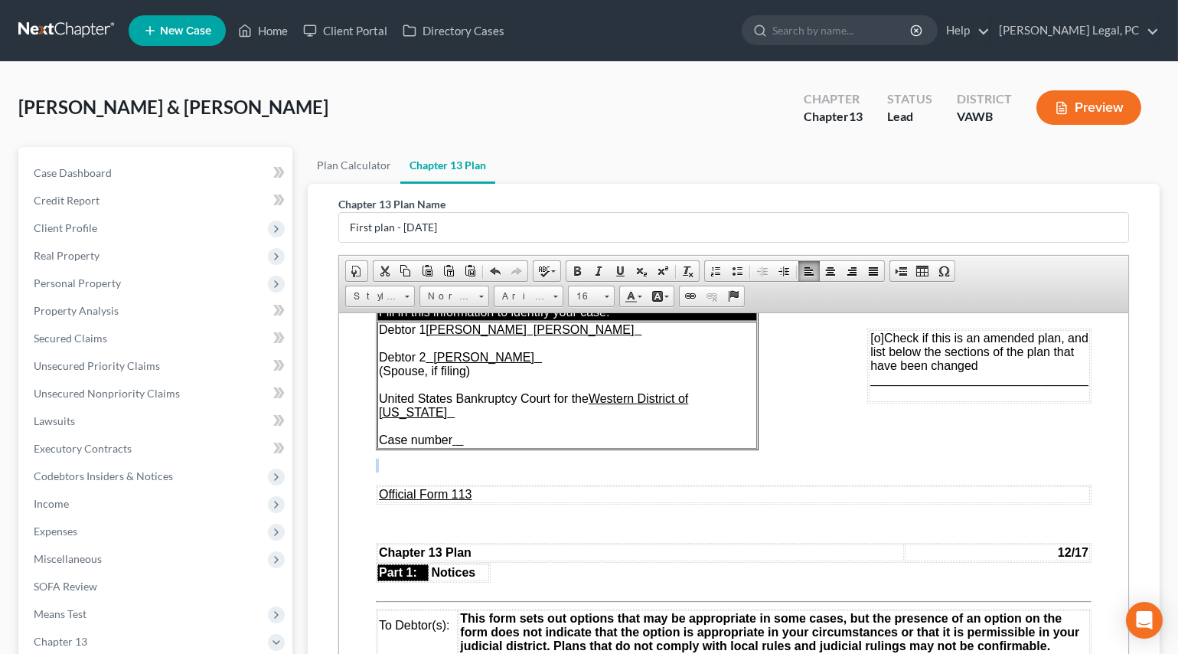
scroll to position [106, 0]
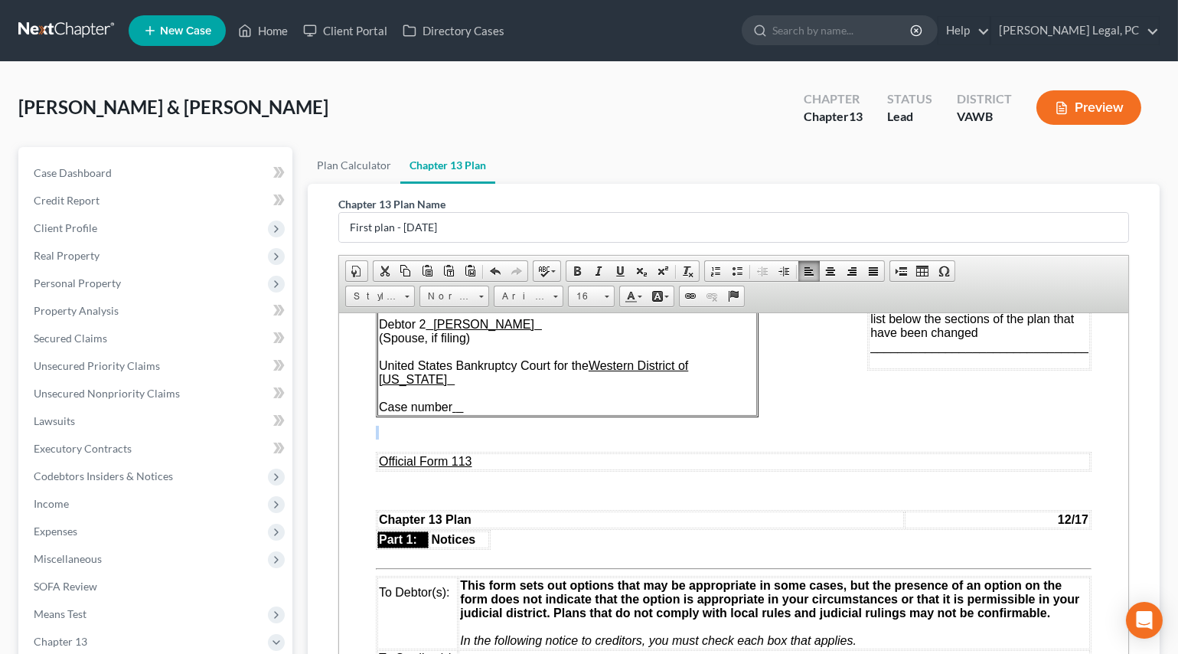
click at [392, 433] on p at bounding box center [733, 432] width 716 height 14
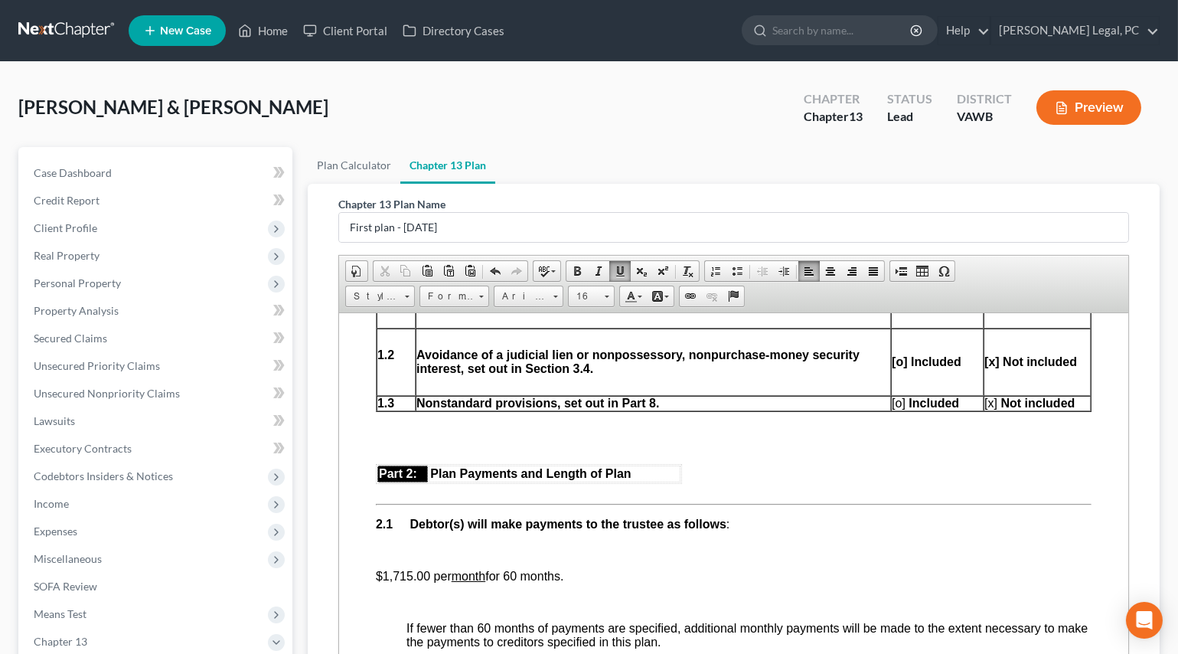
scroll to position [524, 0]
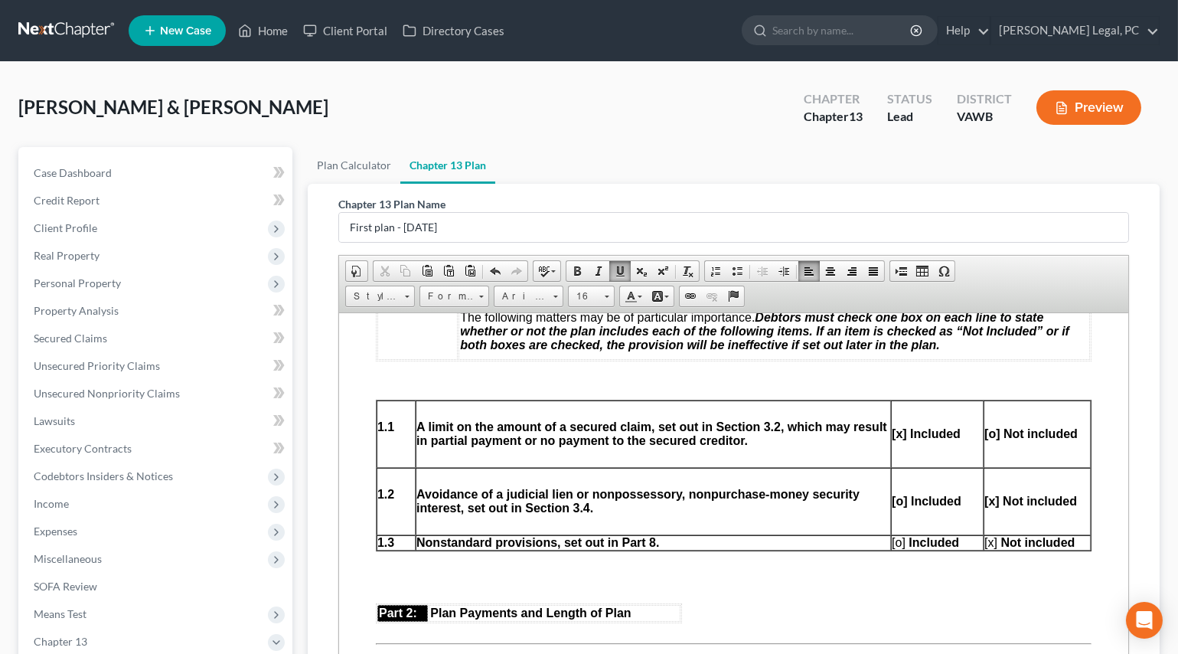
click at [893, 414] on p at bounding box center [936, 407] width 91 height 14
click at [986, 414] on p at bounding box center [1037, 407] width 106 height 14
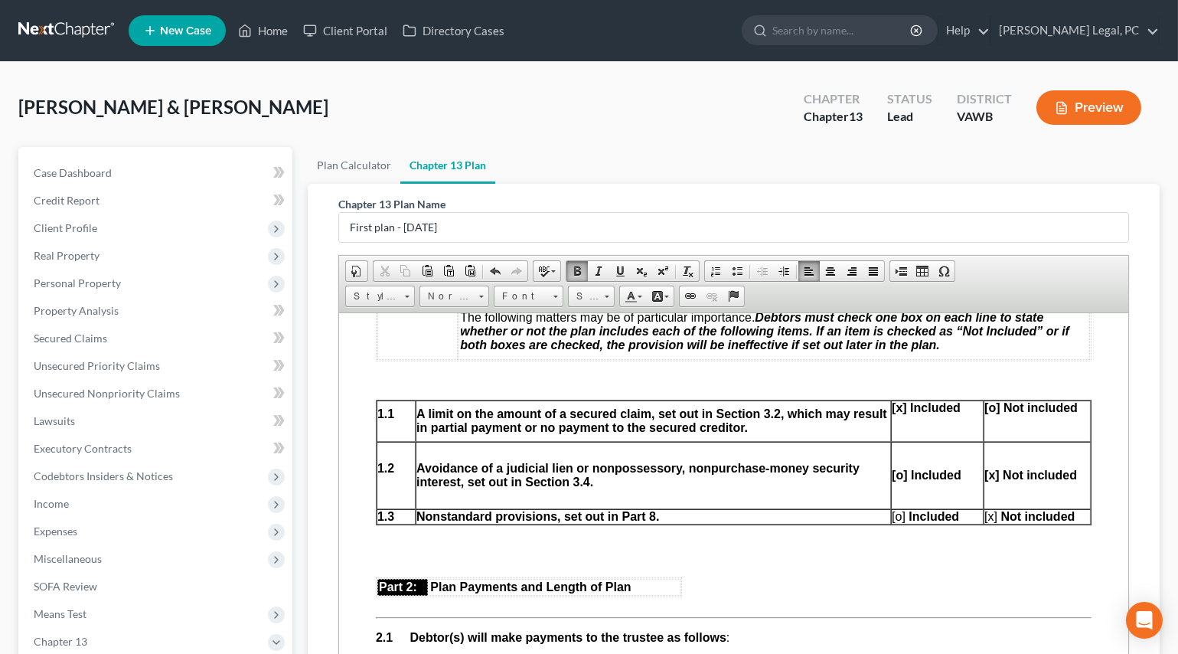
click at [943, 456] on p at bounding box center [936, 449] width 91 height 14
click at [984, 456] on p at bounding box center [1037, 449] width 106 height 14
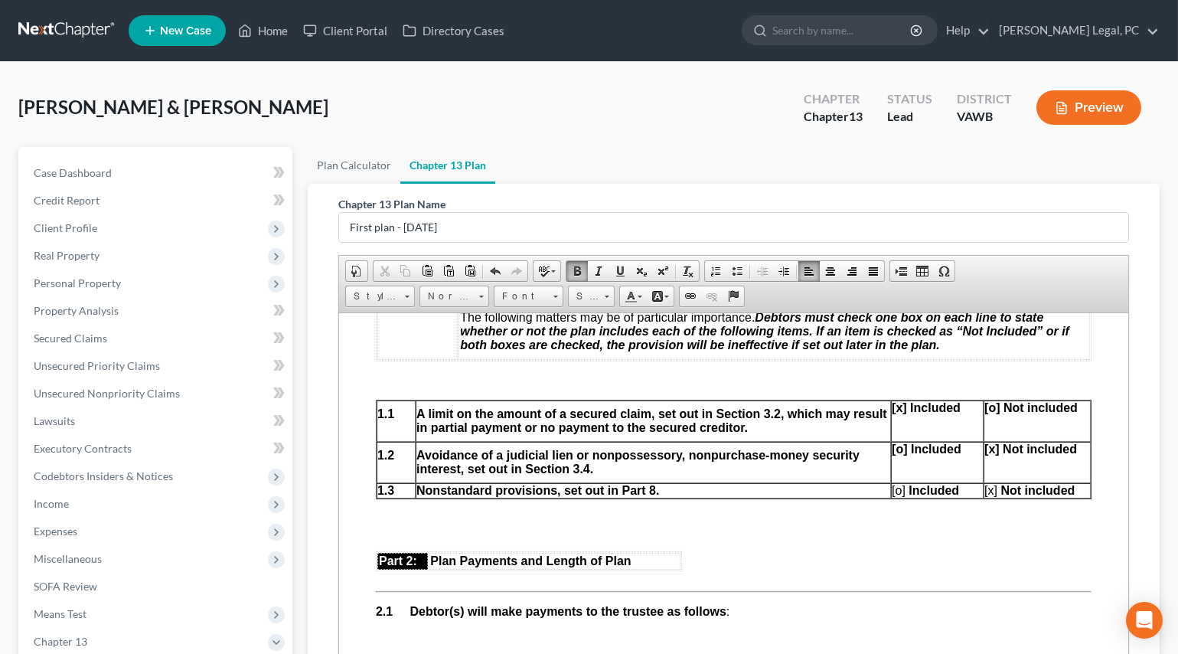
click at [927, 441] on td "[x] Included" at bounding box center [936, 420] width 93 height 41
click at [1008, 441] on td "[o] Not included" at bounding box center [1036, 420] width 107 height 41
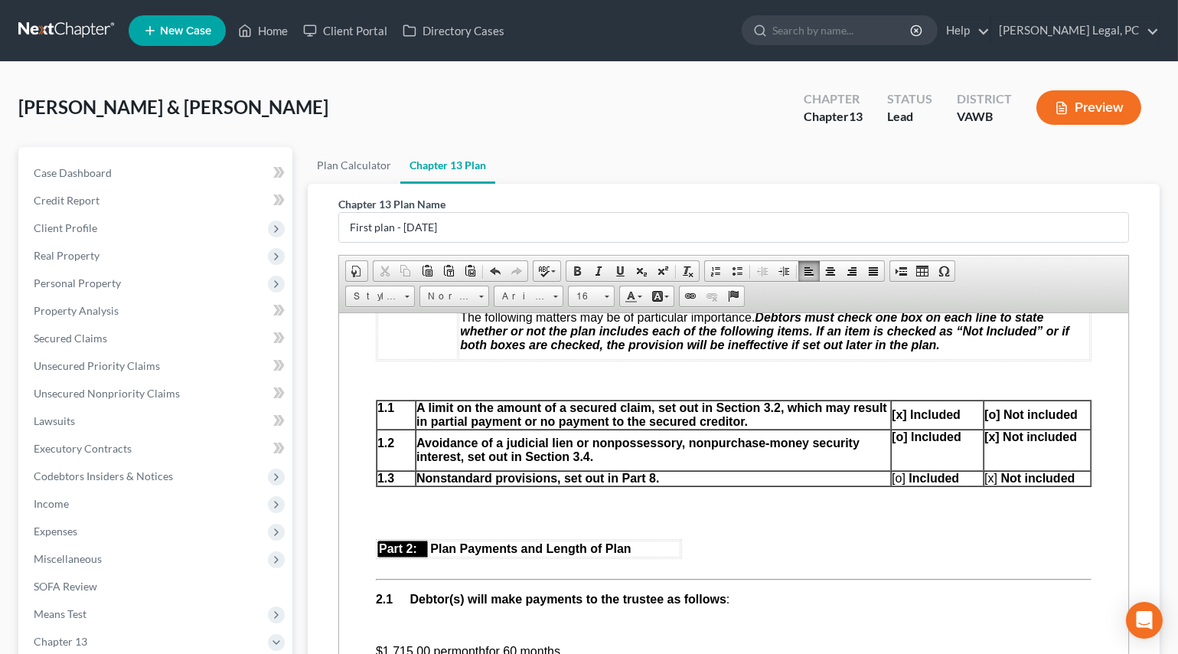
click at [1004, 470] on td "[x] Not included" at bounding box center [1036, 449] width 107 height 41
click at [919, 470] on td "[o] Included" at bounding box center [936, 449] width 93 height 41
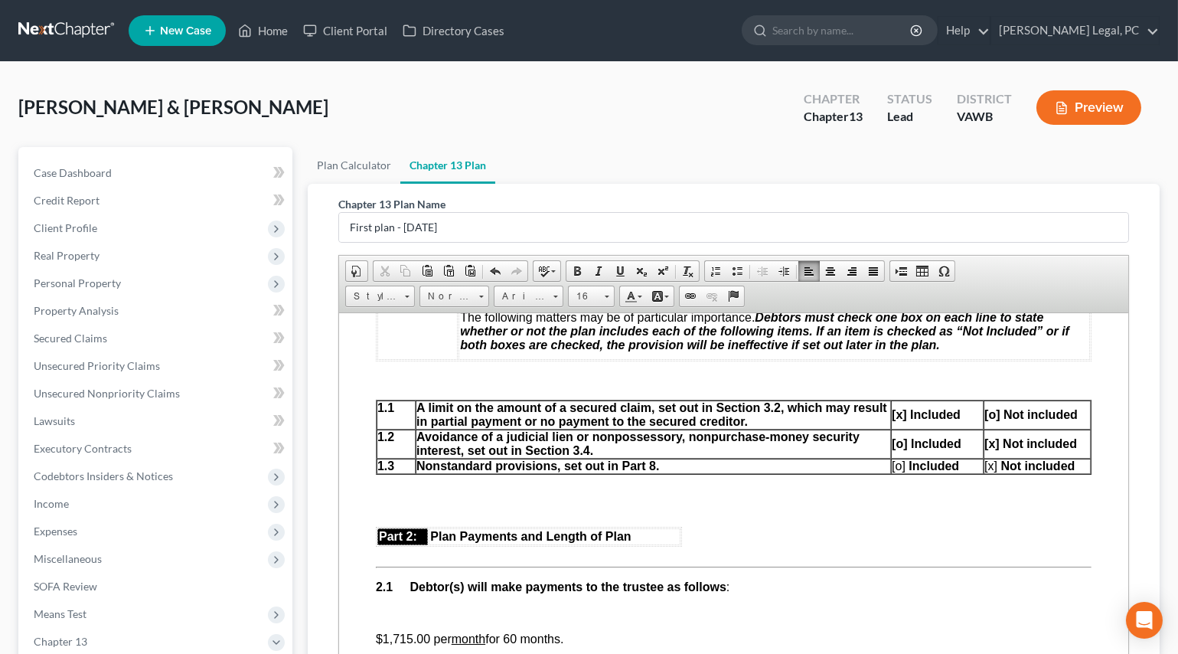
click at [898, 449] on strong "[o] Included" at bounding box center [926, 442] width 70 height 13
copy strong "[o]"
click at [987, 472] on span "[x]" at bounding box center [990, 465] width 13 height 13
click at [989, 449] on strong "[x] Not included" at bounding box center [1030, 442] width 93 height 13
copy strong "[x]"
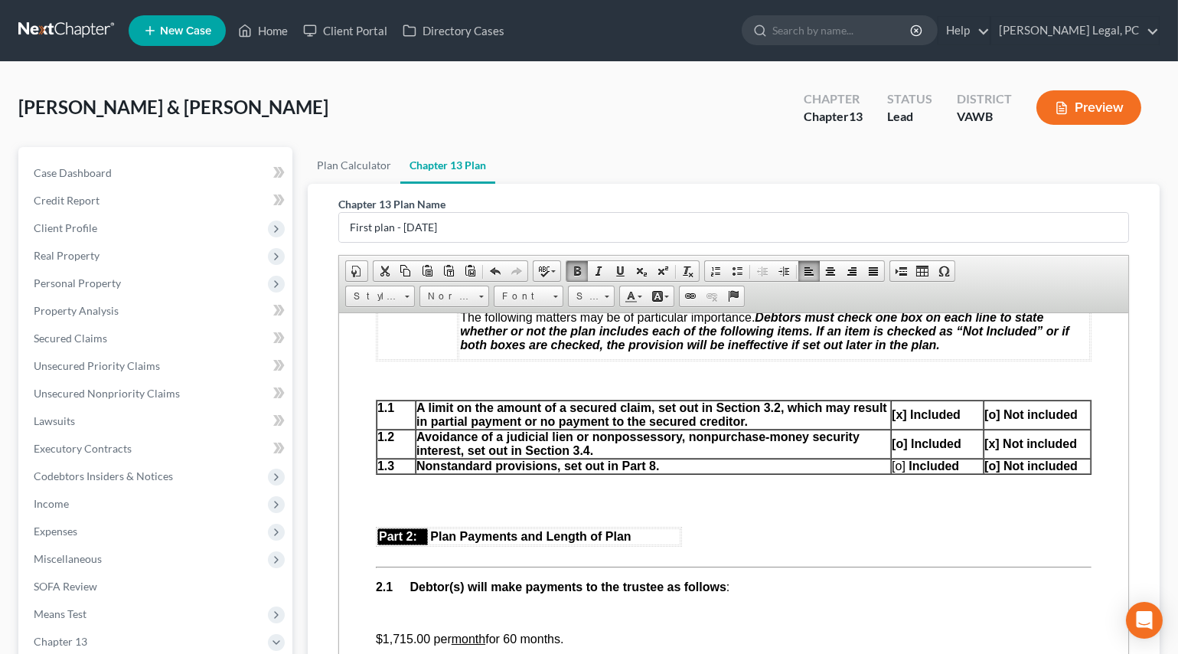
click at [898, 472] on span "[o] Included" at bounding box center [924, 465] width 67 height 13
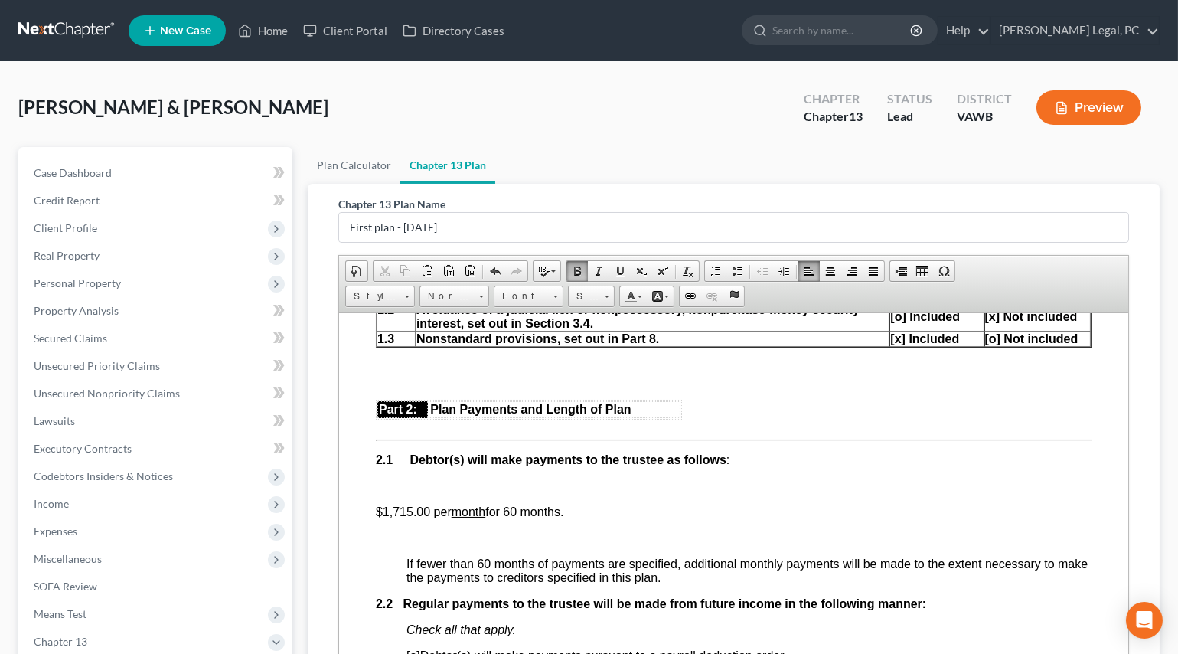
scroll to position [663, 0]
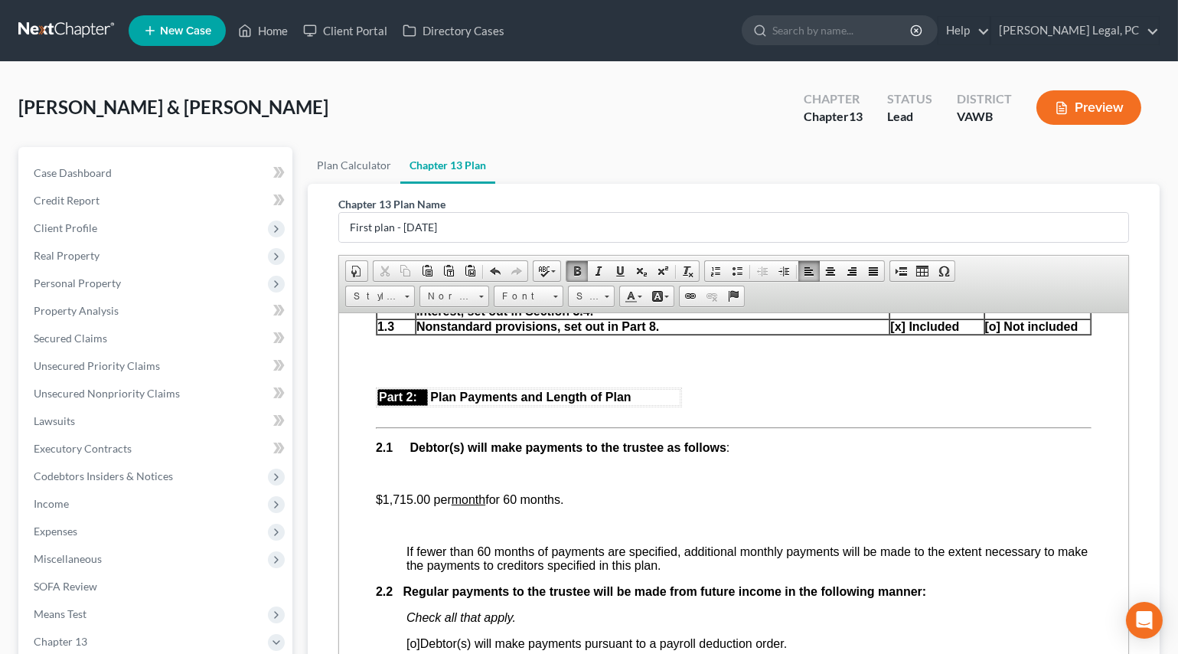
click at [433, 480] on p at bounding box center [748, 473] width 685 height 14
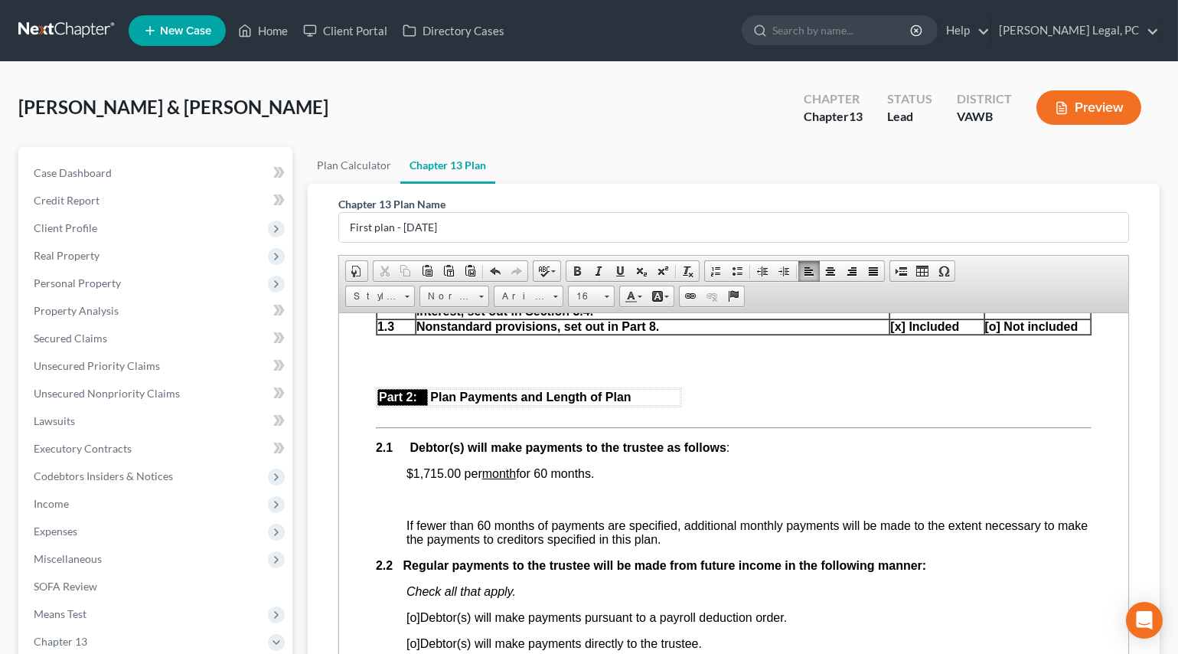
drag, startPoint x: 606, startPoint y: 512, endPoint x: 386, endPoint y: 500, distance: 220.8
click at [614, 269] on span at bounding box center [620, 271] width 12 height 12
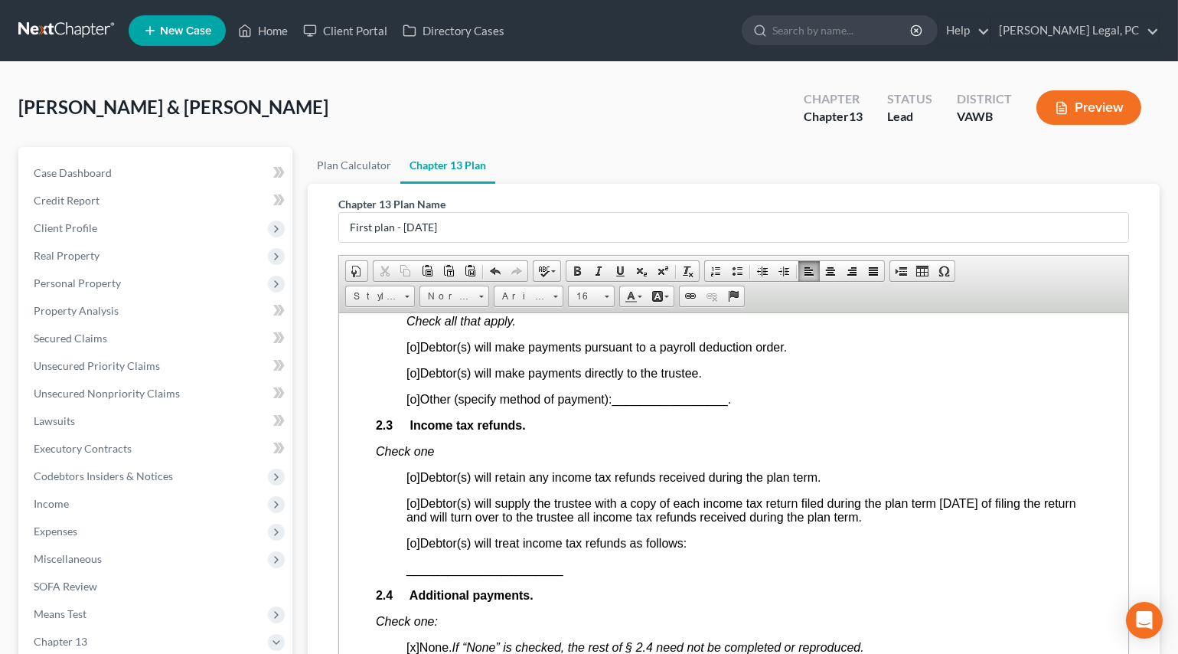
scroll to position [942, 0]
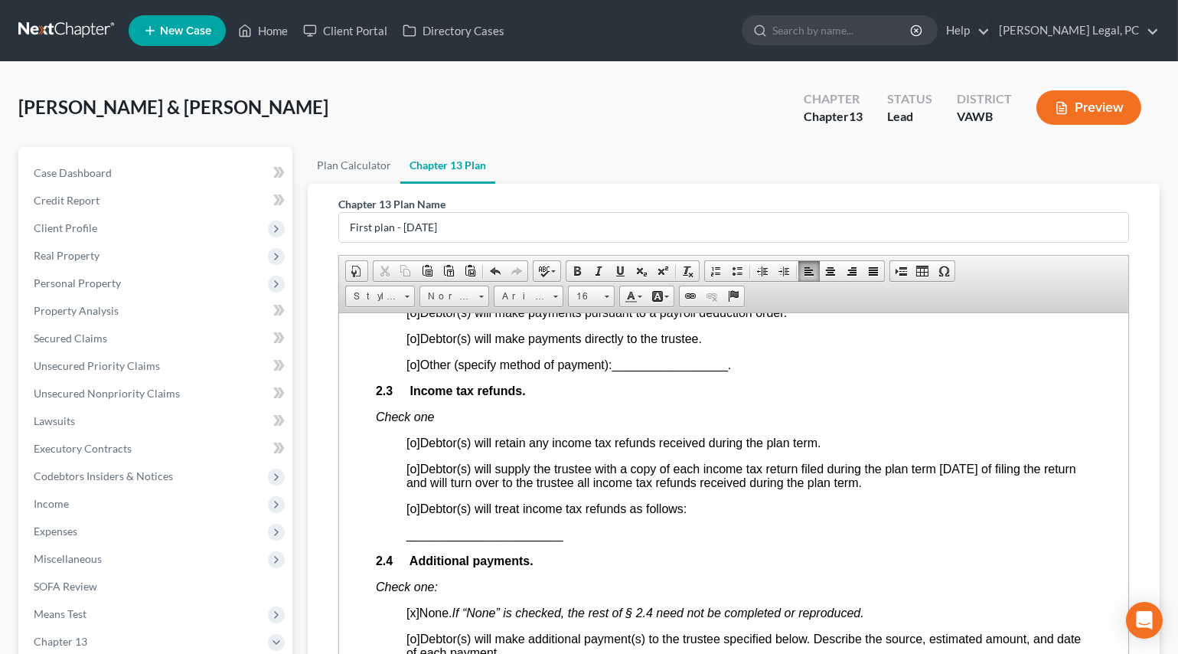
click at [415, 345] on span "[o]" at bounding box center [413, 338] width 14 height 13
click at [410, 449] on span "[o]" at bounding box center [413, 442] width 14 height 13
drag, startPoint x: 776, startPoint y: 273, endPoint x: 133, endPoint y: 145, distance: 655.7
click at [778, 273] on span at bounding box center [784, 271] width 12 height 12
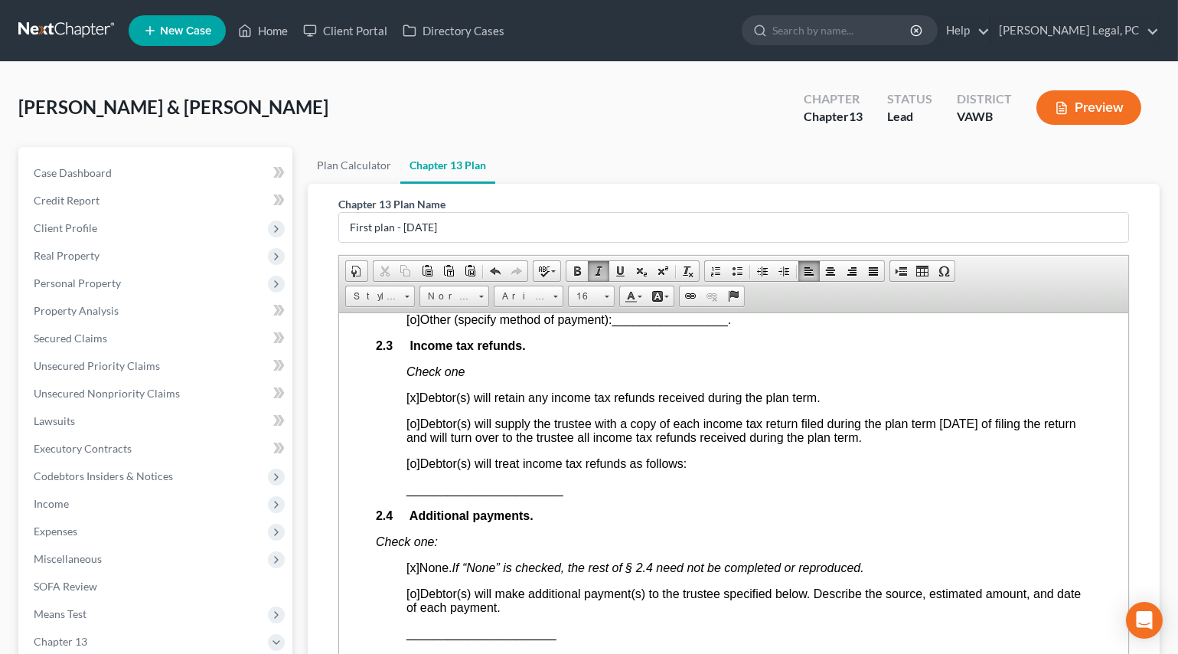
scroll to position [1011, 0]
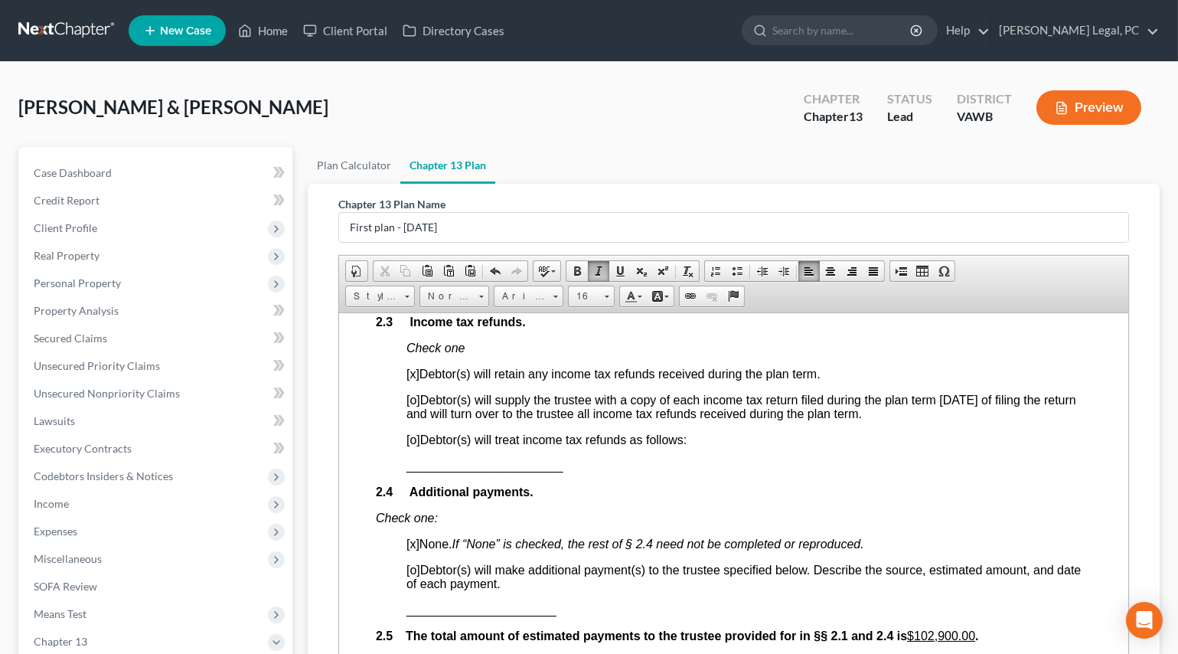
click at [788, 273] on span at bounding box center [784, 271] width 12 height 12
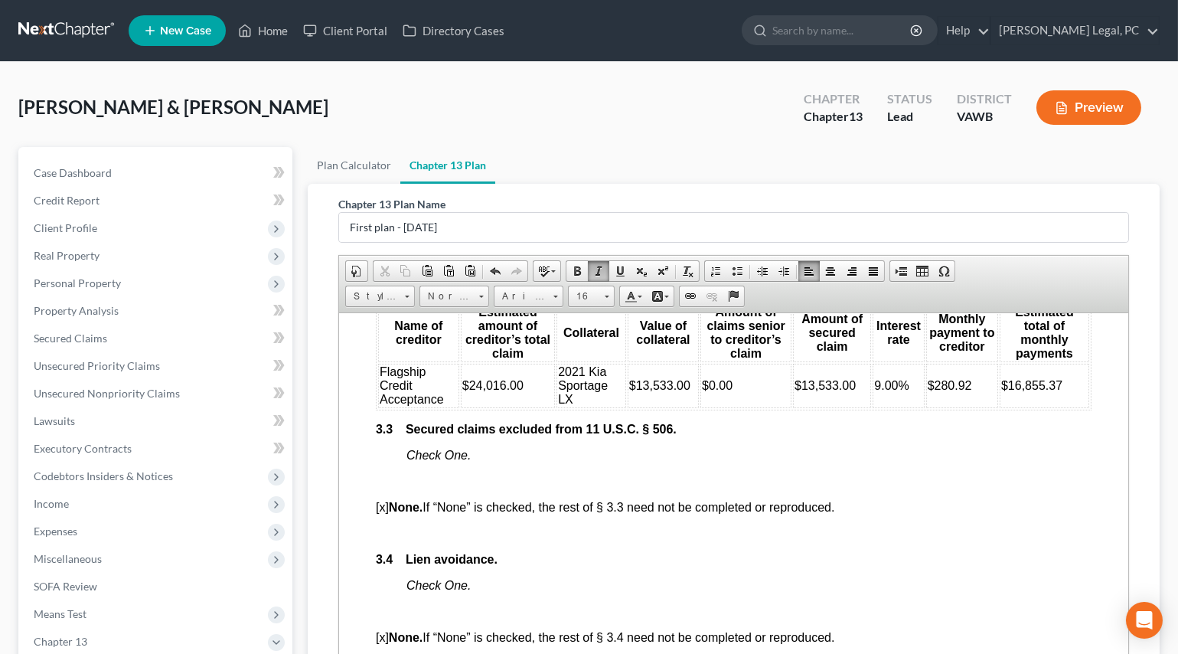
scroll to position [2194, 0]
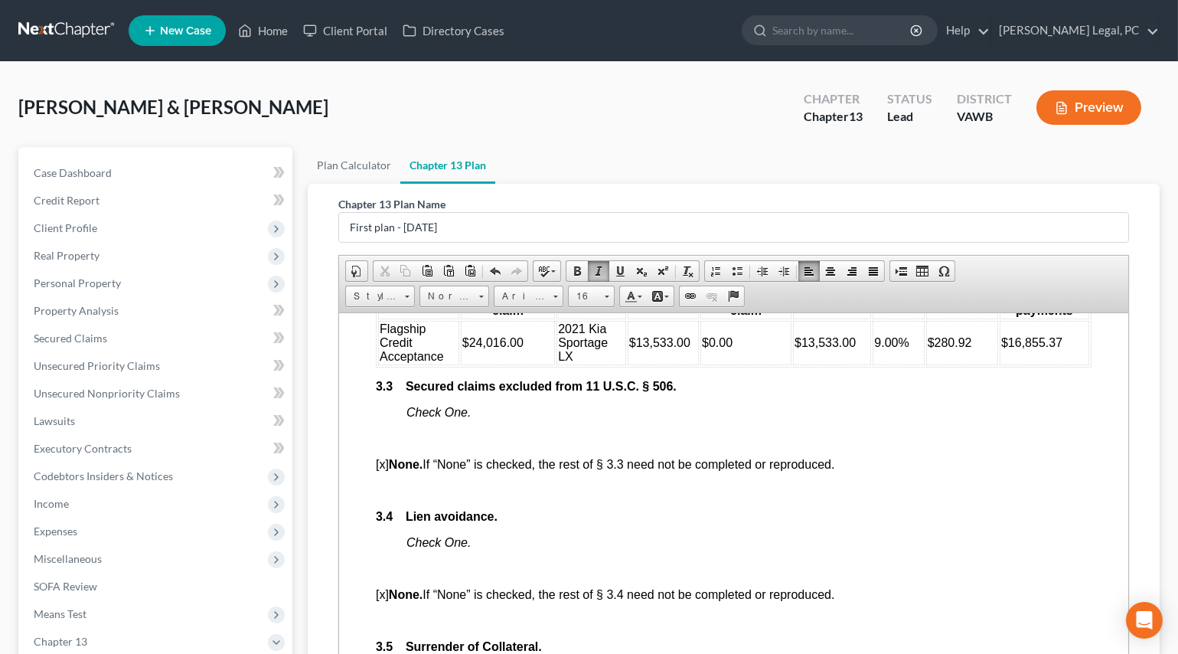
click at [433, 445] on p at bounding box center [733, 438] width 716 height 14
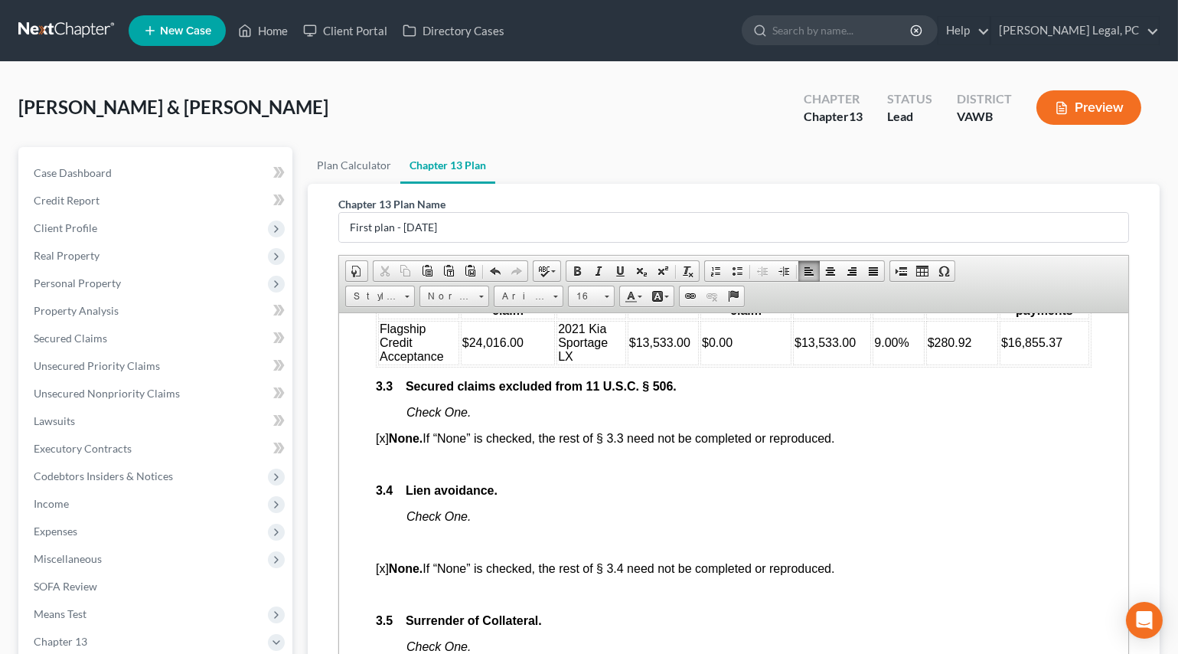
click at [430, 471] on p at bounding box center [733, 464] width 716 height 14
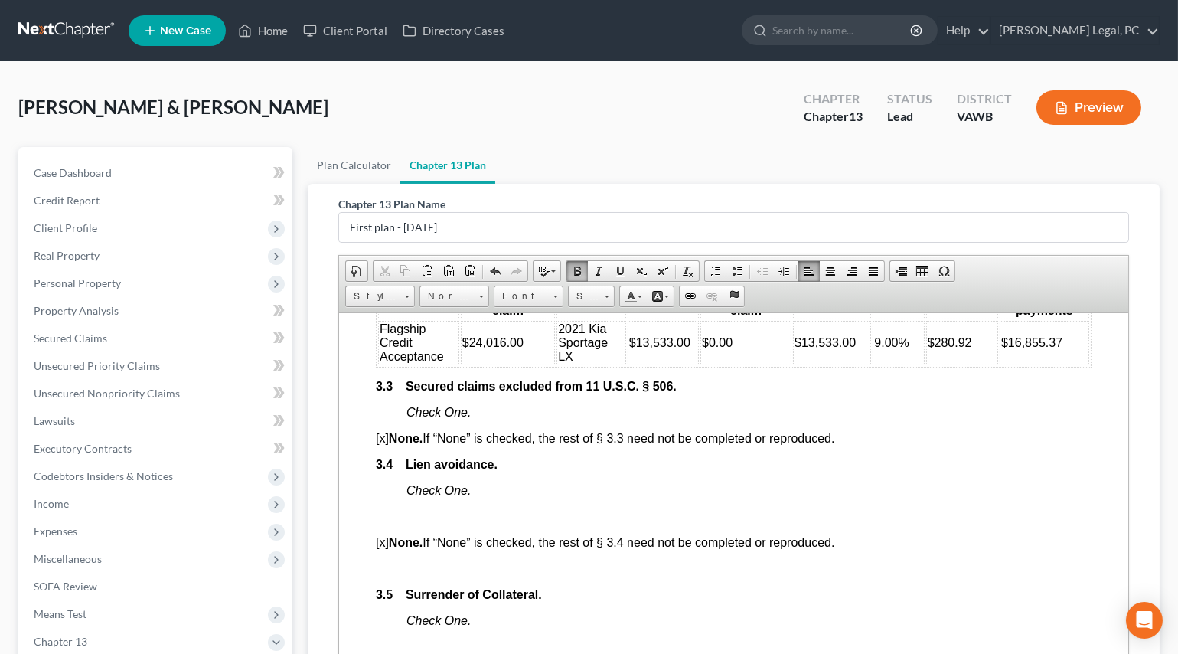
click at [415, 523] on p at bounding box center [733, 516] width 716 height 14
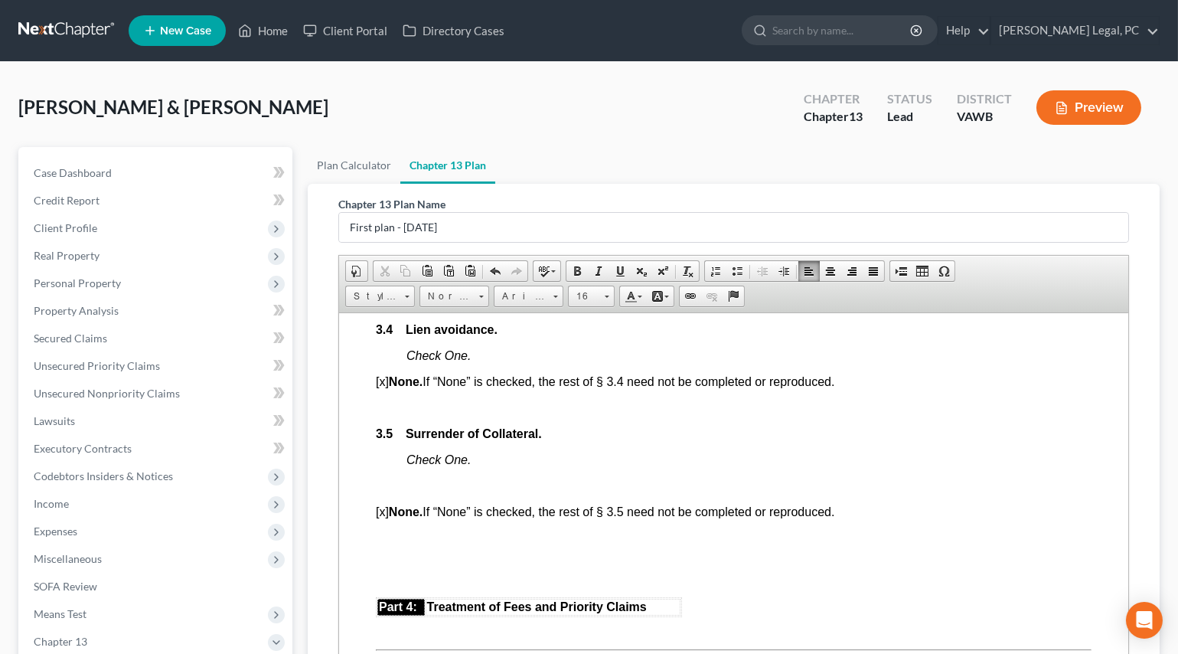
scroll to position [2334, 0]
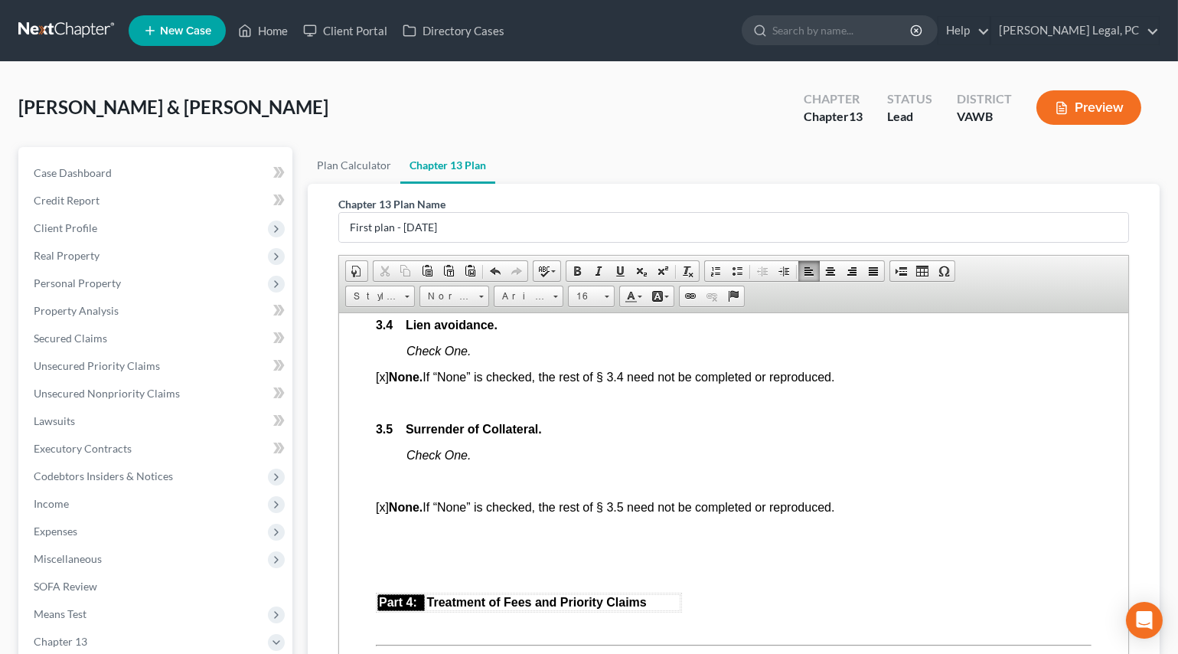
click at [400, 410] on p at bounding box center [733, 403] width 716 height 14
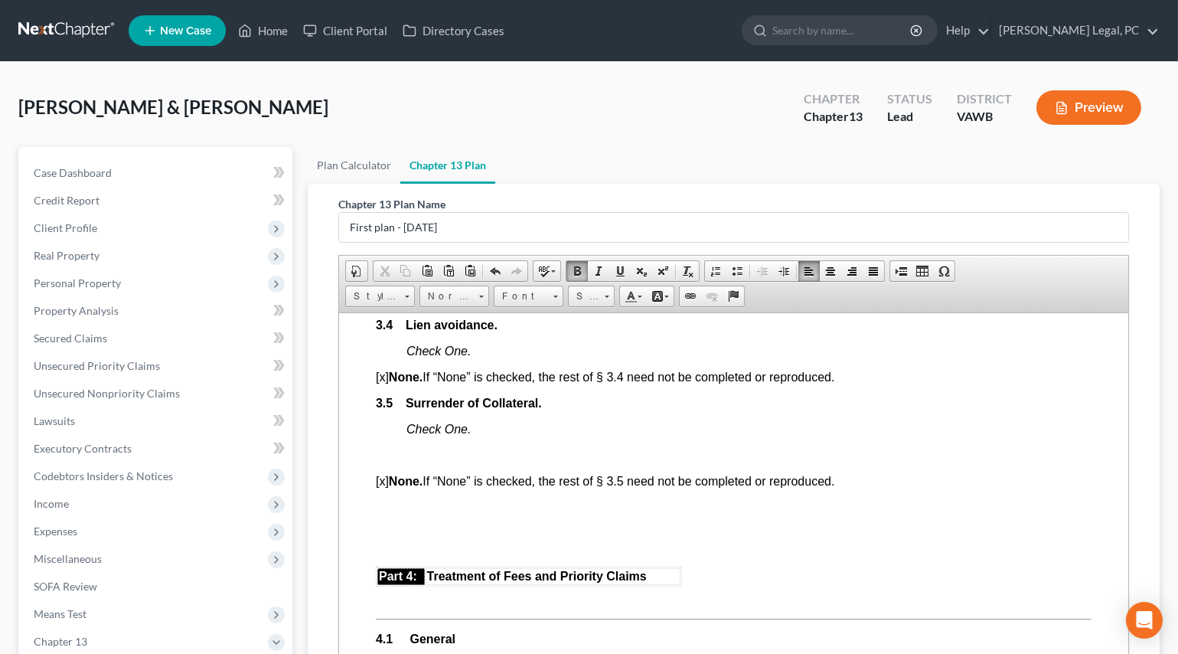
click at [400, 462] on p at bounding box center [733, 455] width 716 height 14
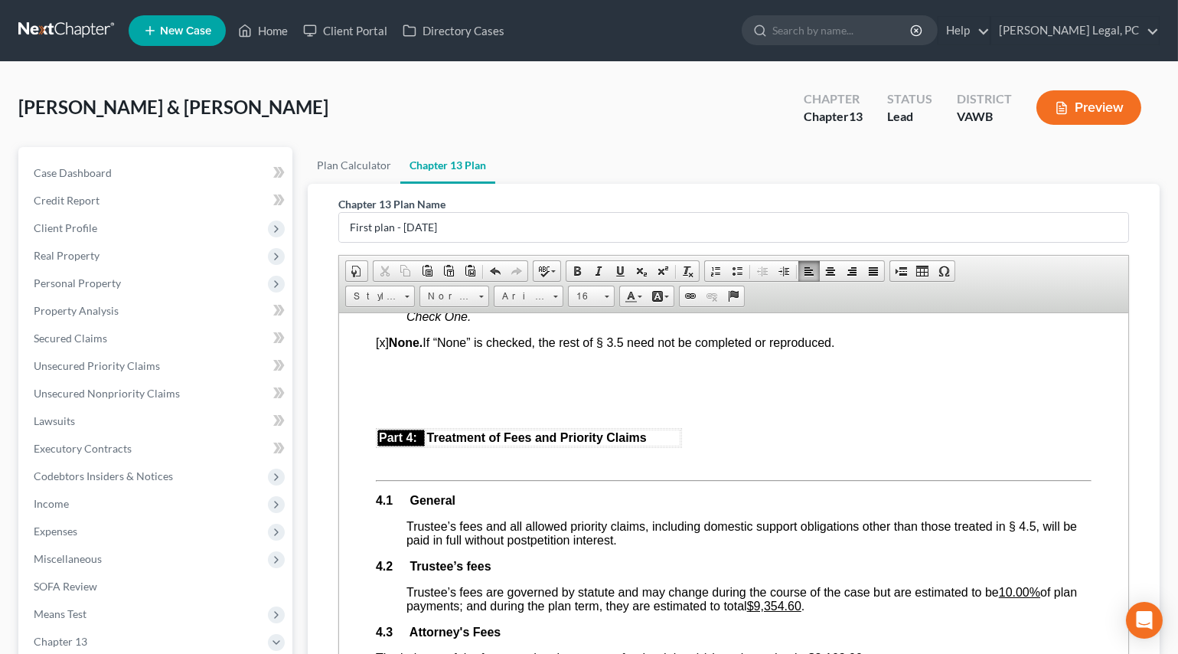
scroll to position [2473, 0]
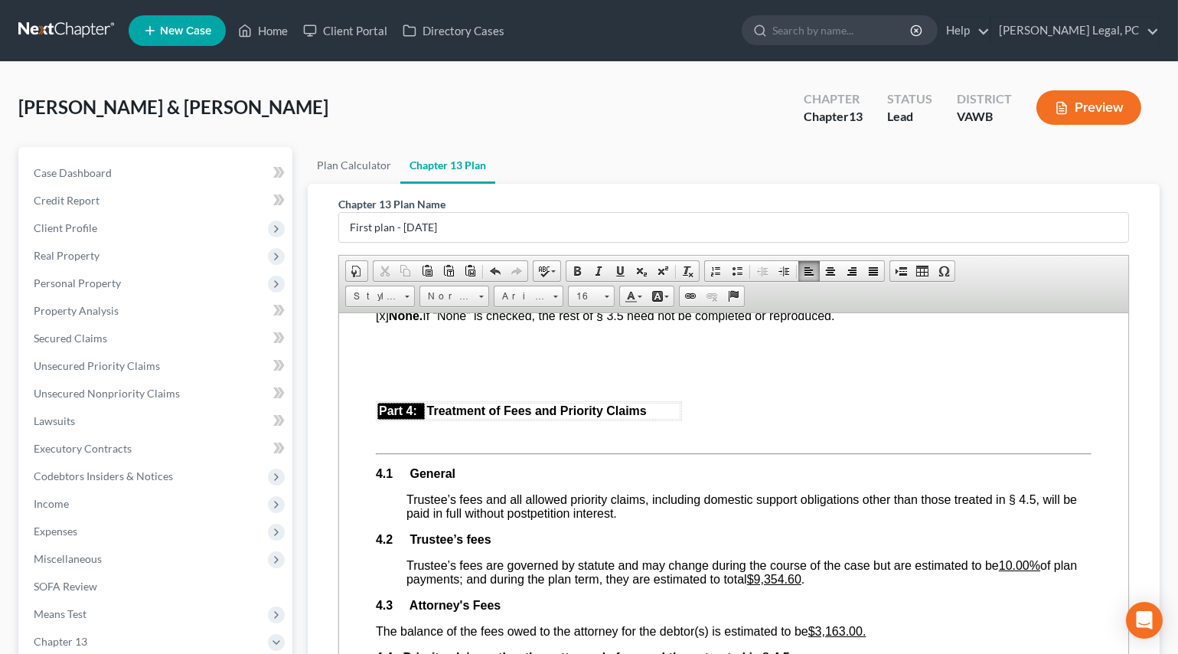
click at [379, 362] on p at bounding box center [733, 349] width 716 height 28
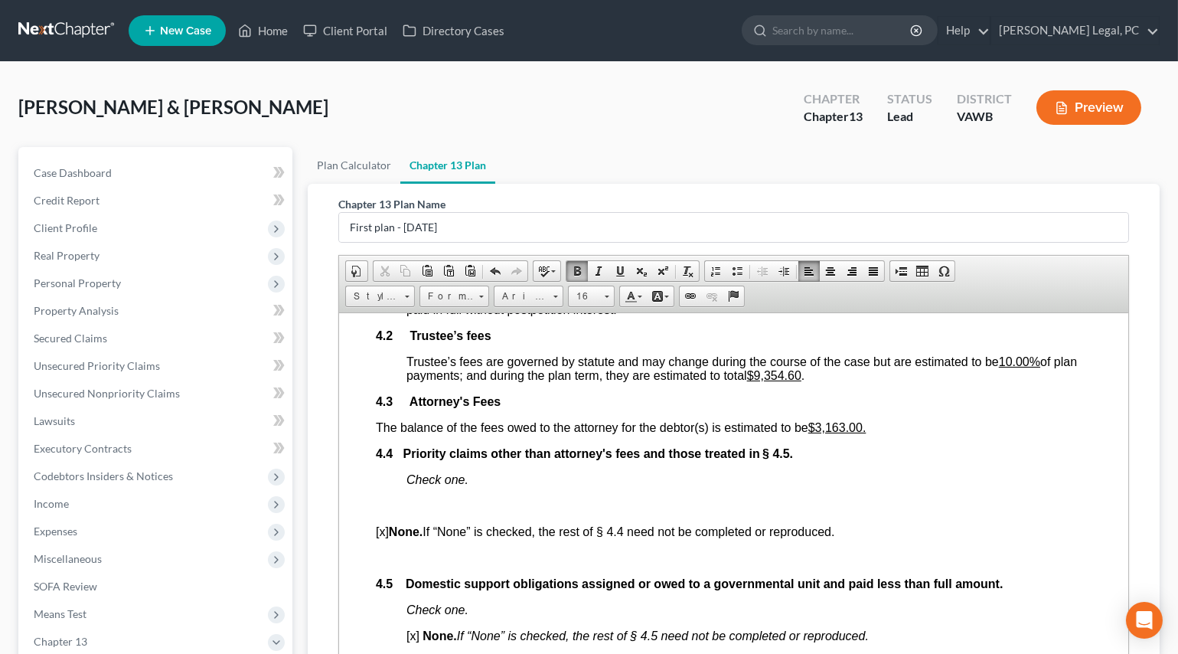
scroll to position [2611, 0]
click at [784, 380] on u "$9,354.60" at bounding box center [773, 373] width 54 height 13
click at [364, 514] on html "Fill in this information to identify your case: Debtor 1 [PERSON_NAME] [PERSON_…" at bounding box center [732, 251] width 789 height 5100
click at [778, 274] on span at bounding box center [784, 271] width 12 height 12
click at [436, 578] on body "Fill in this information to identify your case: Debtor 1 [PERSON_NAME] [PERSON_…" at bounding box center [733, 251] width 716 height 5027
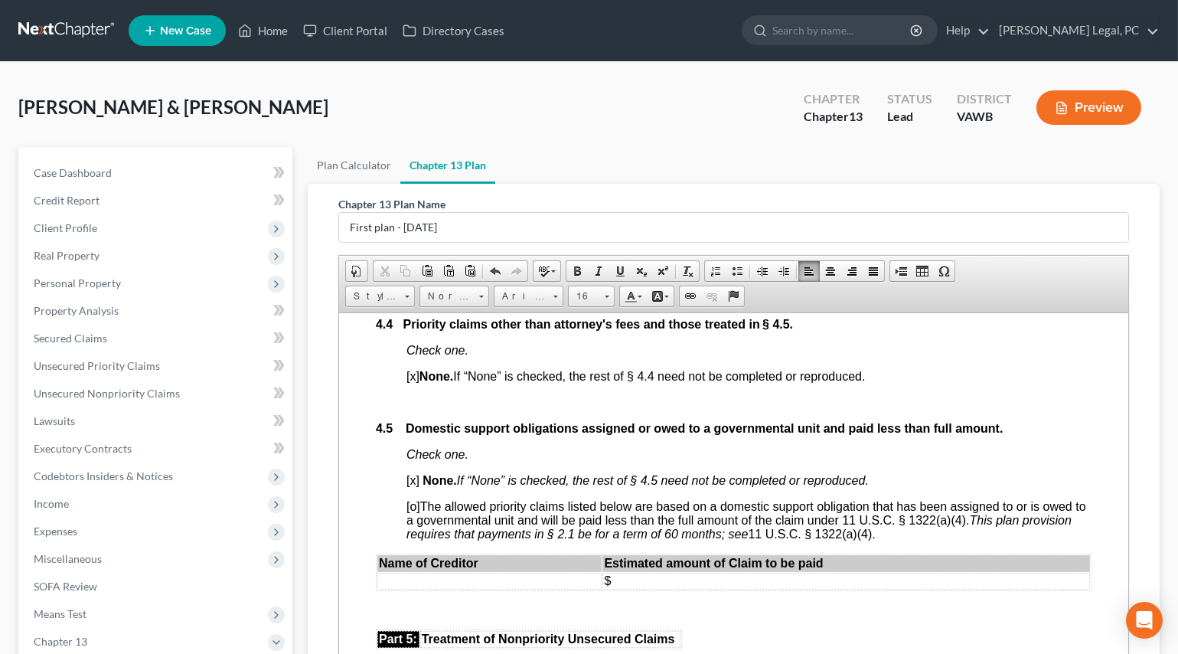
scroll to position [2751, 0]
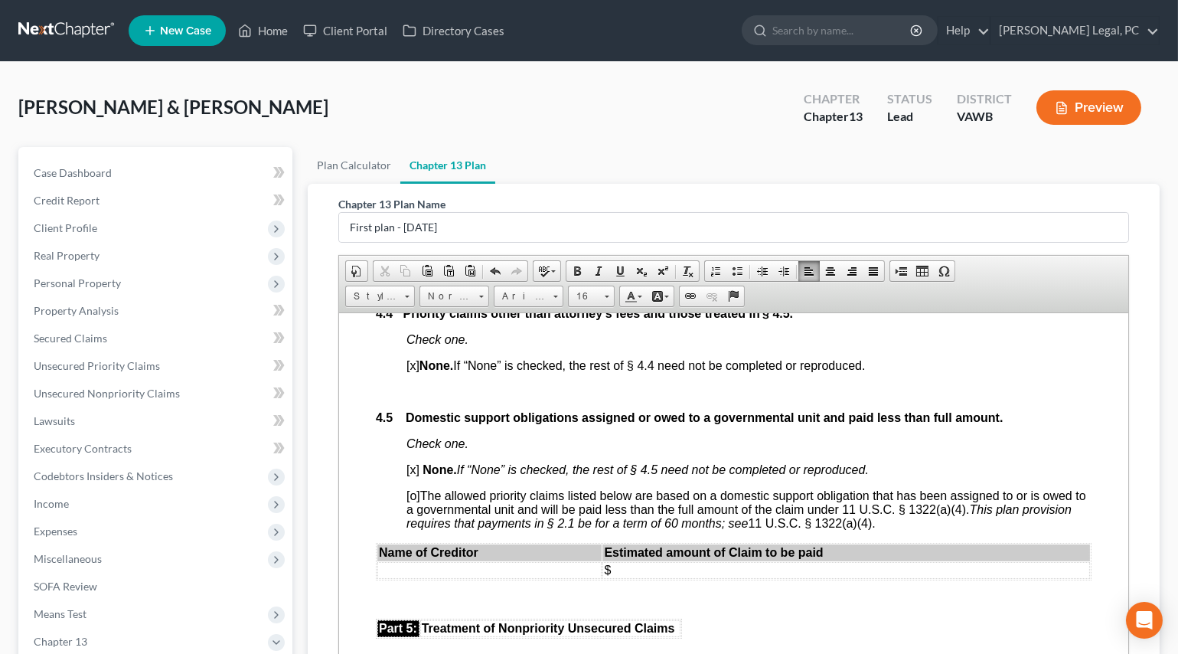
click at [429, 398] on p at bounding box center [733, 391] width 716 height 14
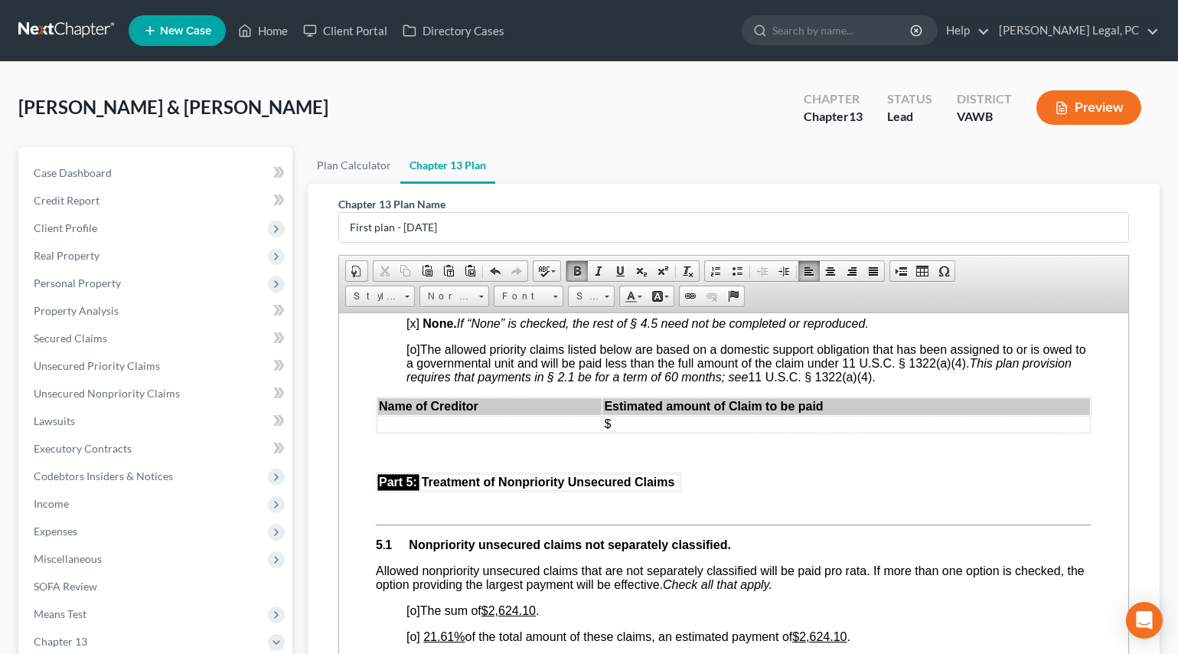
scroll to position [2890, 0]
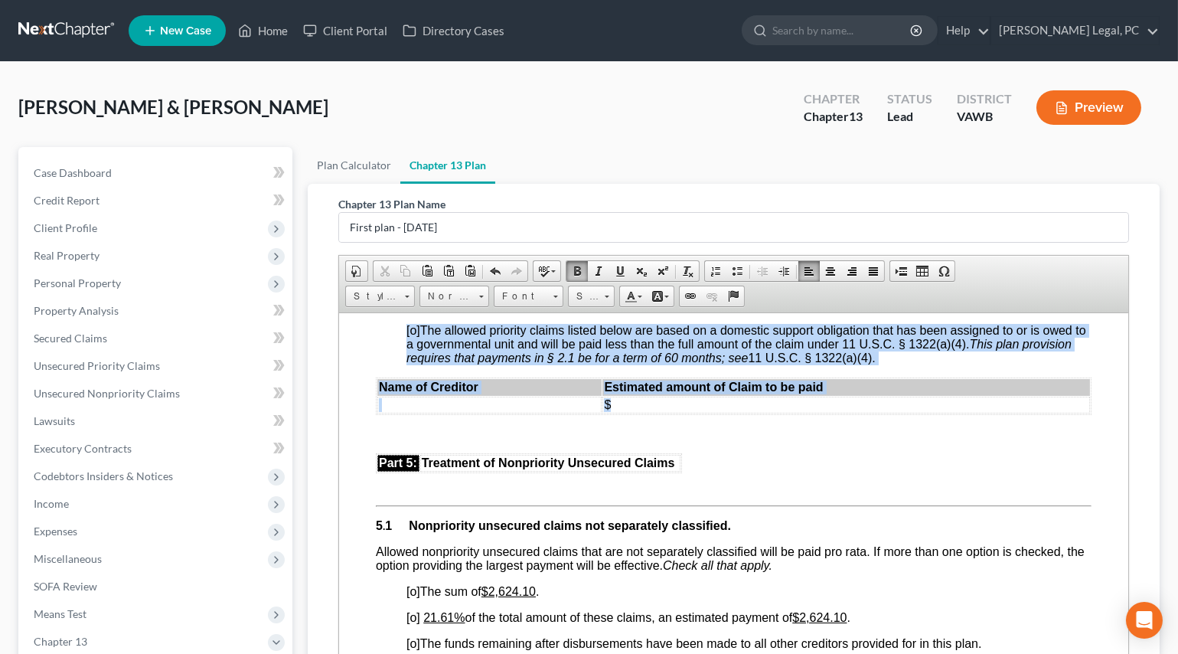
drag, startPoint x: 395, startPoint y: 420, endPoint x: 475, endPoint y: 510, distance: 120.9
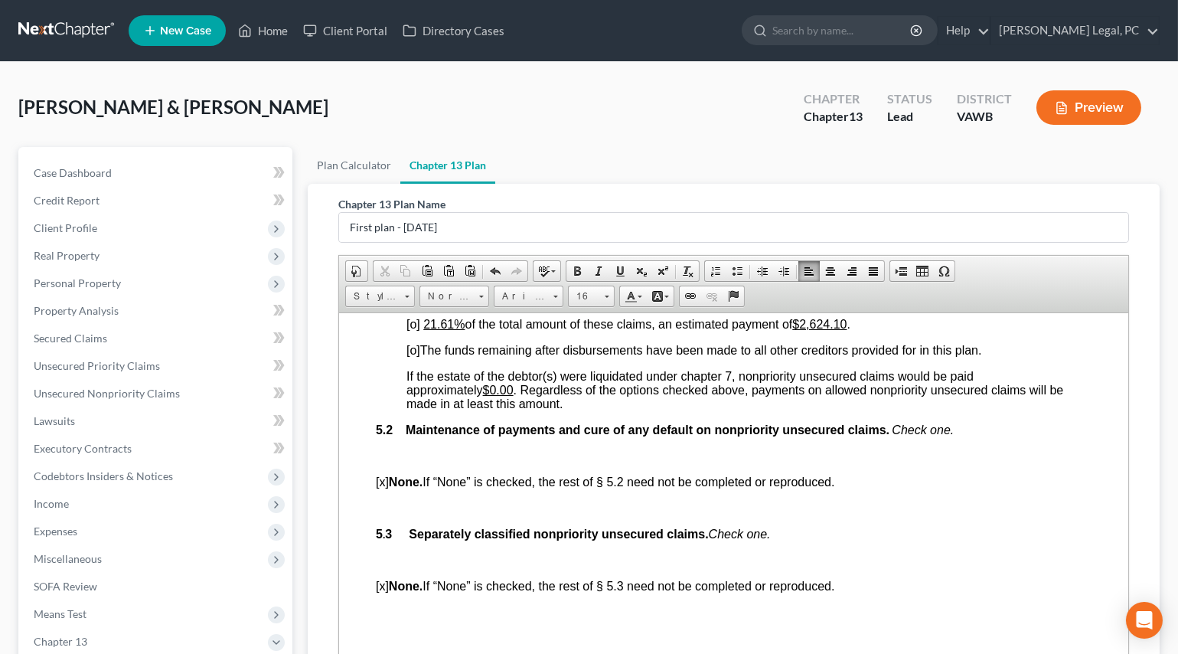
scroll to position [3099, 0]
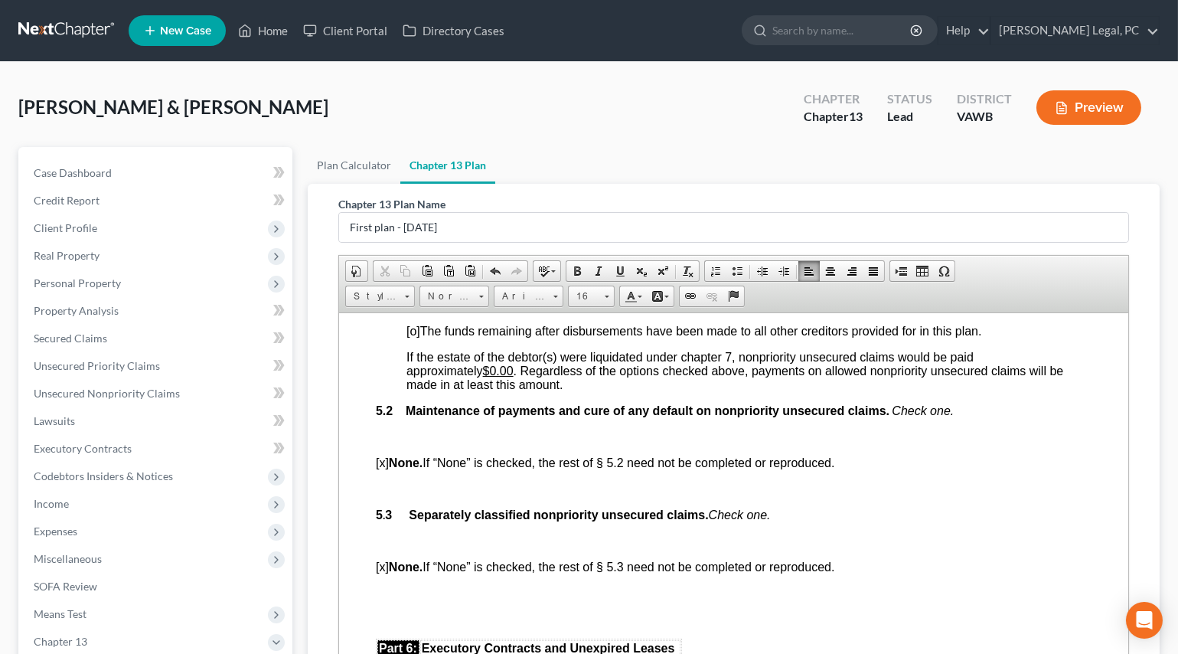
click at [495, 285] on u "$2,624.10" at bounding box center [508, 278] width 54 height 13
click at [417, 311] on span "[o]" at bounding box center [413, 304] width 14 height 13
click at [406, 443] on p at bounding box center [748, 436] width 685 height 14
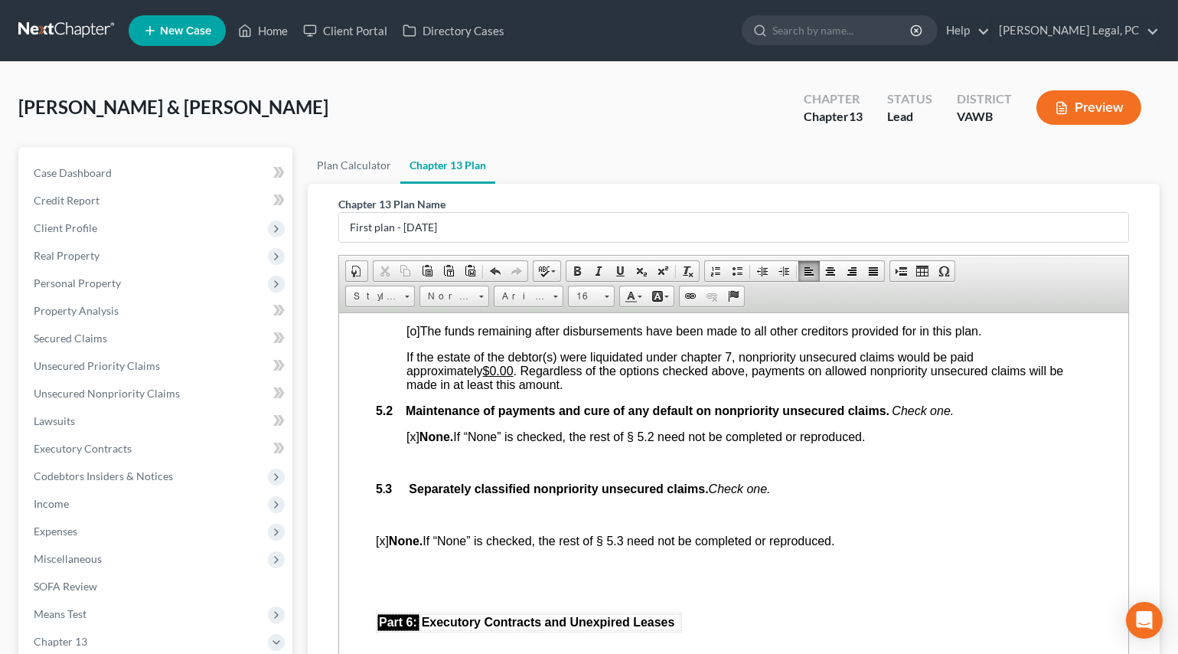
click at [412, 469] on p at bounding box center [733, 463] width 716 height 14
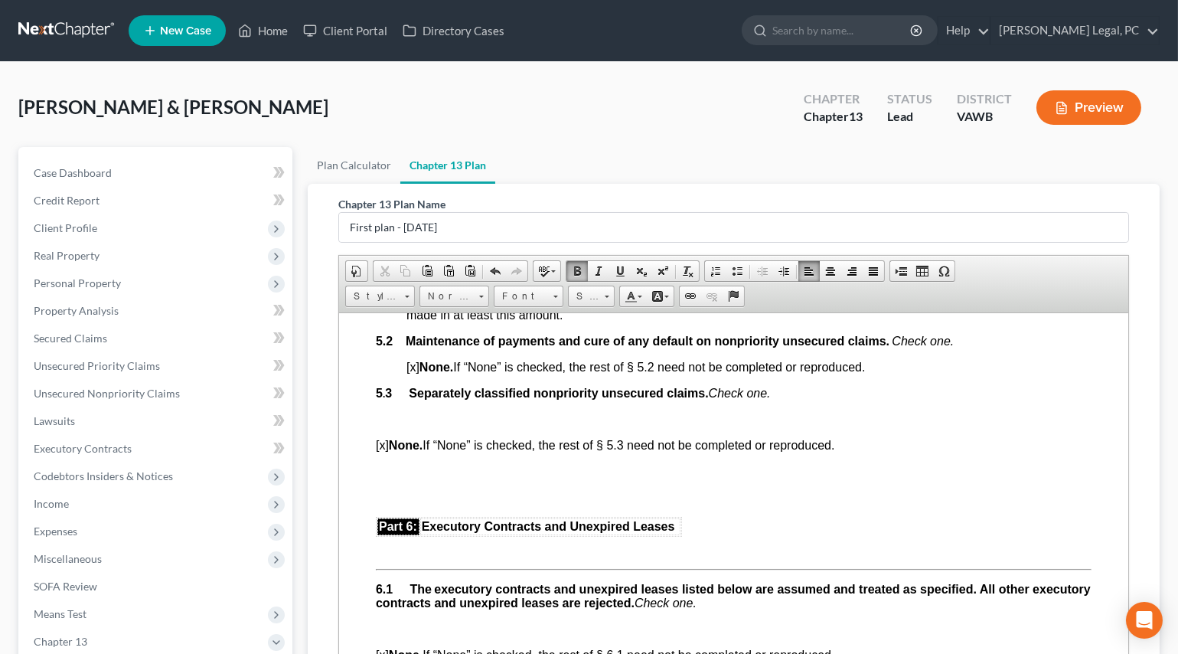
scroll to position [3238, 0]
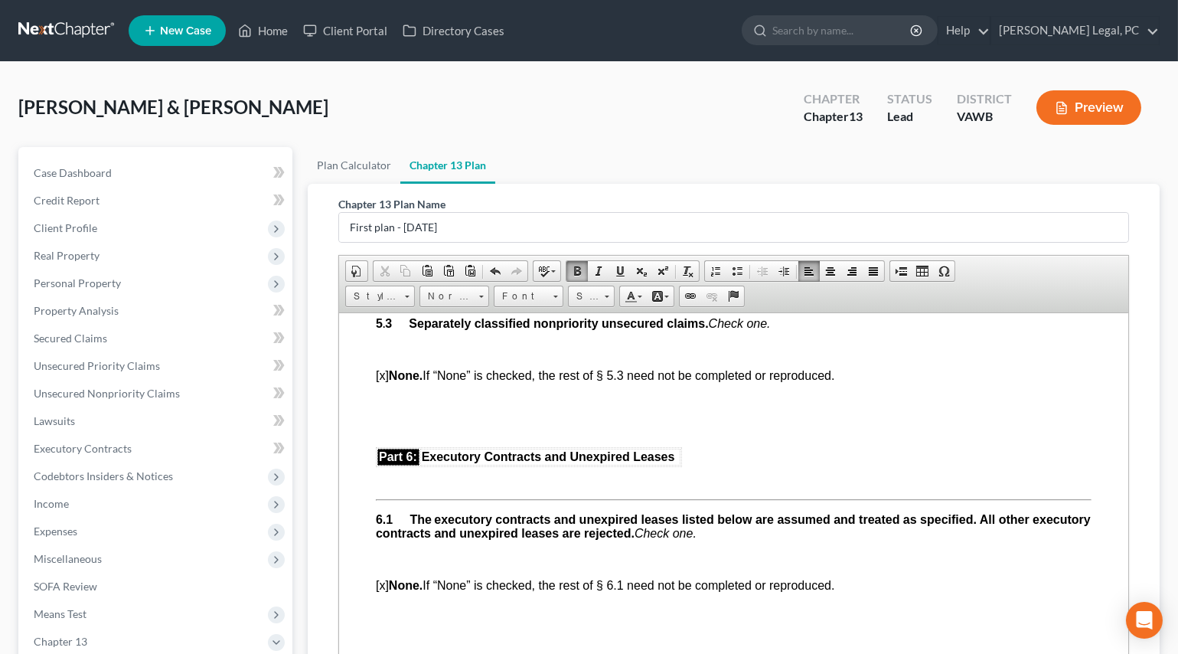
click at [409, 356] on p at bounding box center [748, 349] width 685 height 14
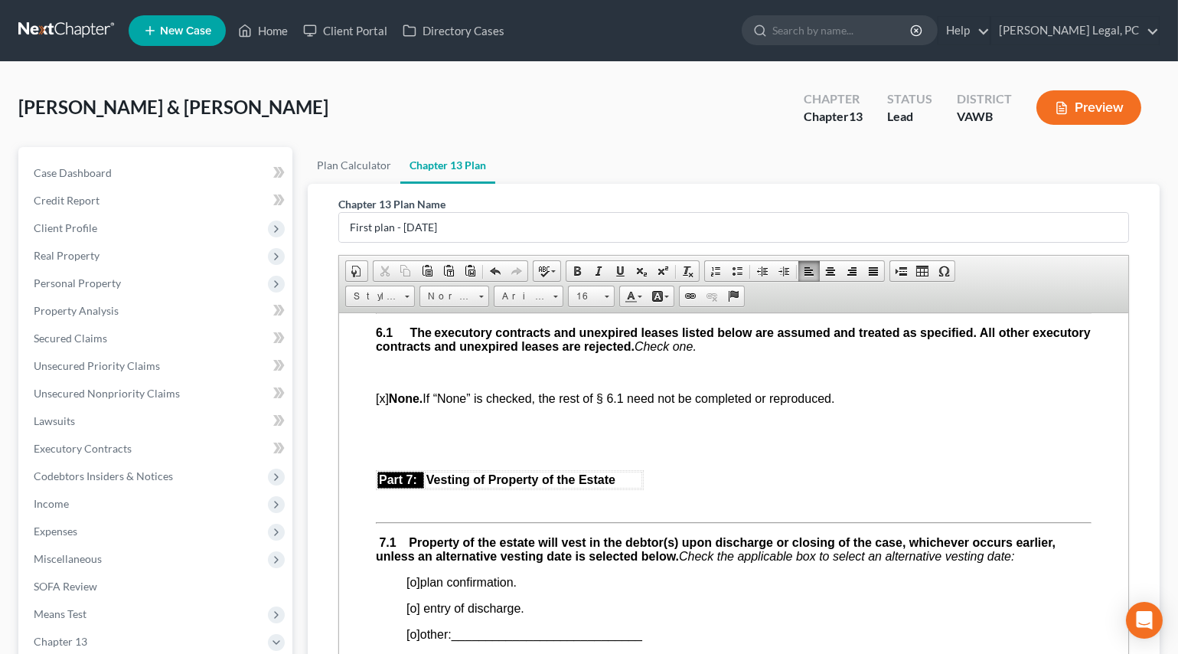
scroll to position [3377, 0]
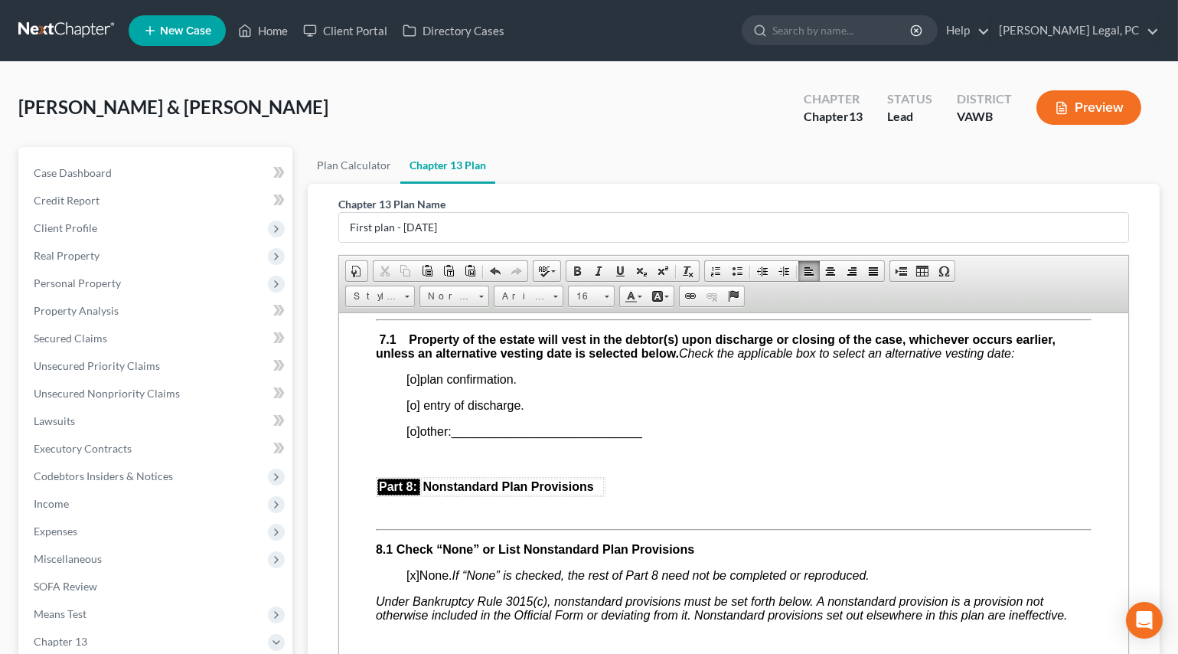
scroll to position [3586, 0]
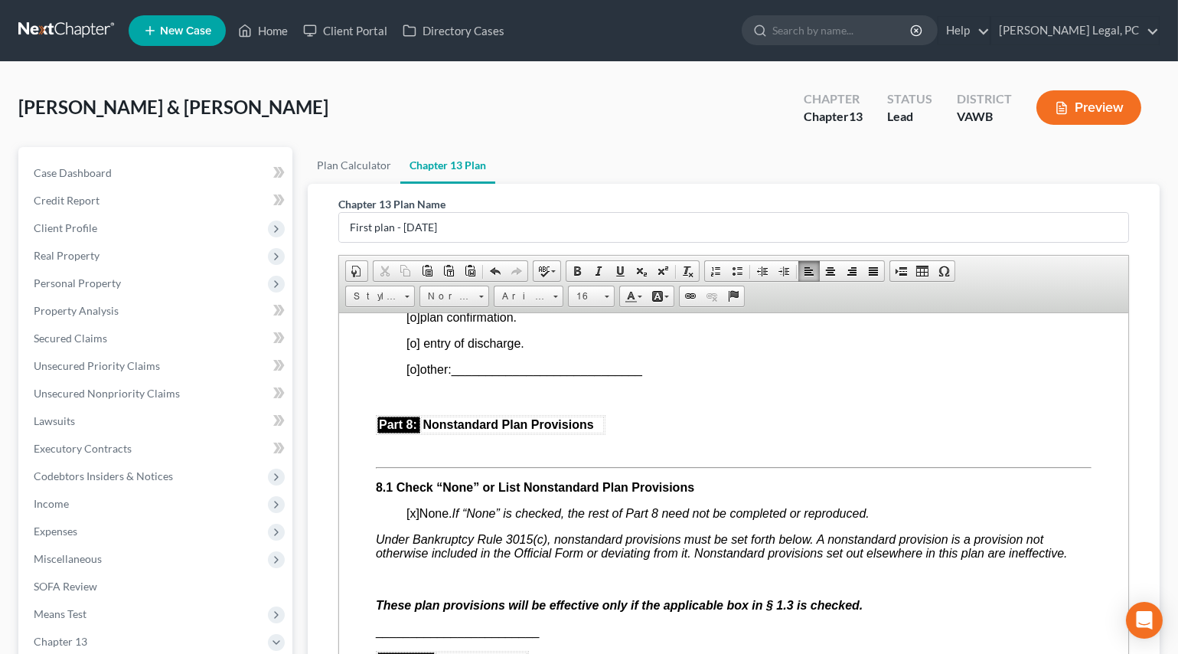
click at [415, 323] on span "[o]" at bounding box center [413, 316] width 14 height 13
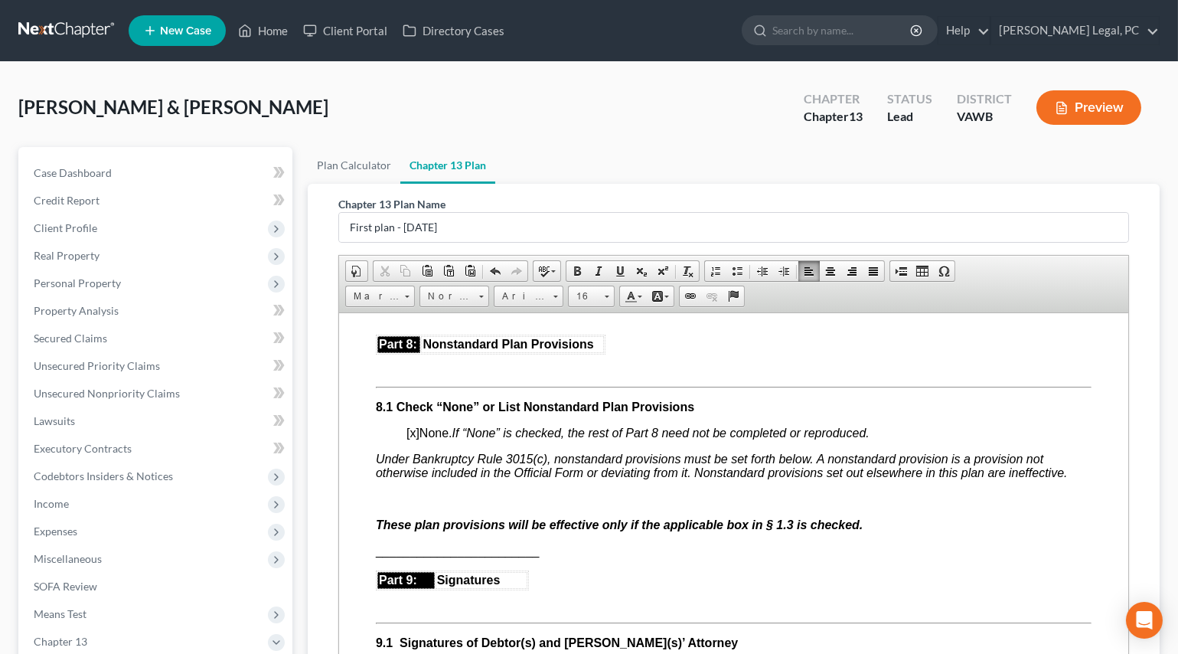
scroll to position [3656, 0]
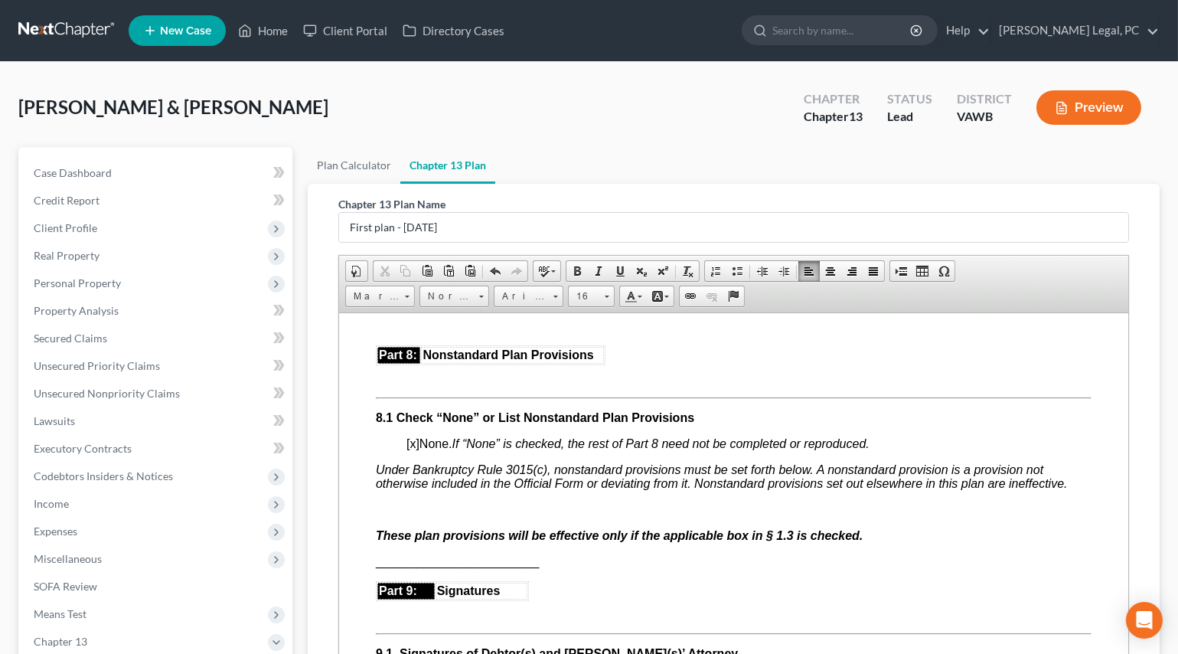
click at [419, 305] on span "[o] other: ____________________________" at bounding box center [524, 298] width 236 height 13
copy span "[o]"
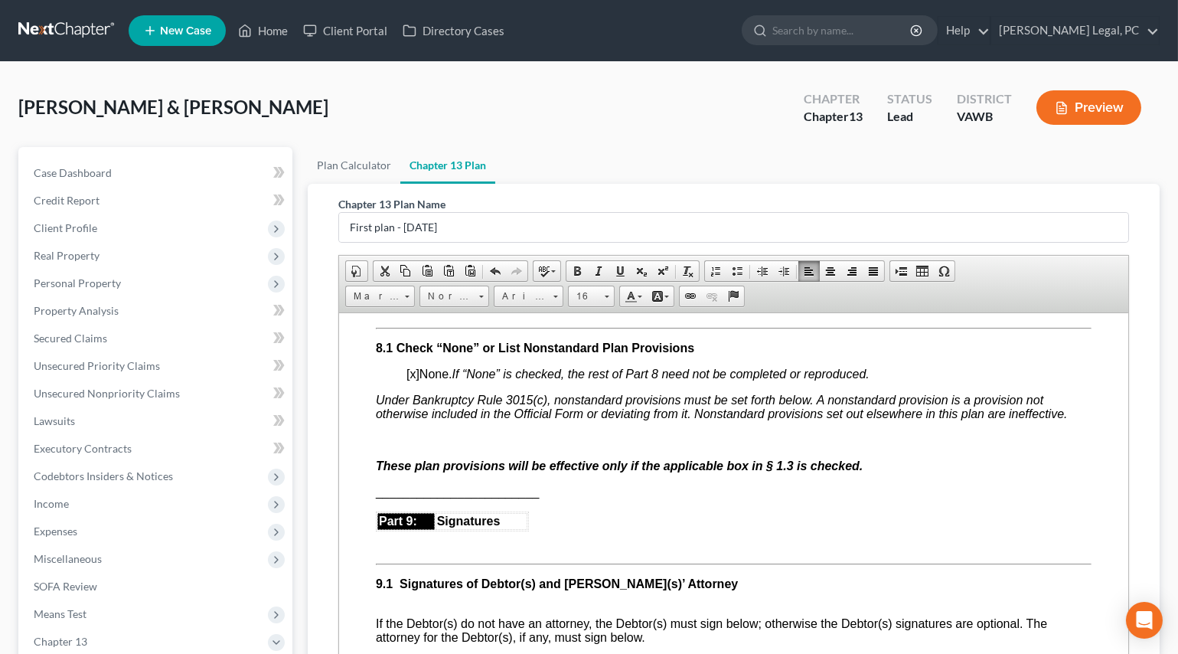
click at [418, 380] on span "[x] None. If “None” is checked, the rest of Part 8 need not be completed or rep…" at bounding box center [637, 373] width 463 height 13
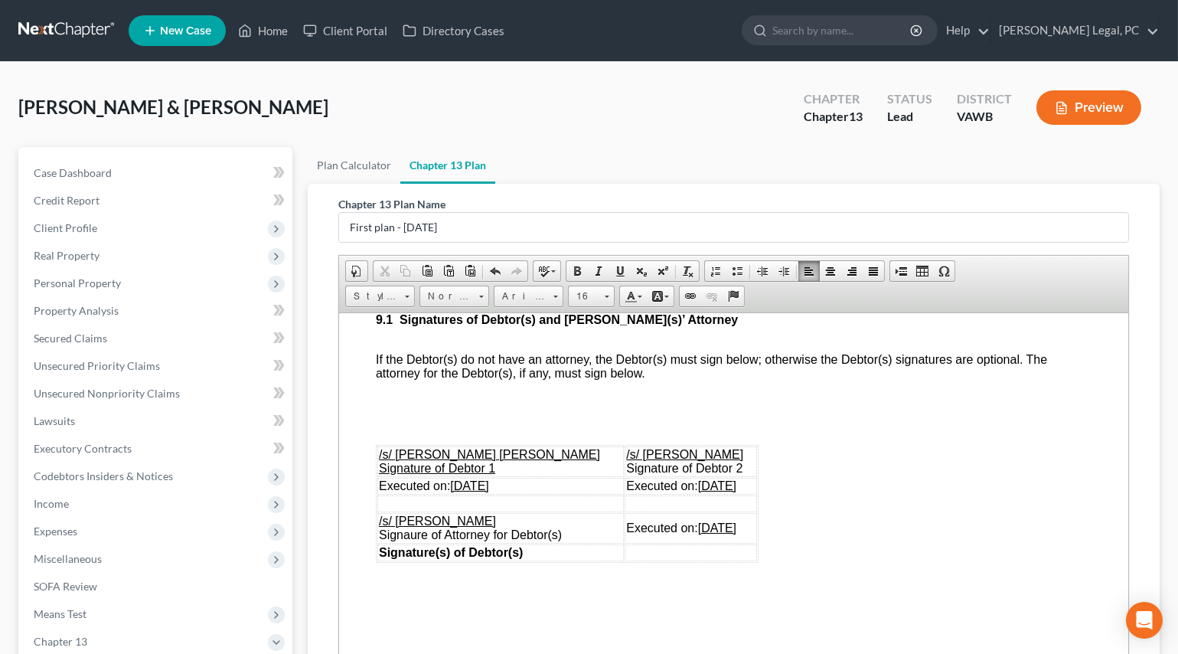
scroll to position [4073, 0]
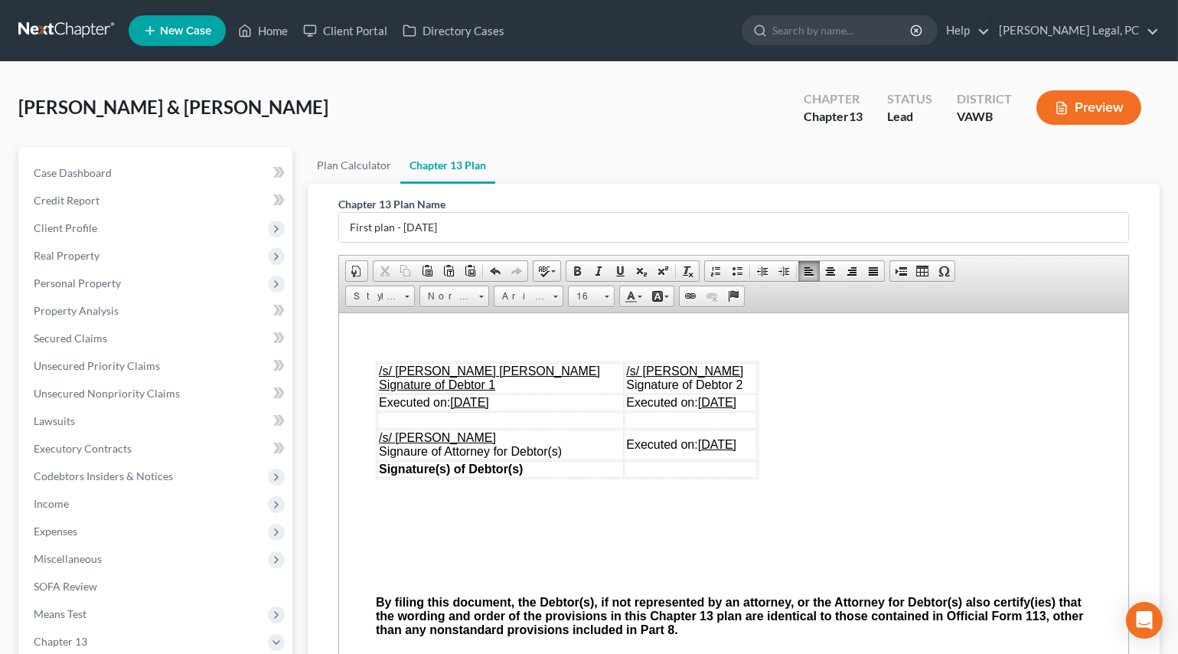
click at [426, 322] on p at bounding box center [733, 316] width 716 height 14
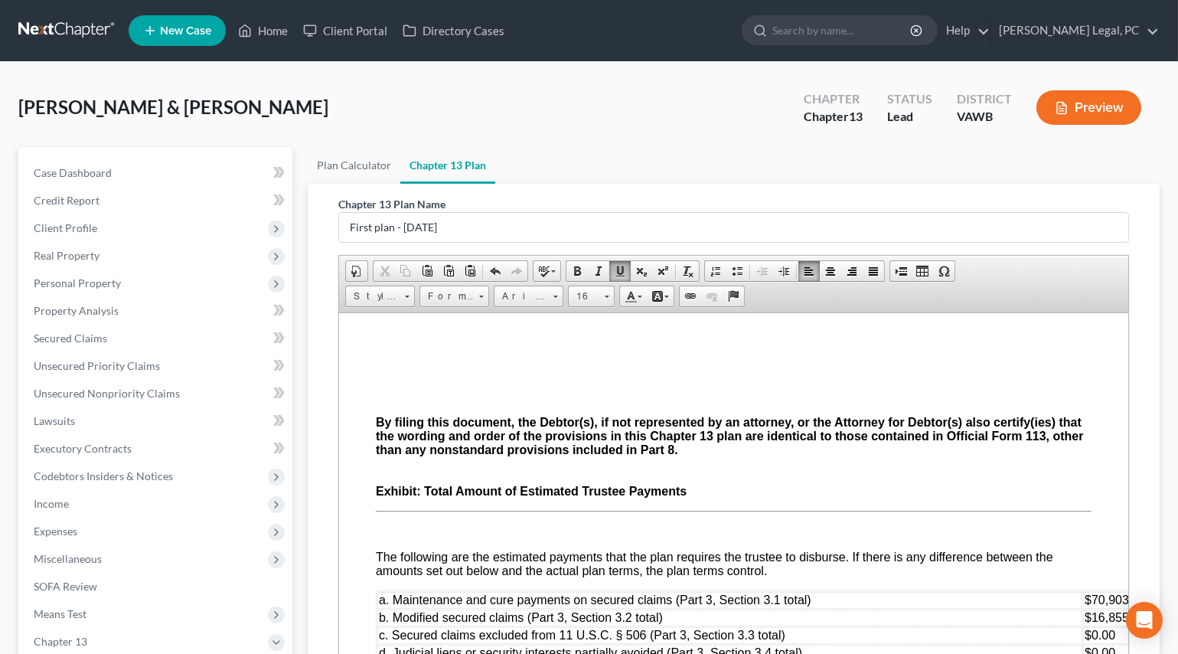
scroll to position [4212, 0]
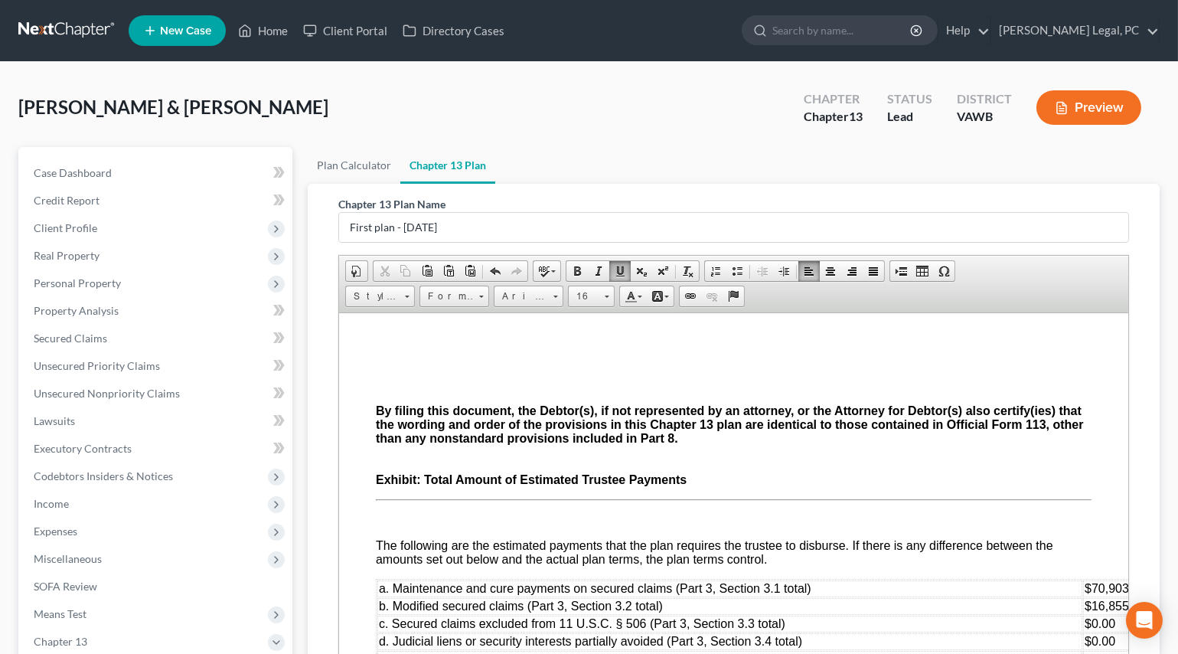
click at [390, 313] on p at bounding box center [733, 306] width 716 height 14
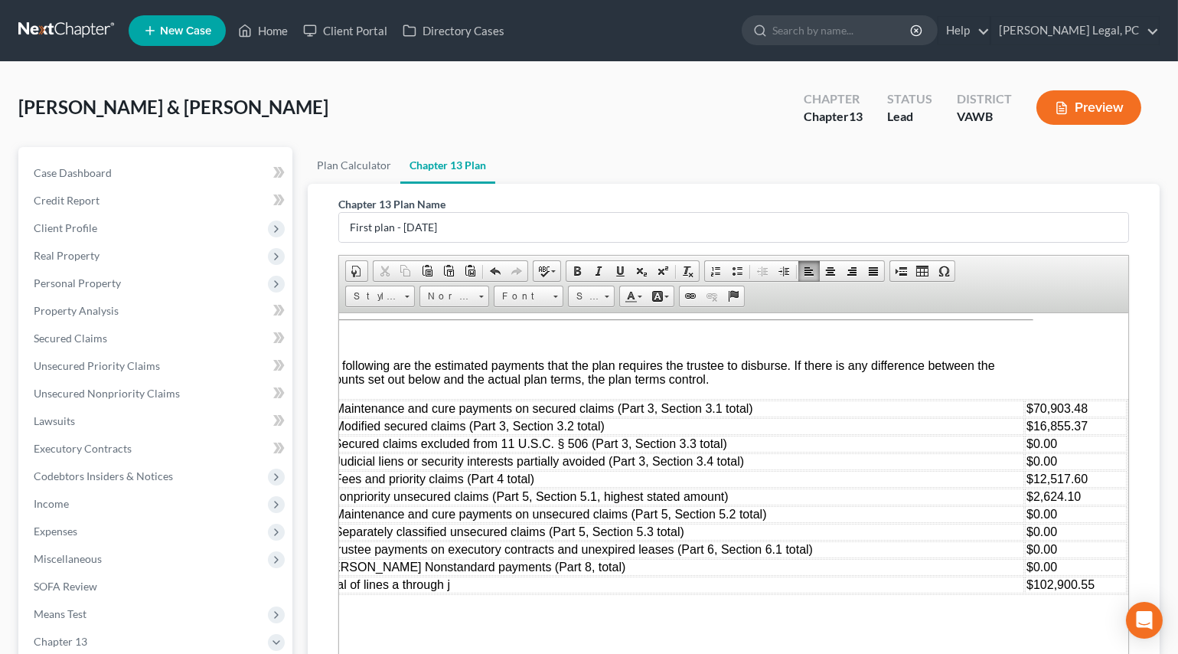
scroll to position [4473, 67]
drag, startPoint x: 1085, startPoint y: 465, endPoint x: 1032, endPoint y: 463, distance: 52.9
click at [1032, 470] on td "$12,517.60" at bounding box center [1074, 478] width 101 height 17
click at [1091, 576] on td "$102,900.55" at bounding box center [1074, 584] width 101 height 17
drag, startPoint x: 1081, startPoint y: 480, endPoint x: 1024, endPoint y: 476, distance: 57.5
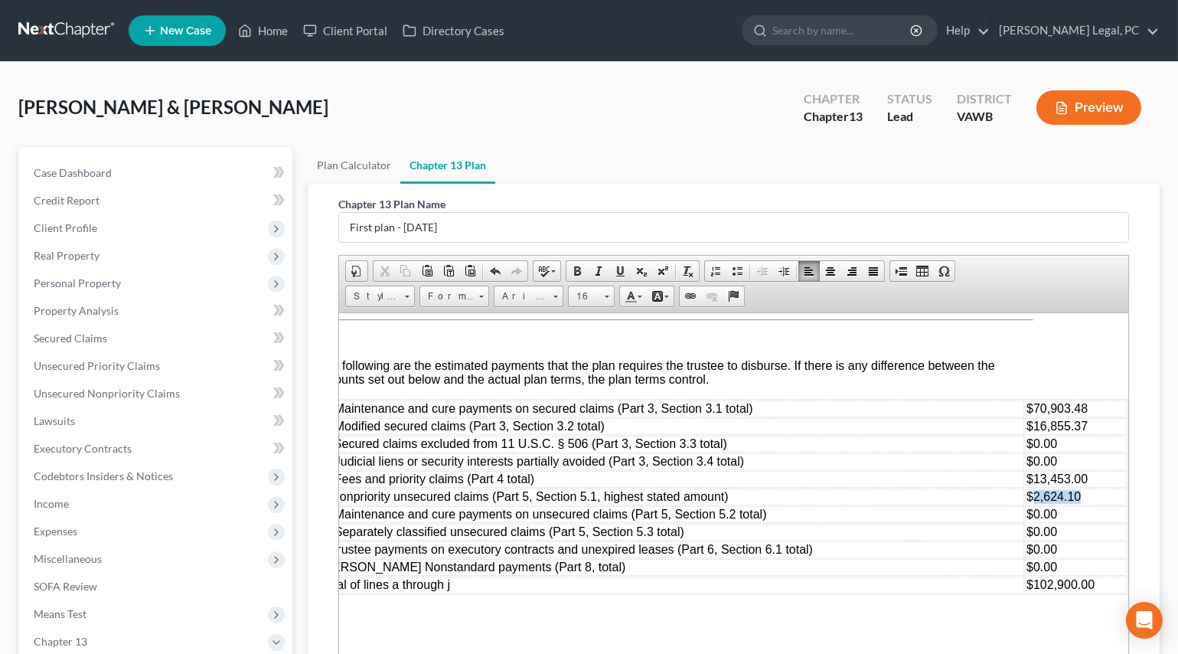
click at [1024, 488] on td "$2,624.10" at bounding box center [1074, 496] width 101 height 17
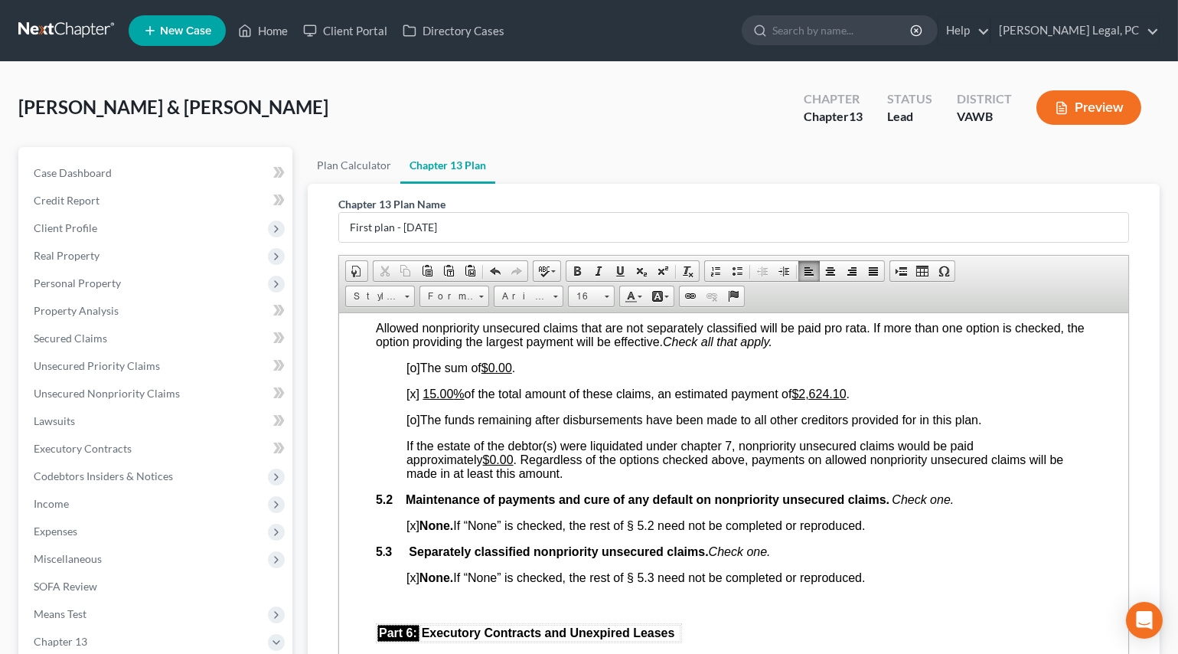
scroll to position [3011, 0]
click at [806, 399] on u "$2,624.10" at bounding box center [818, 392] width 54 height 13
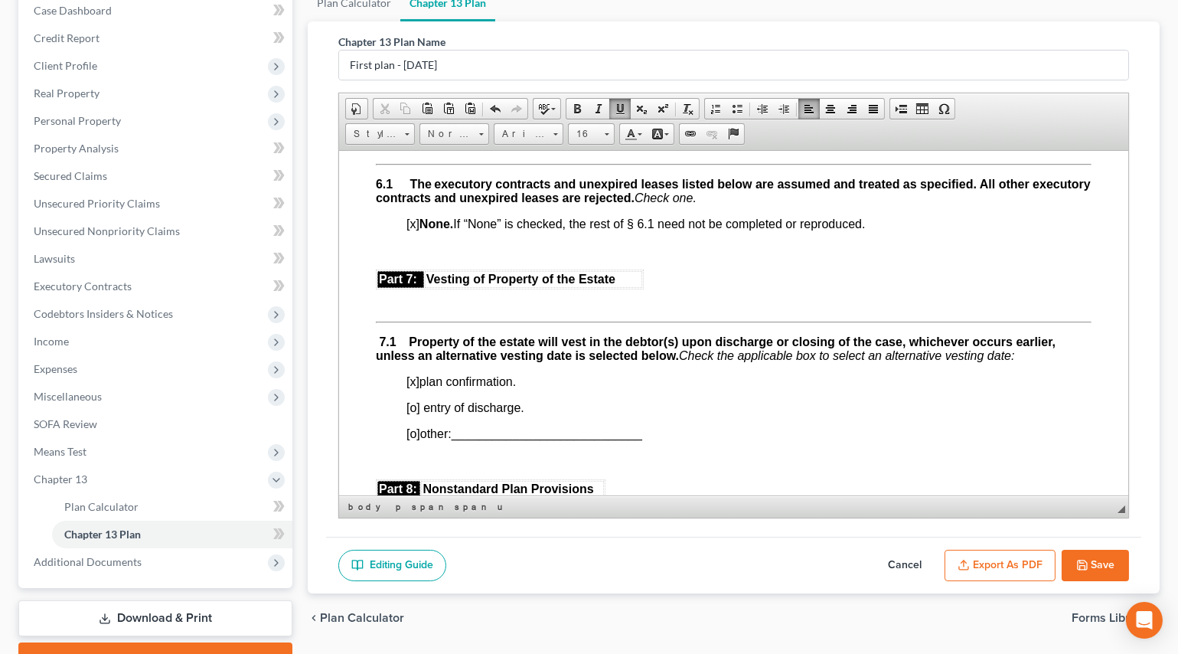
scroll to position [241, 0]
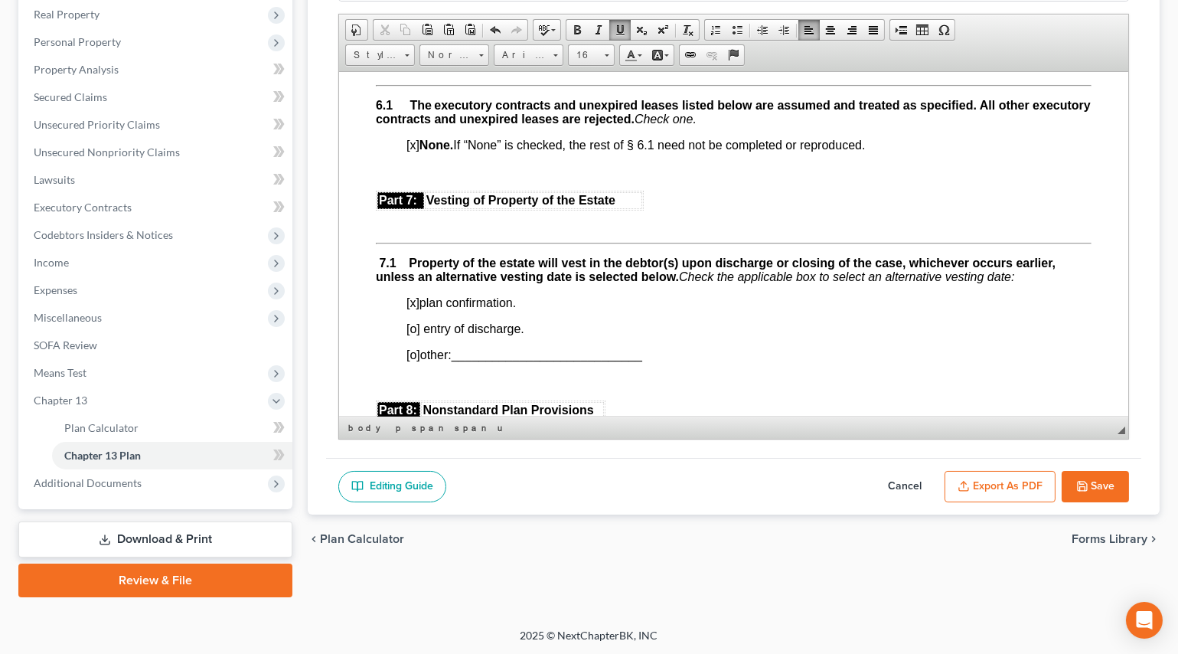
click at [1106, 490] on button "Save" at bounding box center [1095, 487] width 67 height 32
select select "0"
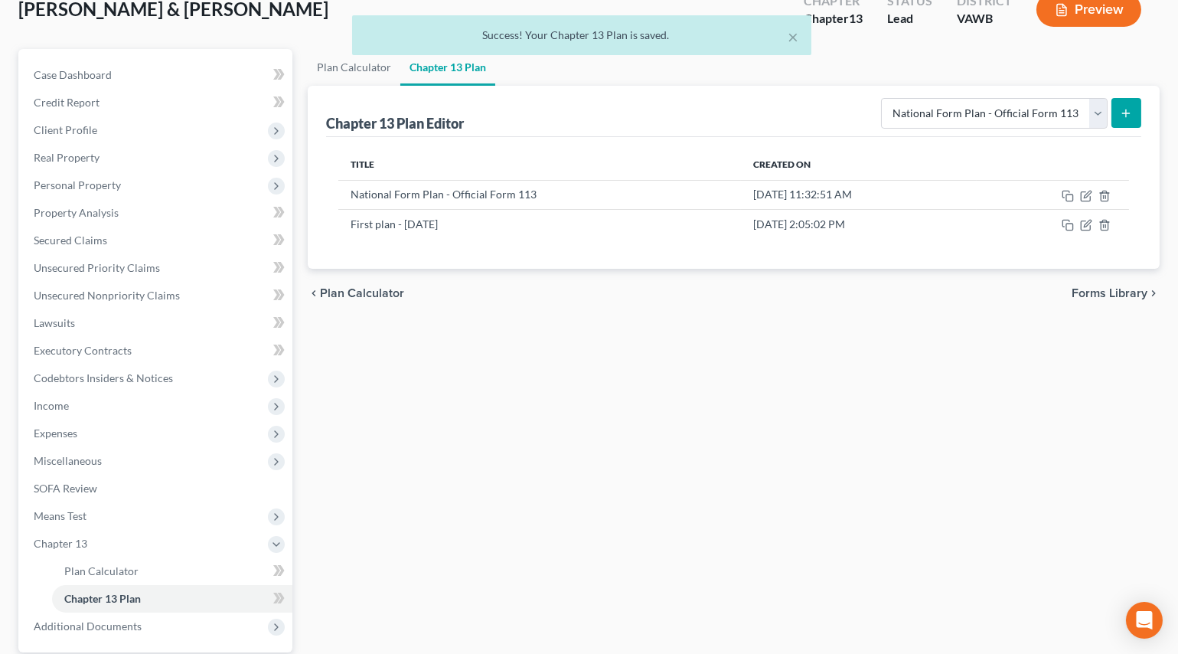
scroll to position [0, 0]
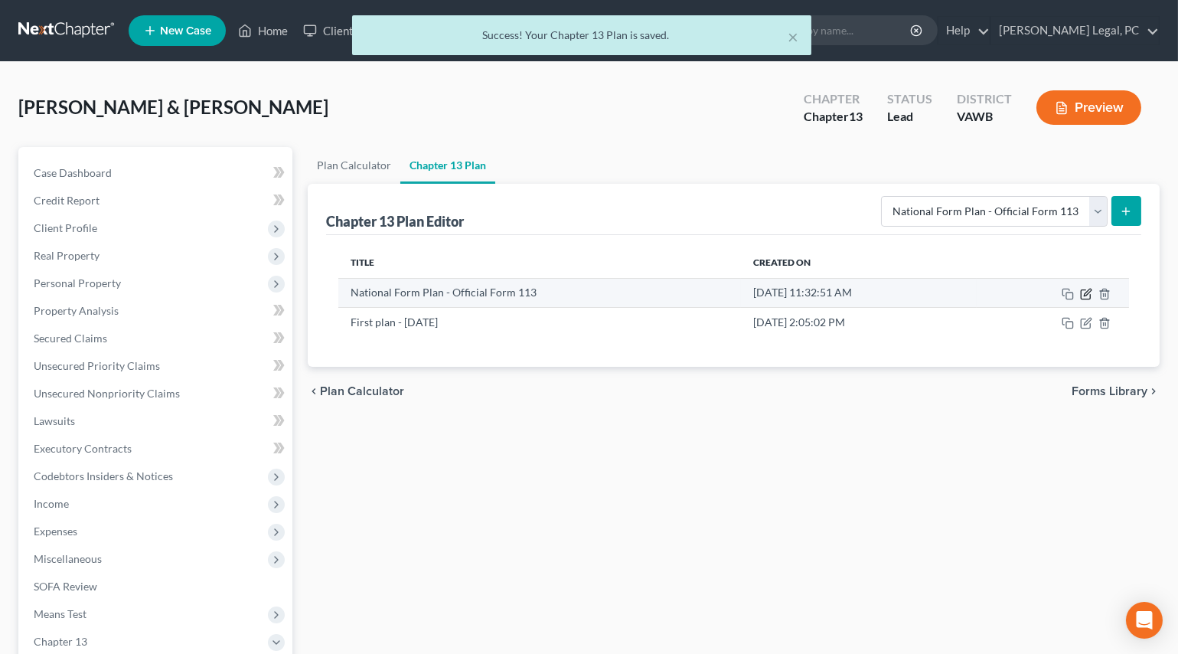
click at [1087, 296] on icon "button" at bounding box center [1086, 294] width 12 height 12
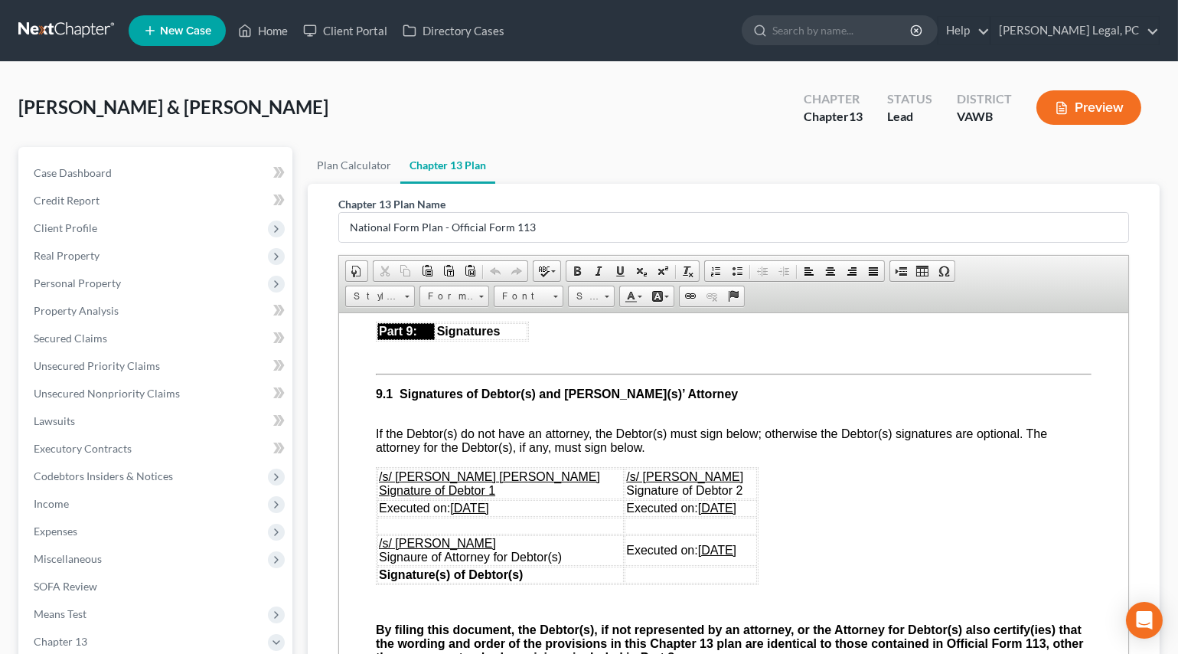
scroll to position [4245, 0]
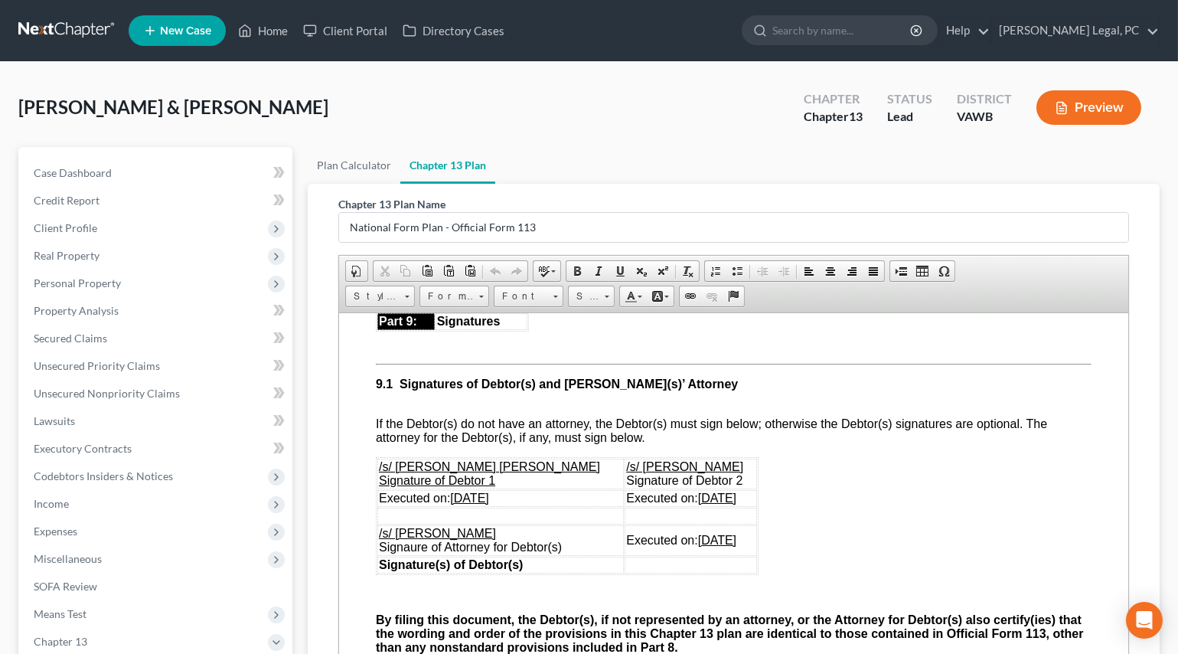
drag, startPoint x: 403, startPoint y: 387, endPoint x: 683, endPoint y: 448, distance: 285.9
click at [683, 299] on ul "3.1 Mortgage Creditor Class 1: The first two mortgage payments due after filing…" at bounding box center [733, 71] width 716 height 455
copy ul "1.3 Loremips Dolorsit Ametc 1: Adi elits doe temporin utlabore etd magna aliqua…"
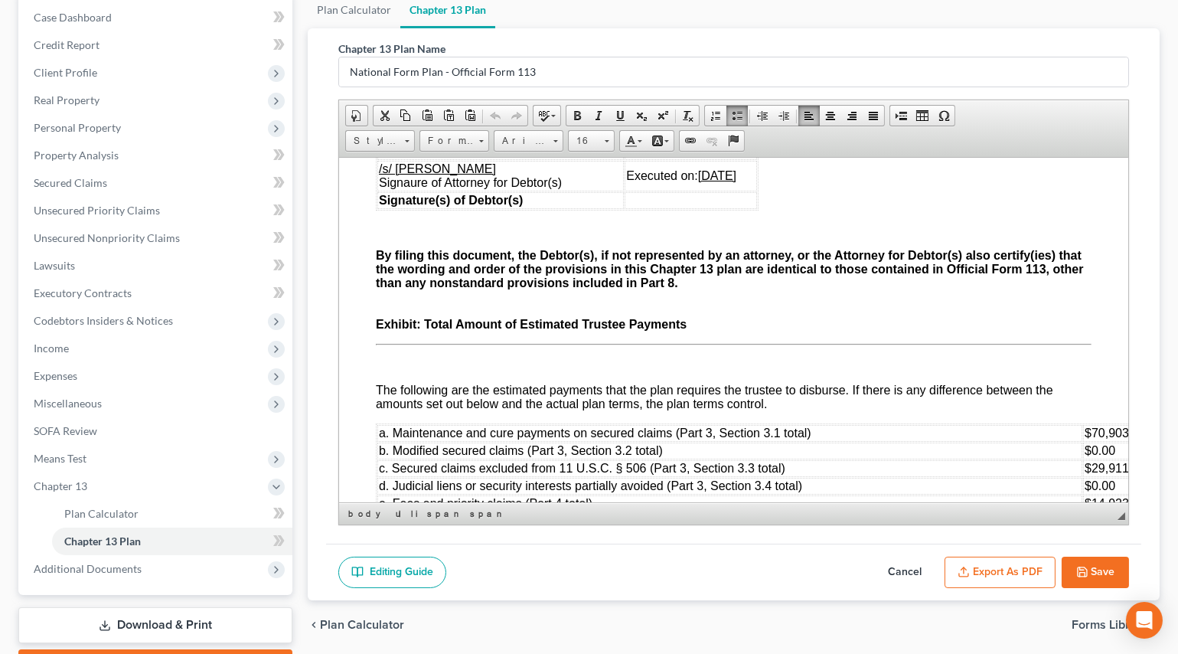
scroll to position [208, 0]
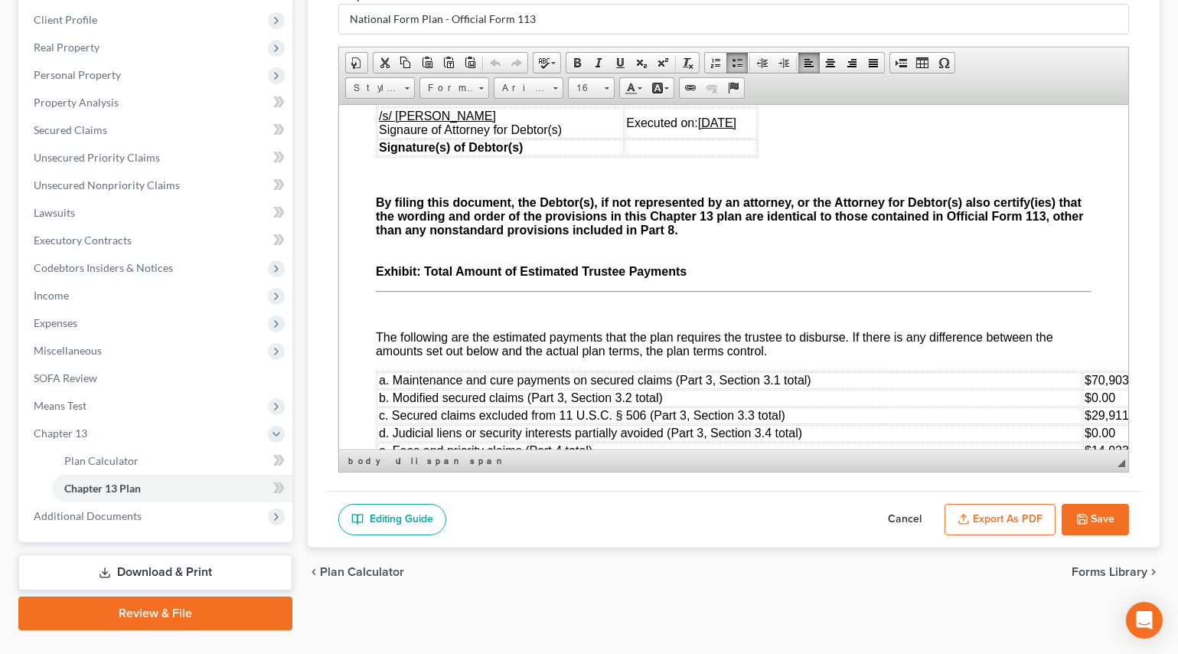
click at [1110, 511] on button "Save" at bounding box center [1095, 520] width 67 height 32
select select "0"
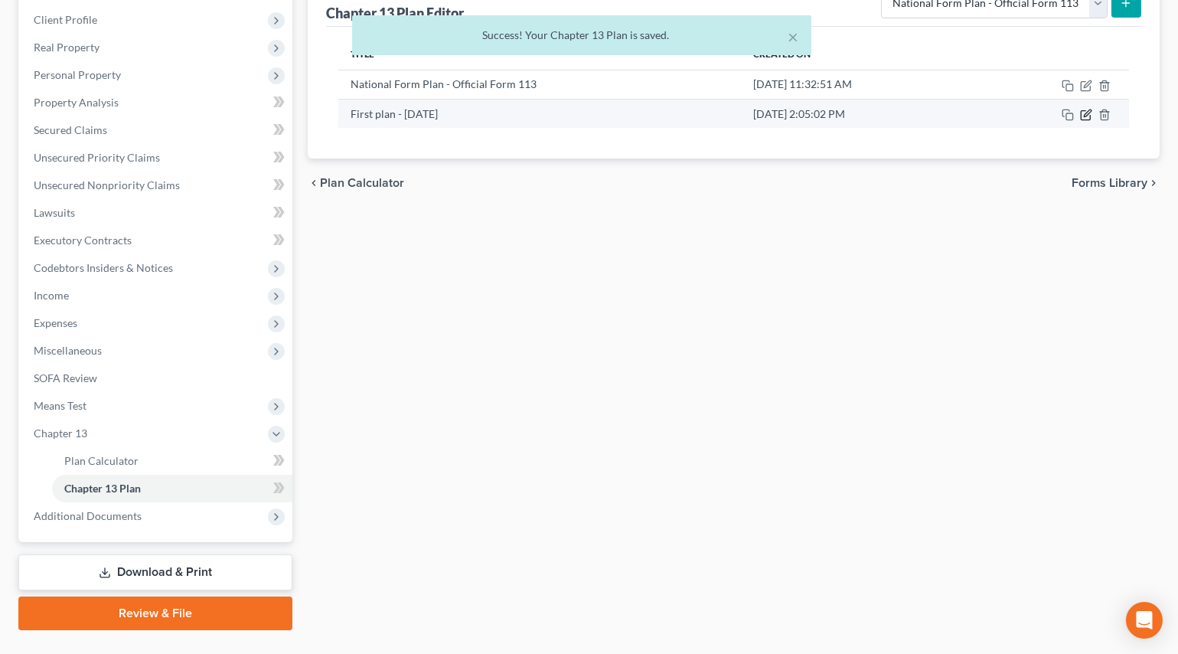
click at [1087, 111] on icon "button" at bounding box center [1087, 112] width 7 height 7
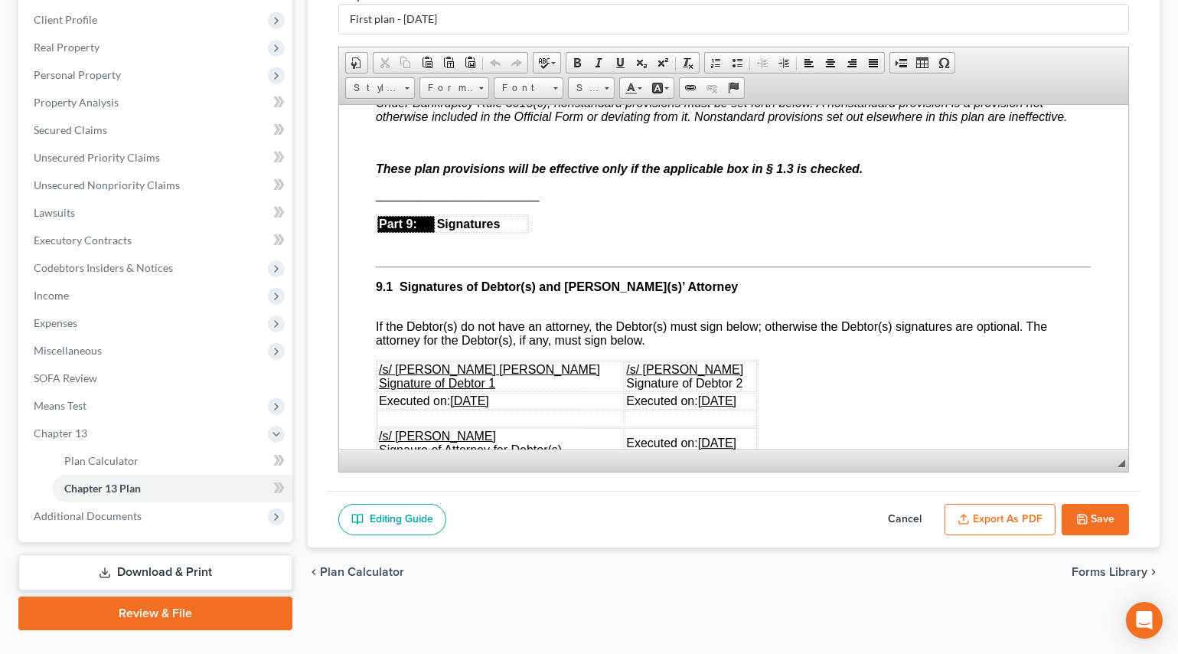
scroll to position [3897, 0]
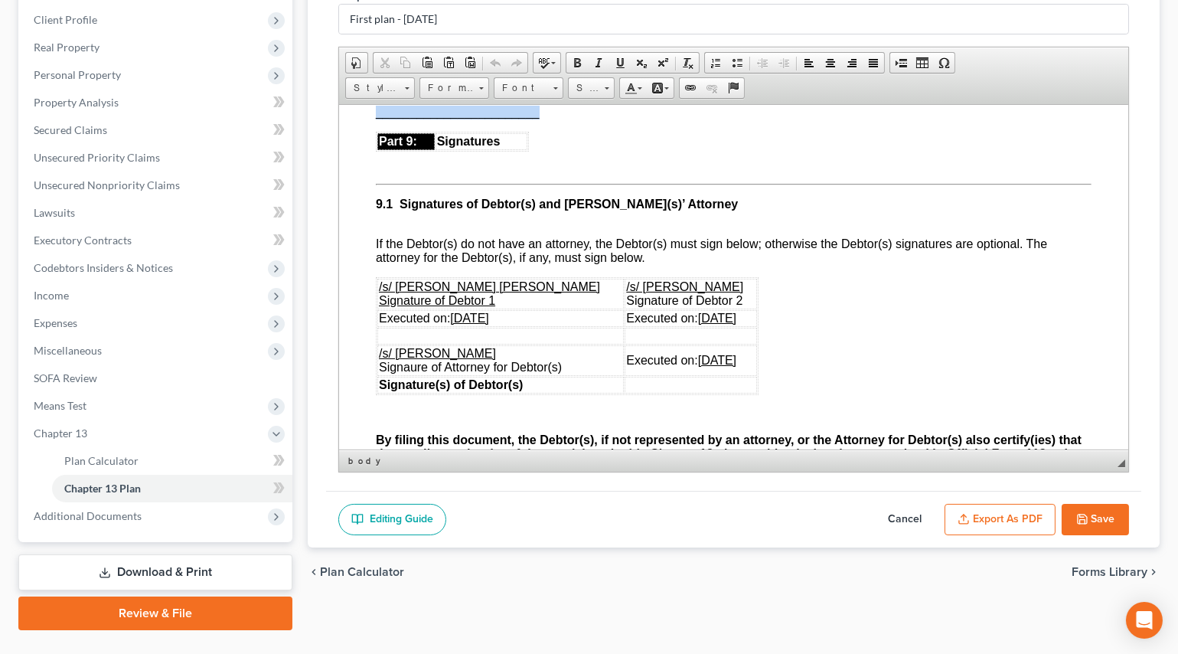
drag, startPoint x: 550, startPoint y: 233, endPoint x: 357, endPoint y: 230, distance: 193.7
paste body
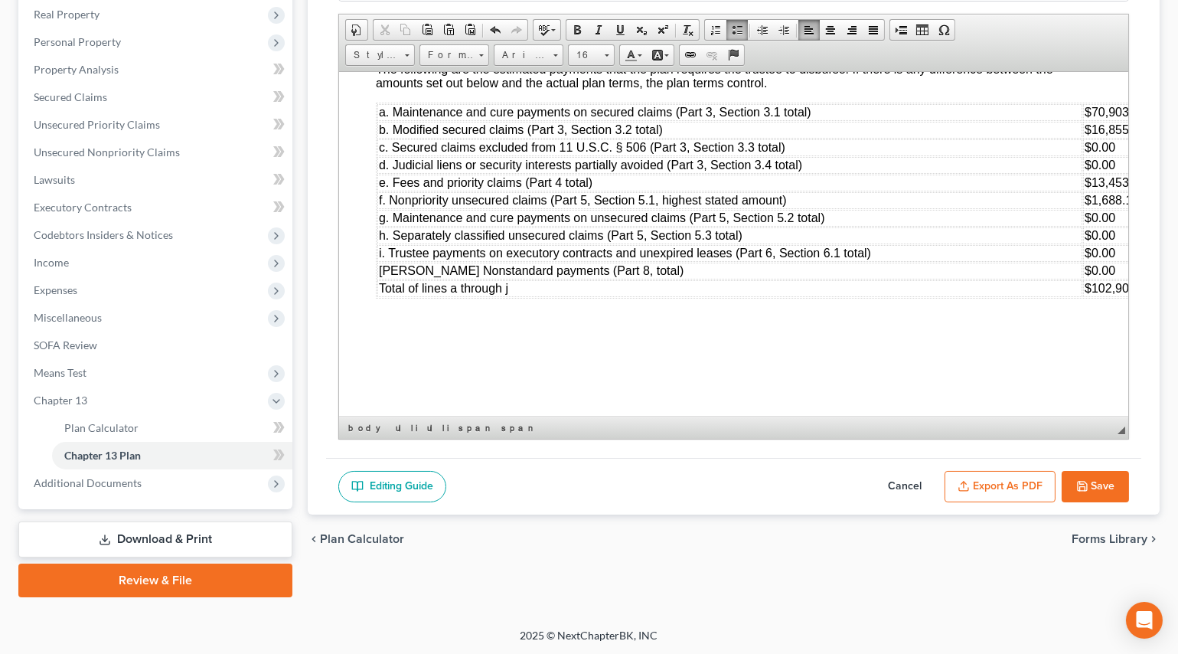
scroll to position [5008, 0]
click at [1103, 479] on button "Save" at bounding box center [1095, 487] width 67 height 32
select select "0"
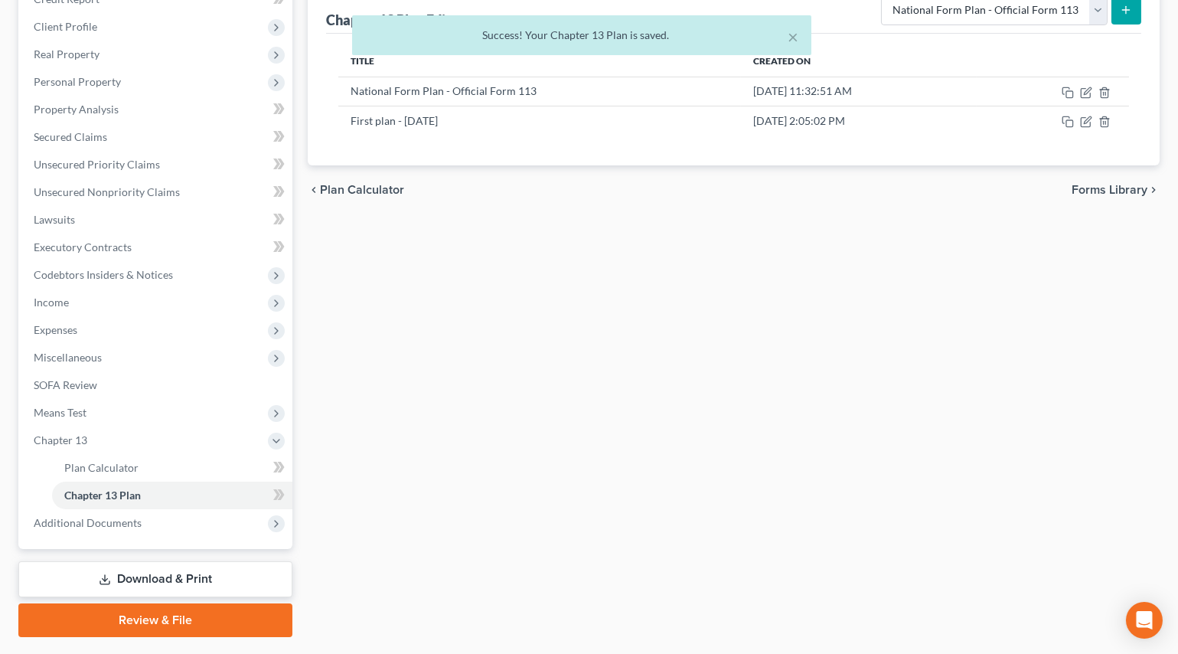
scroll to position [0, 0]
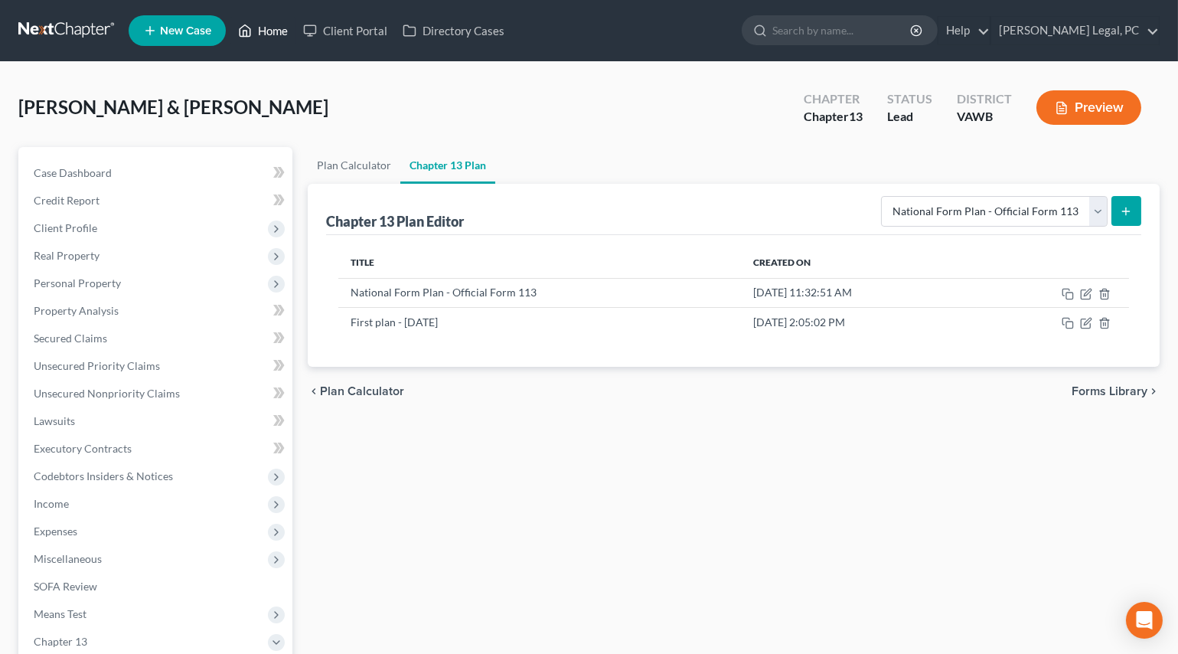
click at [258, 28] on link "Home" at bounding box center [262, 31] width 65 height 28
